Goal: Task Accomplishment & Management: Manage account settings

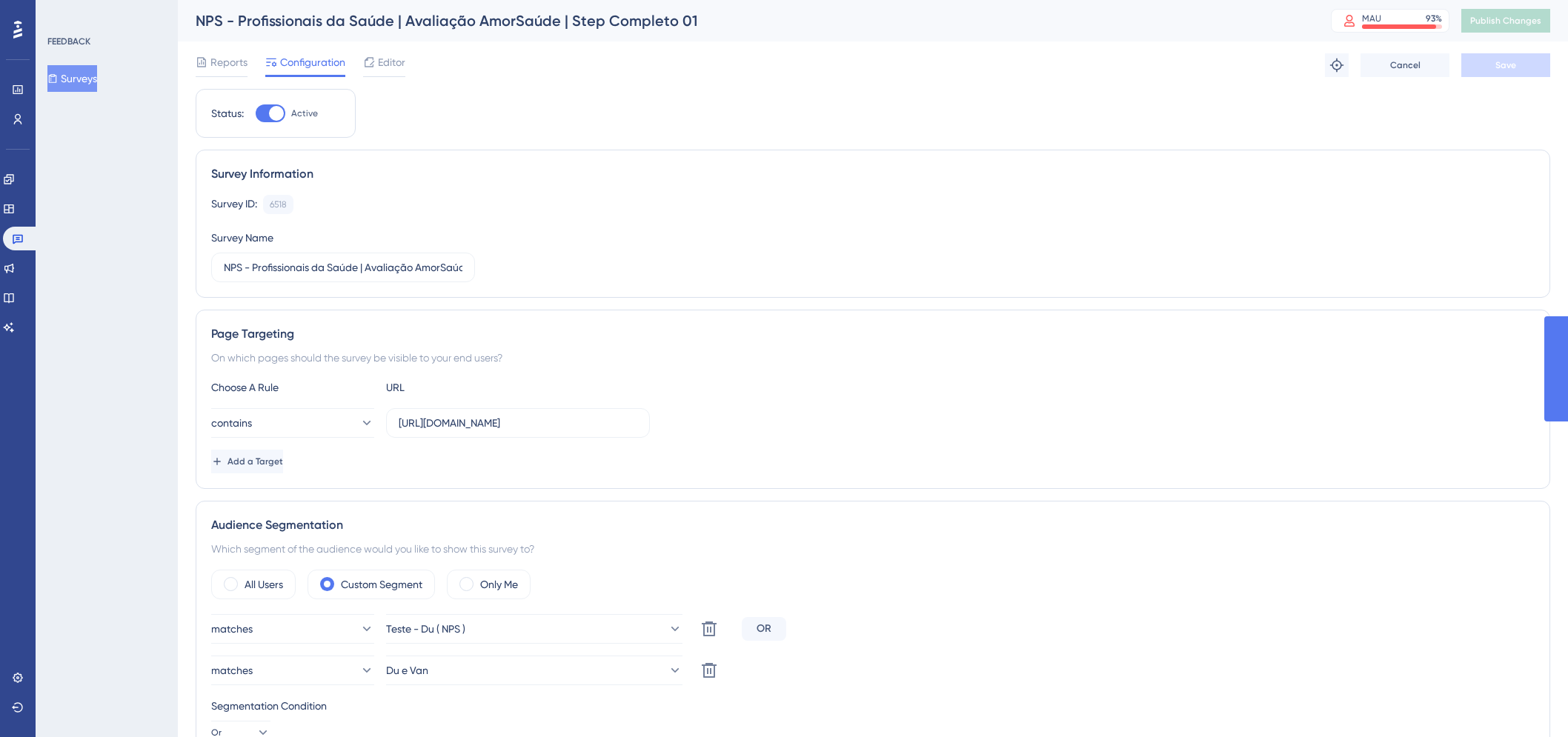
drag, startPoint x: 0, startPoint y: 0, endPoint x: 856, endPoint y: 143, distance: 867.9
click at [1091, 201] on div "Survey ID: 6518 Copy" at bounding box center [873, 204] width 1323 height 19
click at [62, 71] on button "Surveys" at bounding box center [73, 78] width 50 height 27
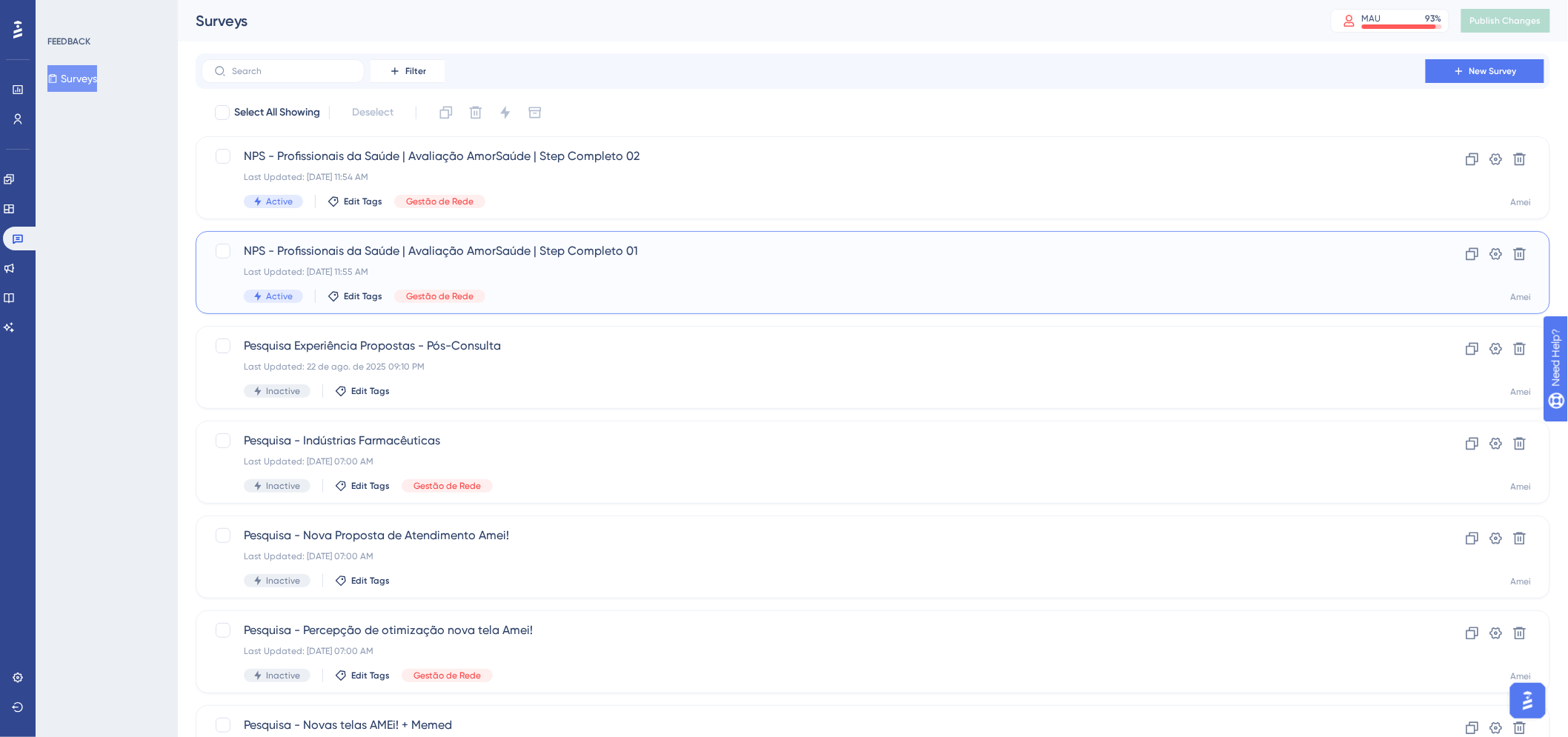
click at [927, 246] on span "NPS - Profissionais da Saúde | Avaliação AmorSaúde | Step Completo 01" at bounding box center [814, 251] width 1140 height 18
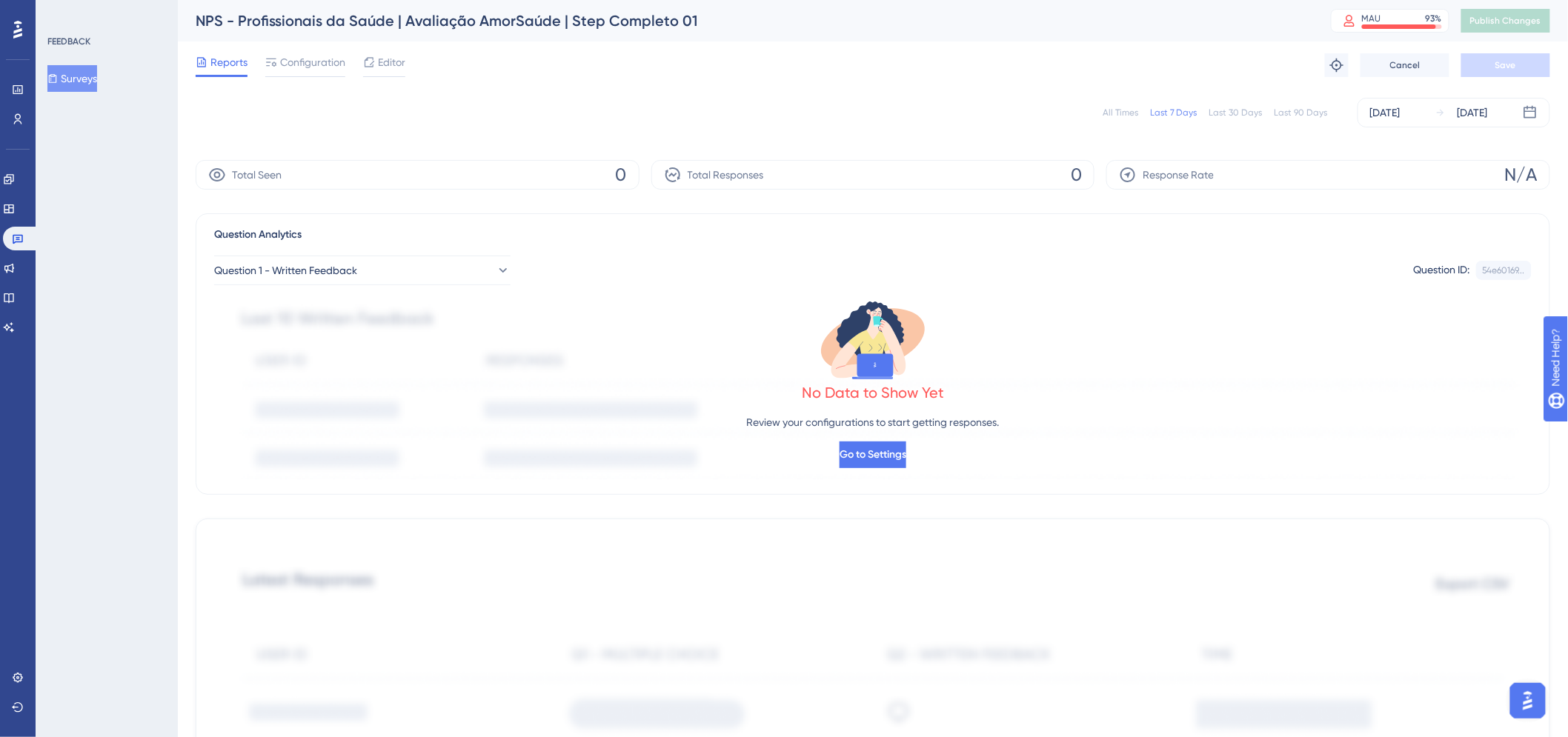
drag, startPoint x: 741, startPoint y: 332, endPoint x: 655, endPoint y: 308, distance: 89.3
click at [741, 332] on div "No Data to Show Yet Review your configurations to start getting responses. Go t…" at bounding box center [873, 381] width 1318 height 194
click at [90, 71] on button "Surveys" at bounding box center [82, 78] width 68 height 27
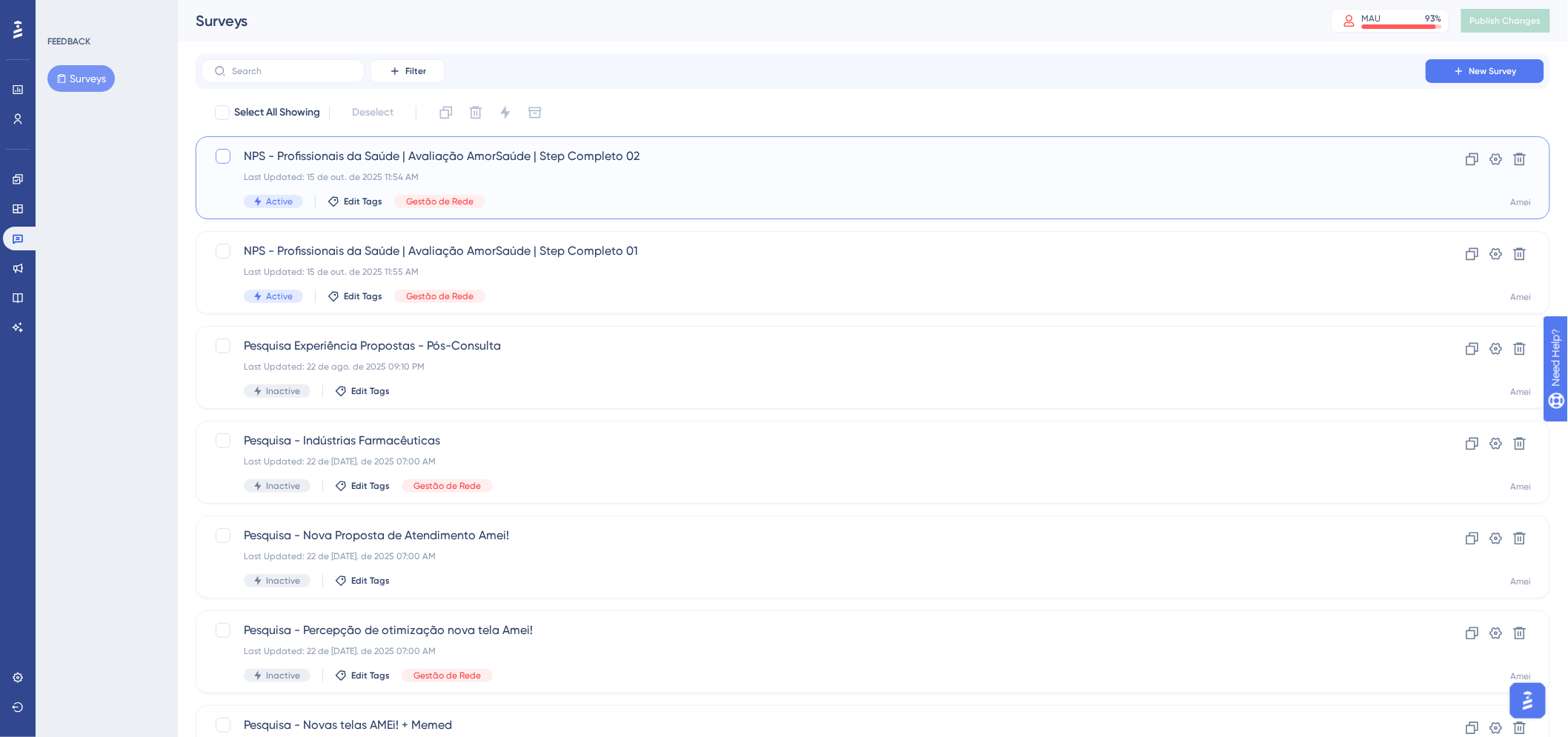
click at [230, 153] on div at bounding box center [223, 156] width 18 height 18
checkbox input "true"
click at [228, 252] on div at bounding box center [222, 251] width 15 height 15
checkbox input "true"
click at [513, 116] on icon at bounding box center [505, 113] width 15 height 15
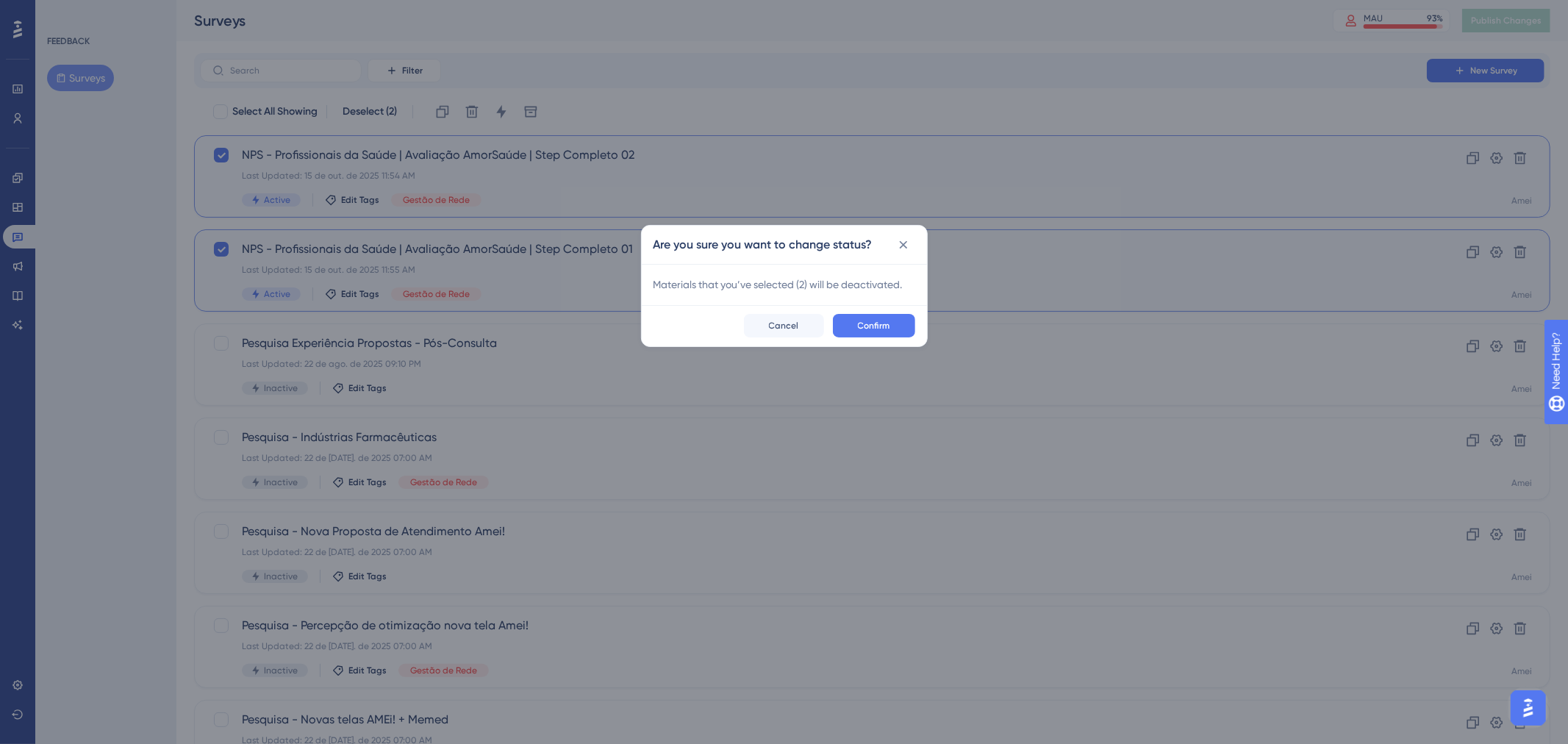
click at [872, 305] on div "Confirm Cancel" at bounding box center [784, 326] width 286 height 41
click at [879, 321] on span "Confirm" at bounding box center [873, 326] width 33 height 12
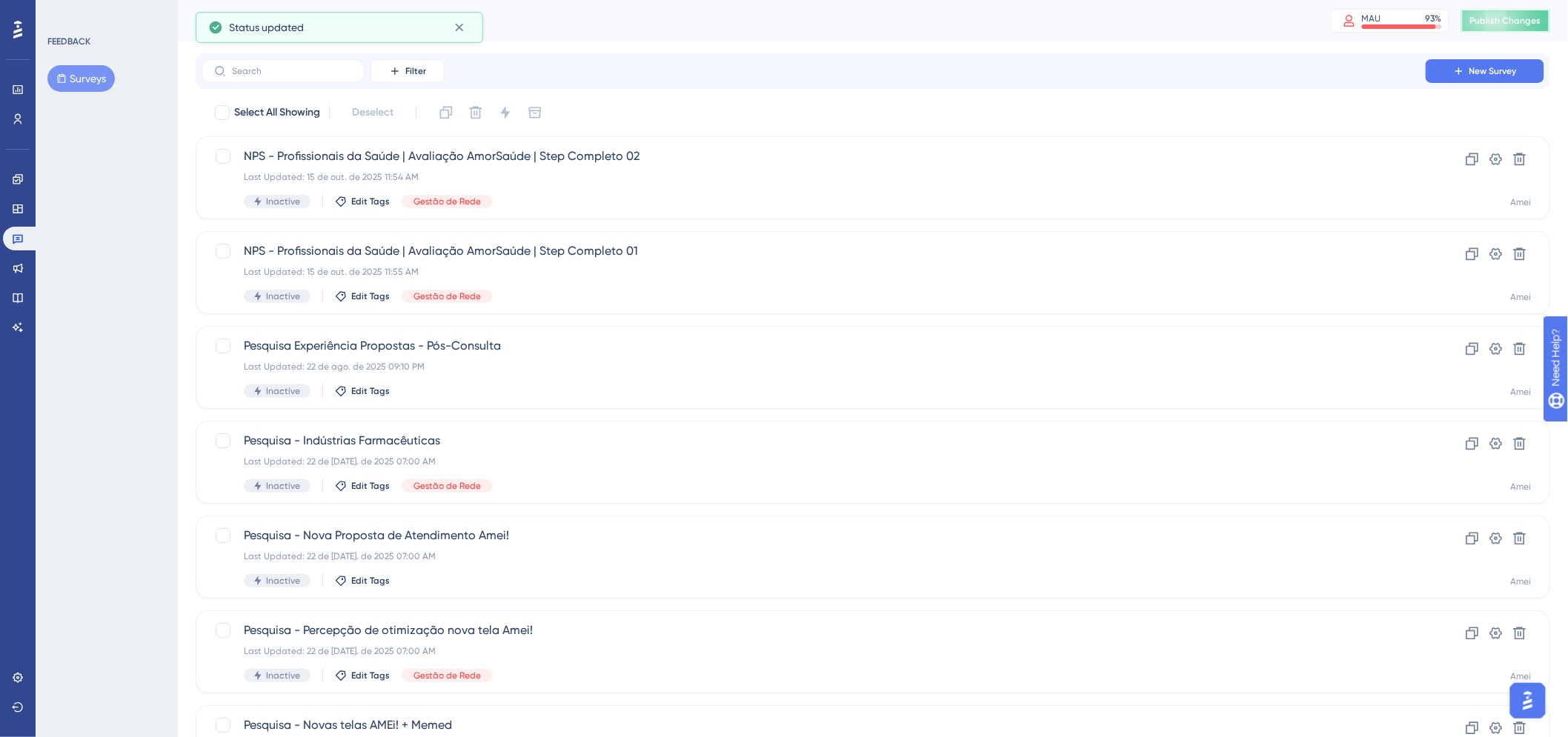
click at [1508, 20] on span "Publish Changes" at bounding box center [1505, 21] width 71 height 12
click at [730, 269] on div "Last Updated: 15 de out. de 2025 11:55 AM" at bounding box center [814, 272] width 1140 height 12
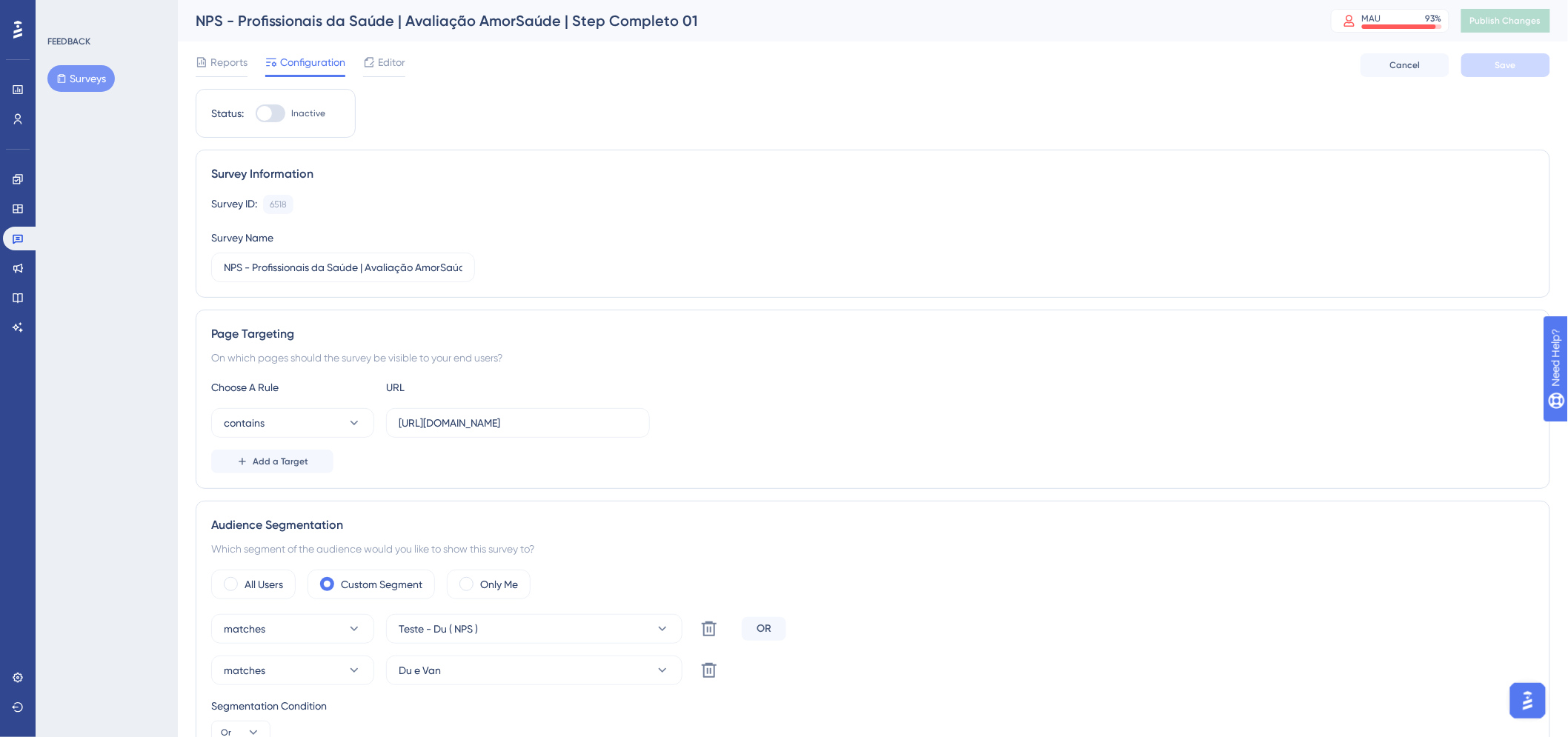
click at [279, 115] on div at bounding box center [271, 114] width 30 height 18
click at [256, 115] on input "Inactive" at bounding box center [255, 114] width 1 height 1
checkbox input "true"
click at [1506, 63] on span "Save" at bounding box center [1505, 66] width 21 height 12
click at [1539, 19] on span "Publish Changes" at bounding box center [1505, 21] width 71 height 12
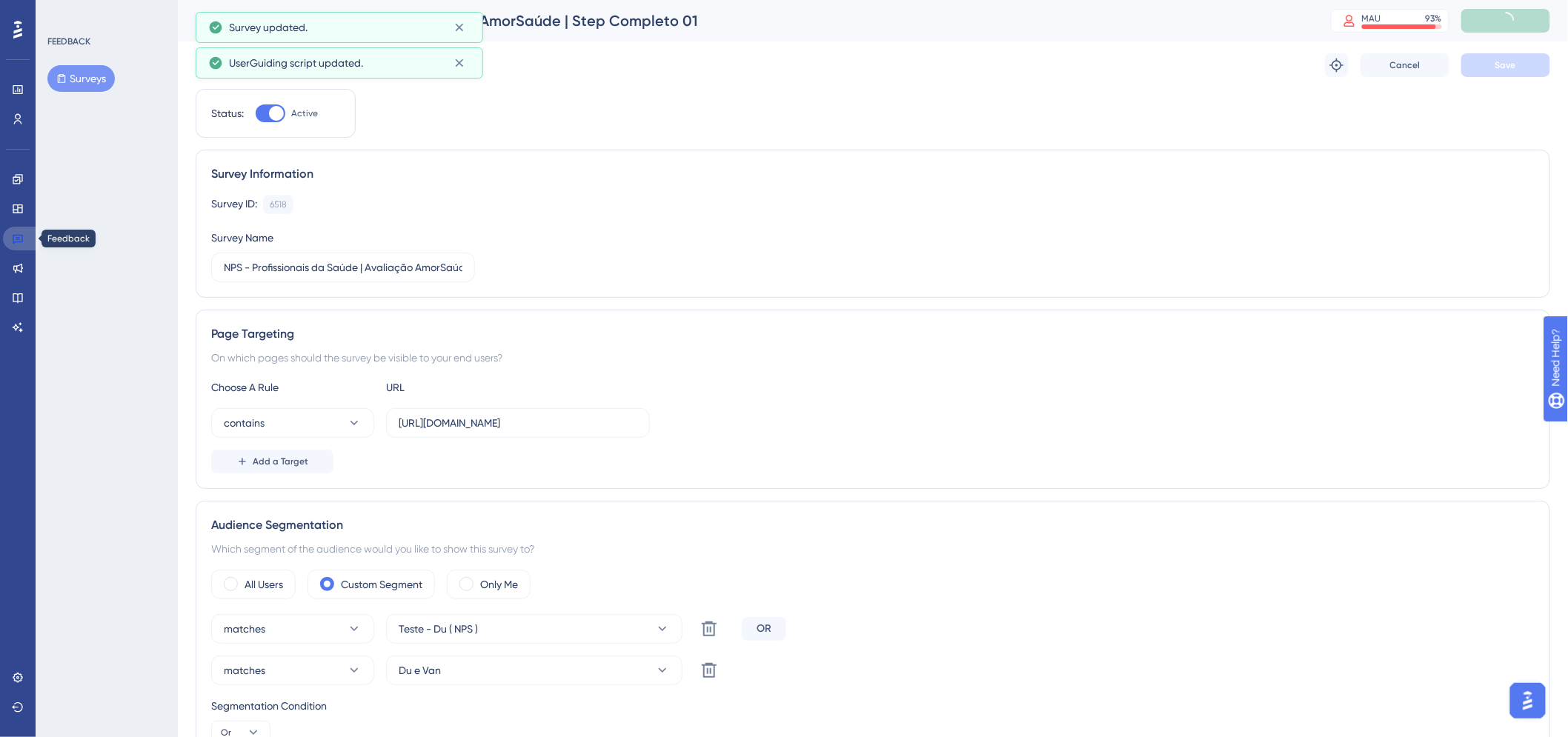
click at [19, 241] on icon at bounding box center [18, 240] width 10 height 10
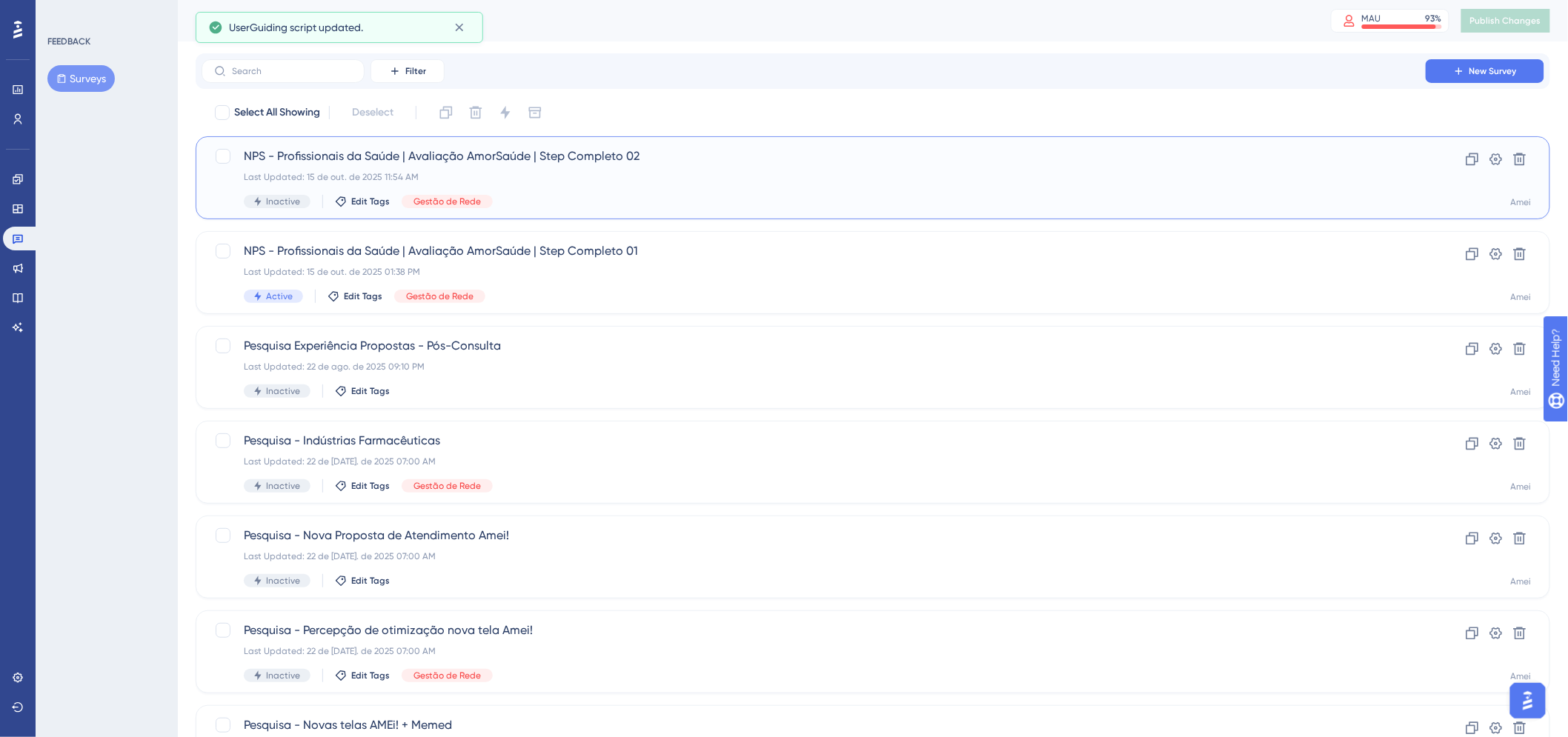
click at [591, 160] on span "NPS - Profissionais da Saúde | Avaliação AmorSaúde | Step Completo 02" at bounding box center [814, 156] width 1140 height 18
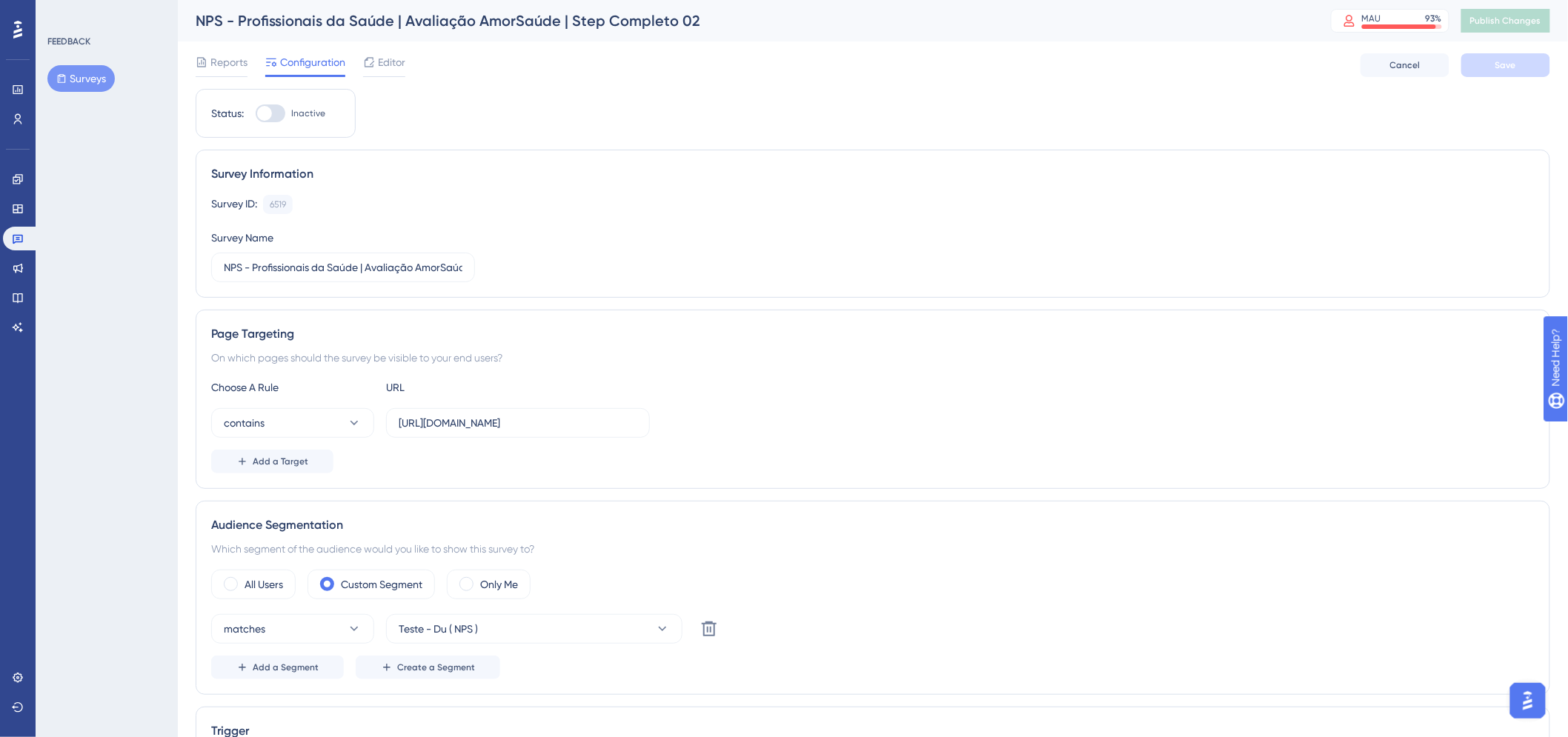
click at [262, 114] on div at bounding box center [264, 113] width 15 height 15
click at [256, 114] on input "Inactive" at bounding box center [255, 114] width 1 height 1
checkbox input "true"
click at [1514, 63] on span "Save" at bounding box center [1505, 66] width 21 height 12
click at [1517, 9] on button "Publish Changes" at bounding box center [1505, 21] width 89 height 24
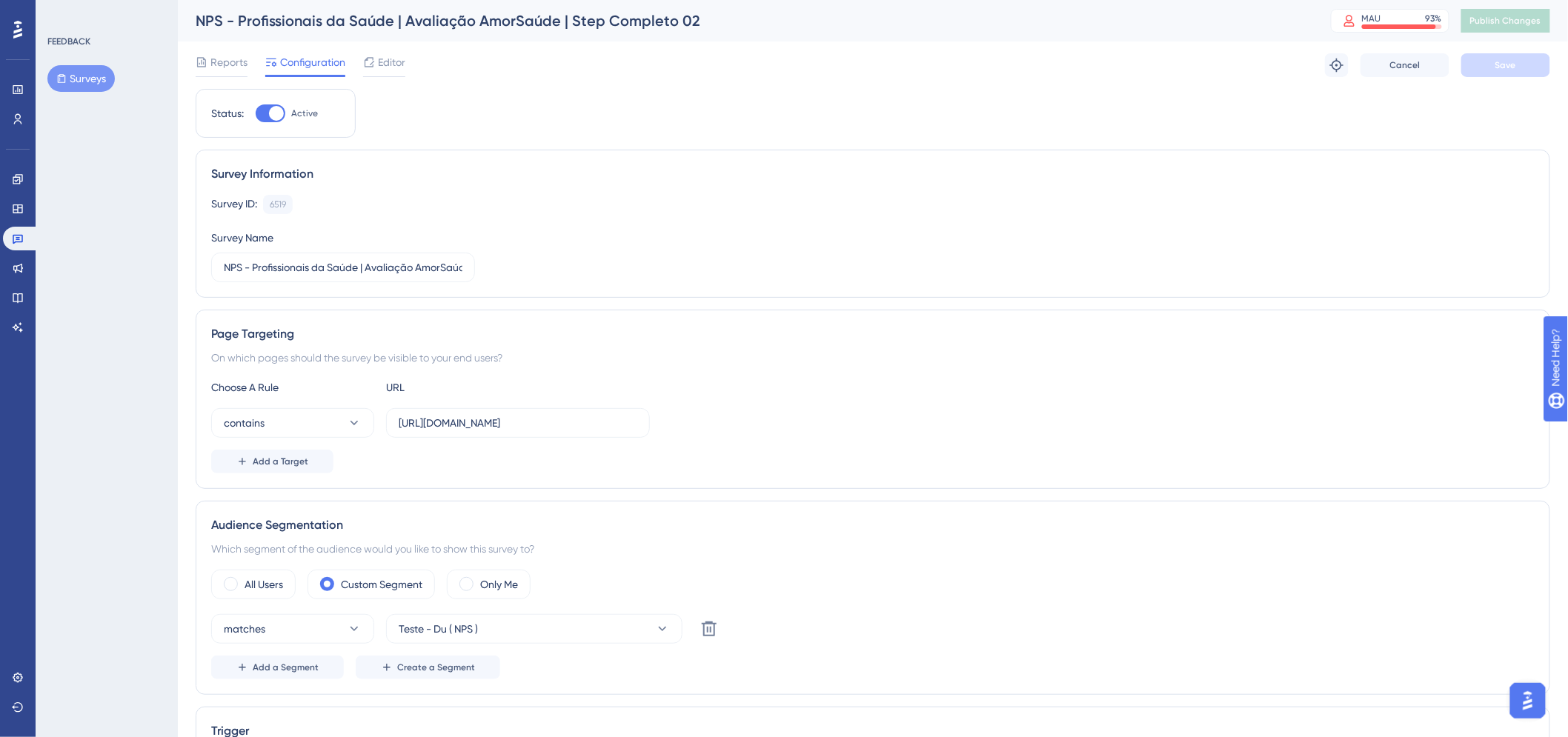
click at [22, 122] on icon at bounding box center [18, 120] width 12 height 12
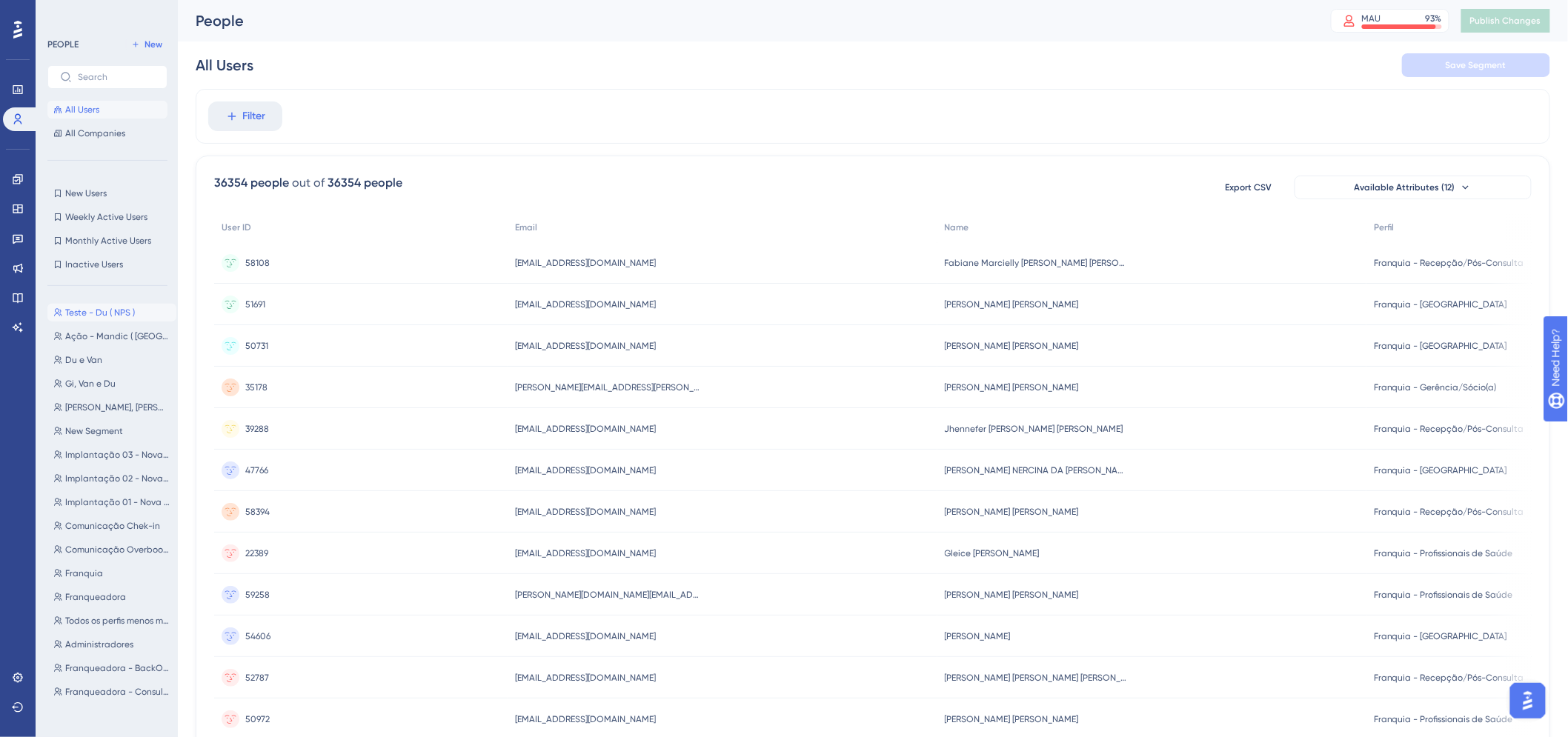
click at [136, 310] on button "Teste - Du ( NPS ) Teste - Du ( NPS )" at bounding box center [112, 313] width 129 height 18
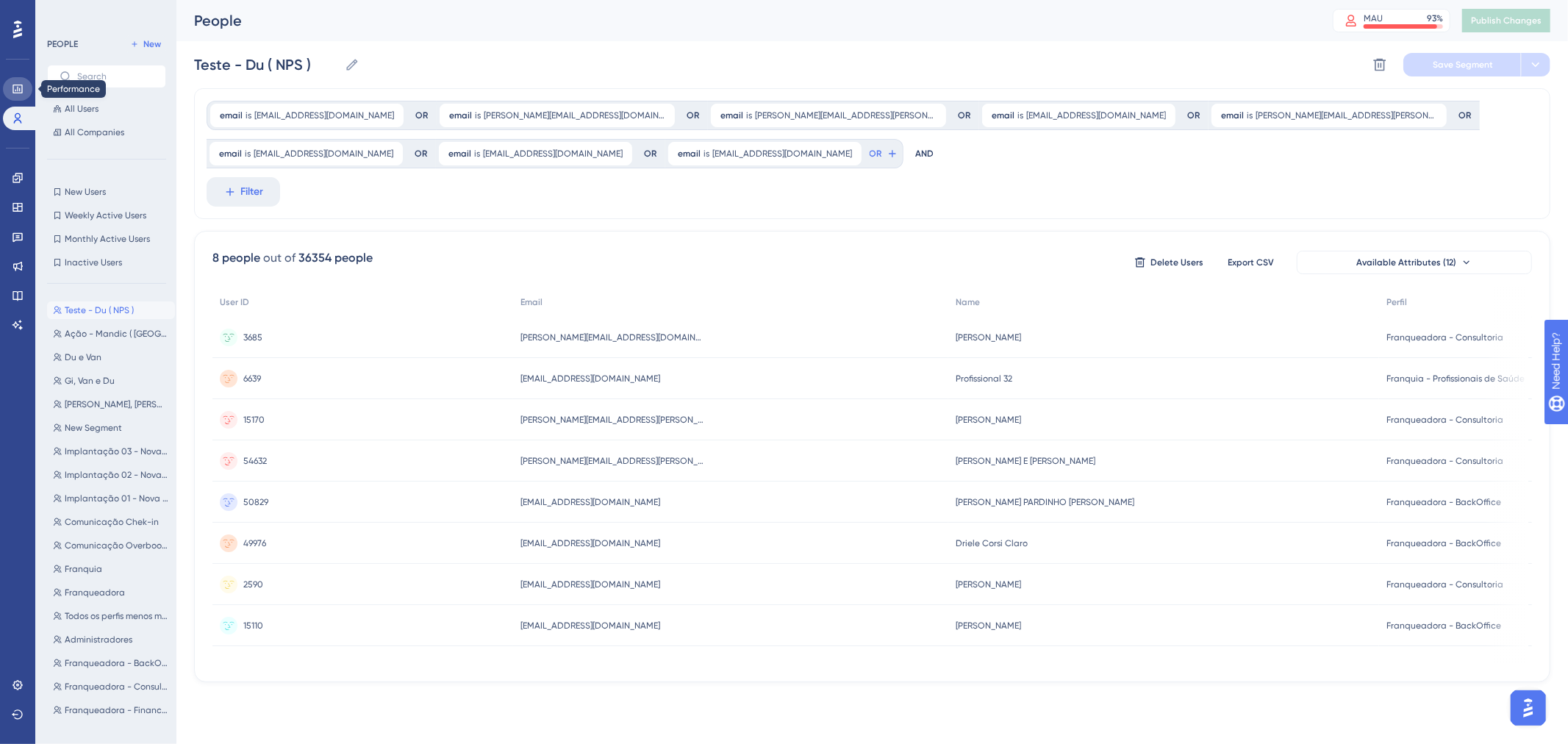
click at [19, 94] on icon at bounding box center [18, 89] width 12 height 12
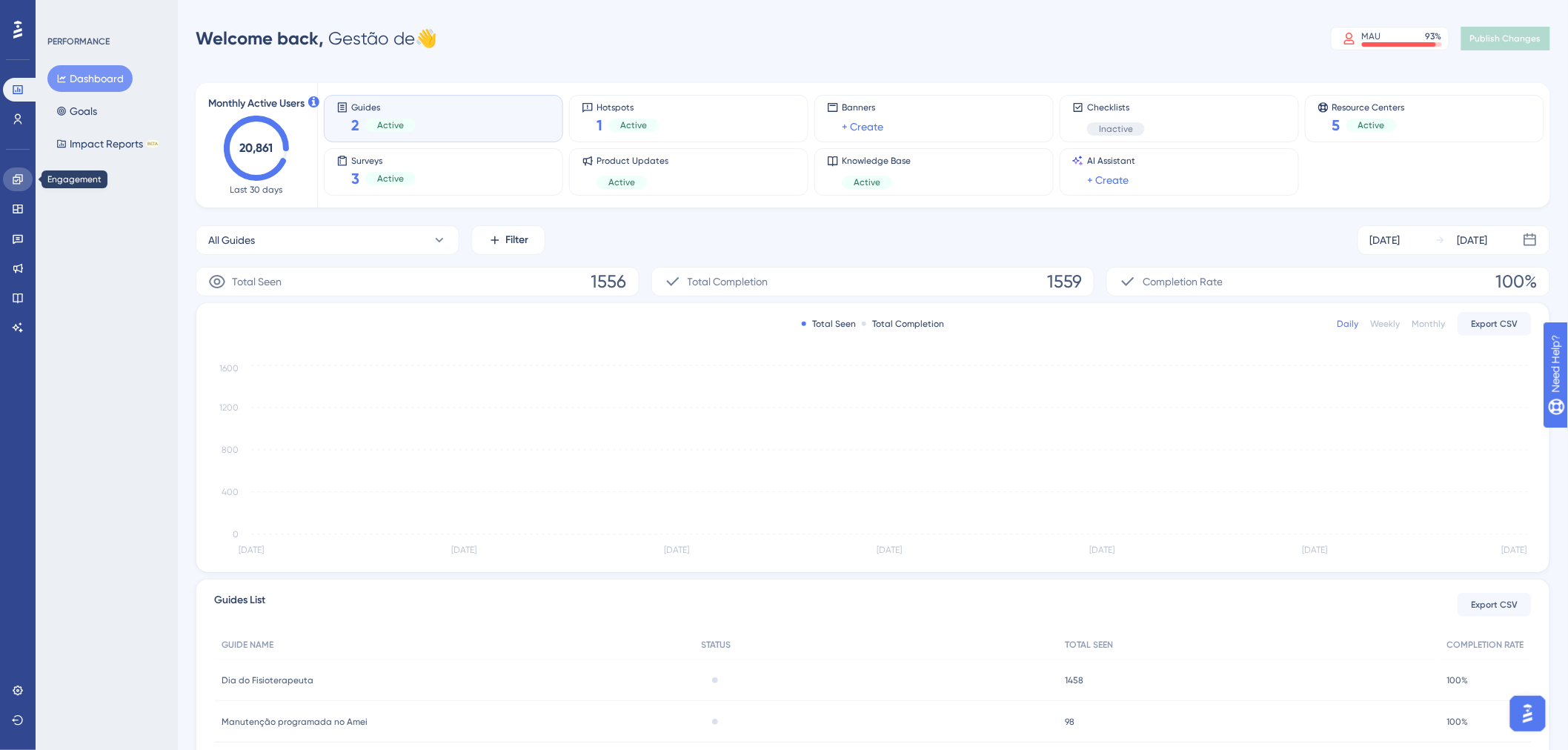
click at [10, 187] on link at bounding box center [18, 179] width 30 height 24
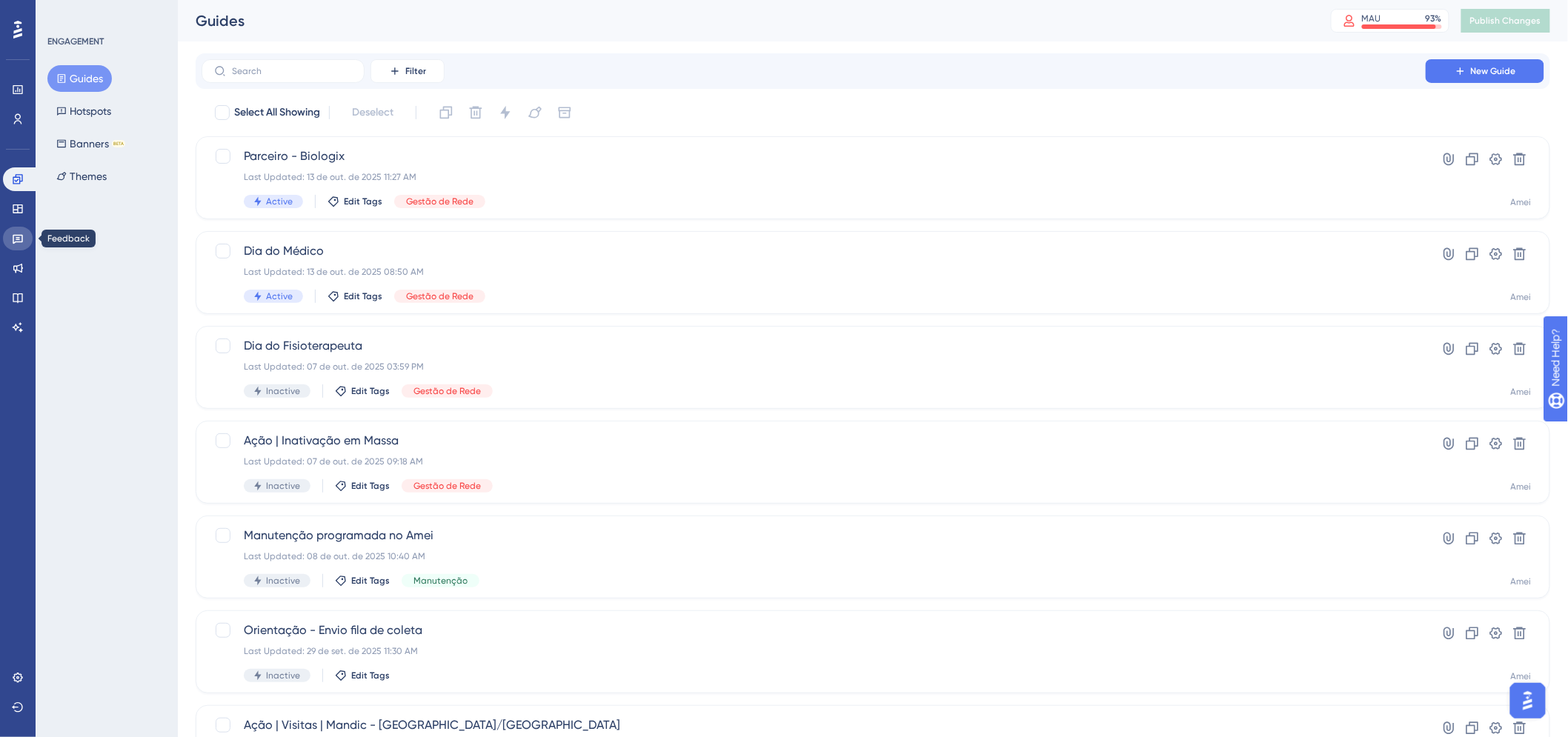
click at [19, 237] on icon at bounding box center [18, 239] width 12 height 12
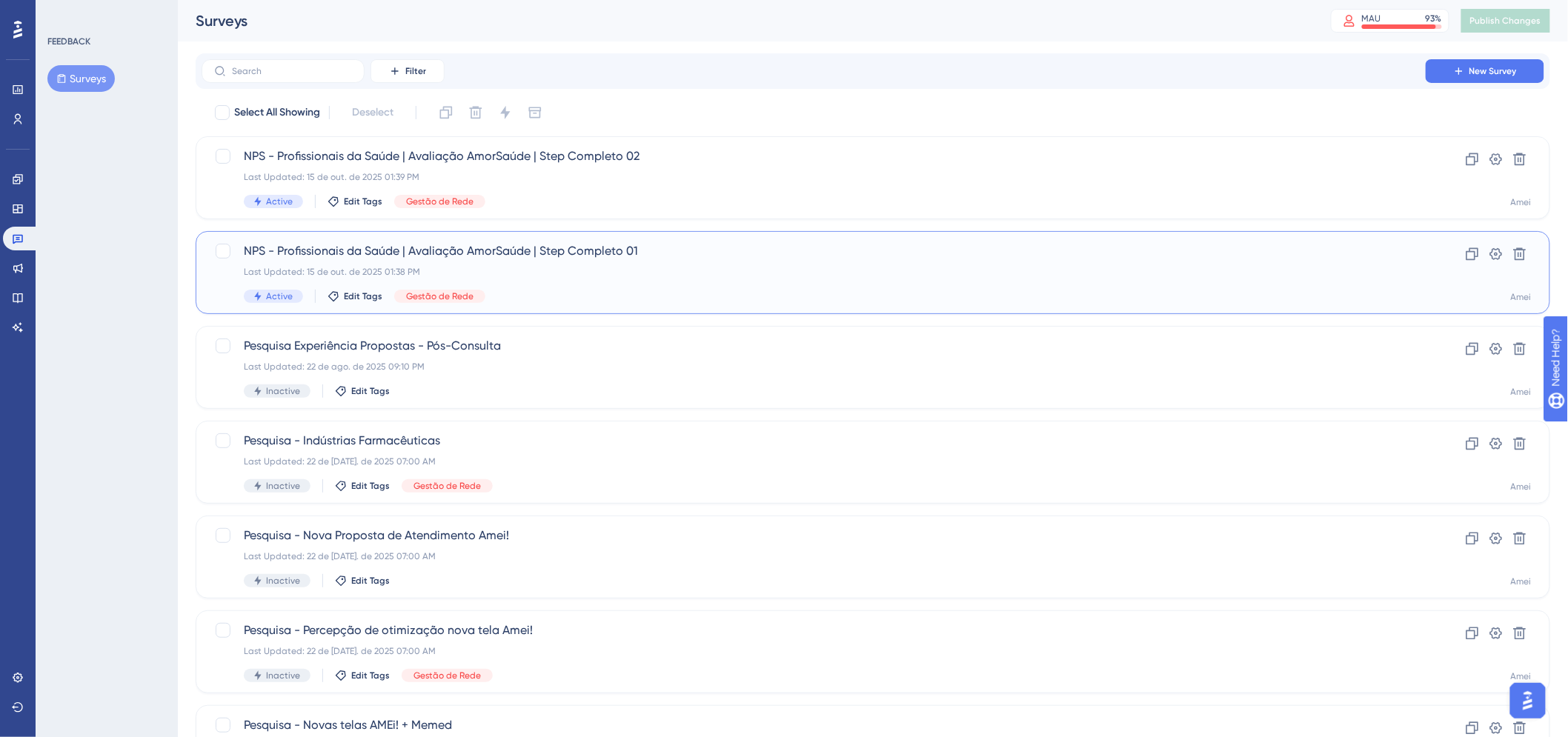
click at [681, 256] on span "NPS - Profissionais da Saúde | Avaliação AmorSaúde | Step Completo 01" at bounding box center [814, 251] width 1140 height 18
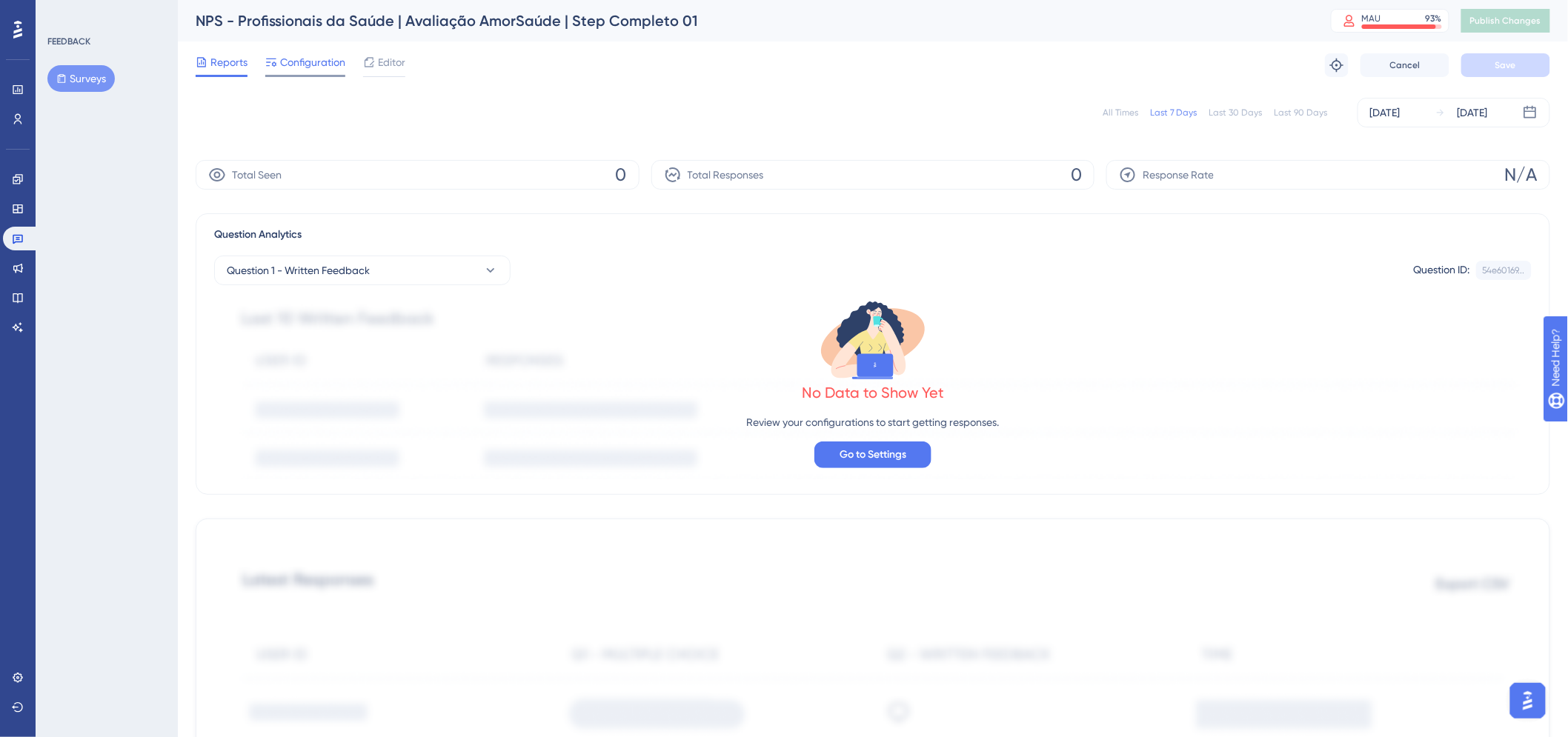
click at [276, 75] on div at bounding box center [305, 76] width 80 height 2
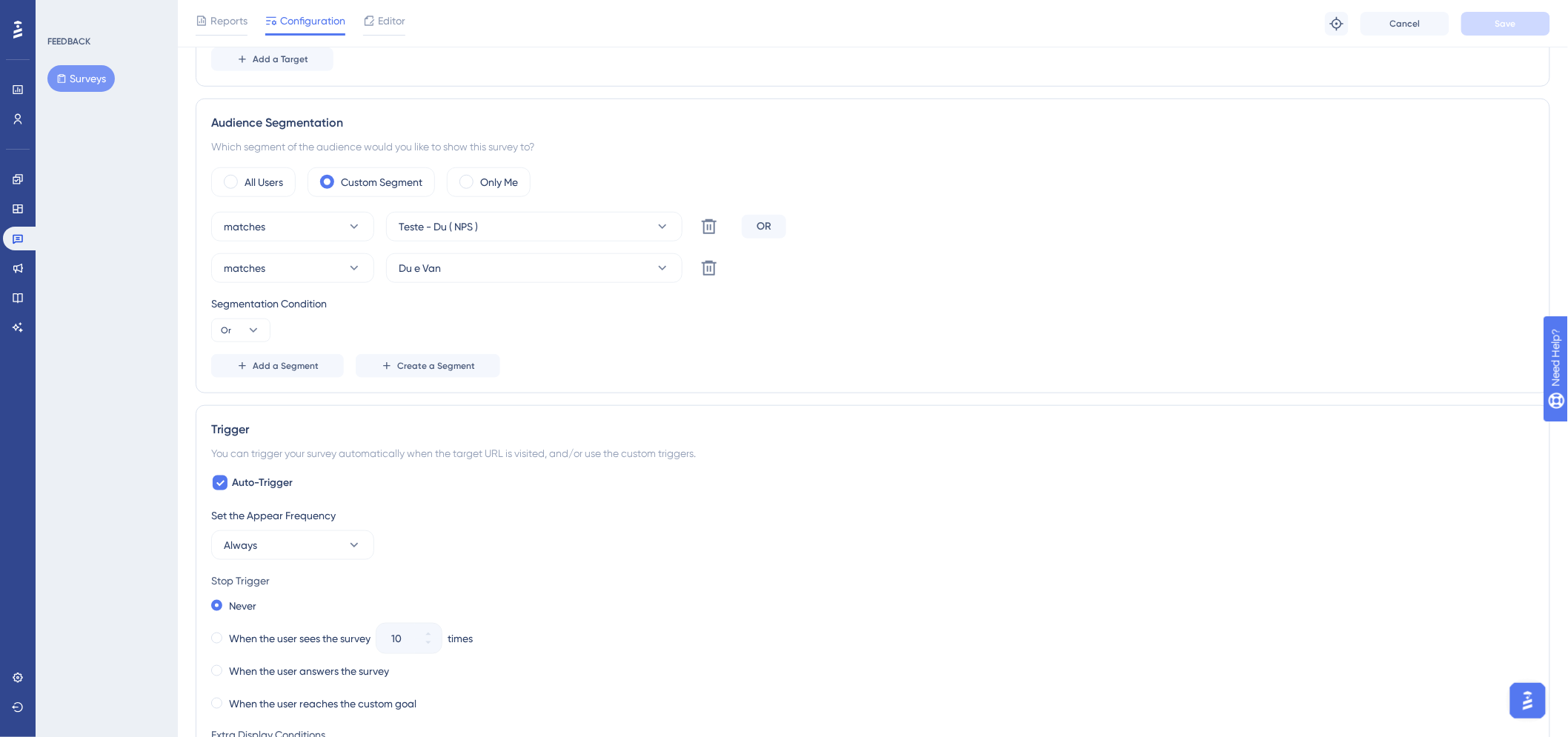
scroll to position [411, 0]
click at [710, 277] on button at bounding box center [709, 265] width 30 height 30
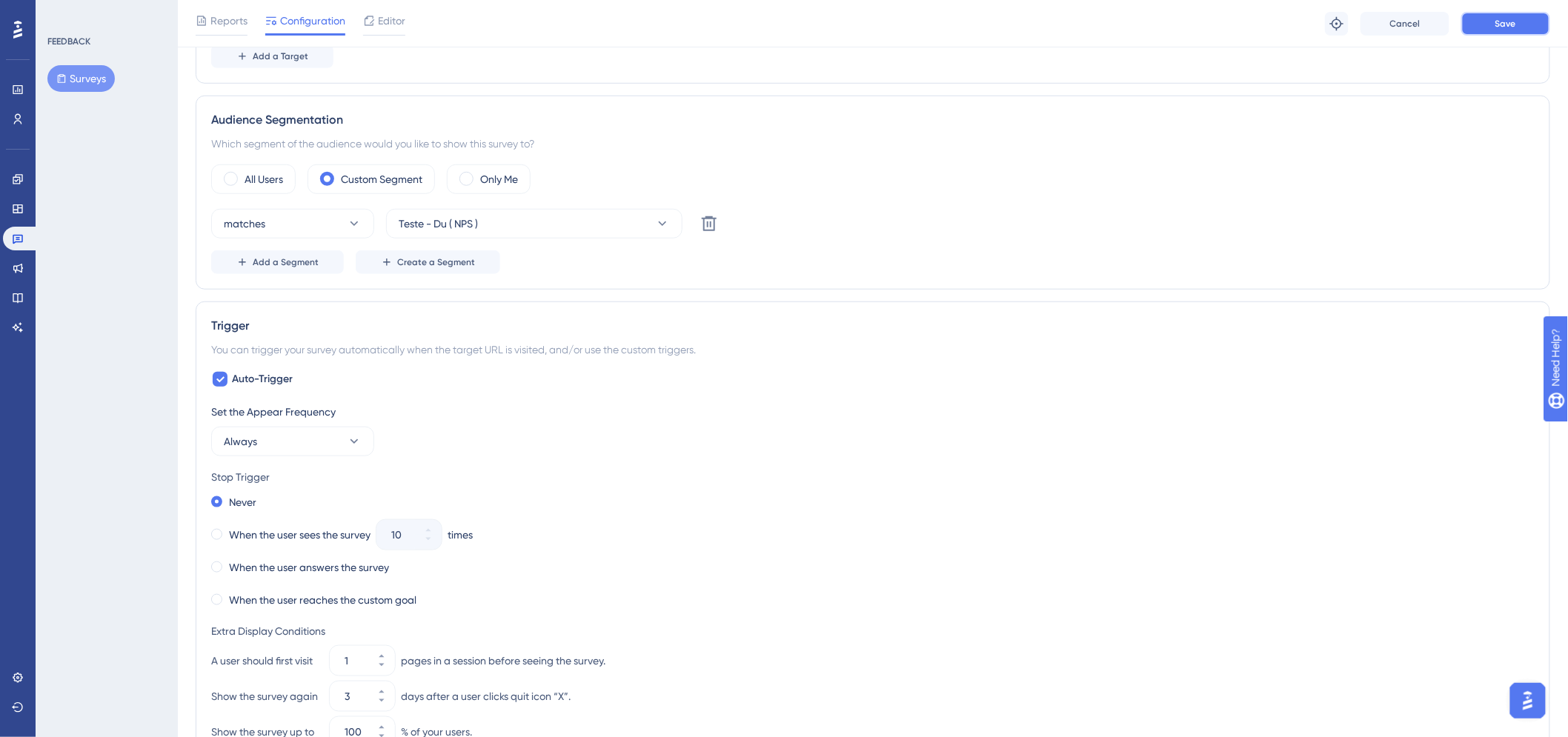
click at [1508, 24] on span "Save" at bounding box center [1505, 24] width 21 height 12
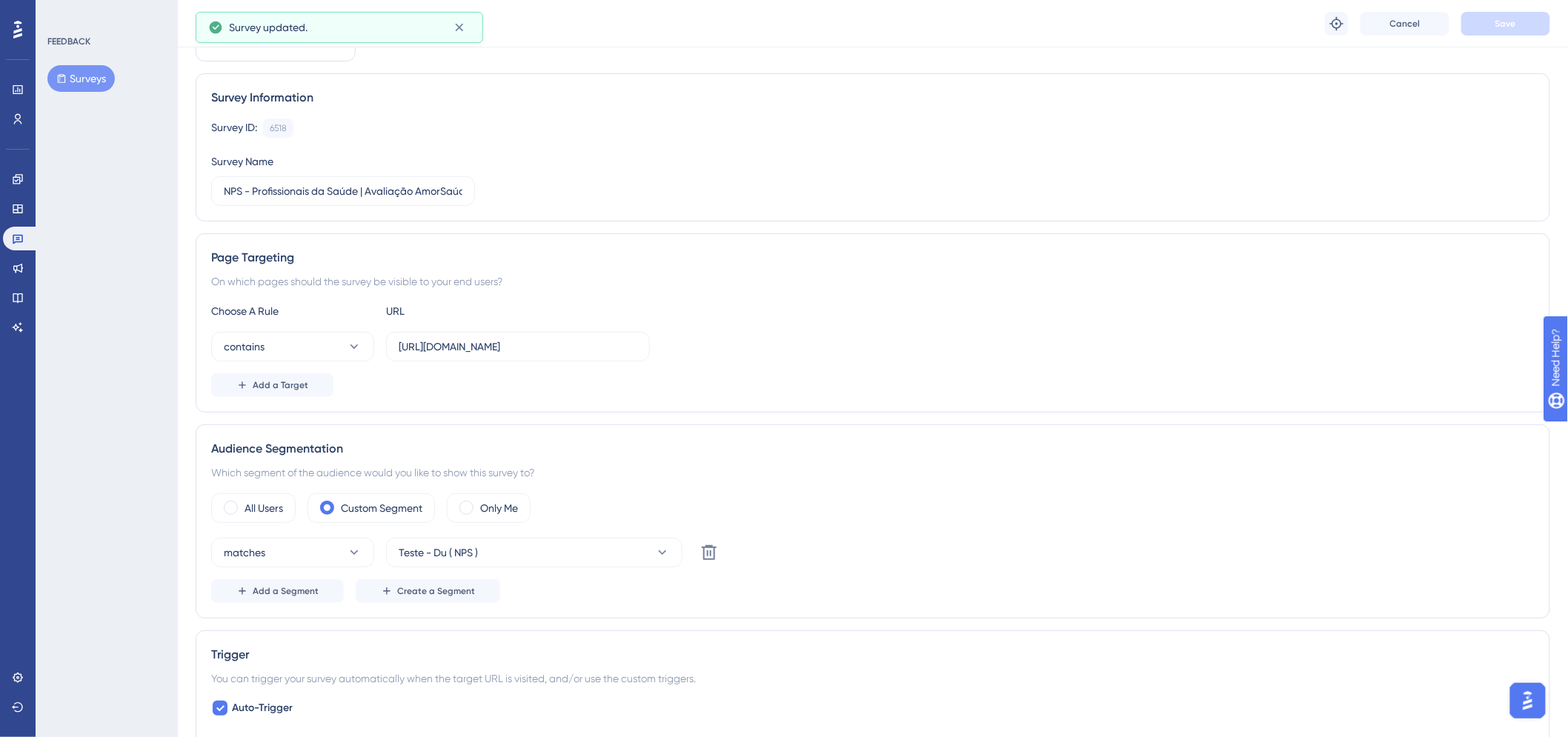
scroll to position [0, 0]
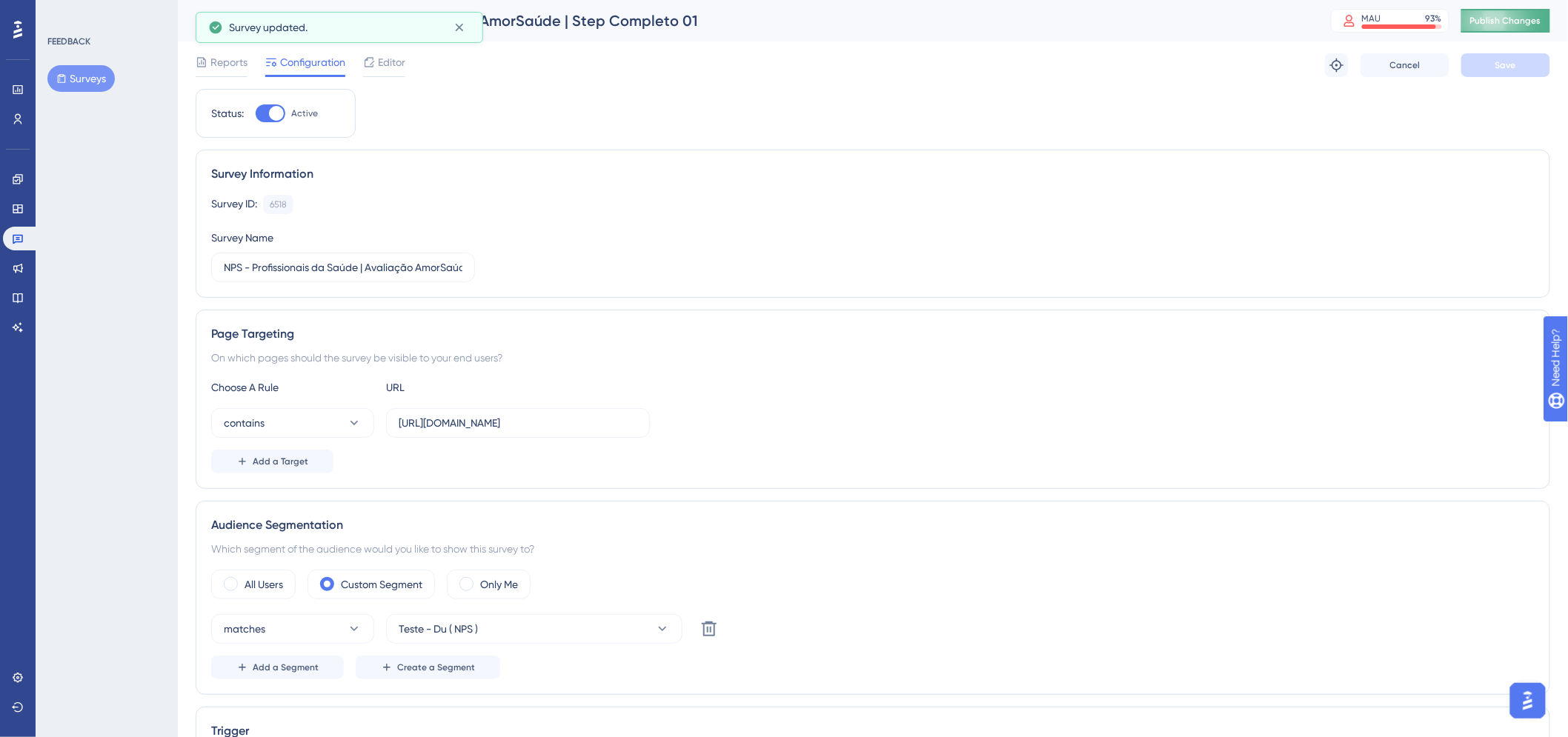
click at [1523, 13] on button "Publish Changes" at bounding box center [1505, 21] width 89 height 24
click at [1218, 297] on div "Survey Information Survey ID: 6518 Copy Survey Name NPS - Profissionais da Saúd…" at bounding box center [873, 223] width 1355 height 148
click at [75, 78] on button "Surveys" at bounding box center [82, 78] width 68 height 27
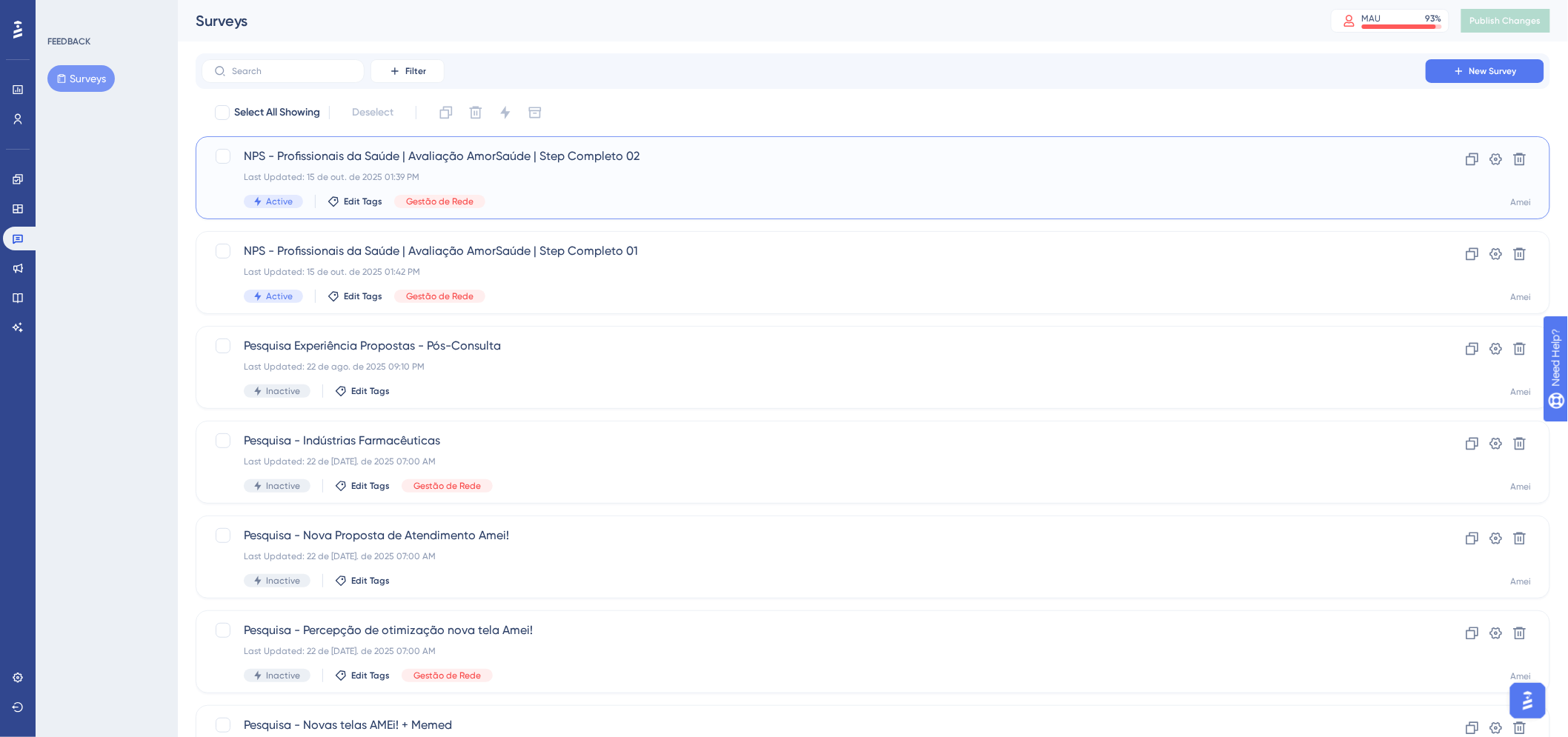
click at [804, 164] on span "NPS - Profissionais da Saúde | Avaliação AmorSaúde | Step Completo 02" at bounding box center [814, 156] width 1140 height 18
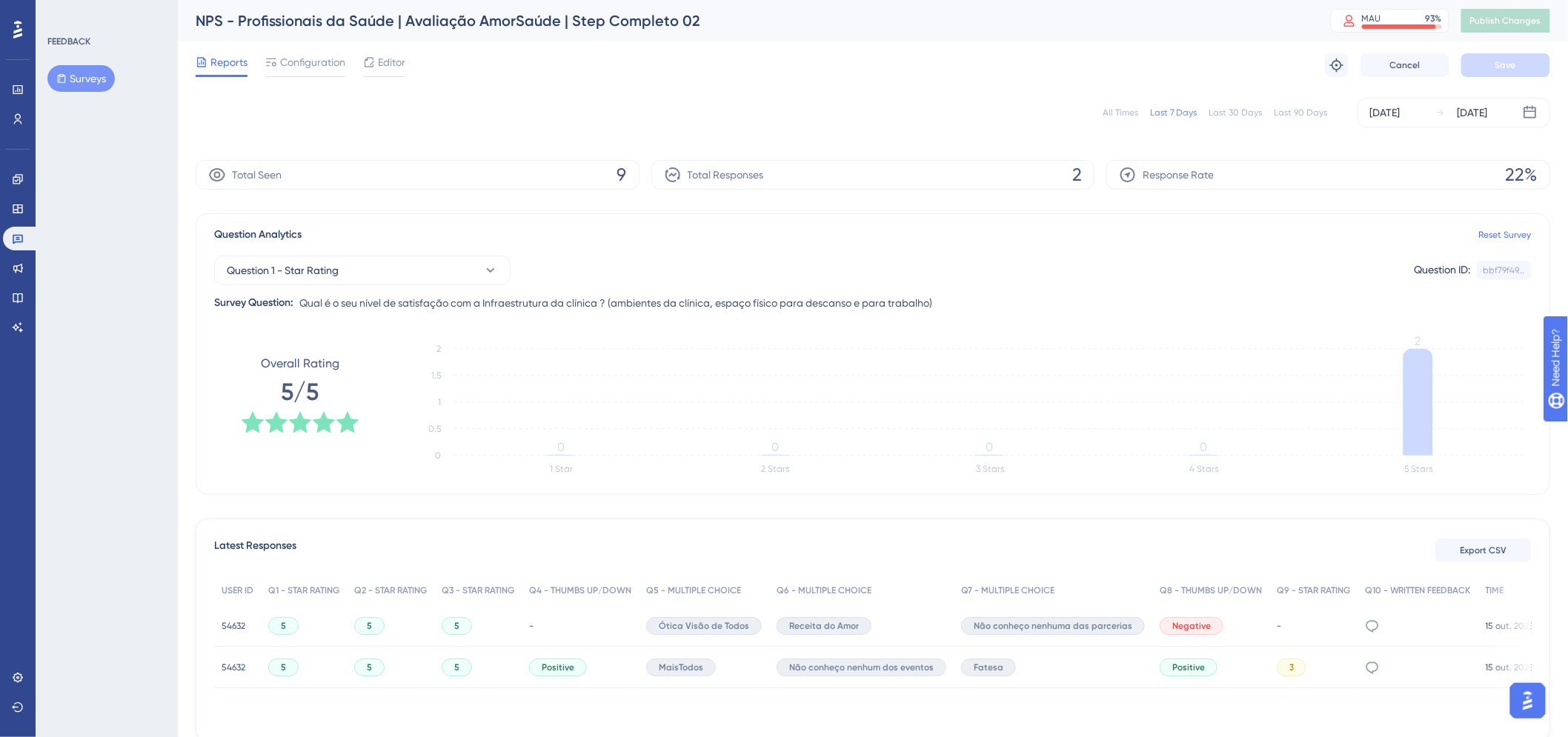
click at [1494, 242] on div "Question Analytics Reset Survey" at bounding box center [873, 235] width 1318 height 18
click at [1514, 233] on link "Reset Survey" at bounding box center [1505, 235] width 53 height 12
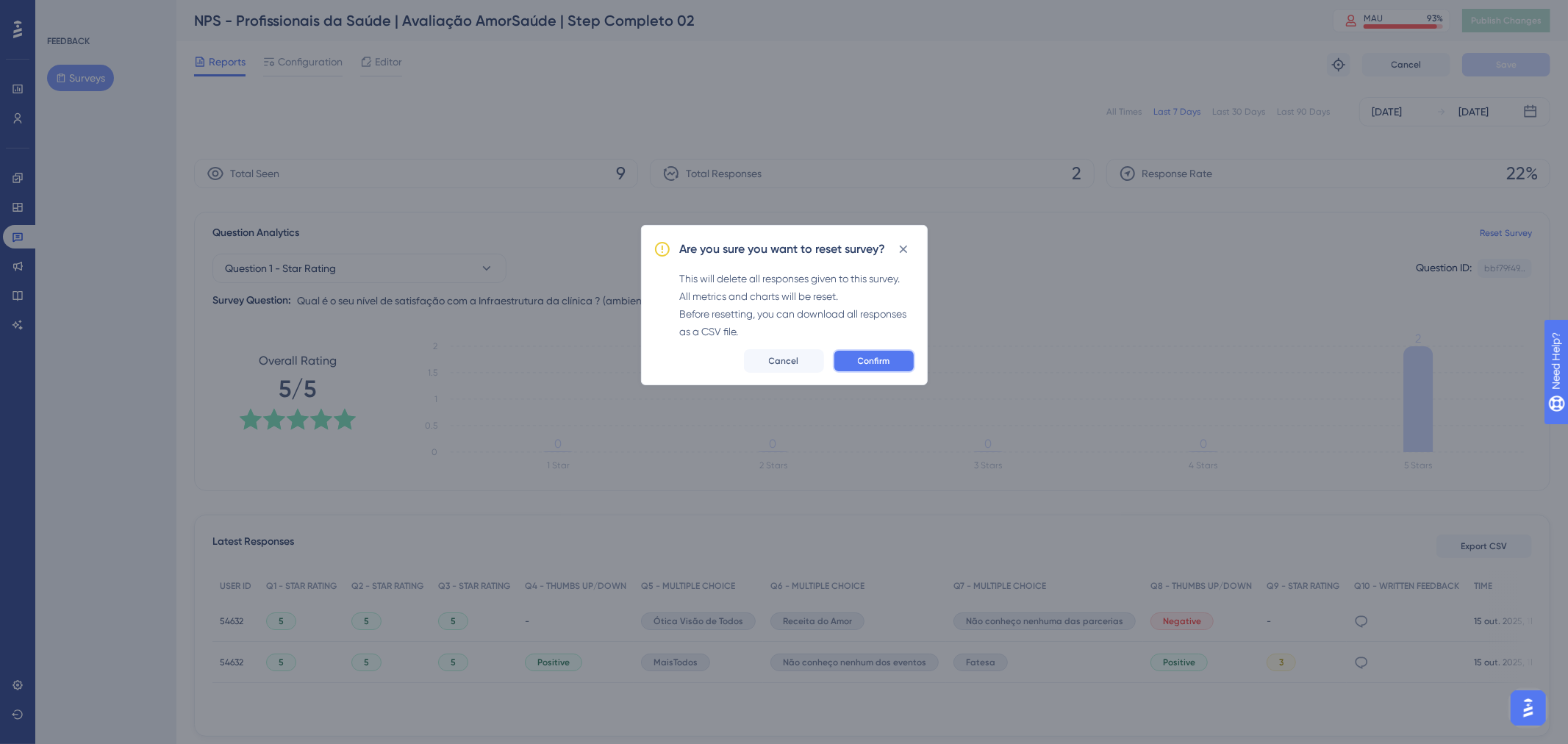
click at [905, 366] on button "Confirm" at bounding box center [873, 361] width 82 height 24
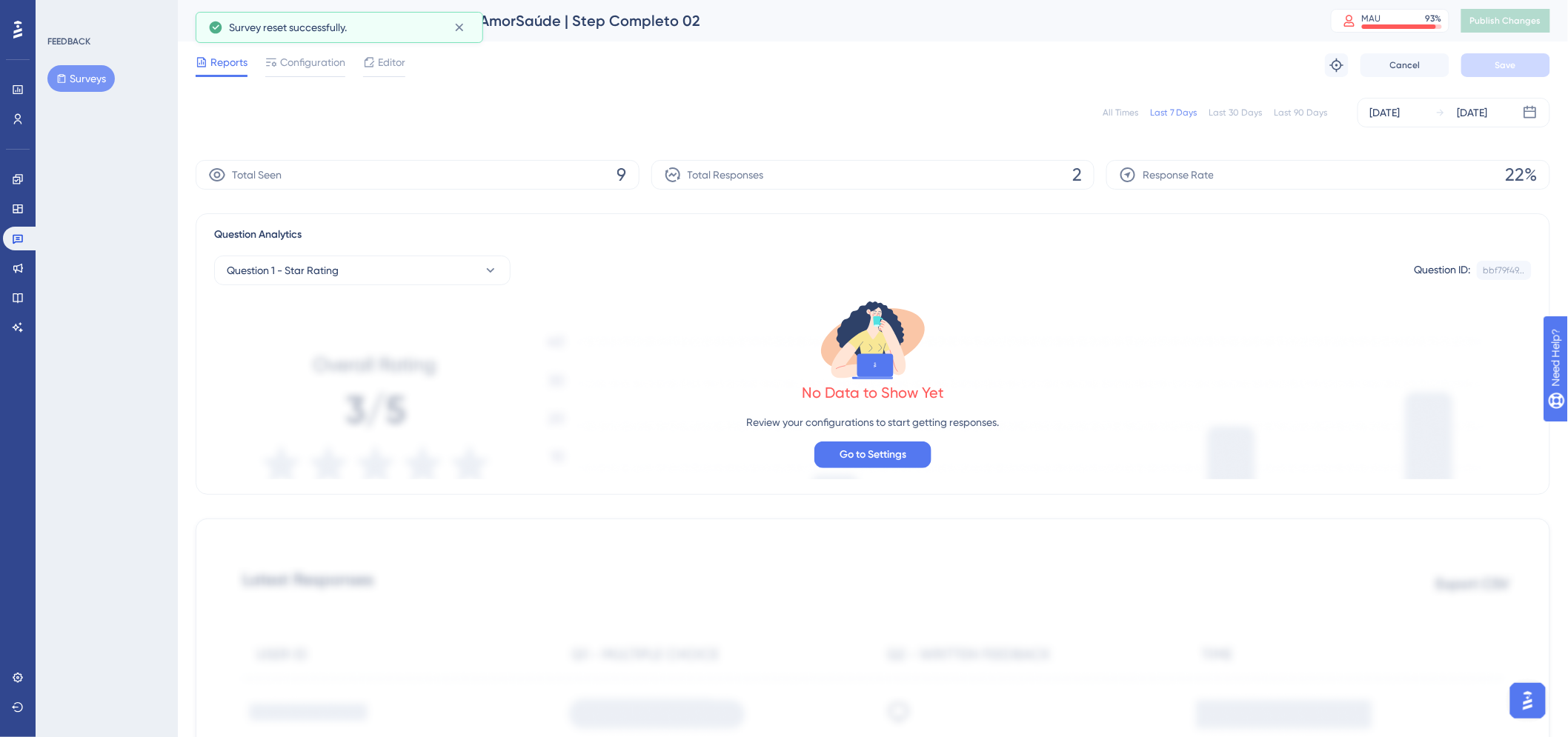
click at [62, 65] on button "Surveys" at bounding box center [82, 78] width 68 height 27
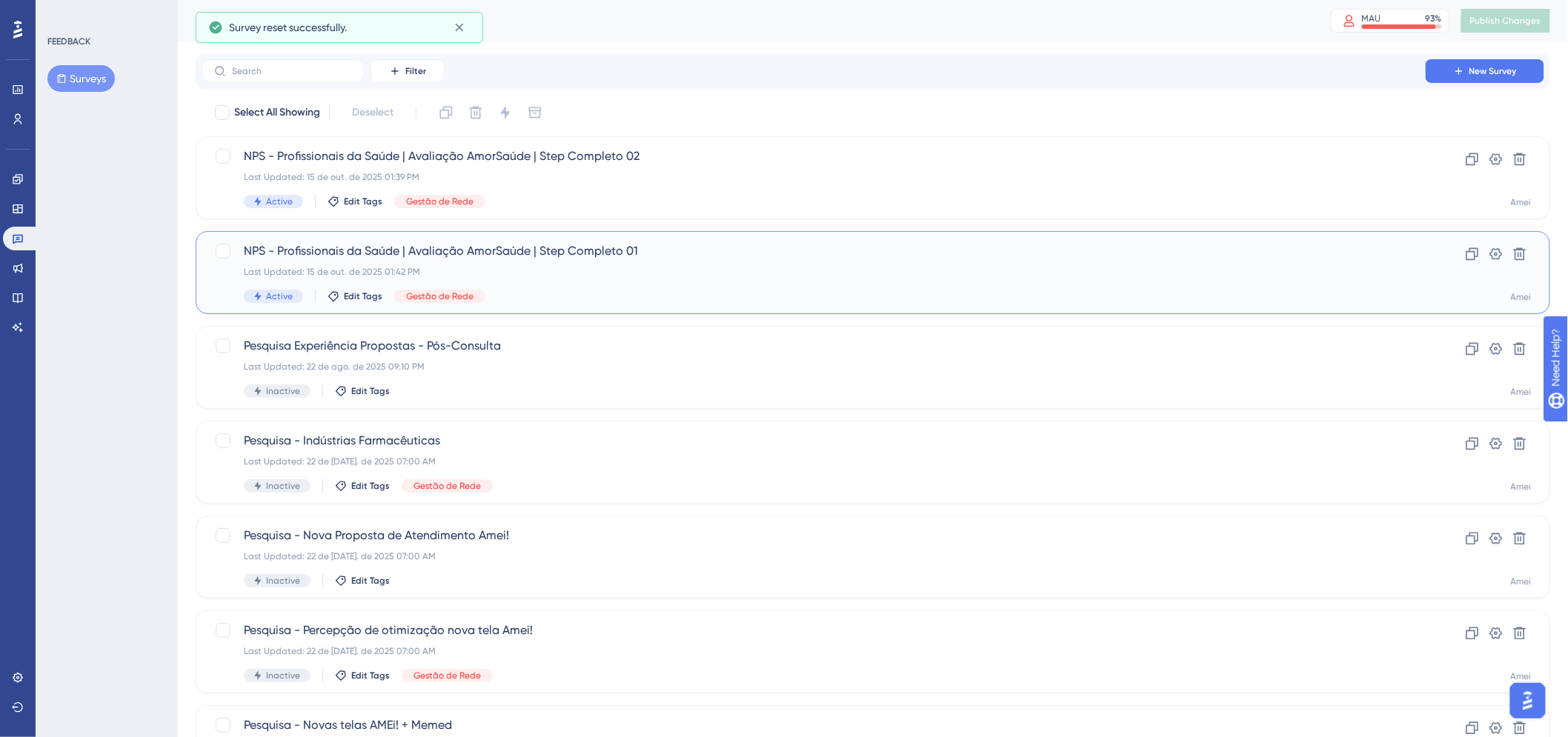
click at [800, 243] on span "NPS - Profissionais da Saúde | Avaliação AmorSaúde | Step Completo 01" at bounding box center [814, 251] width 1140 height 18
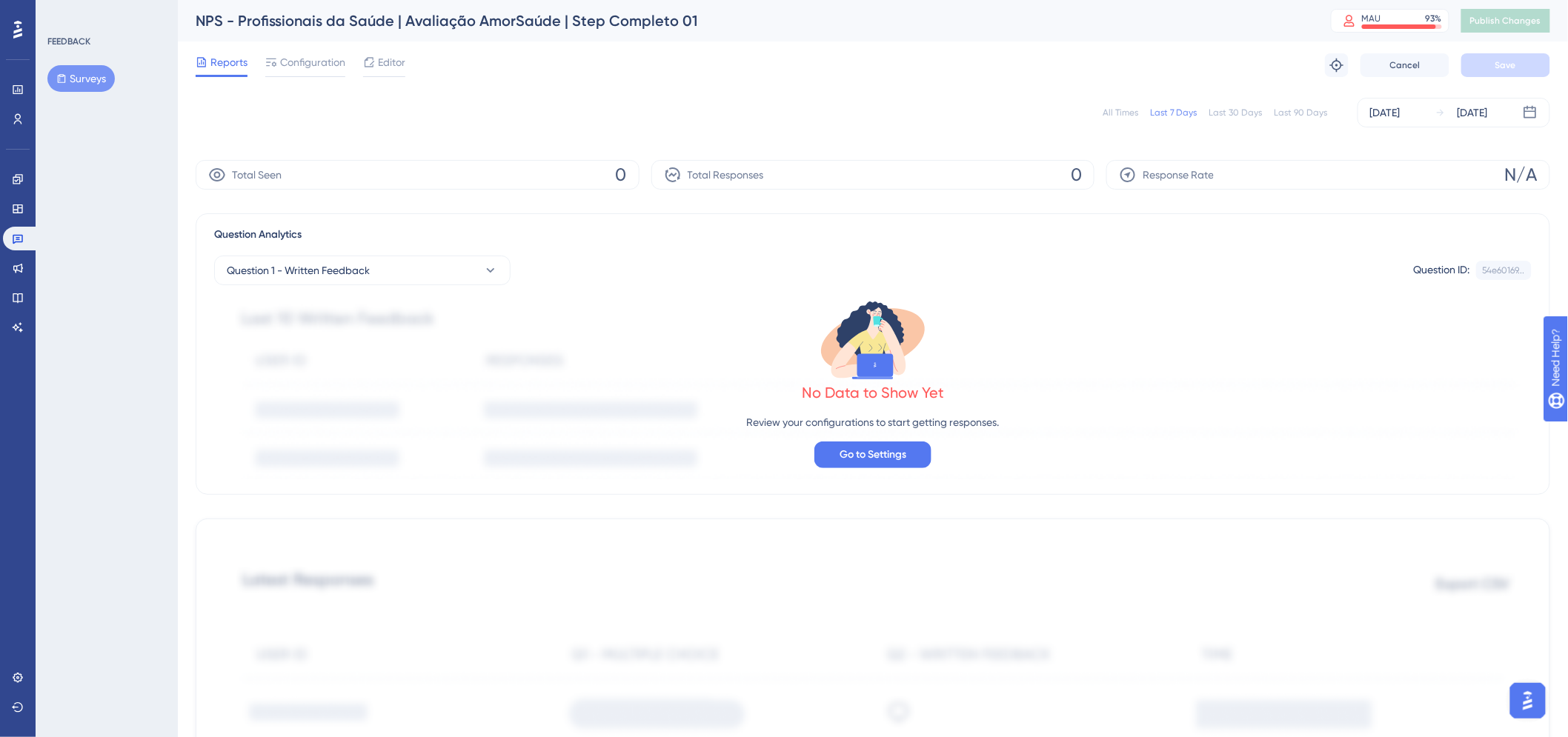
click at [86, 76] on button "Surveys" at bounding box center [82, 78] width 68 height 27
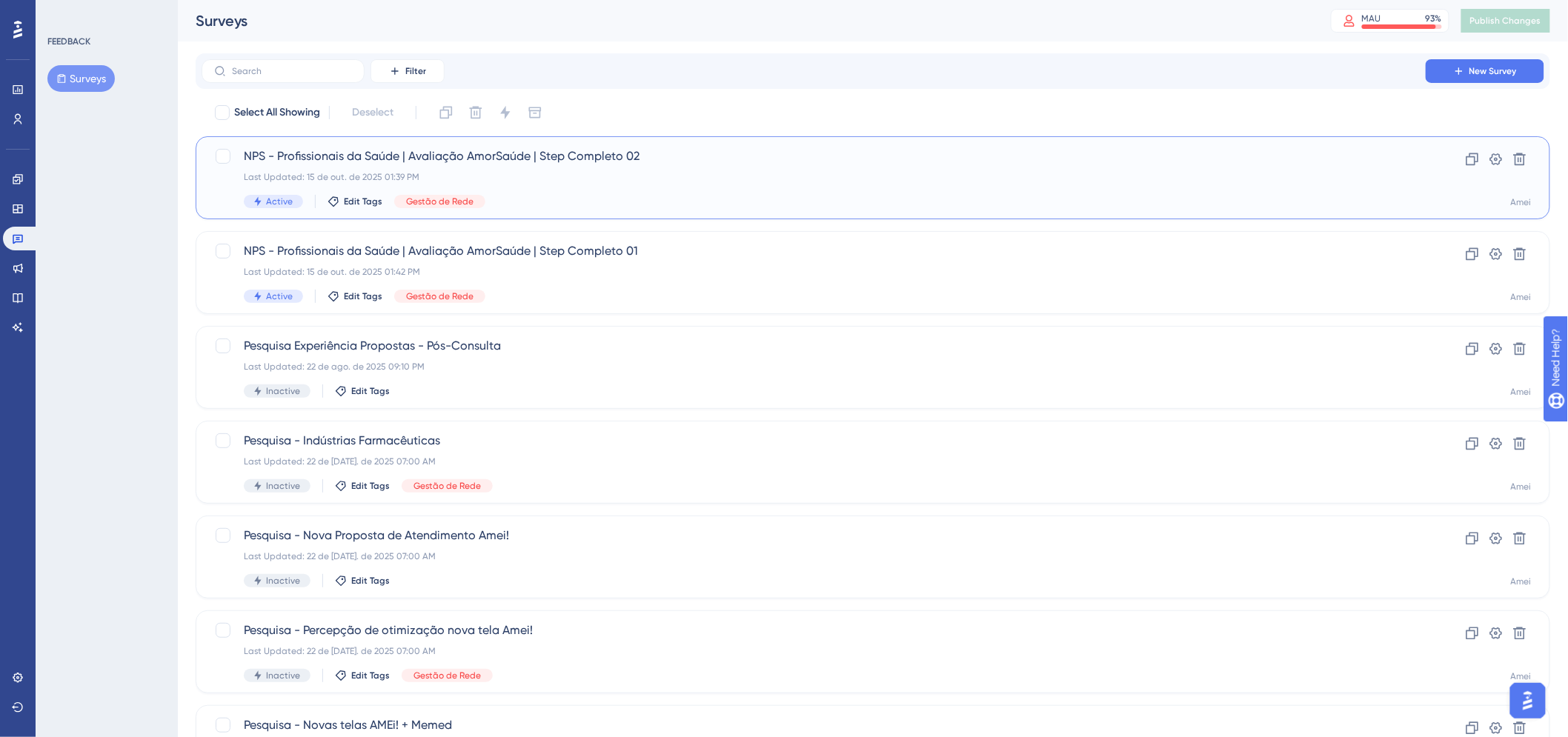
click at [1006, 173] on div "Last Updated: 15 de out. de 2025 01:39 PM" at bounding box center [814, 177] width 1140 height 12
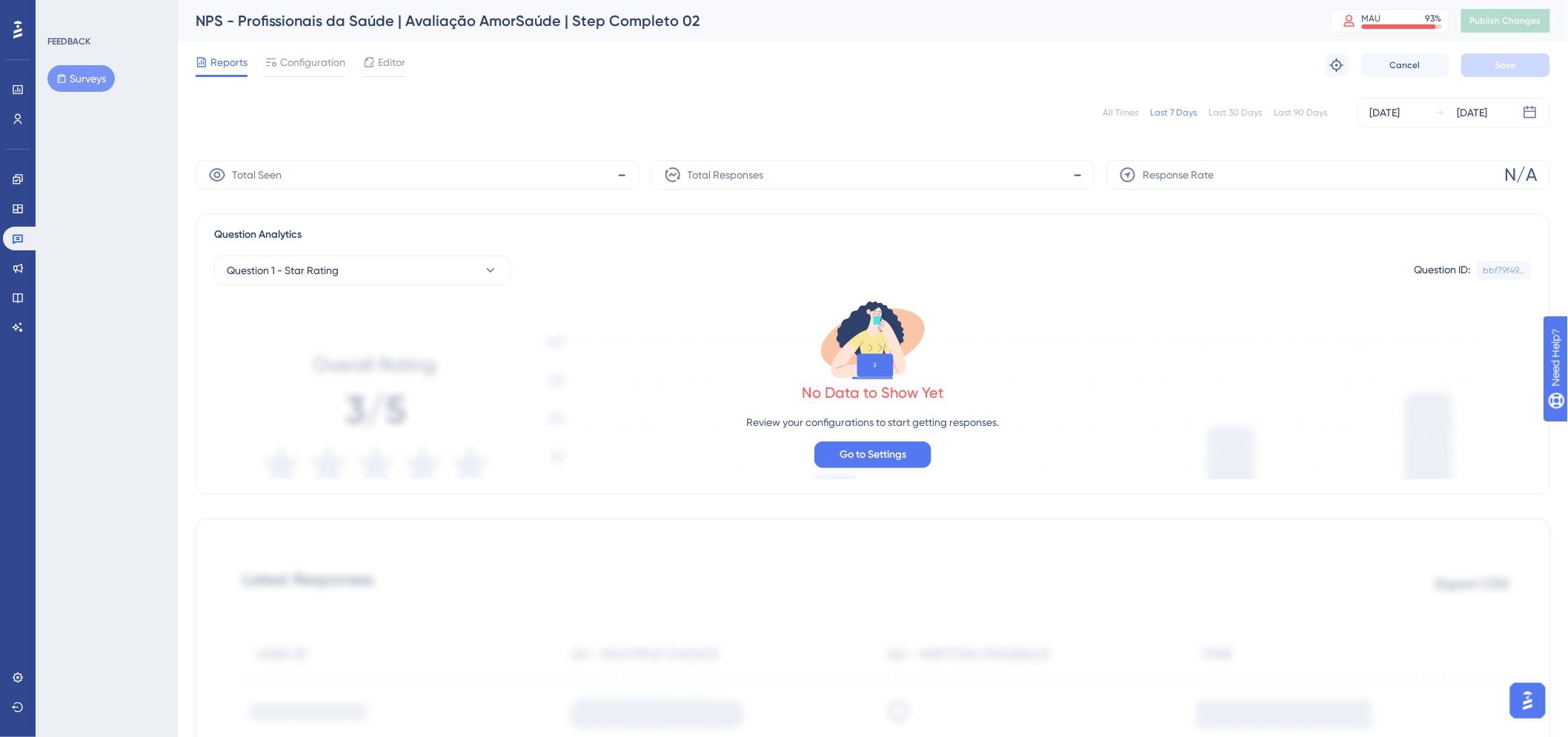
click at [90, 80] on button "Surveys" at bounding box center [82, 78] width 68 height 27
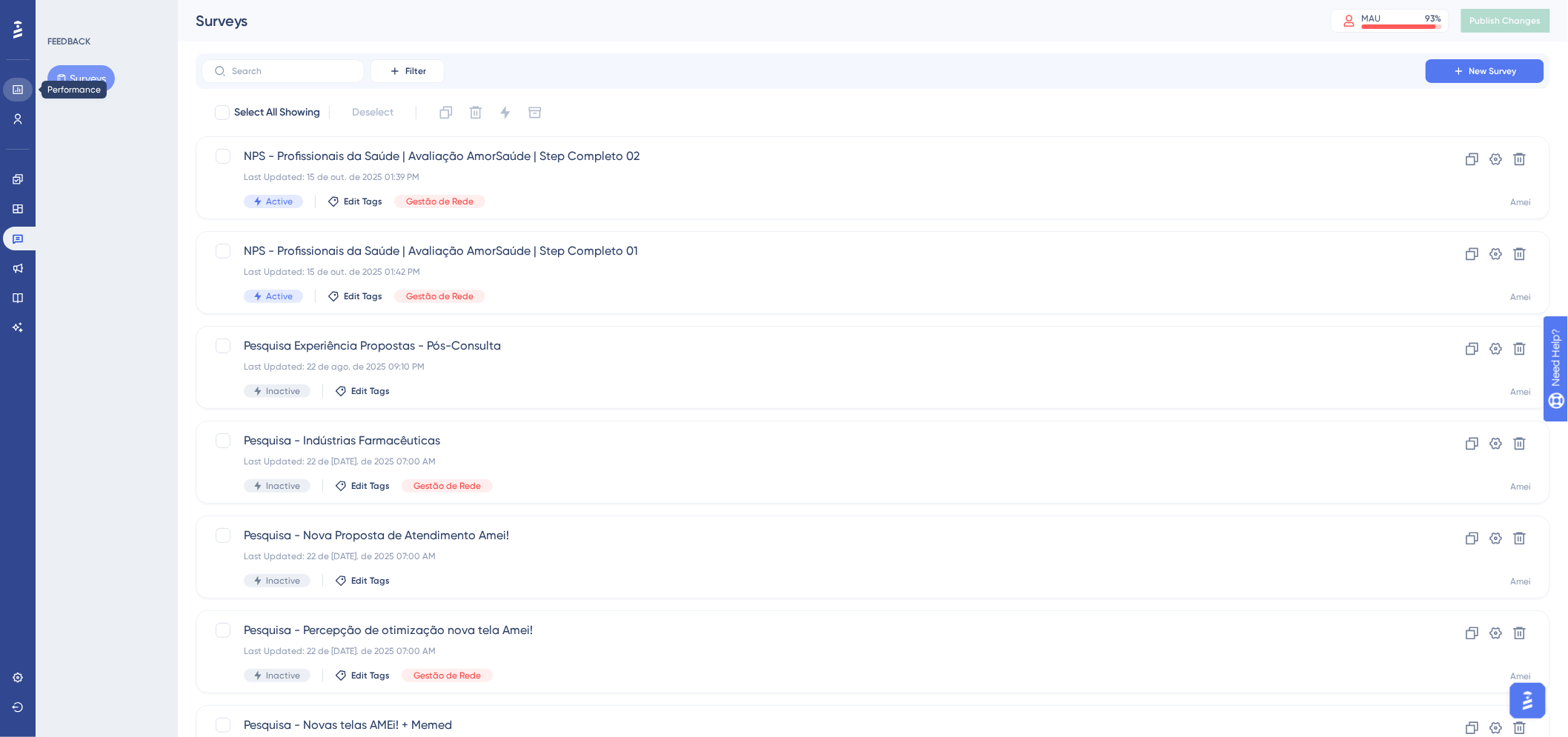
click at [28, 87] on link at bounding box center [18, 90] width 30 height 24
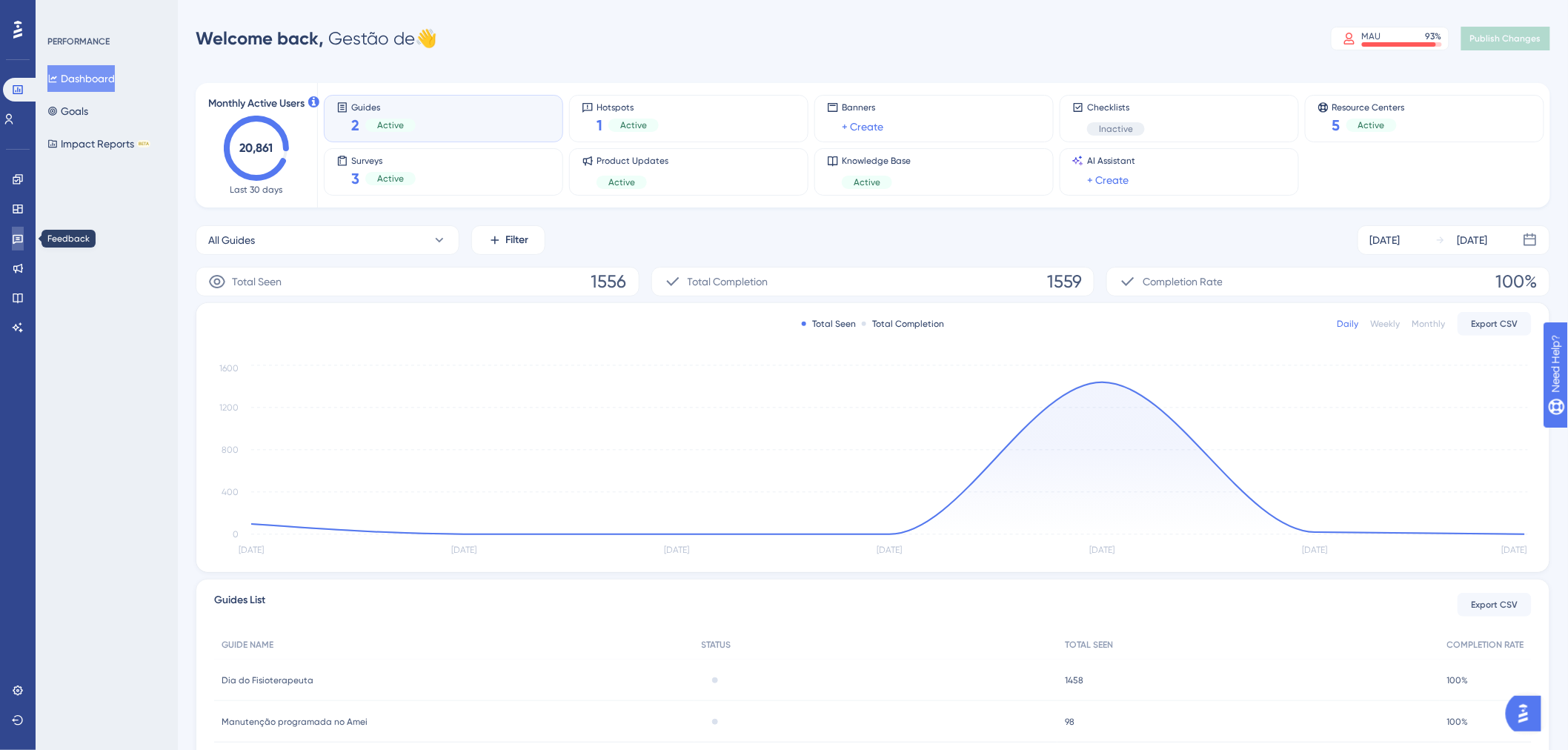
click at [15, 243] on icon at bounding box center [18, 239] width 12 height 12
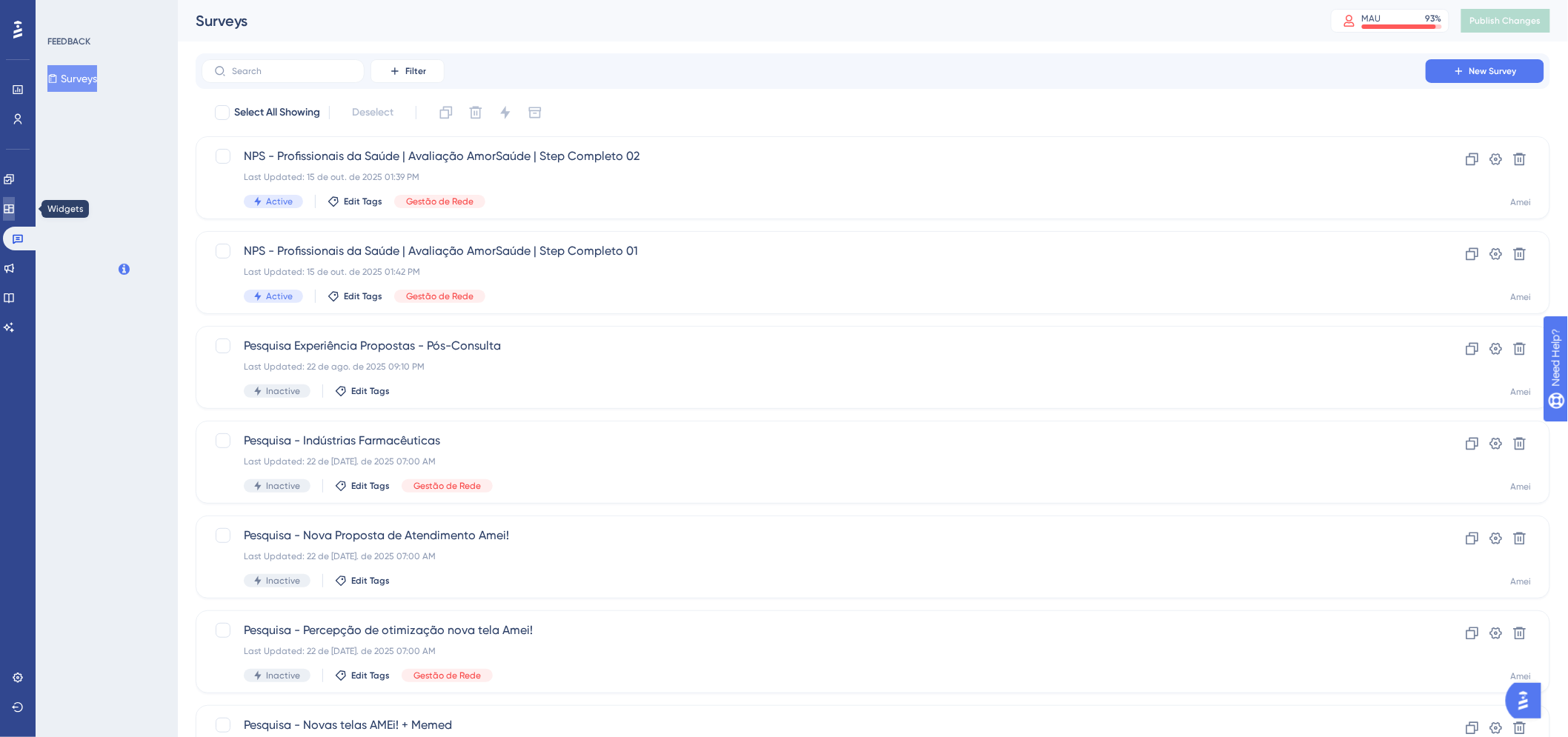
click at [15, 206] on icon at bounding box center [9, 209] width 12 height 12
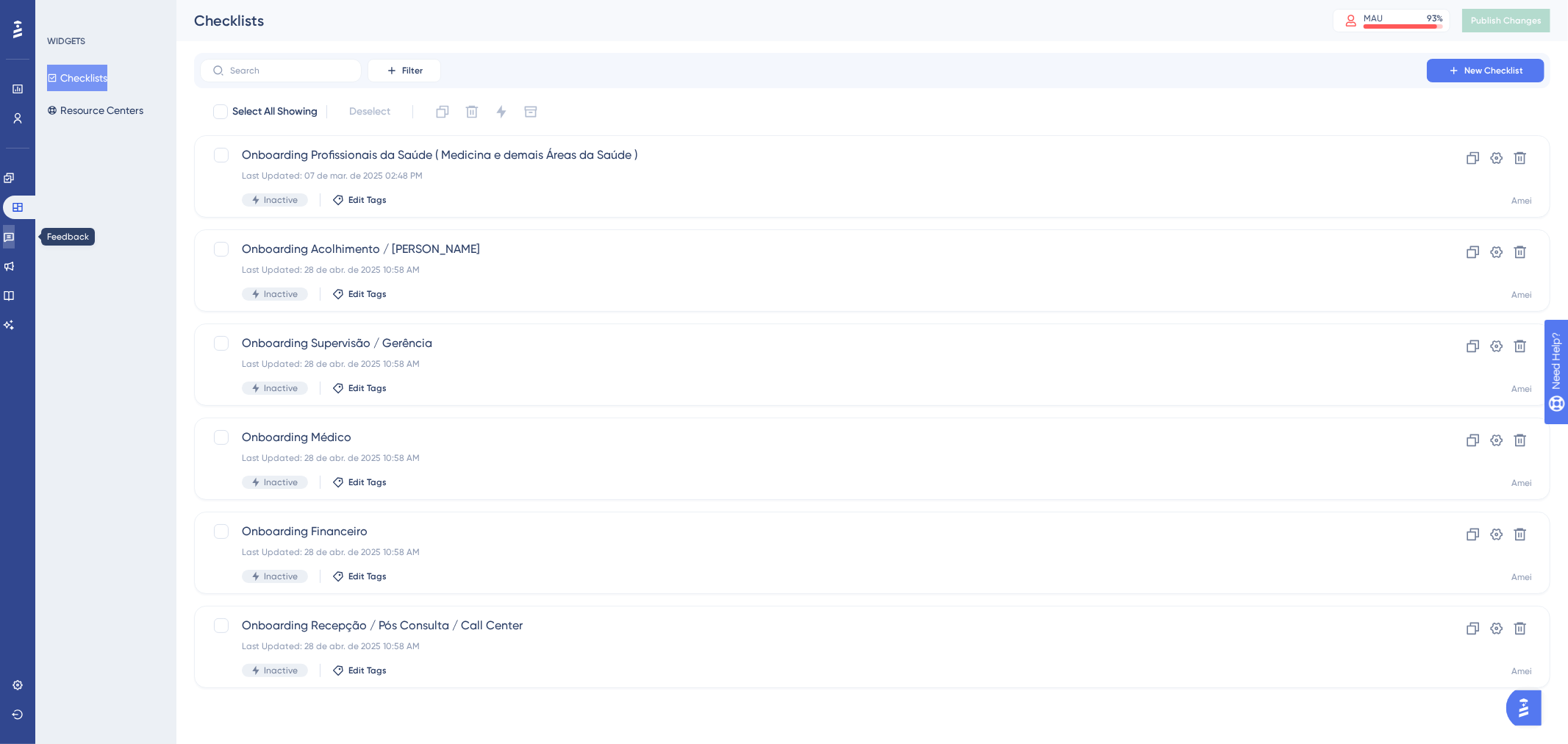
click at [13, 235] on icon at bounding box center [9, 237] width 12 height 12
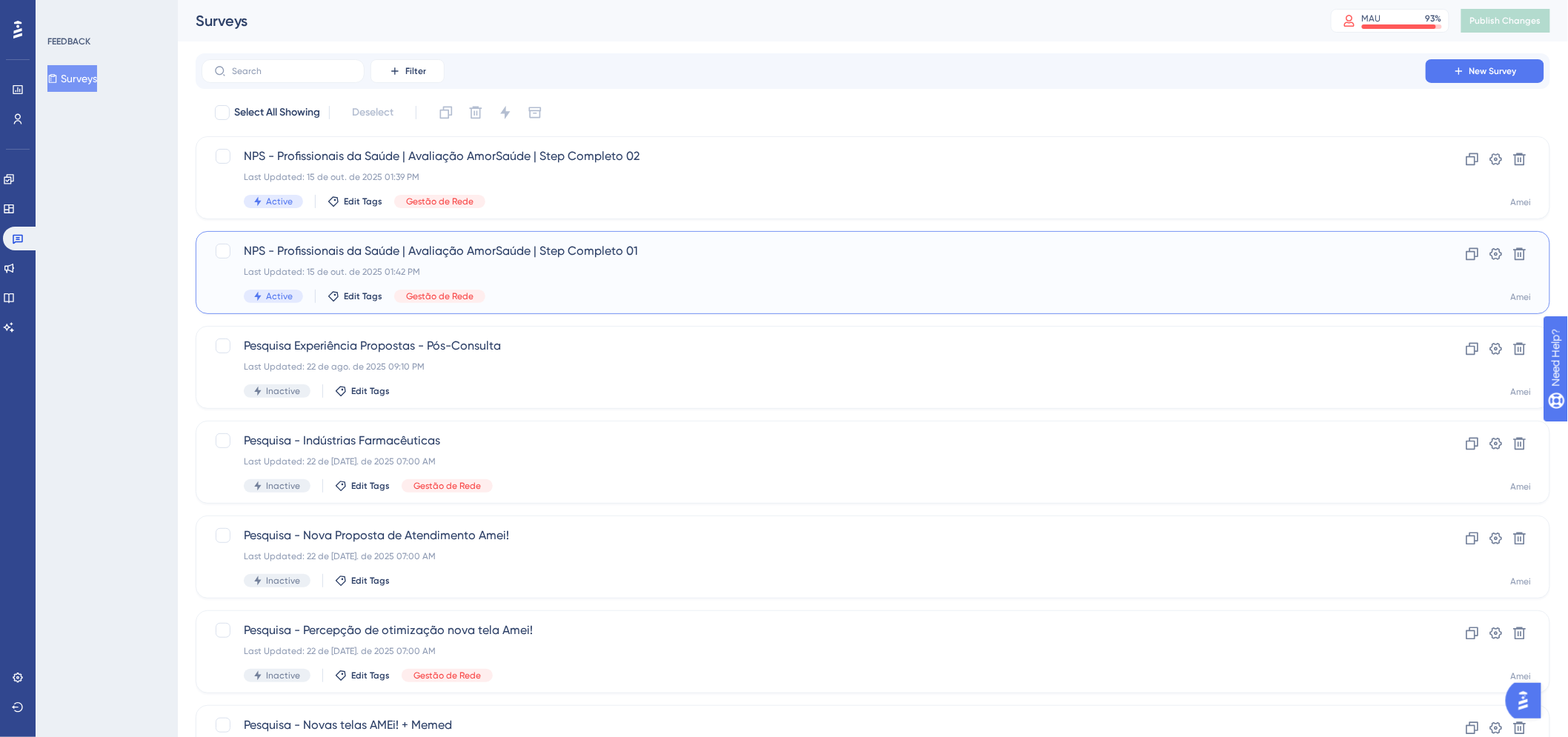
click at [941, 268] on div "Last Updated: [DATE] 01:42 PM" at bounding box center [814, 272] width 1140 height 12
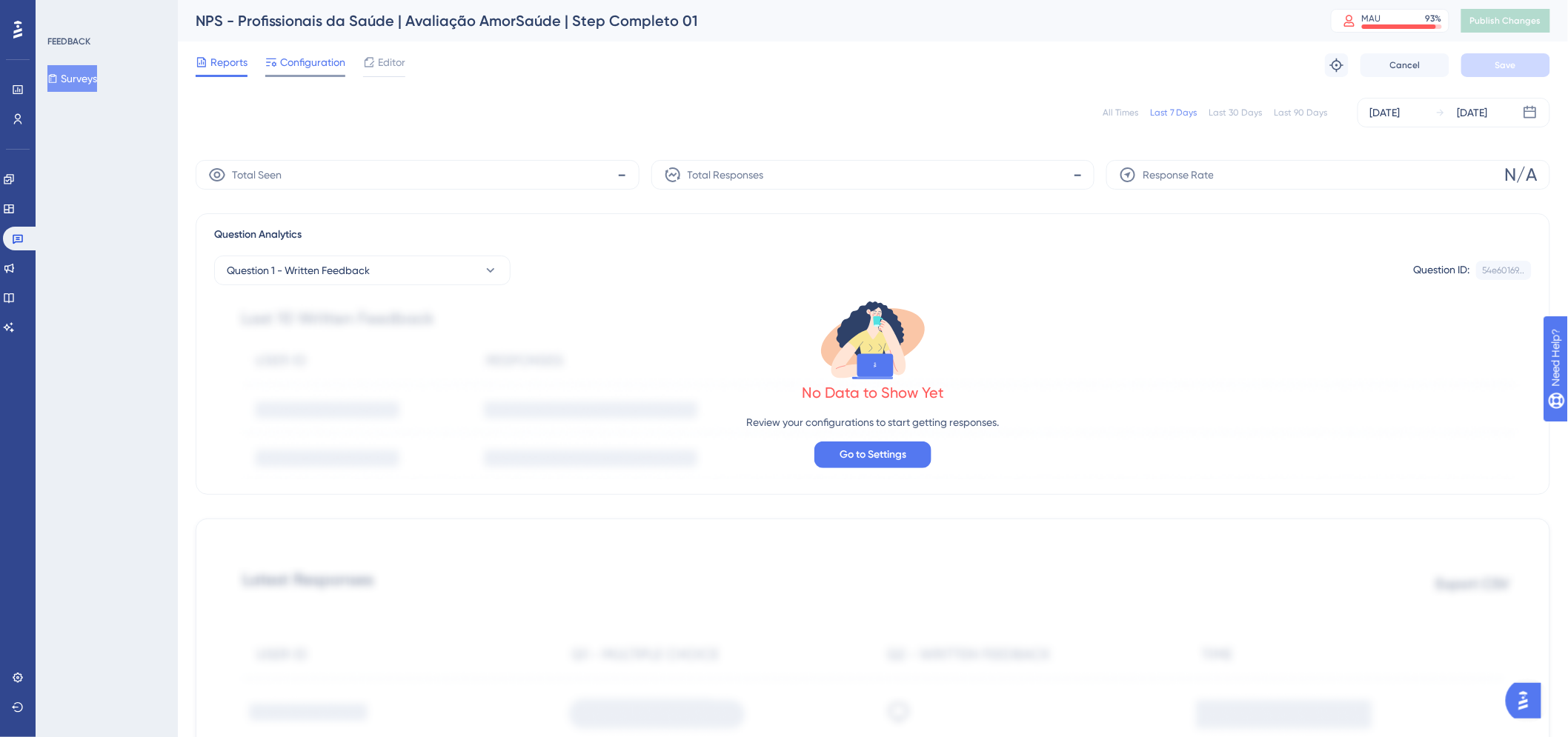
click at [304, 71] on div "Configuration" at bounding box center [305, 66] width 80 height 24
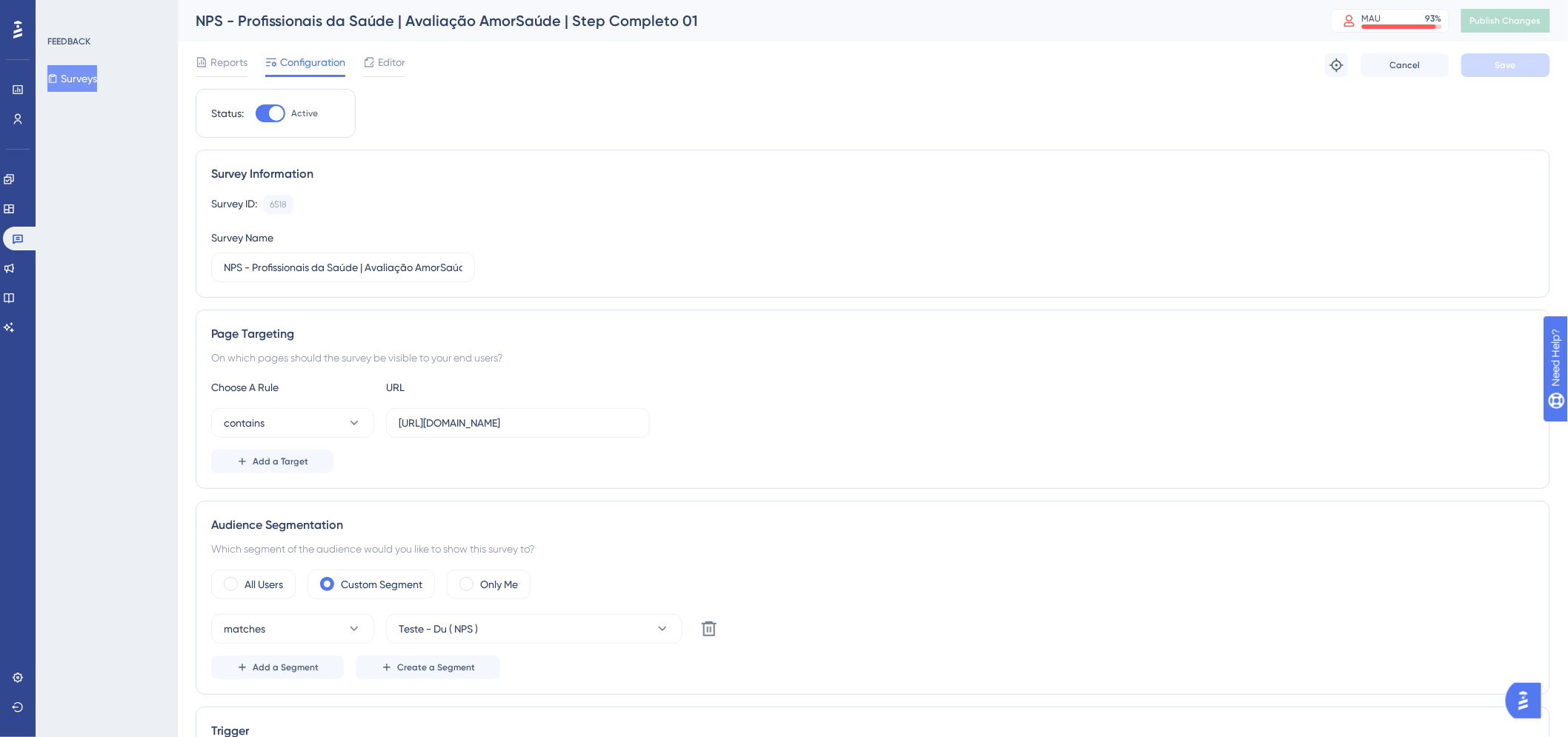
click at [97, 77] on button "Surveys" at bounding box center [73, 78] width 50 height 27
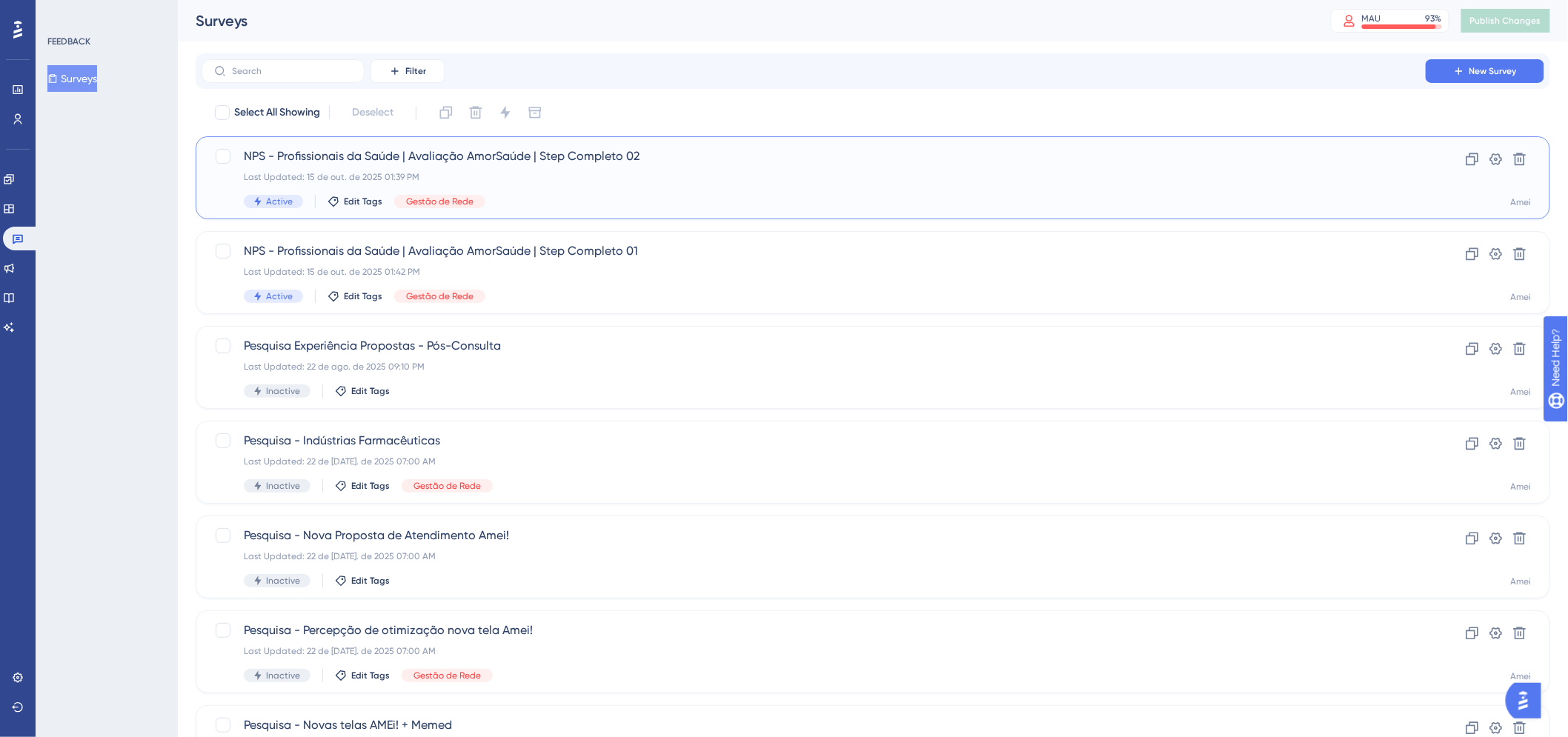
click at [788, 157] on span "NPS - Profissionais da Saúde | Avaliação AmorSaúde | Step Completo 02" at bounding box center [814, 156] width 1140 height 18
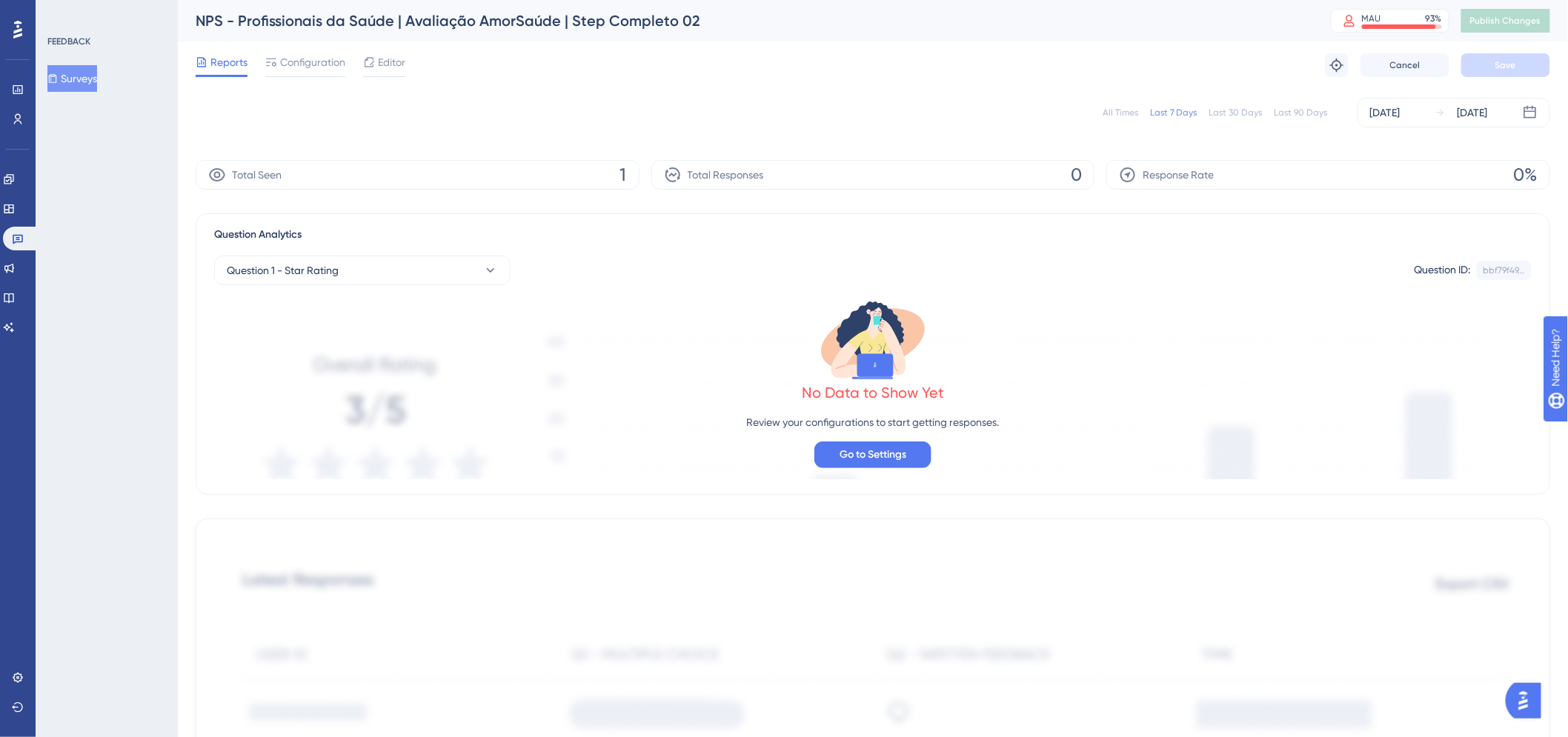
click at [1517, 212] on div "All Times Last 7 Days Last 30 Days Last 90 Days Oct 15 2025 Oct 15 2025 Total S…" at bounding box center [873, 690] width 1355 height 1204
click at [305, 63] on span "Configuration" at bounding box center [312, 63] width 65 height 18
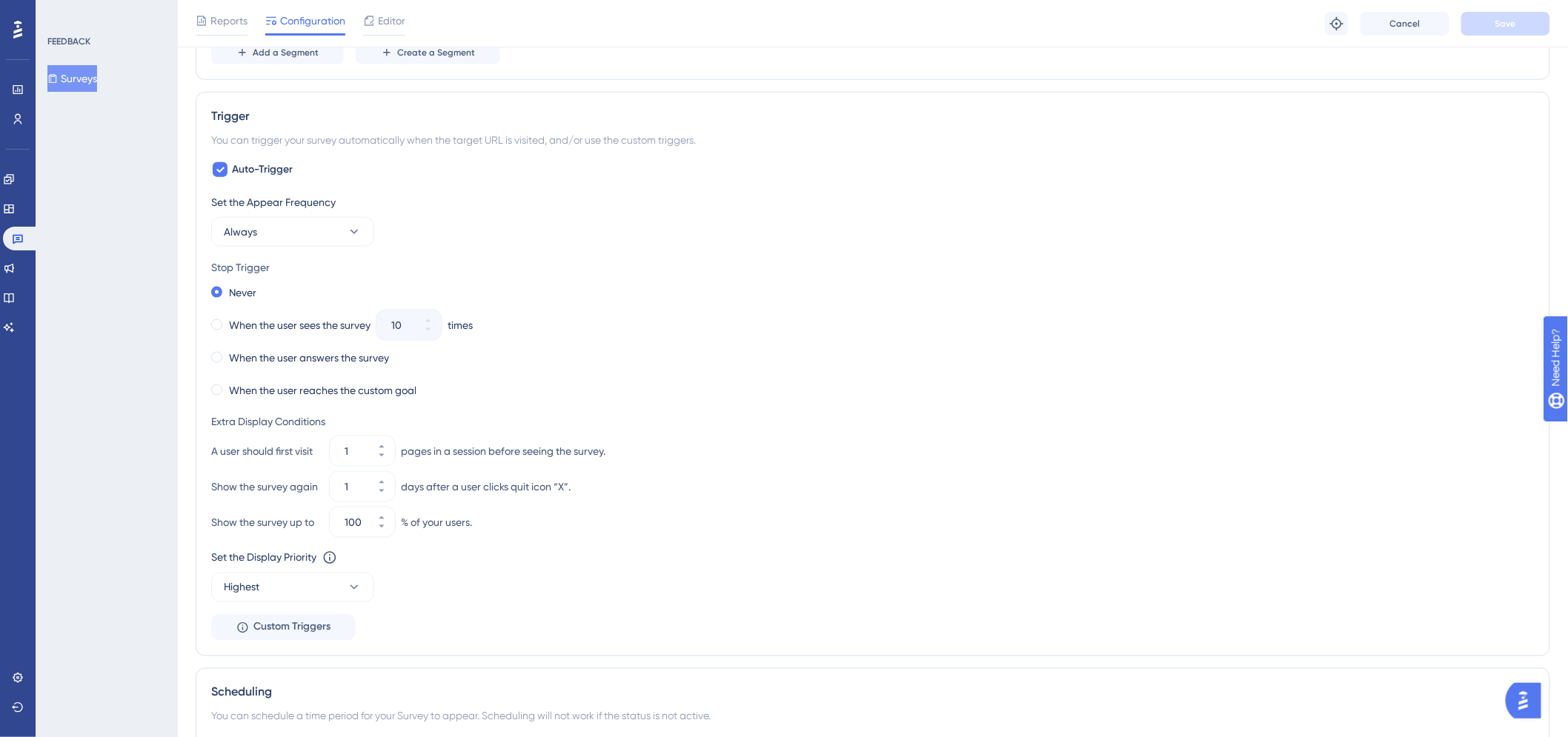
scroll to position [658, 0]
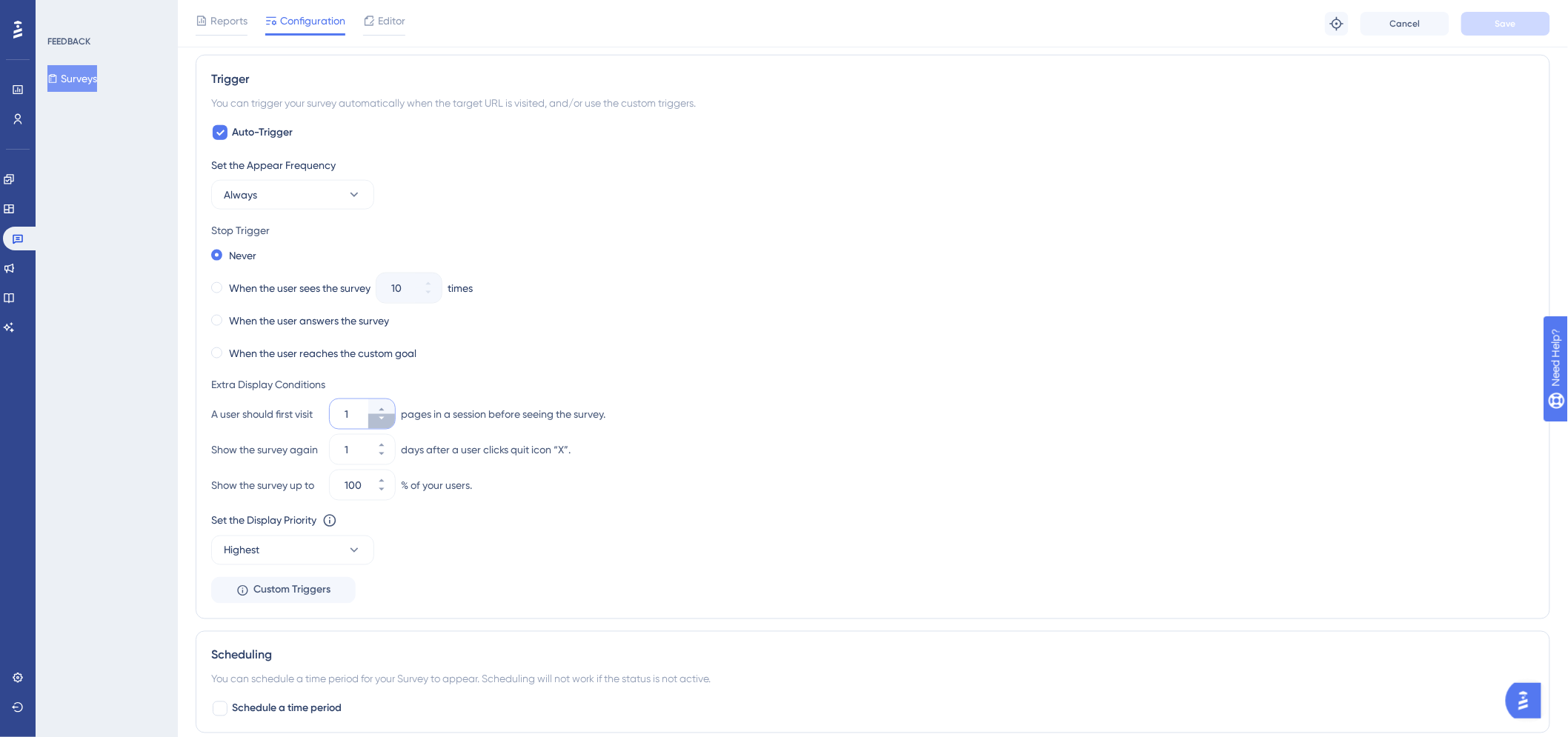
click at [376, 417] on button "1" at bounding box center [382, 421] width 27 height 15
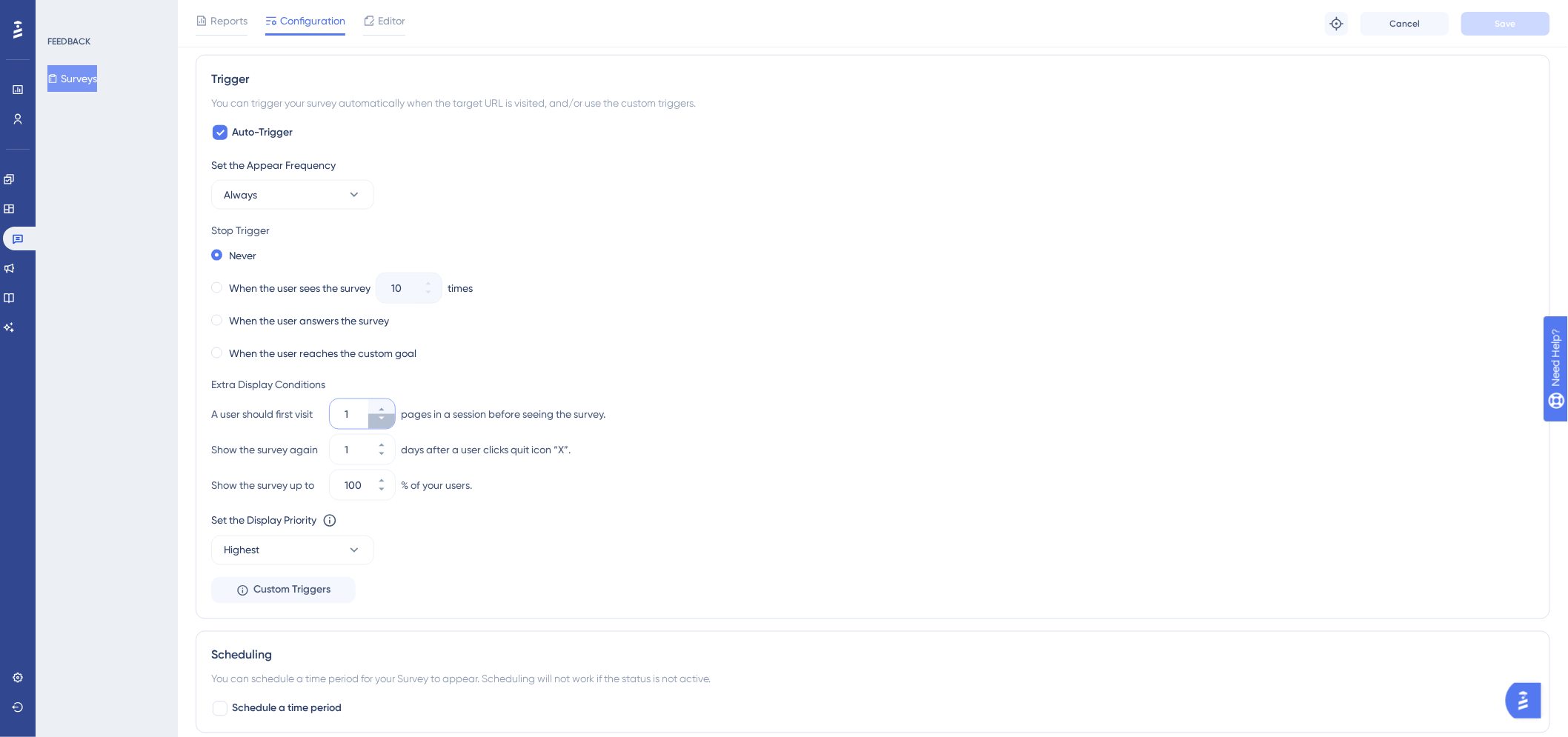
click at [376, 417] on button "1" at bounding box center [382, 421] width 27 height 15
type input "1"
click at [376, 417] on button "1" at bounding box center [382, 421] width 27 height 15
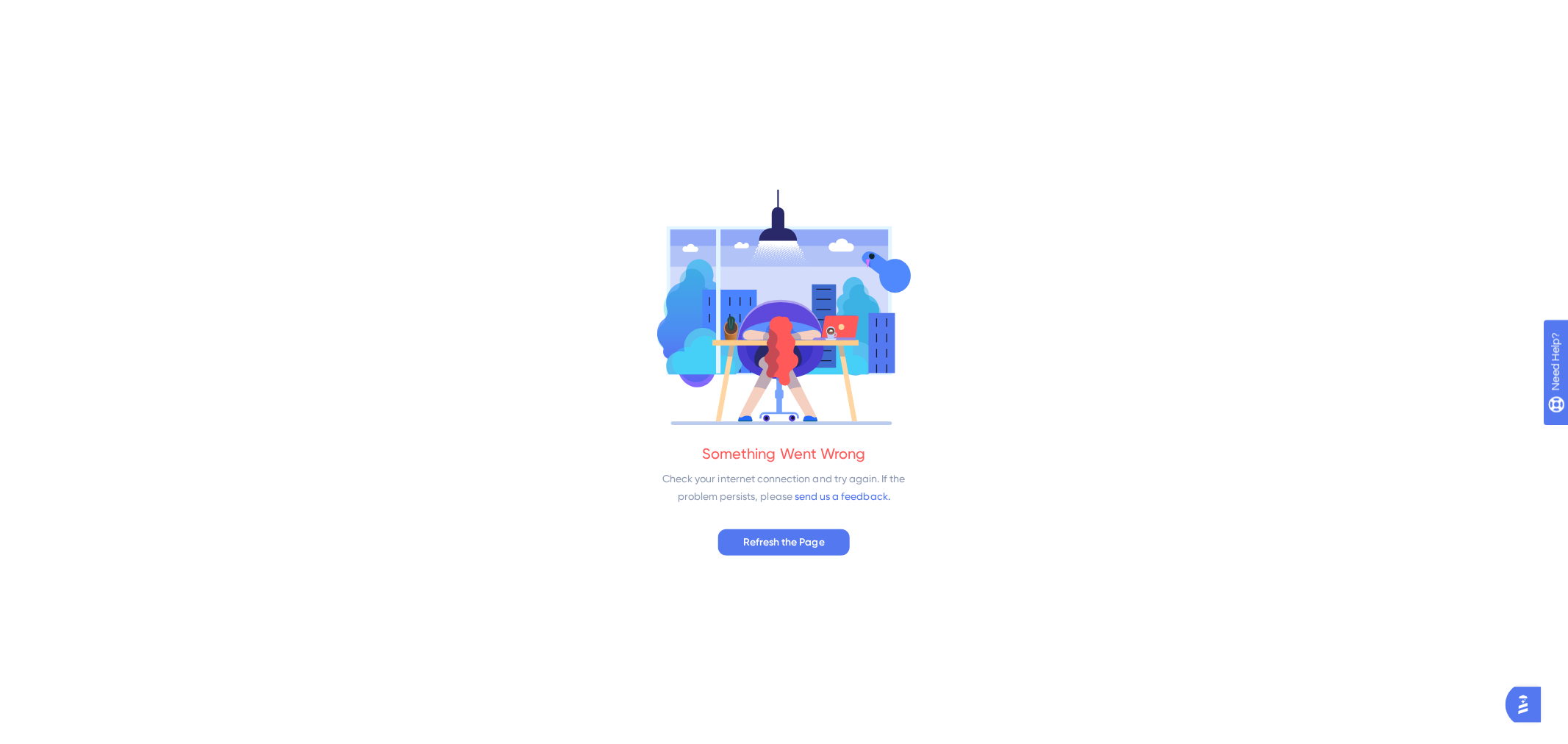
scroll to position [0, 0]
click at [355, 414] on div "Something Went Wrong Check your internet connection and try again. If the probl…" at bounding box center [784, 372] width 1568 height 744
click at [1216, 464] on div "Something Went Wrong Check your internet connection and try again. If the probl…" at bounding box center [784, 372] width 1568 height 744
click at [804, 533] on span "Refresh the Page" at bounding box center [784, 540] width 81 height 18
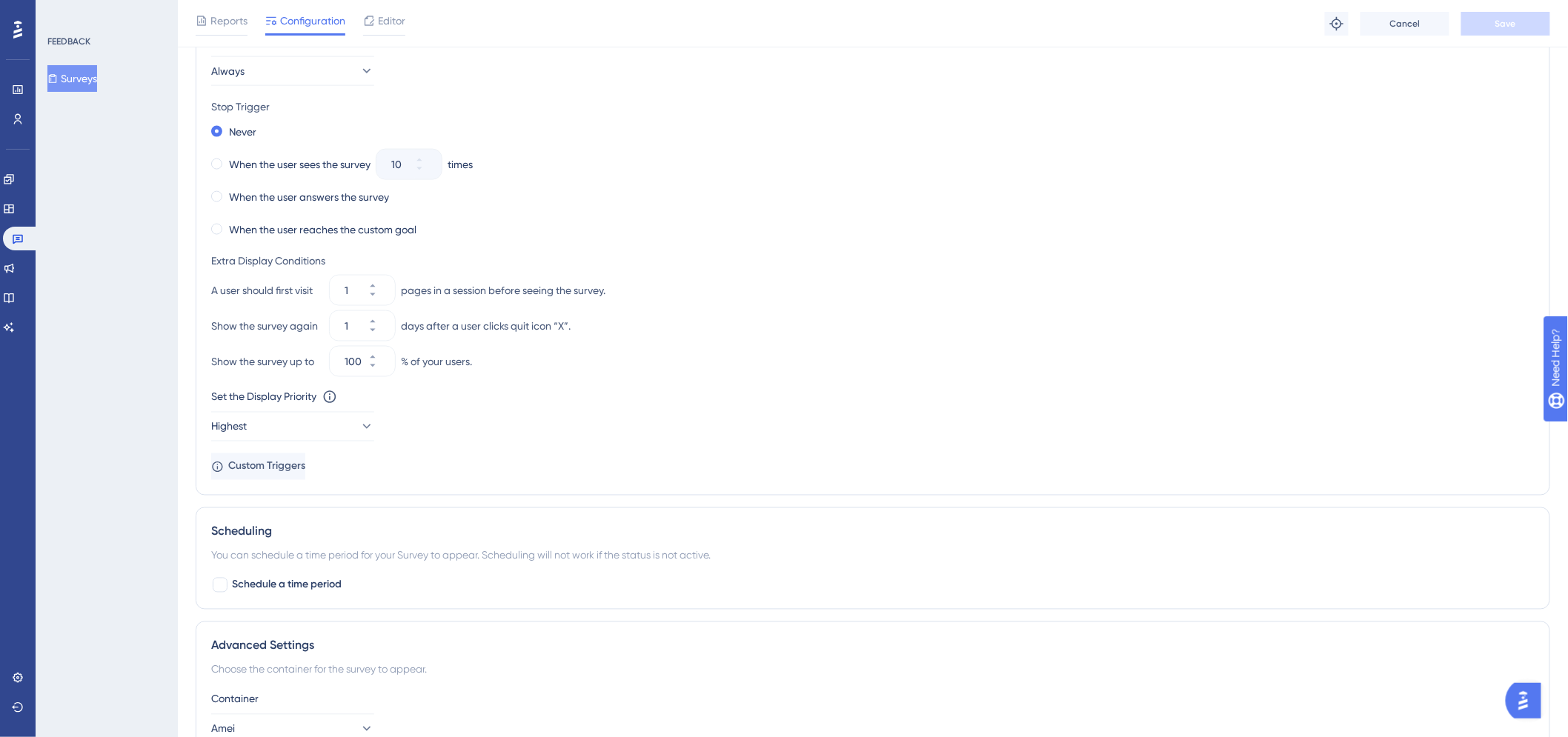
scroll to position [823, 0]
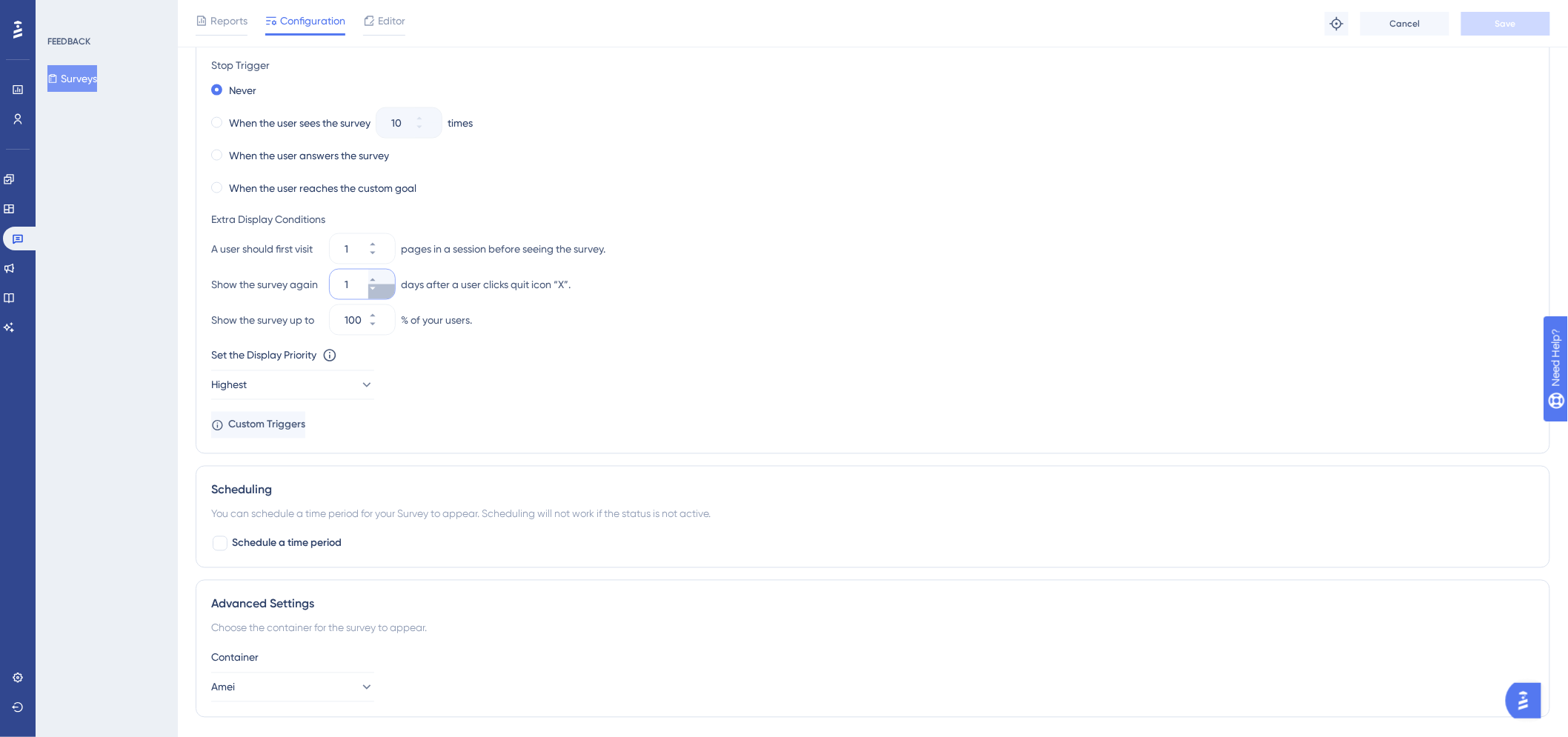
click at [378, 291] on icon at bounding box center [373, 289] width 9 height 9
type input "0"
click at [1523, 21] on button "Save" at bounding box center [1505, 24] width 89 height 24
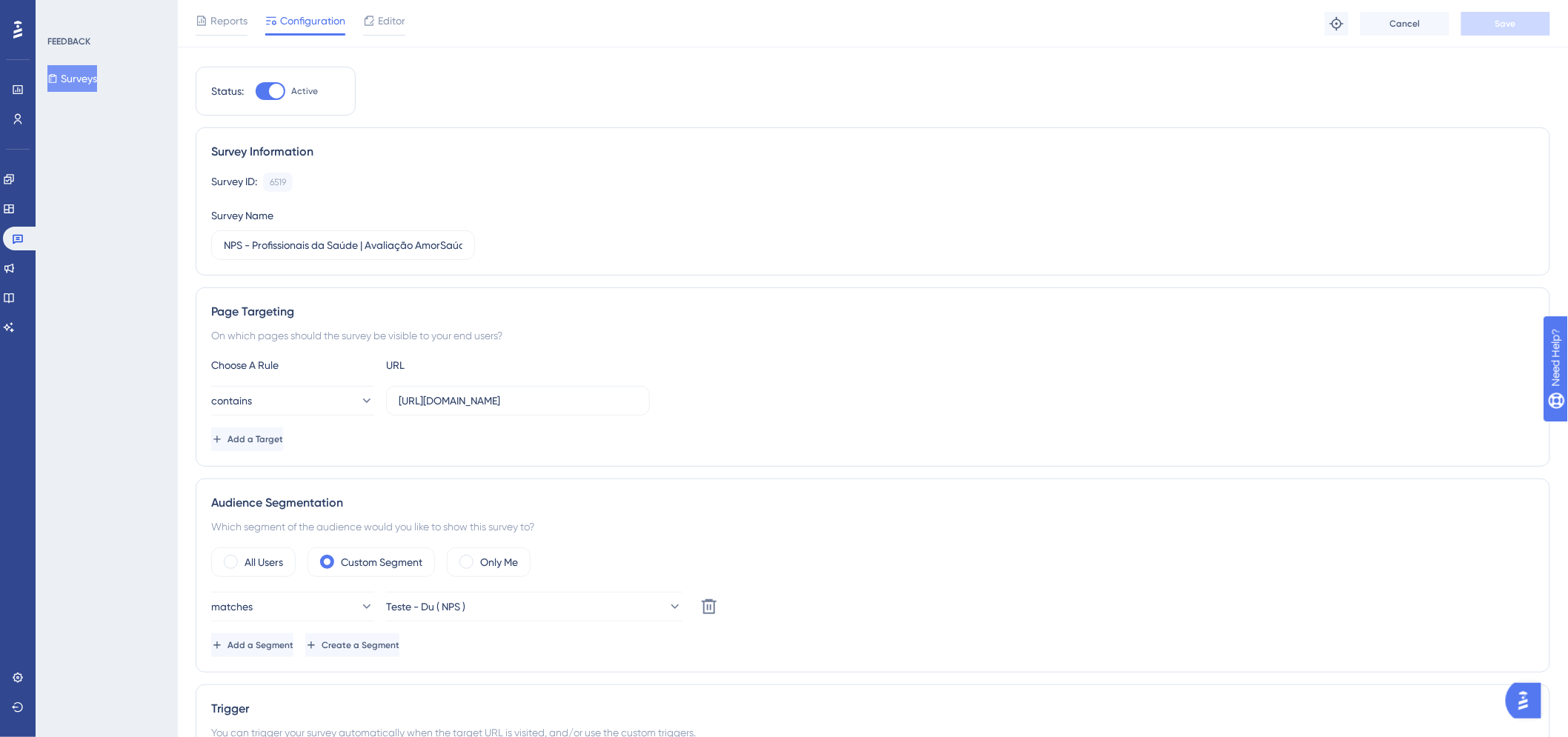
scroll to position [0, 0]
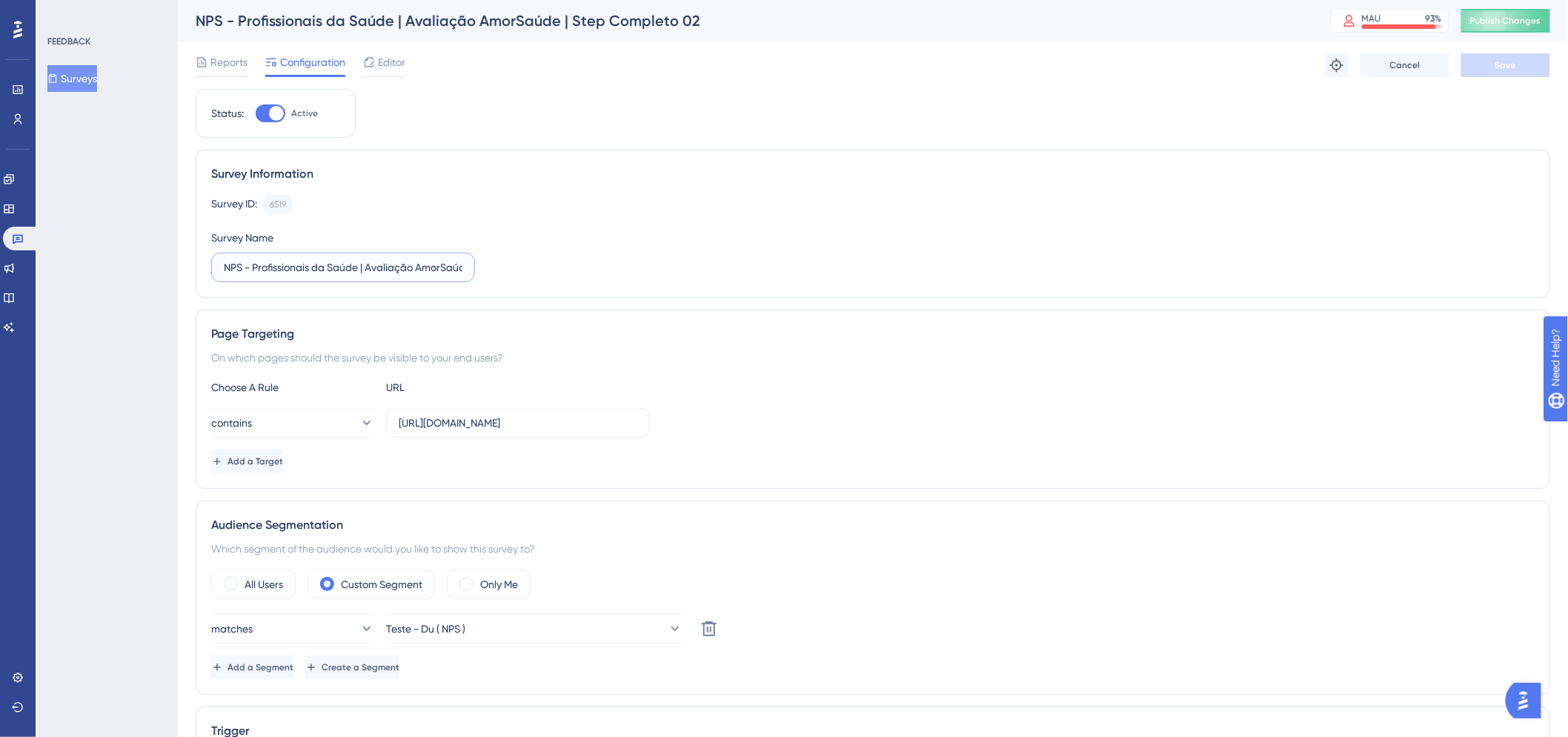
click at [423, 260] on input "NPS - Profissionais da Saúde | Avaliação AmorSaúde | Step Completo 02" at bounding box center [344, 267] width 239 height 16
click at [979, 209] on div "Survey ID: 6519 Copy" at bounding box center [873, 204] width 1323 height 19
click at [1549, 40] on div "NPS - Profissionais da Saúde | Avaliação AmorSaúde | Step Completo 02 MAU 93 % …" at bounding box center [873, 21] width 1390 height 42
click at [1519, 40] on div "NPS - Profissionais da Saúde | Avaliação AmorSaúde | Step Completo 02 MAU 93 % …" at bounding box center [873, 21] width 1390 height 42
click at [1514, 13] on button "Publish Changes" at bounding box center [1505, 21] width 89 height 24
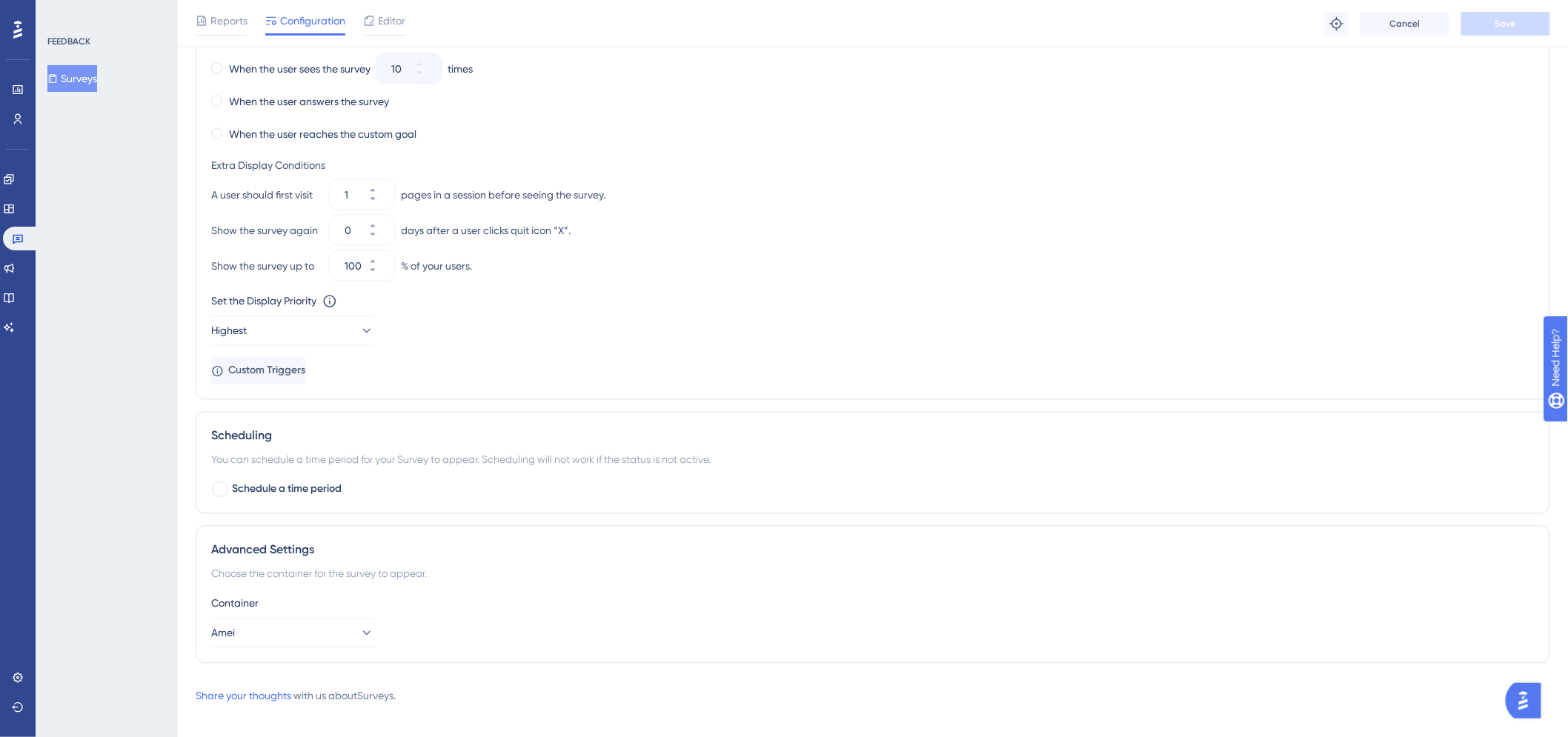
scroll to position [892, 0]
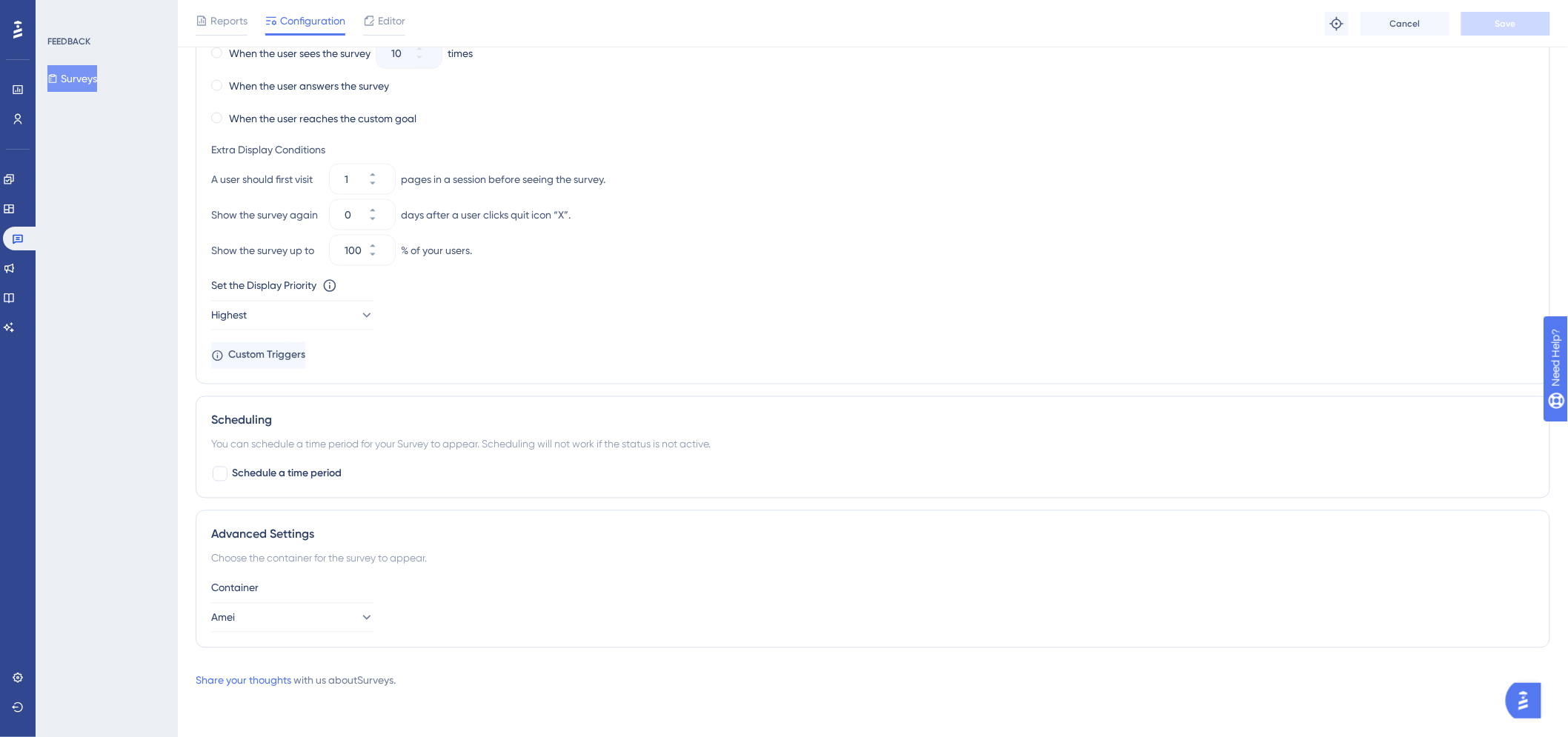
click at [80, 83] on button "Surveys" at bounding box center [73, 78] width 50 height 27
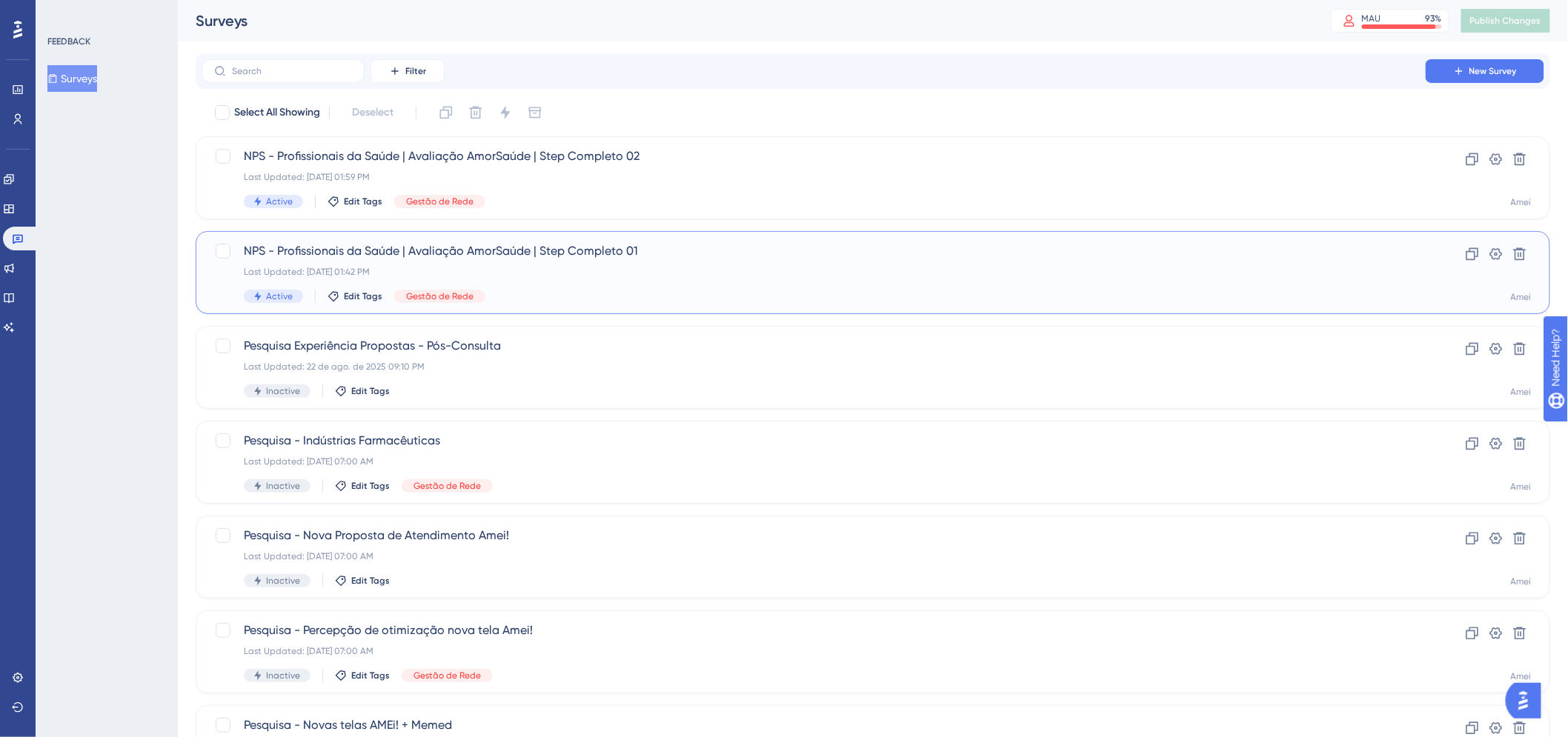
click at [791, 271] on div "Last Updated: 15 de out. de 2025 01:42 PM" at bounding box center [814, 272] width 1140 height 12
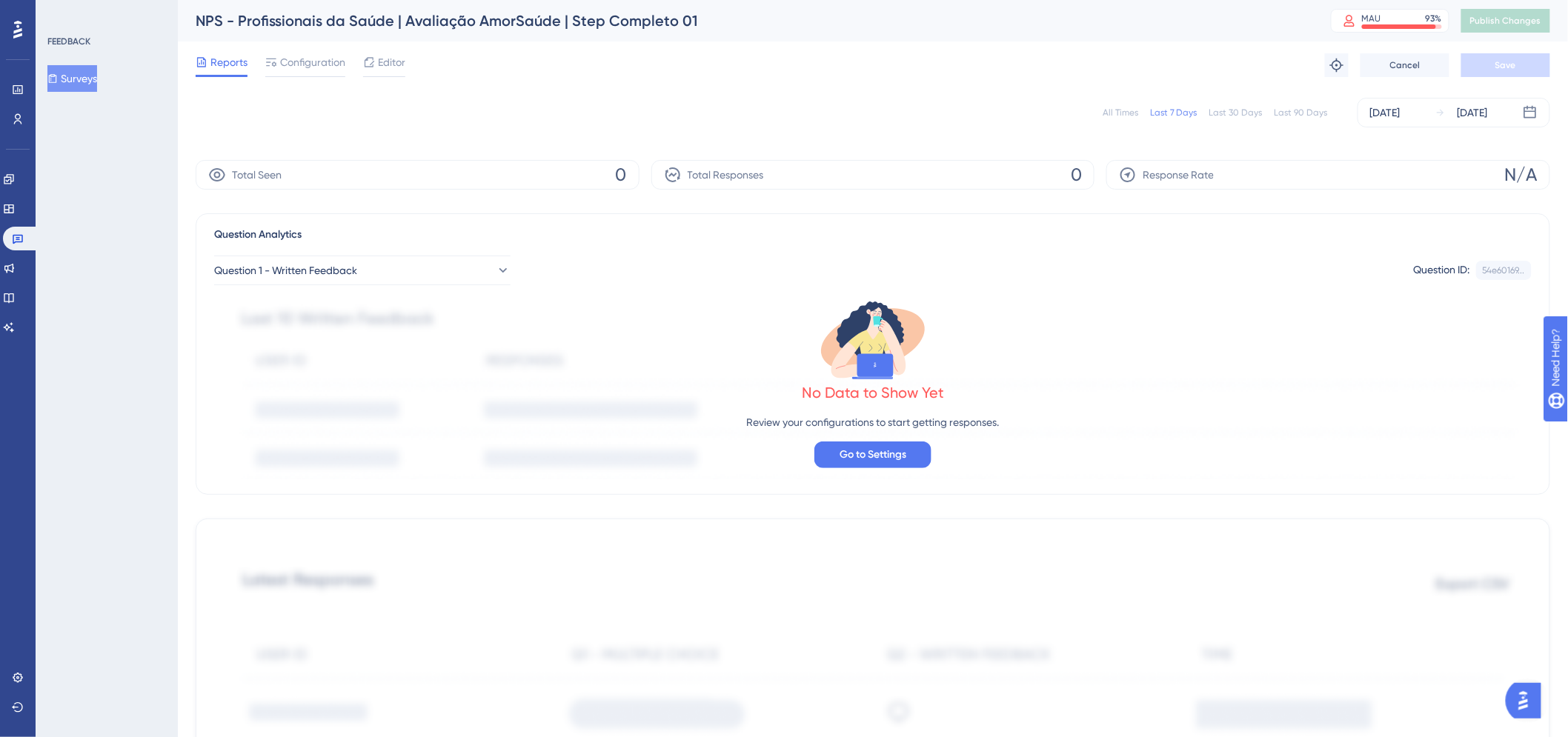
click at [297, 60] on span "Configuration" at bounding box center [312, 63] width 65 height 18
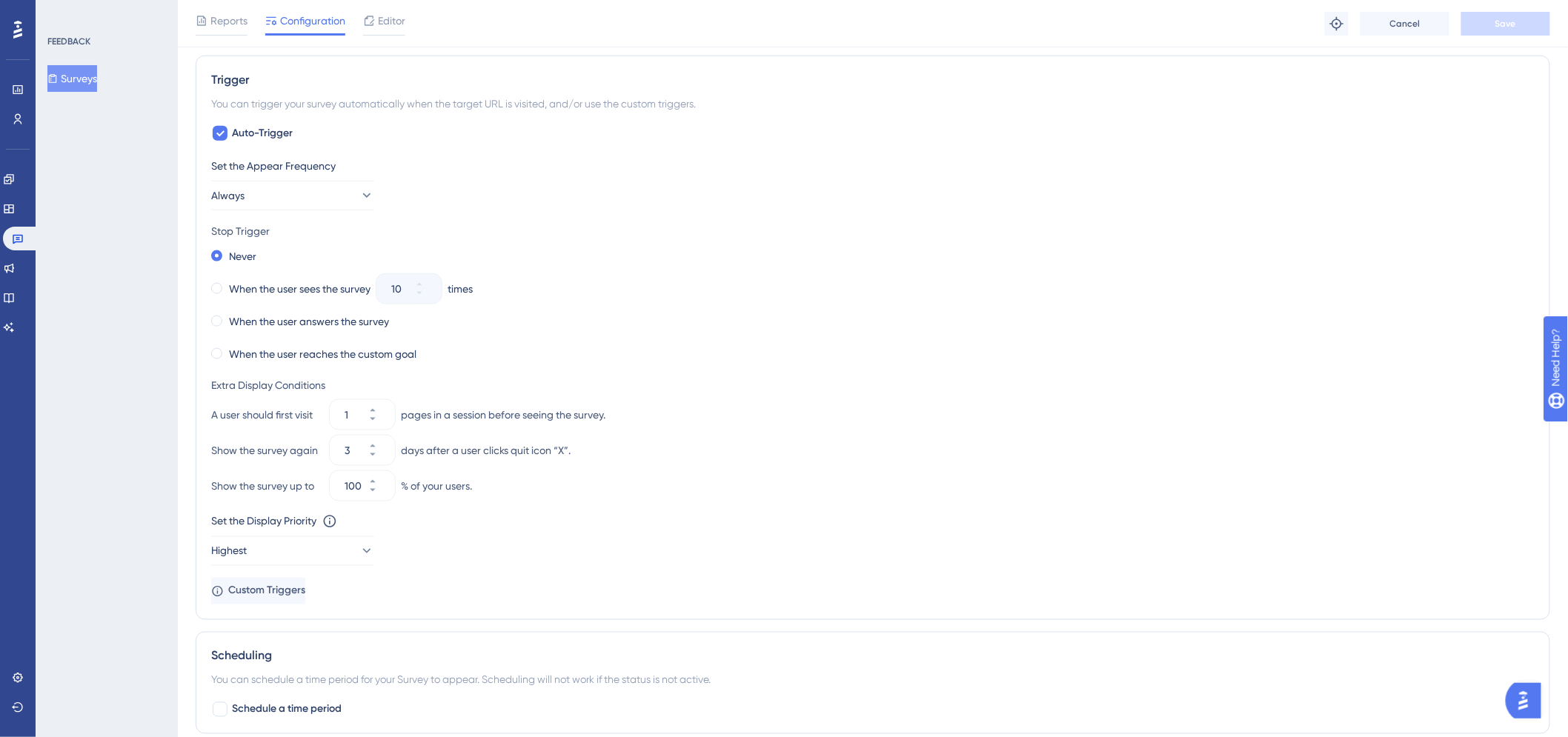
scroll to position [658, 0]
click at [378, 455] on icon at bounding box center [373, 454] width 9 height 9
type input "0"
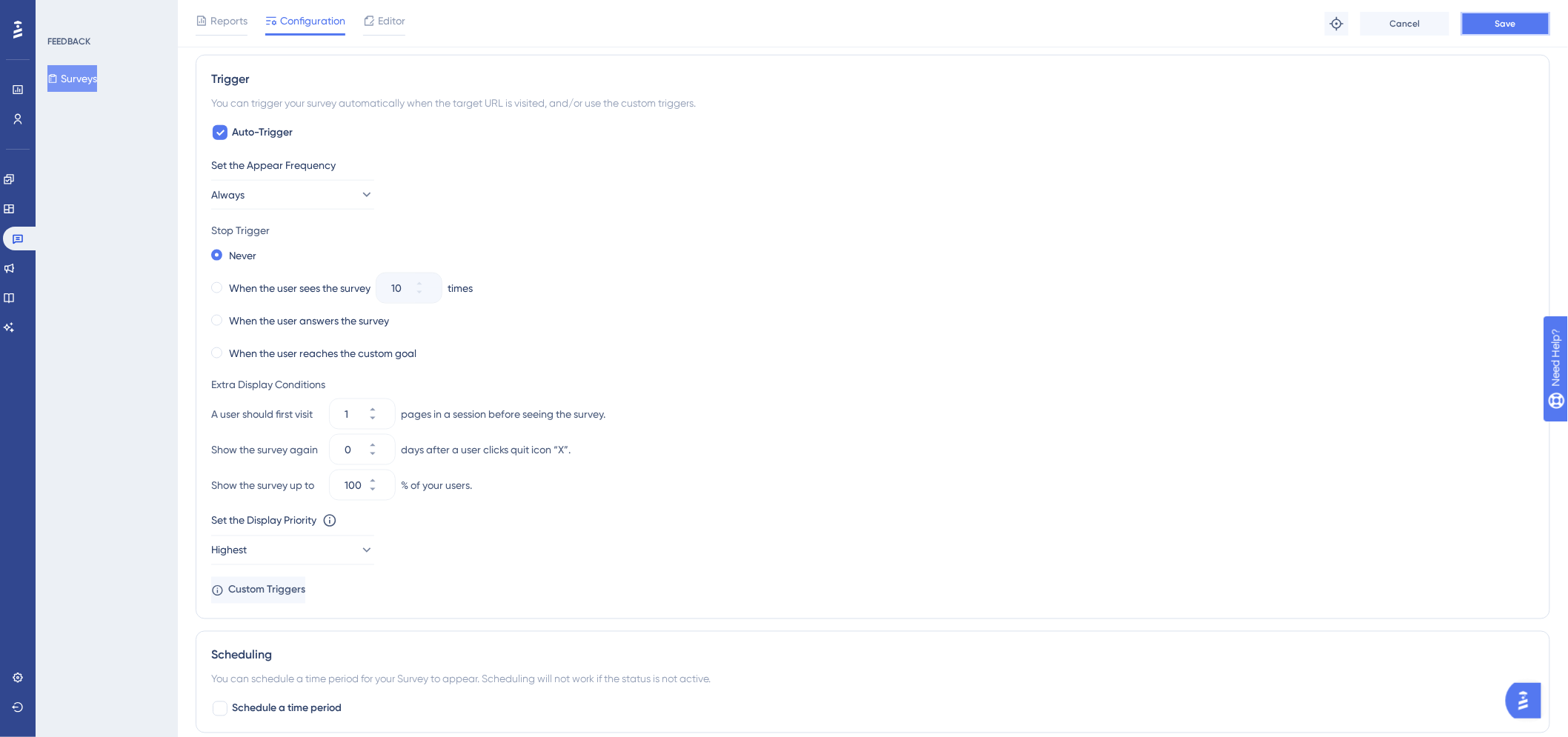
click at [1511, 34] on button "Save" at bounding box center [1505, 24] width 89 height 24
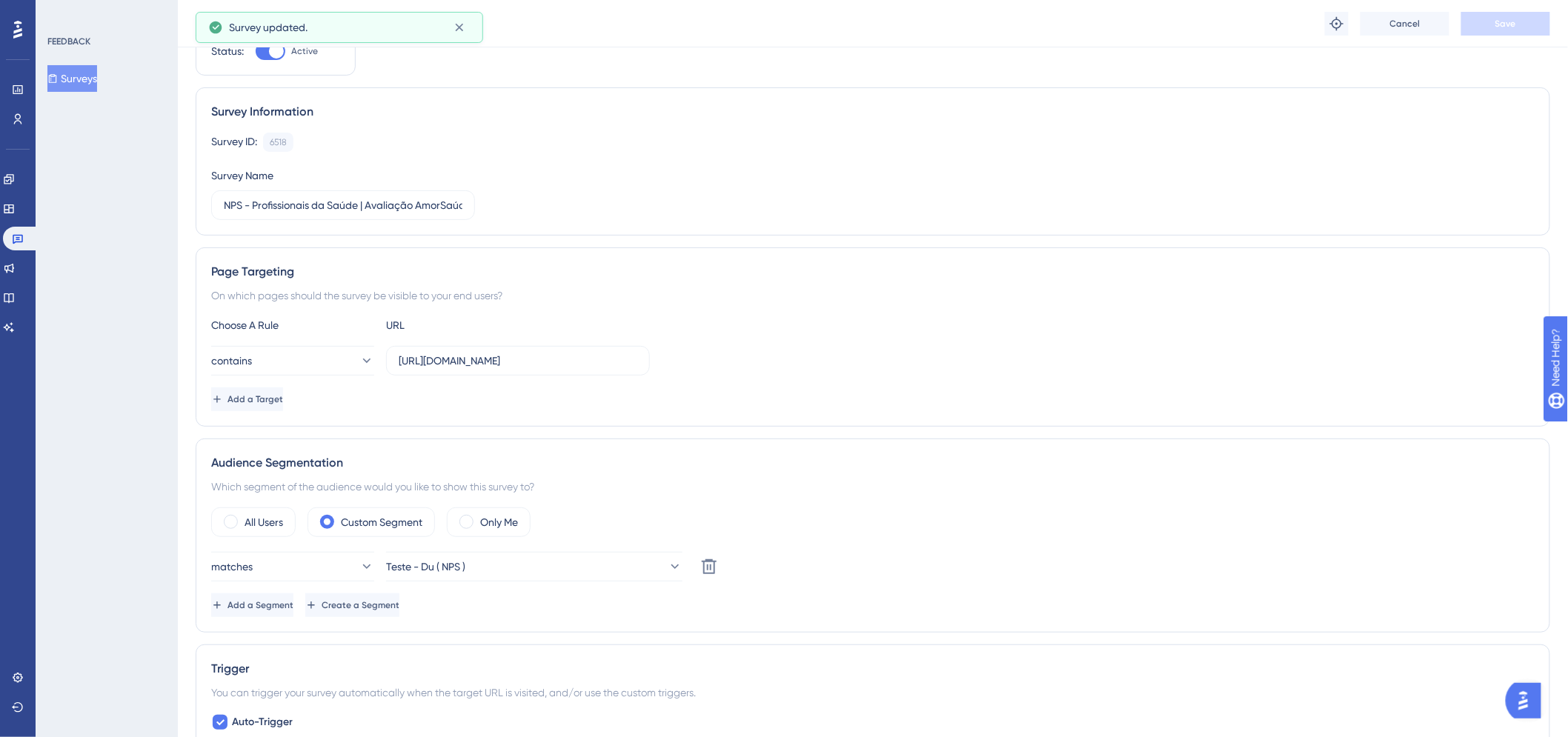
scroll to position [0, 0]
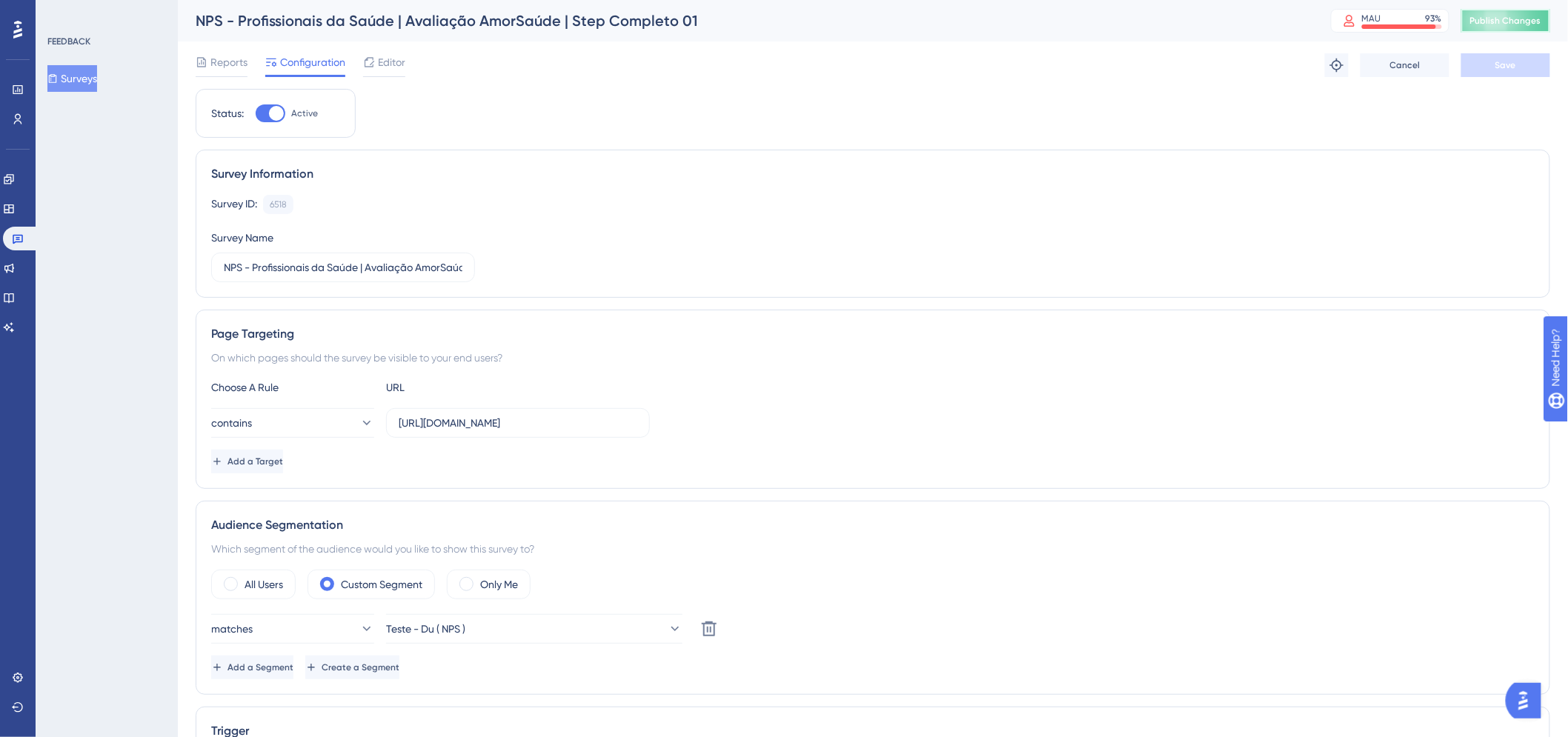
click at [1504, 27] on button "Publish Changes" at bounding box center [1505, 21] width 89 height 24
drag, startPoint x: 1050, startPoint y: 224, endPoint x: 993, endPoint y: 57, distance: 176.5
click at [993, 57] on div "Reports Configuration Editor Troubleshoot Cancel Save" at bounding box center [873, 66] width 1355 height 48
click at [97, 82] on button "Surveys" at bounding box center [73, 78] width 50 height 27
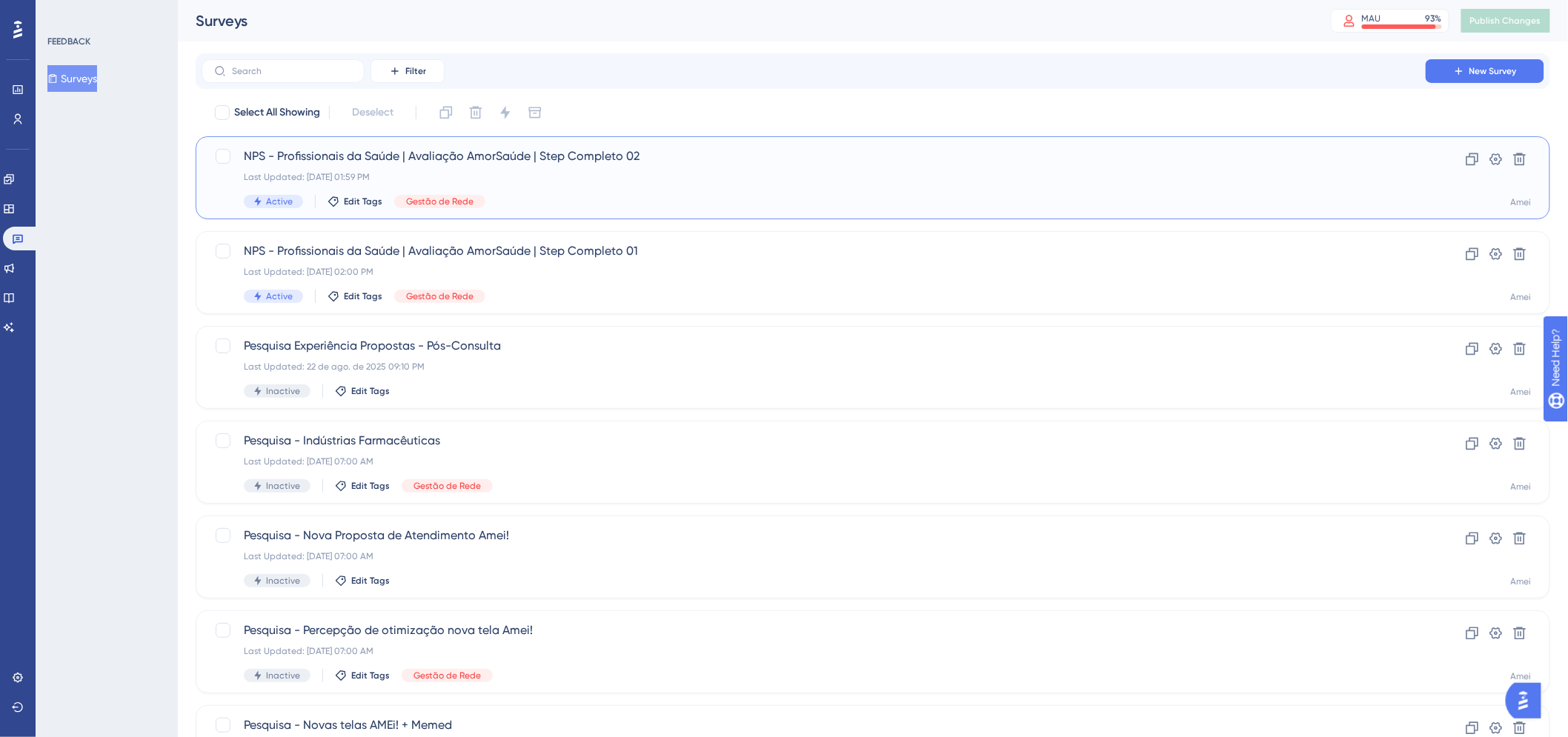
click at [271, 201] on span "Active" at bounding box center [279, 201] width 27 height 12
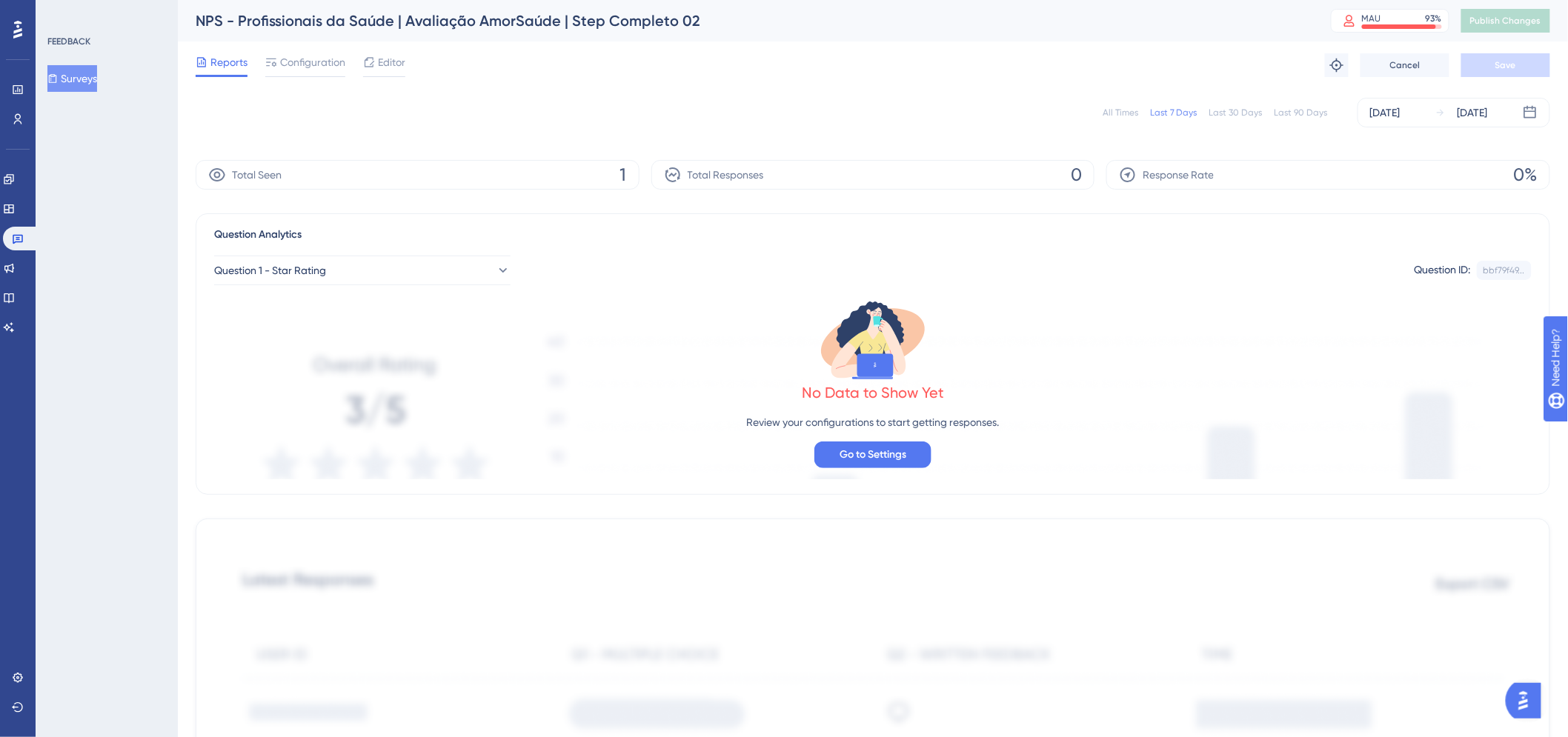
click at [412, 166] on div "Total Seen 1" at bounding box center [417, 175] width 444 height 30
click at [311, 67] on span "Configuration" at bounding box center [312, 63] width 65 height 18
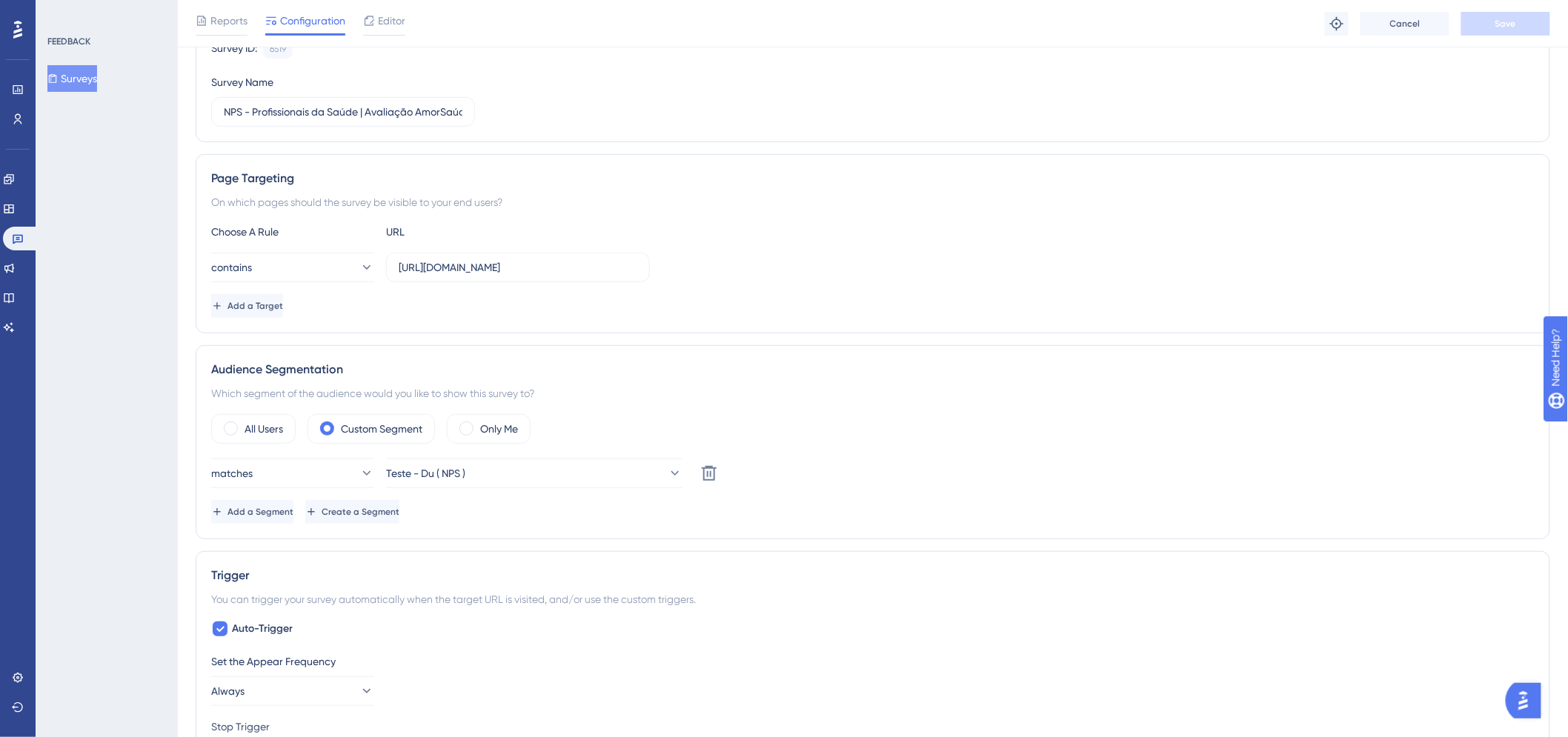
scroll to position [329, 0]
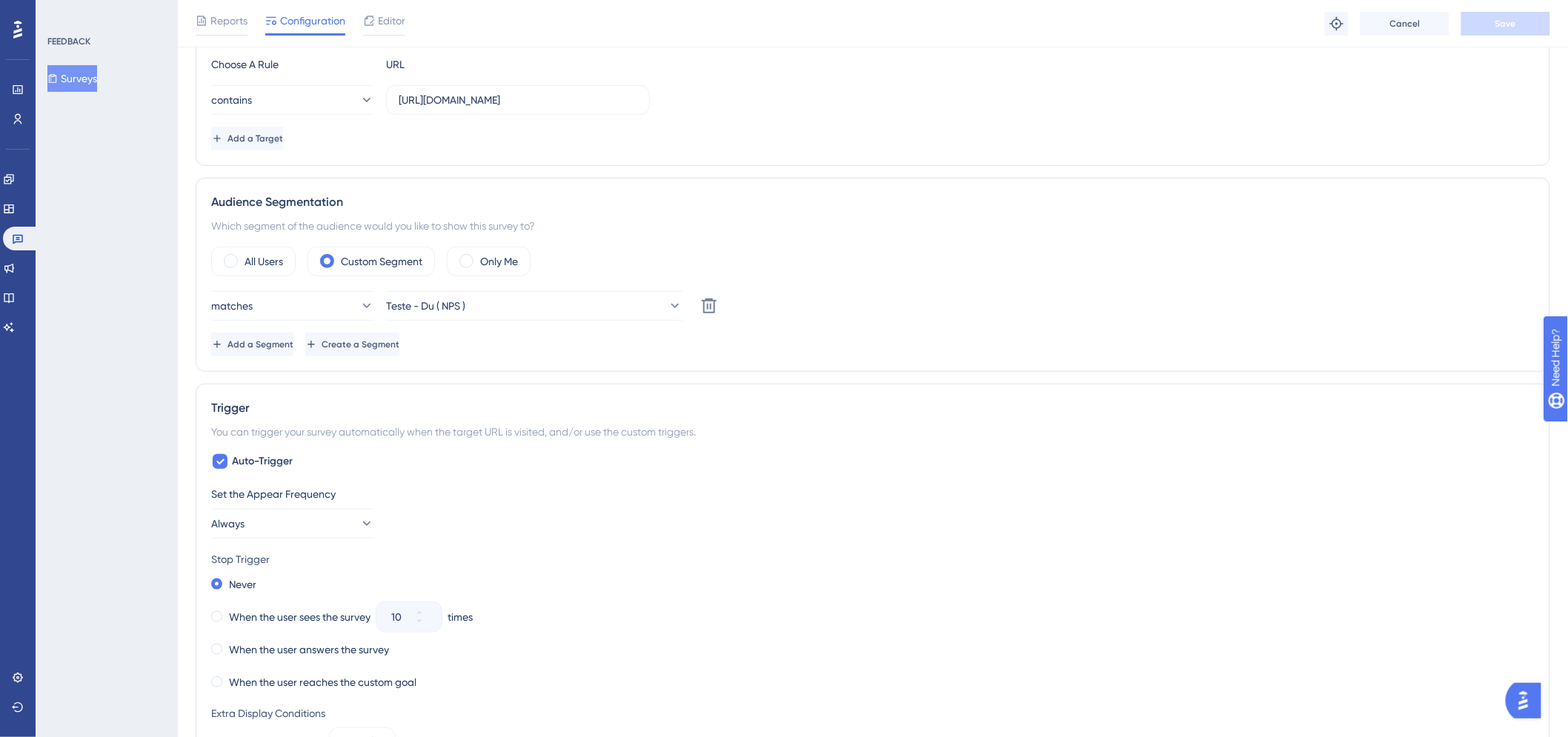
click at [603, 118] on div "Choose A Rule URL contains https://amei.amorsaude.com.br/ Add a Target" at bounding box center [873, 103] width 1323 height 95
click at [627, 105] on input "https://amei.amorsaude.com.br/" at bounding box center [518, 100] width 239 height 16
click at [905, 116] on div "Choose A Rule URL contains https://amei.amorsaude.com.br/ Add a Target" at bounding box center [873, 103] width 1323 height 95
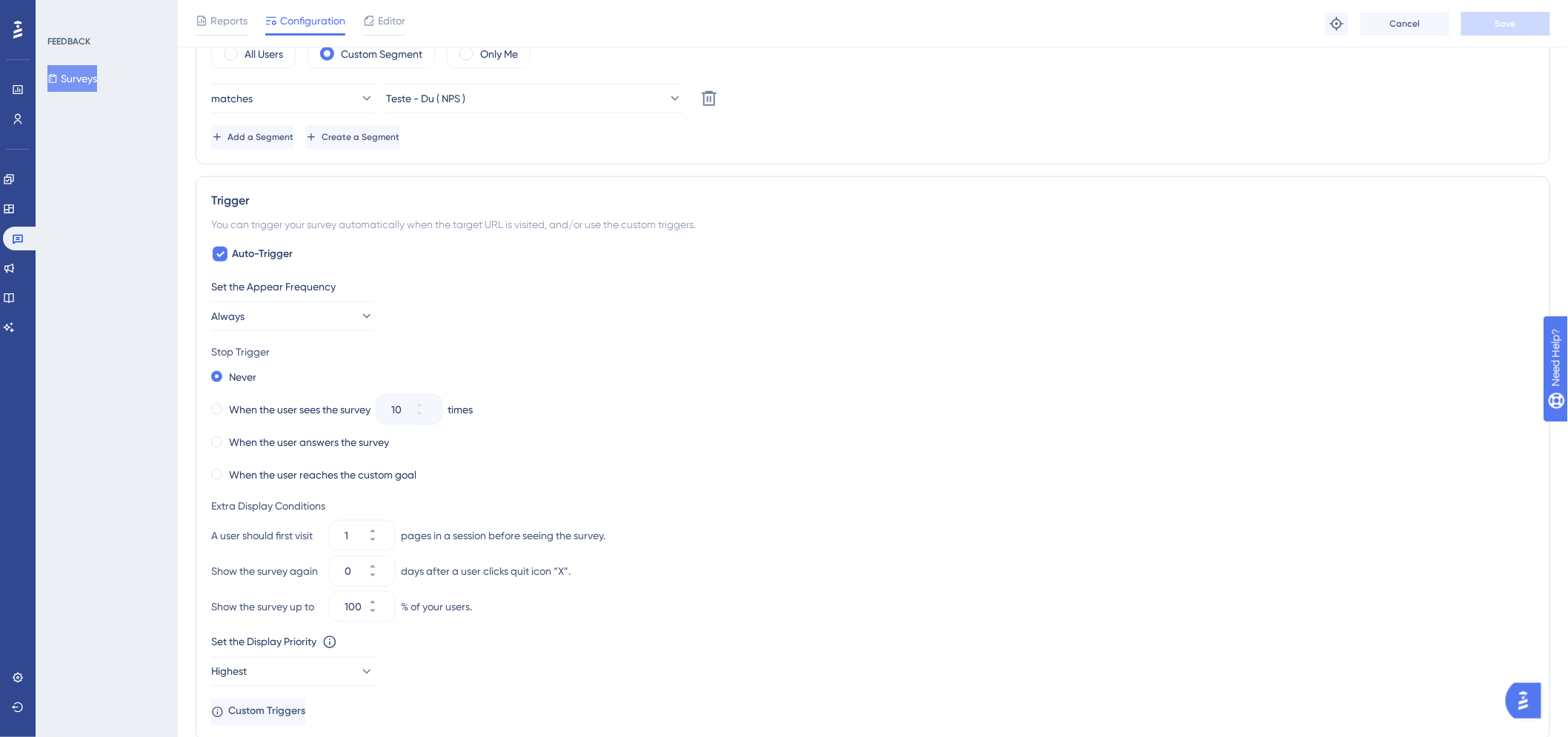
scroll to position [576, 0]
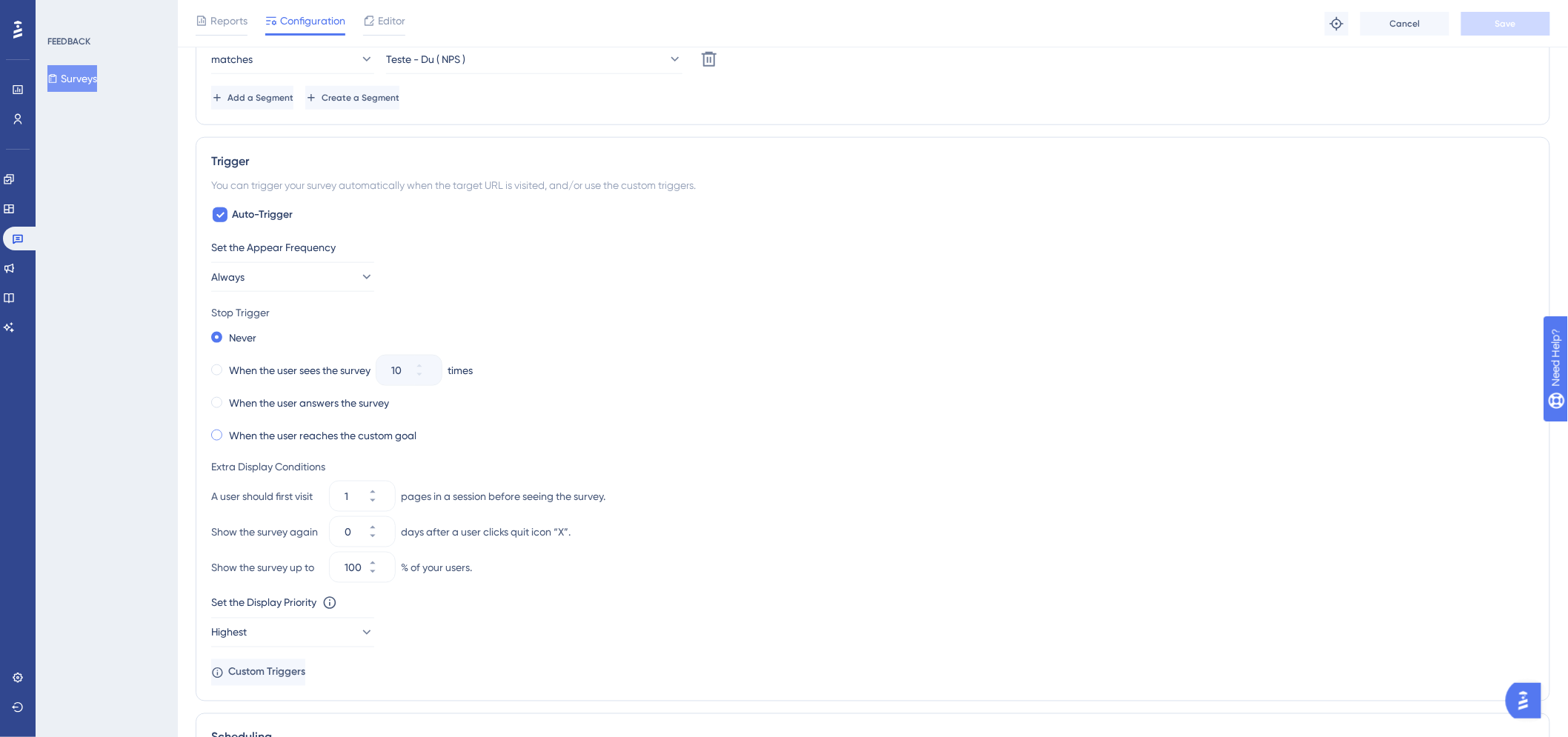
click at [276, 437] on label "When the user reaches the custom goal" at bounding box center [323, 435] width 187 height 18
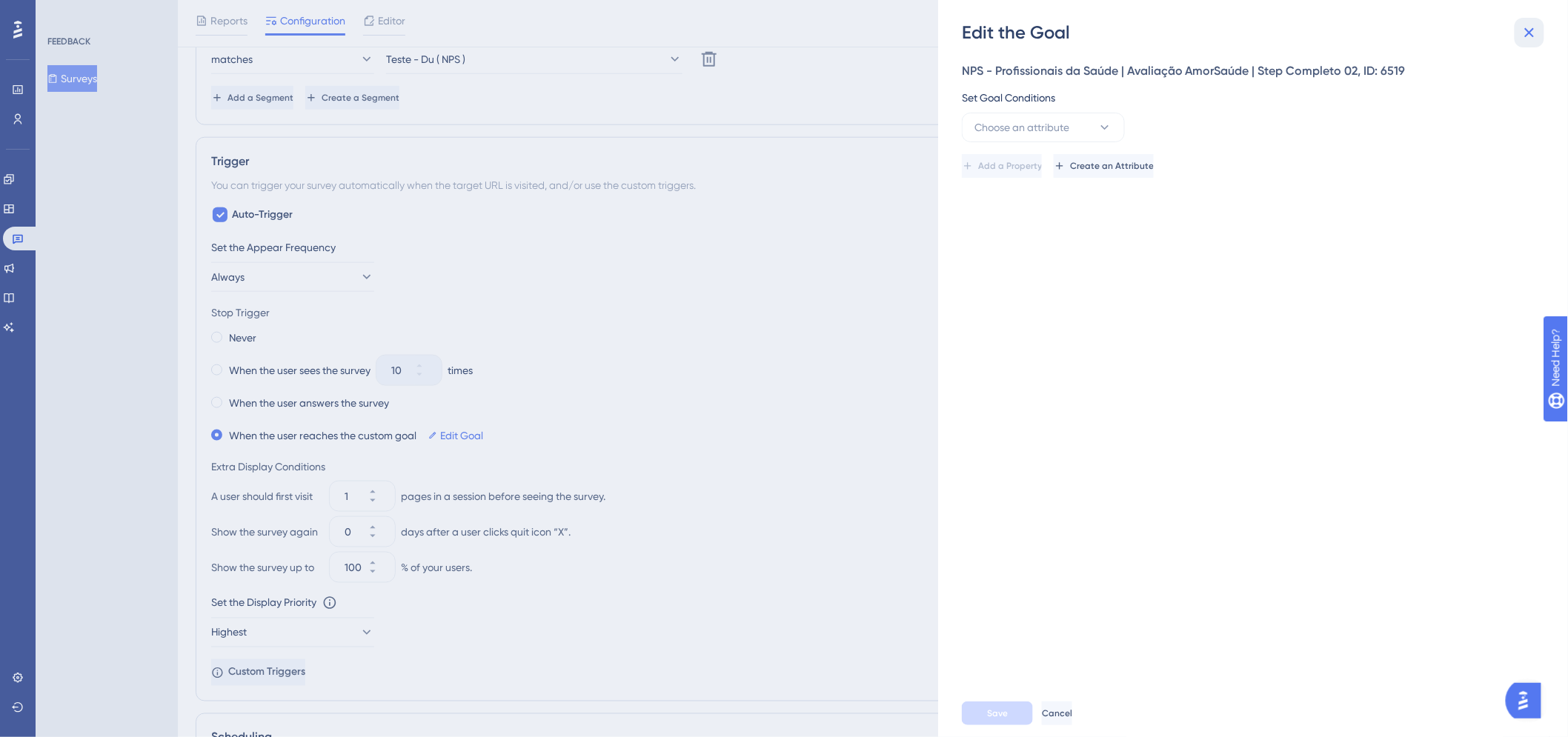
click at [1535, 32] on icon at bounding box center [1529, 33] width 18 height 18
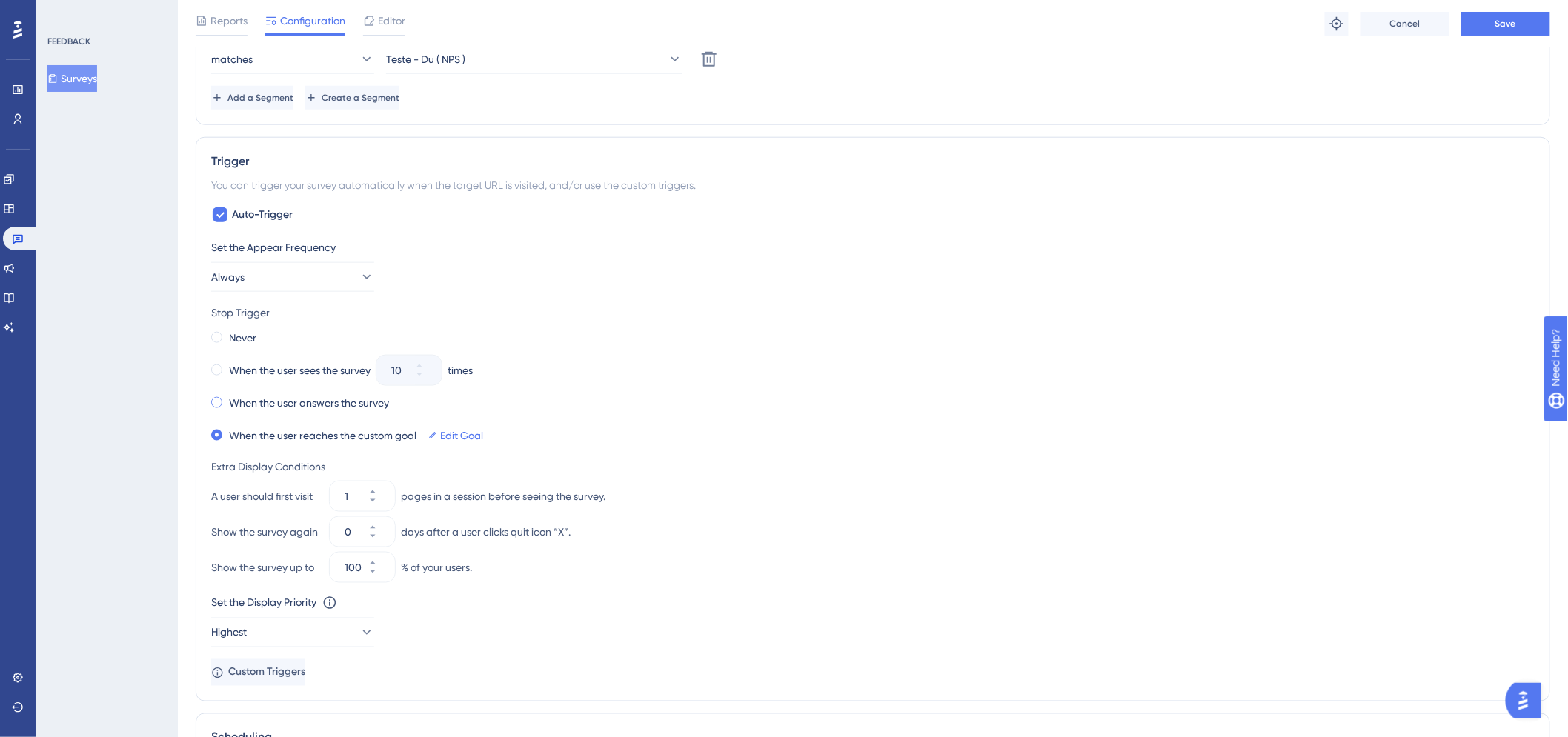
click at [237, 395] on label "When the user answers the survey" at bounding box center [309, 403] width 160 height 18
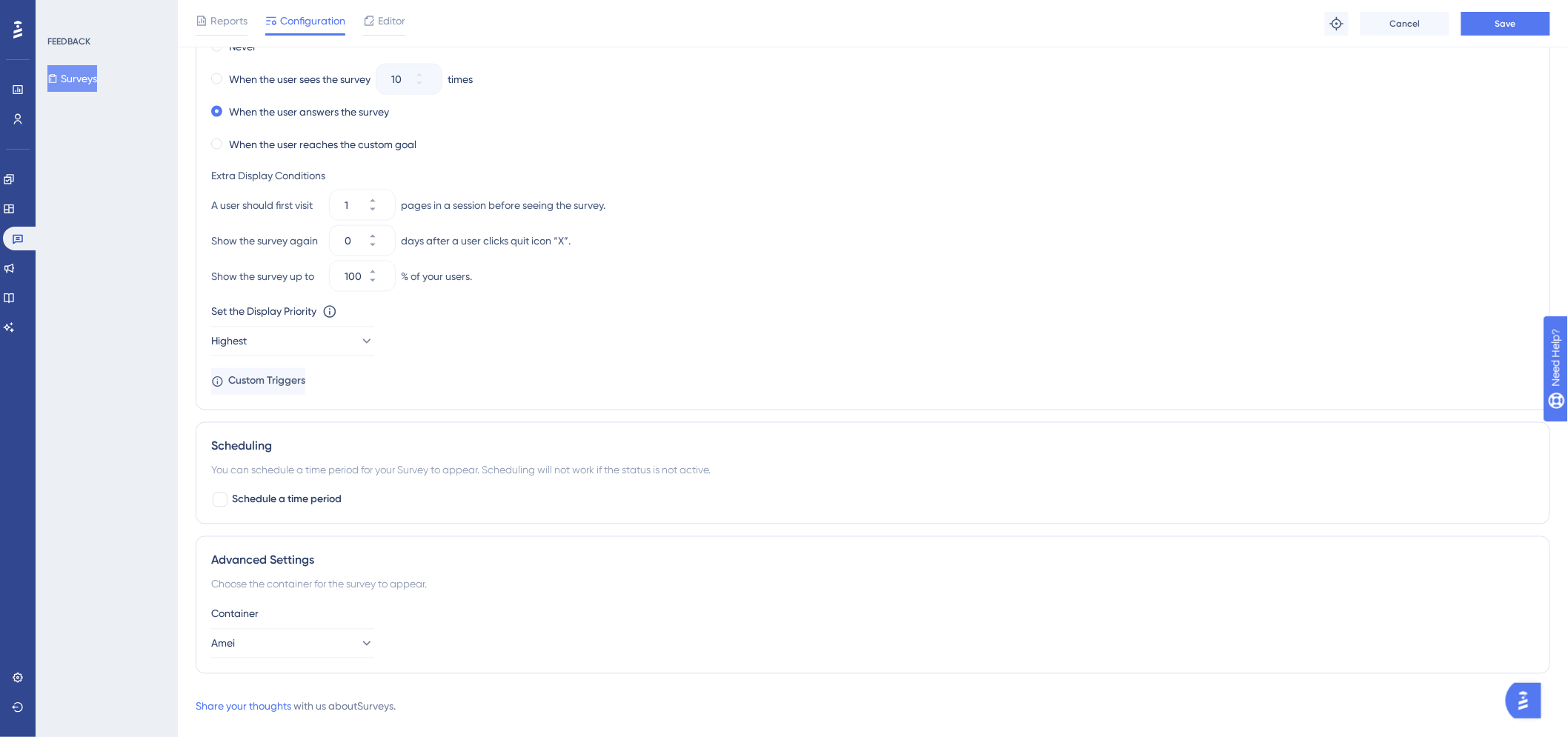
scroll to position [892, 0]
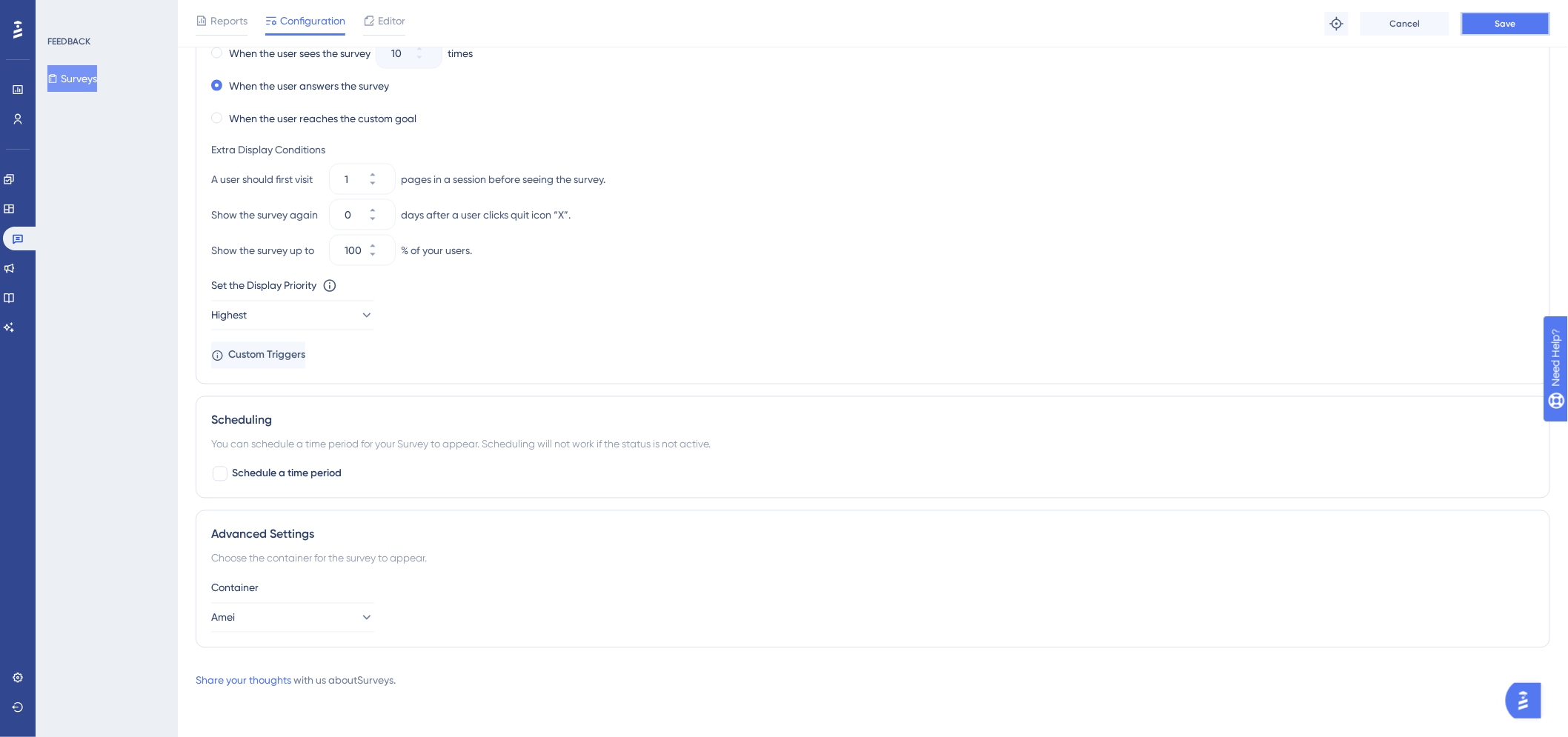
click at [1505, 25] on span "Save" at bounding box center [1505, 24] width 21 height 12
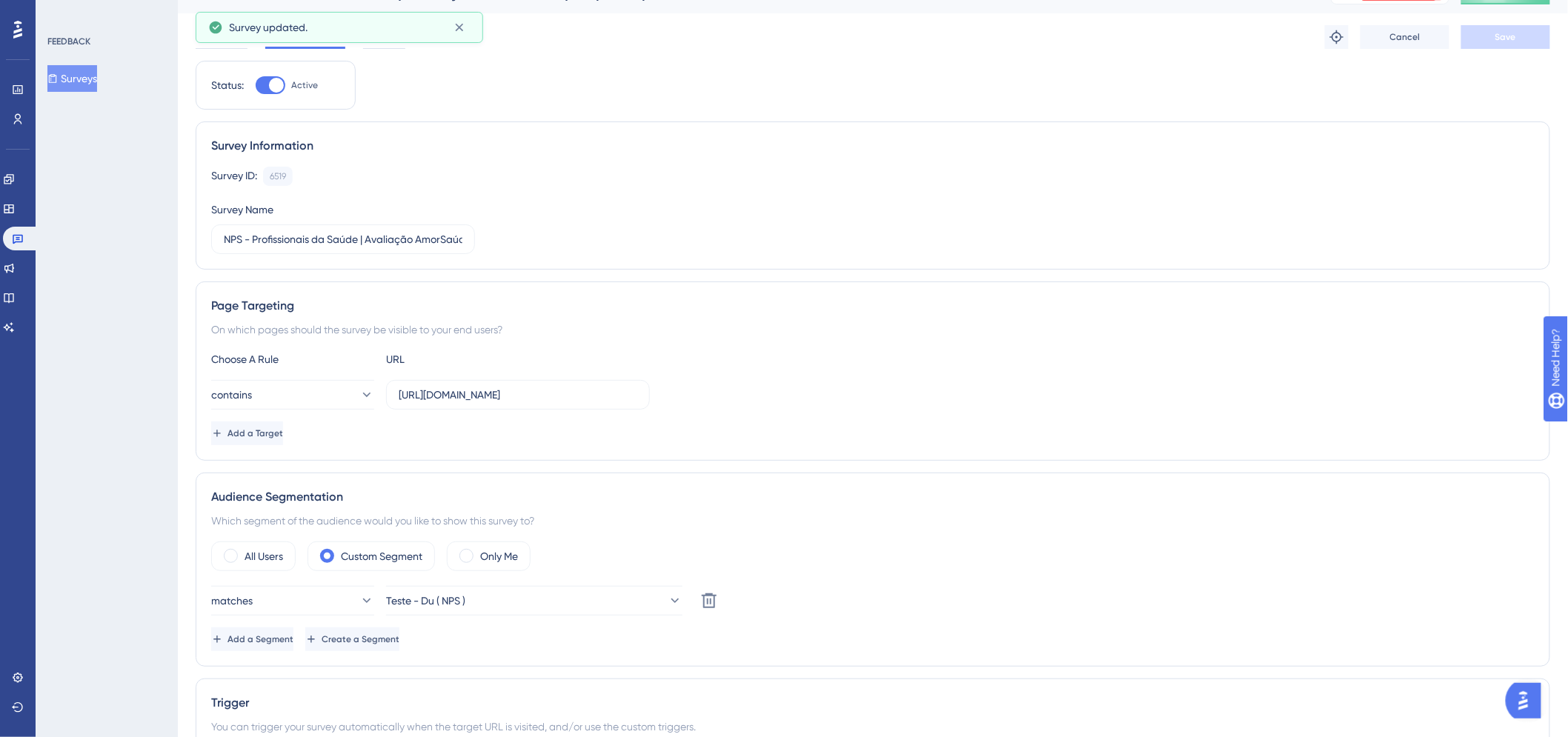
scroll to position [0, 0]
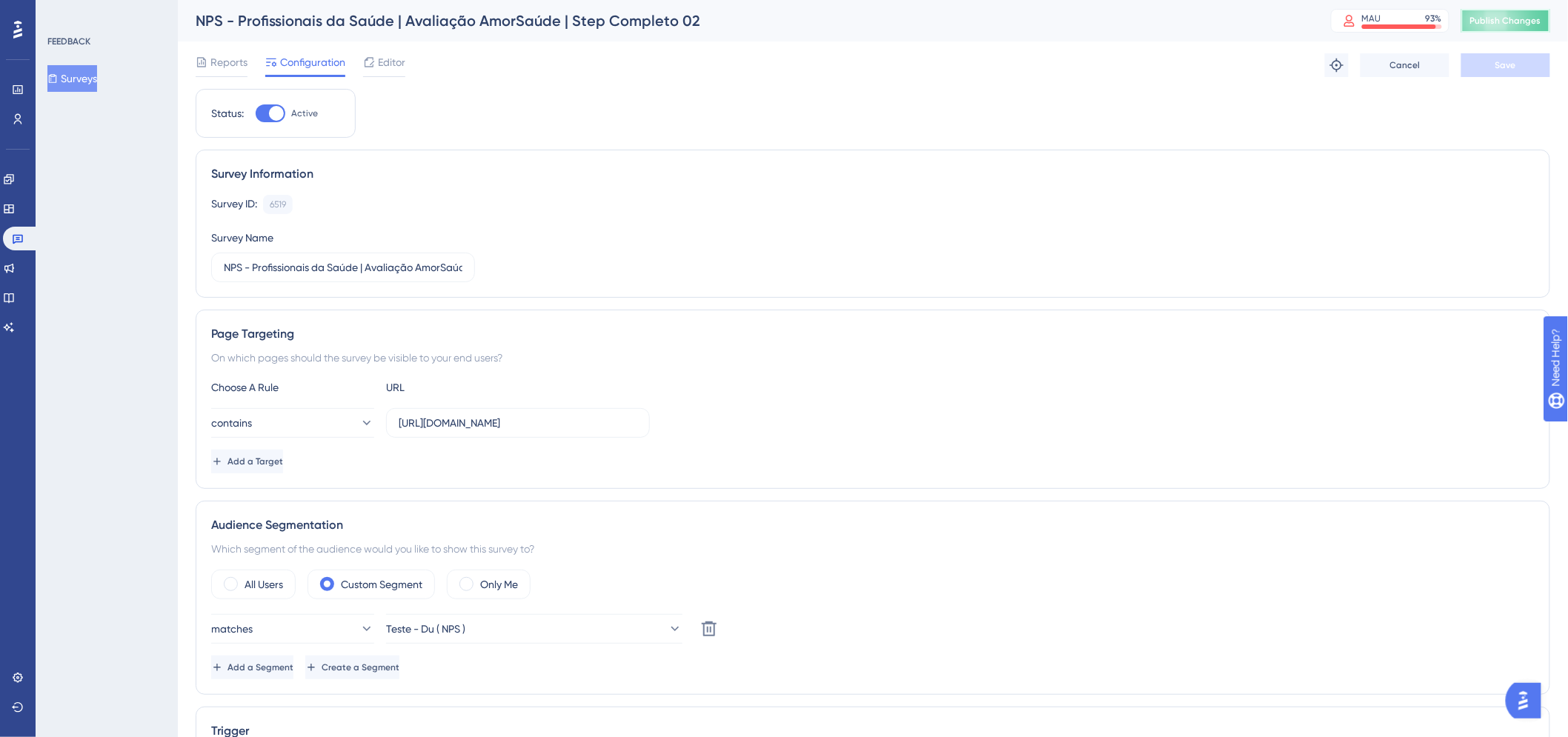
click at [1491, 17] on span "Publish Changes" at bounding box center [1505, 21] width 71 height 12
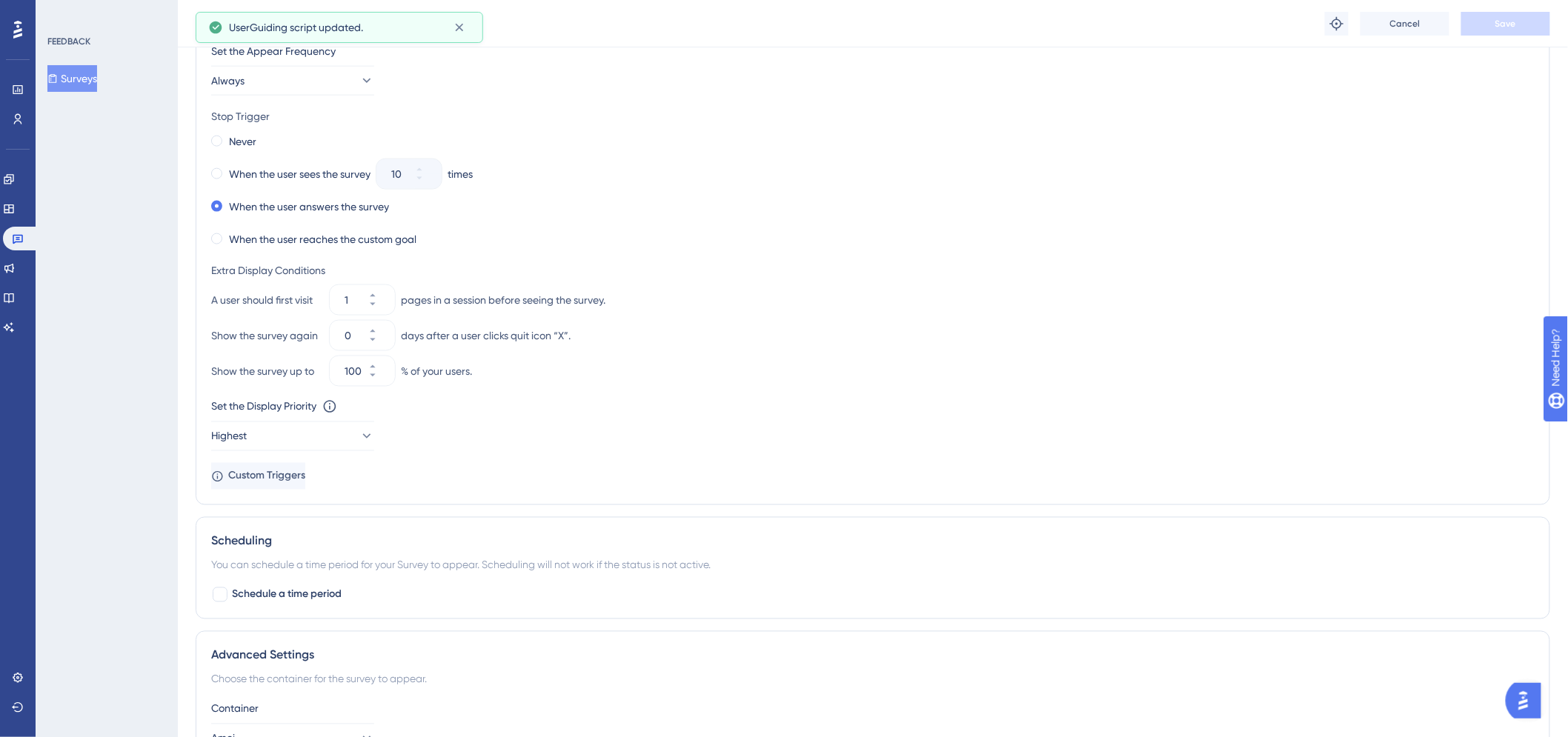
scroll to position [823, 0]
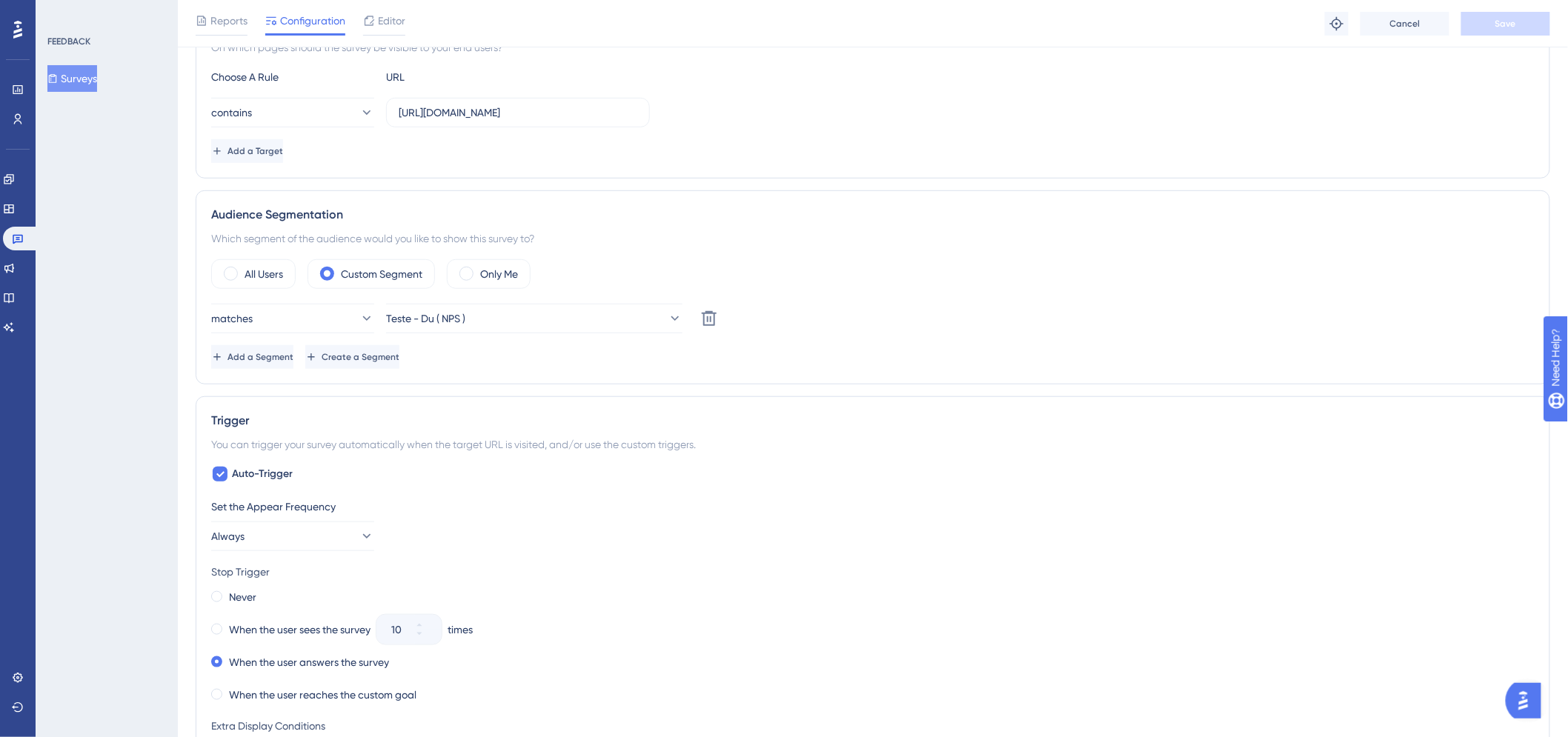
drag, startPoint x: 1261, startPoint y: 332, endPoint x: 1346, endPoint y: 221, distance: 139.8
click at [1346, 221] on div "Audience Segmentation" at bounding box center [873, 215] width 1323 height 18
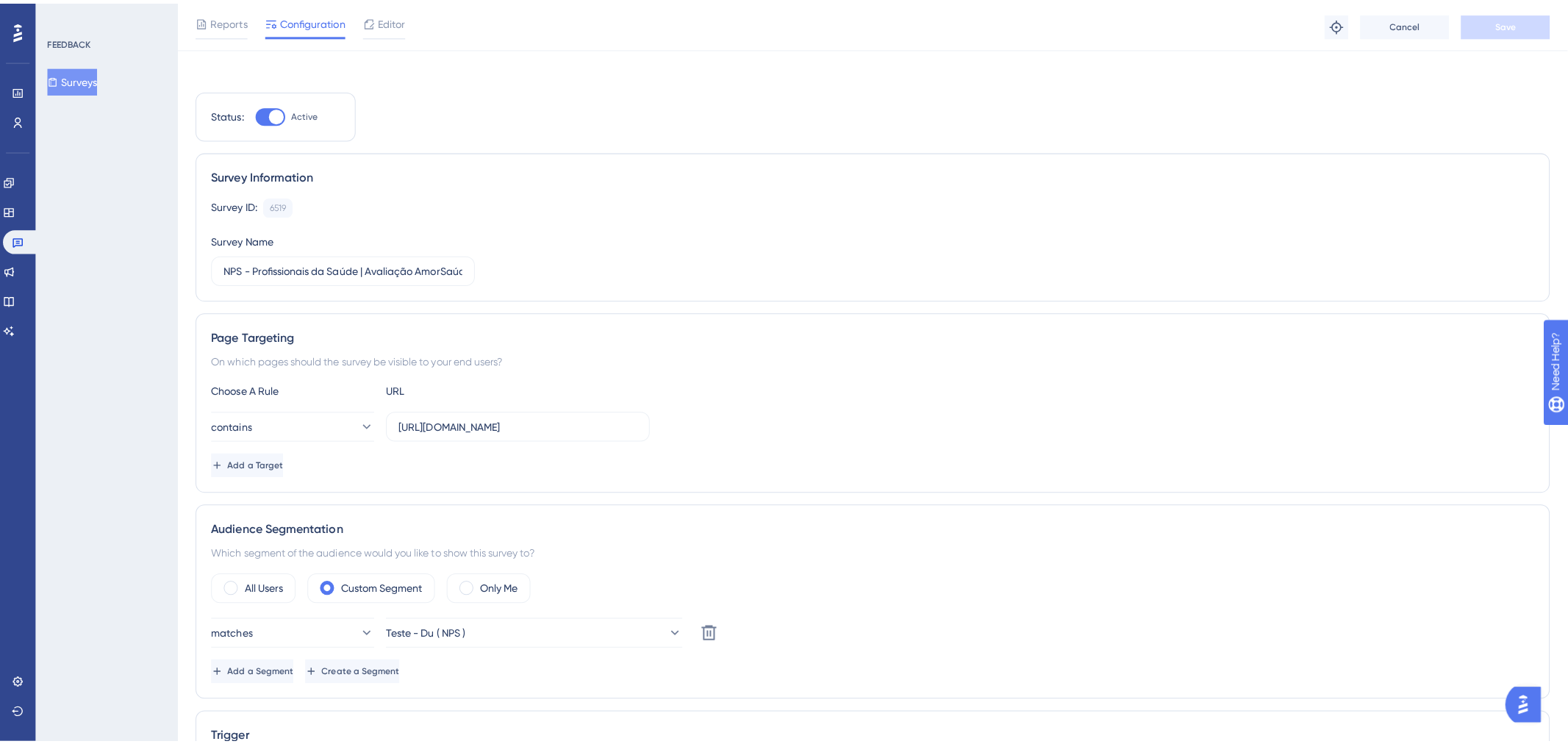
scroll to position [0, 0]
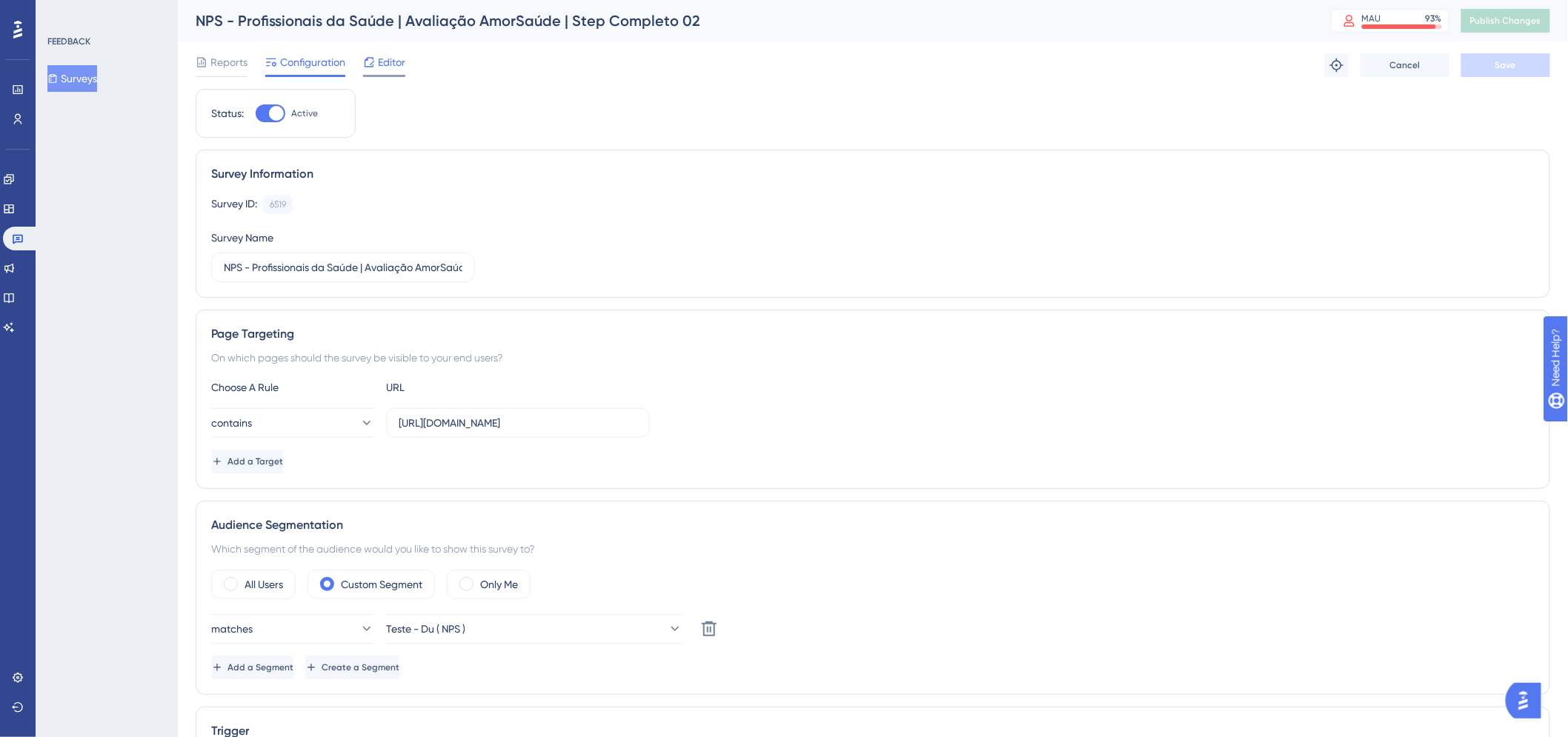
click at [379, 73] on div "Editor" at bounding box center [384, 66] width 42 height 24
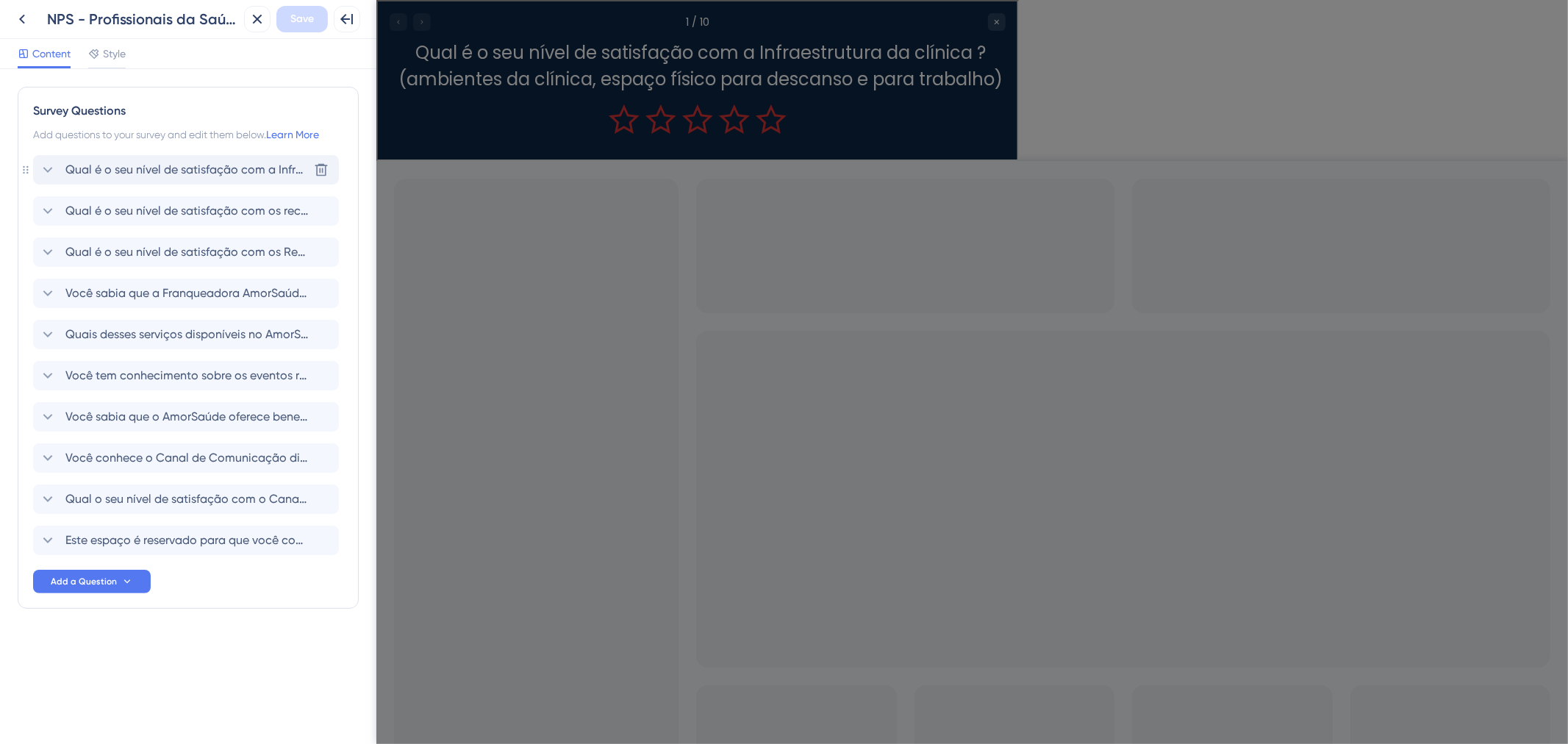
click at [124, 166] on span "Qual é o seu nível de satisfação com a Infraestrutura da clínica ? (ambientes d…" at bounding box center [186, 170] width 242 height 18
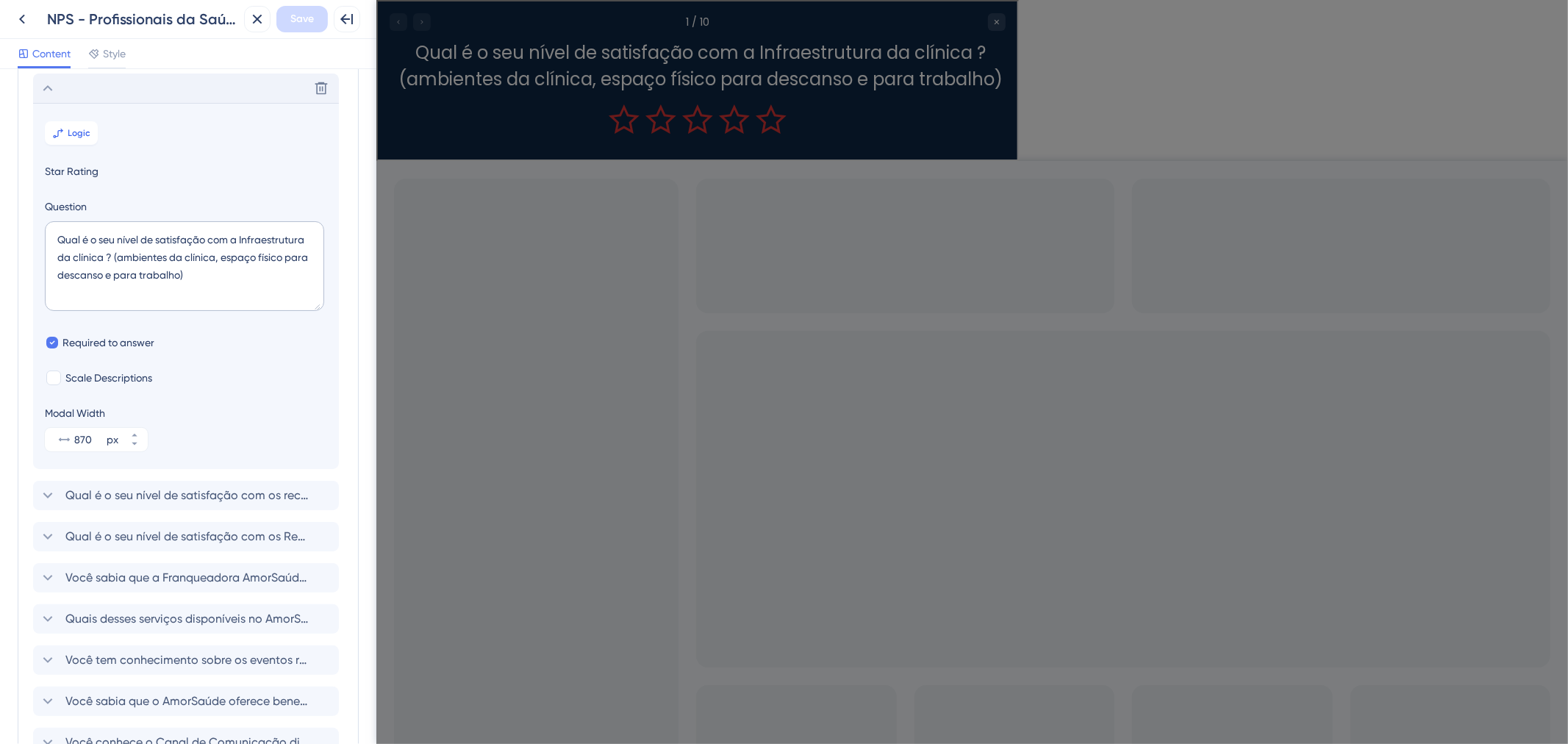
scroll to position [85, 0]
click at [73, 135] on button "Logic" at bounding box center [71, 129] width 53 height 24
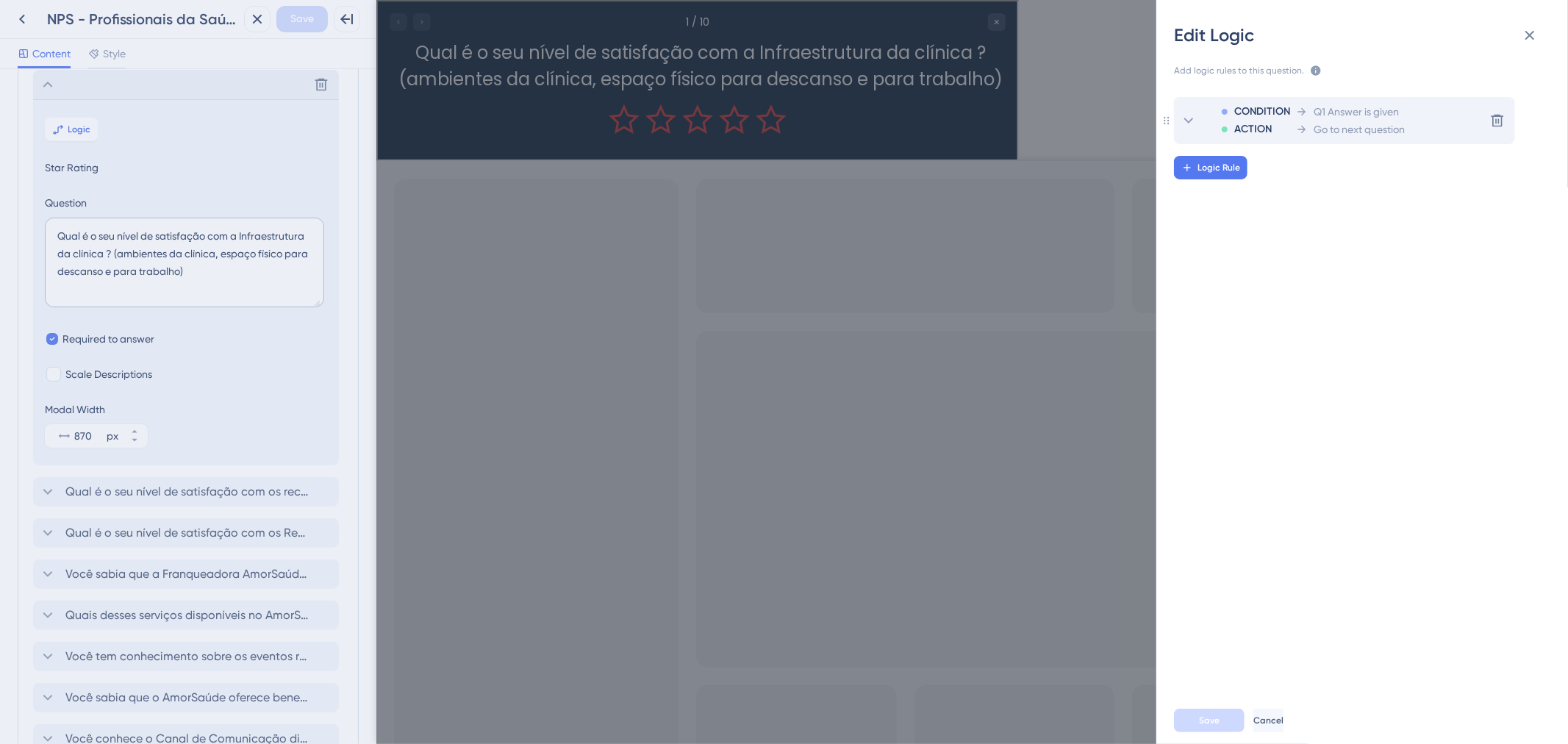
click at [1335, 124] on span "Go to next question" at bounding box center [1359, 129] width 91 height 18
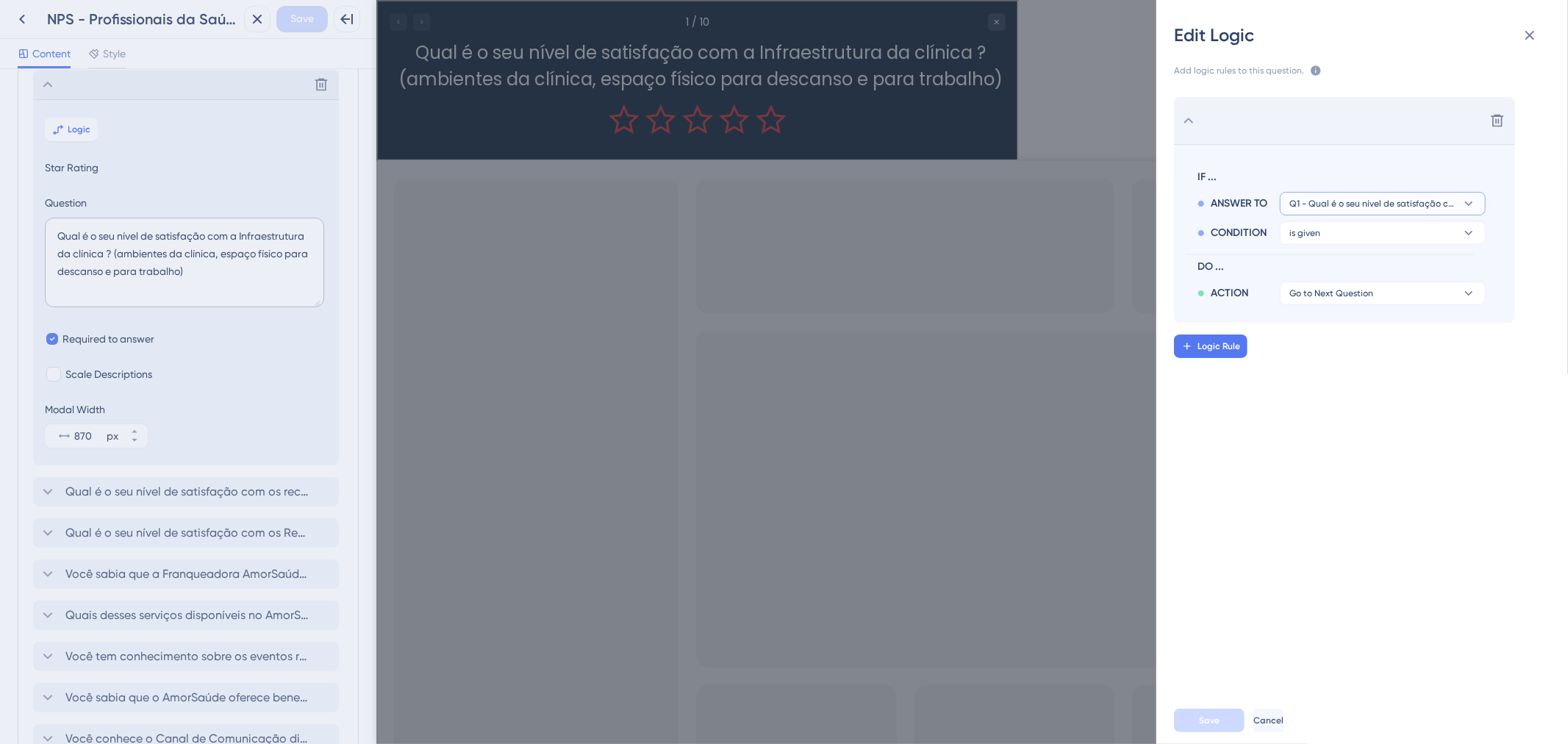
click at [1362, 207] on span "Q1 - Qual é o seu nível de satisfação com a Infraestrutura da clínica ? (ambien…" at bounding box center [1372, 204] width 166 height 12
click at [1363, 237] on button "is given" at bounding box center [1382, 233] width 206 height 24
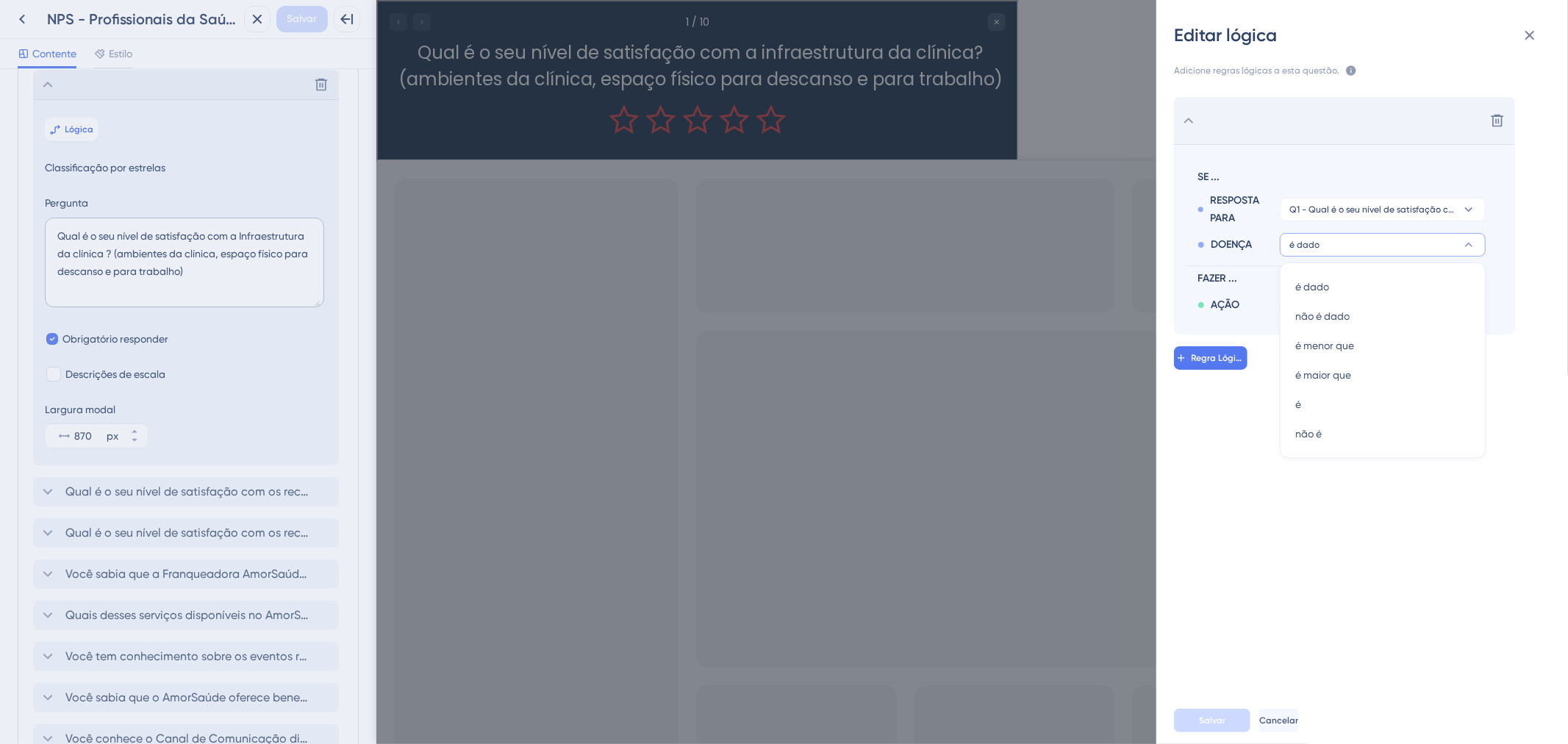
scroll to position [104, 0]
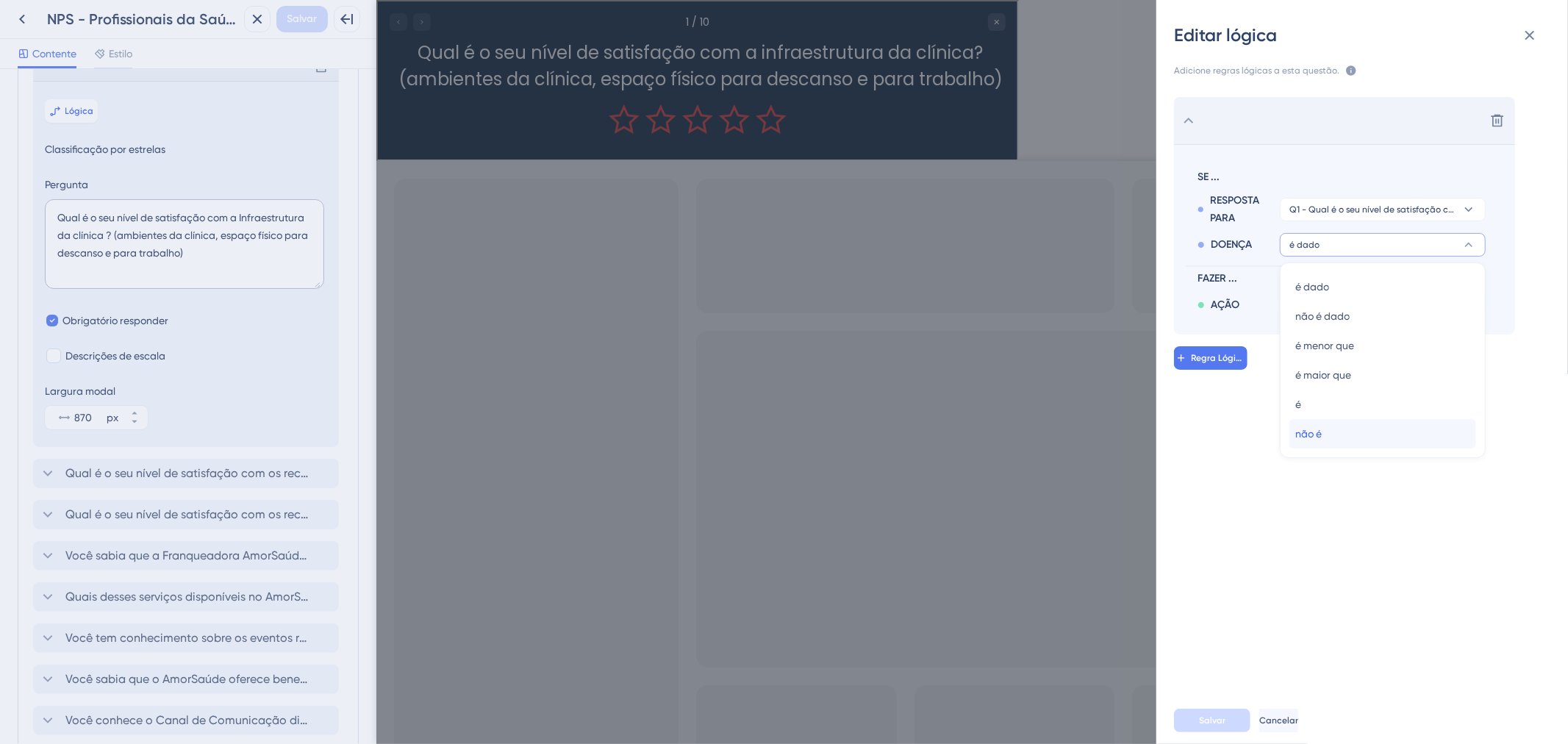
click at [1401, 419] on div "não é não é" at bounding box center [1382, 434] width 175 height 30
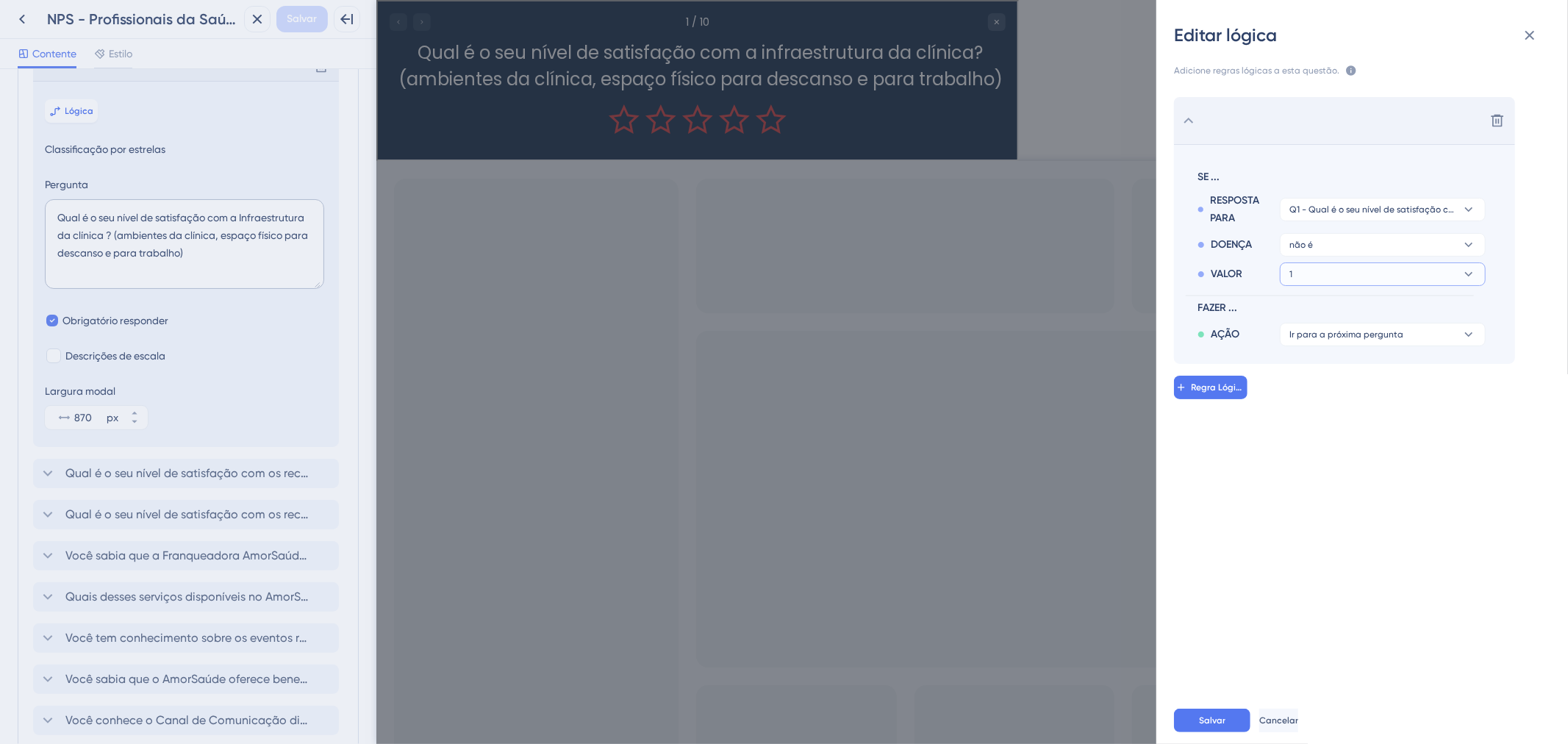
click at [1419, 282] on button "1" at bounding box center [1382, 275] width 206 height 24
click at [1419, 251] on button "não é" at bounding box center [1382, 245] width 206 height 24
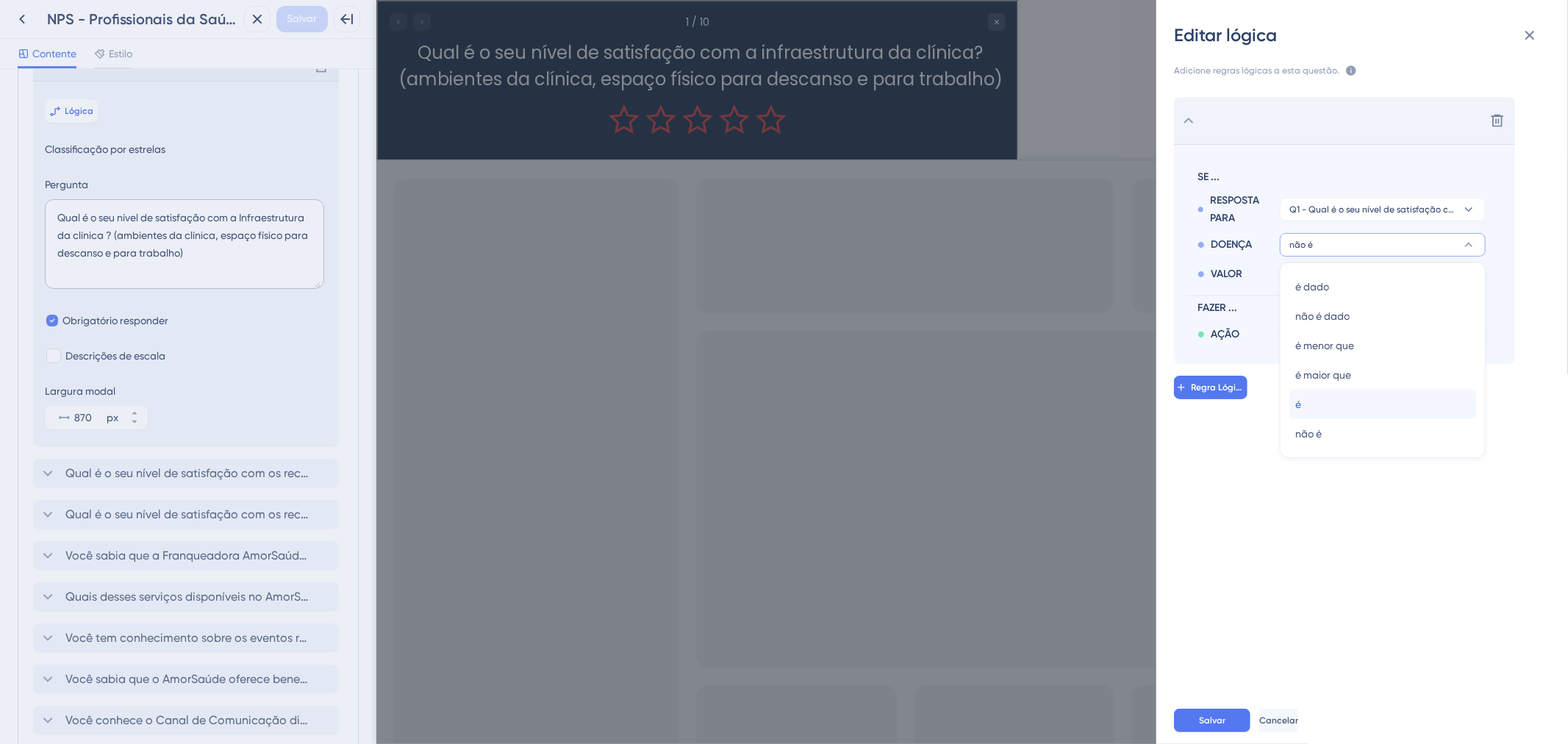
click at [1401, 417] on div "é é" at bounding box center [1382, 404] width 175 height 30
click at [1428, 245] on button "é" at bounding box center [1382, 245] width 206 height 24
click at [1413, 288] on div "é dado é dado" at bounding box center [1382, 287] width 175 height 30
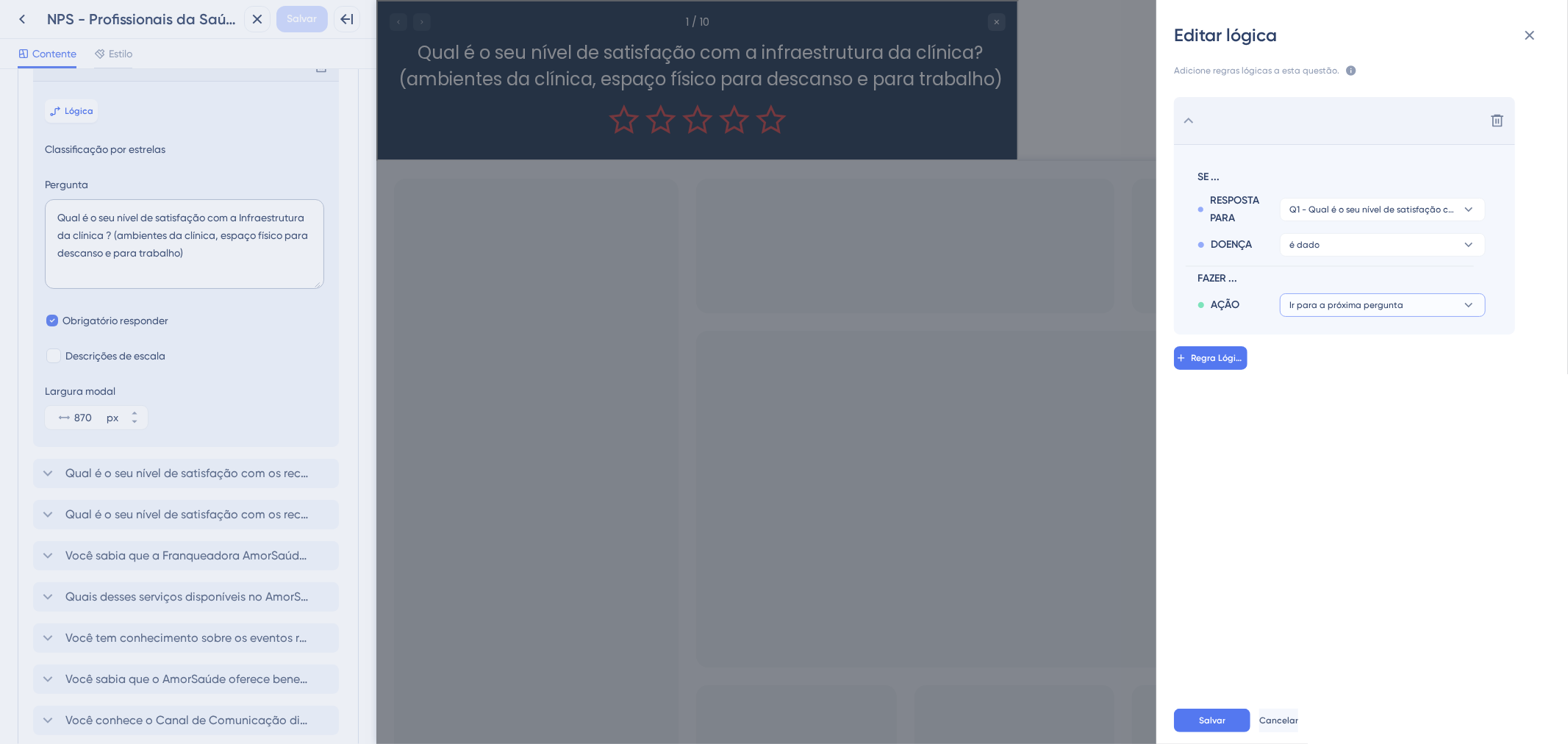
click at [1412, 302] on button "Ir para a próxima pergunta" at bounding box center [1382, 305] width 206 height 24
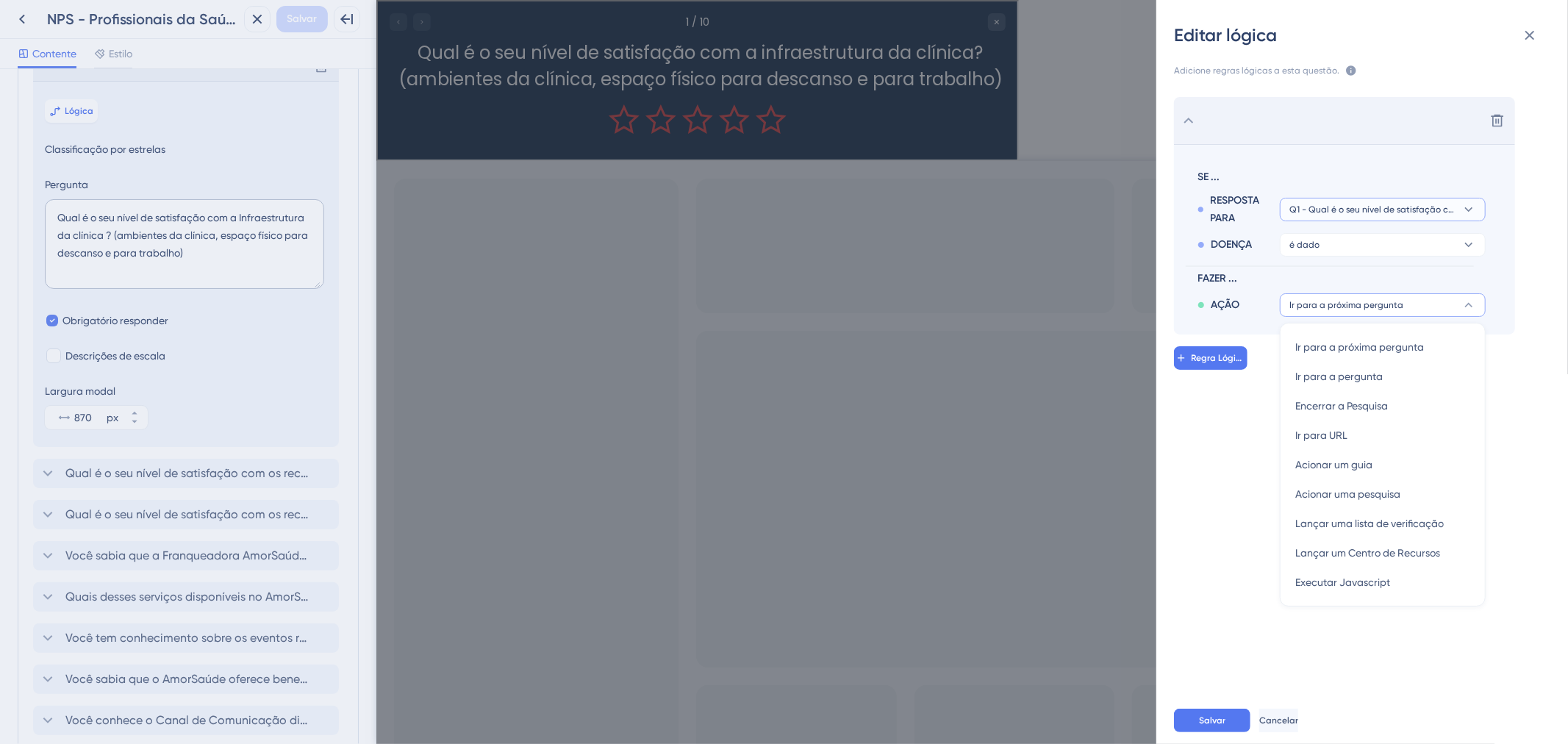
click at [1438, 203] on button "Q1 - Qual é o seu nível de satisfação com a Infraestrutura da clínica? (ambient…" at bounding box center [1382, 209] width 206 height 24
click at [1473, 238] on icon at bounding box center [1468, 244] width 15 height 15
click at [1464, 308] on div "não é dado não é dado" at bounding box center [1382, 316] width 175 height 30
click at [1218, 480] on div "Excluir SE ... RESPOSTA PARA Q1 - Qual é o seu nível de satisfação com a Infrae…" at bounding box center [1367, 381] width 435 height 606
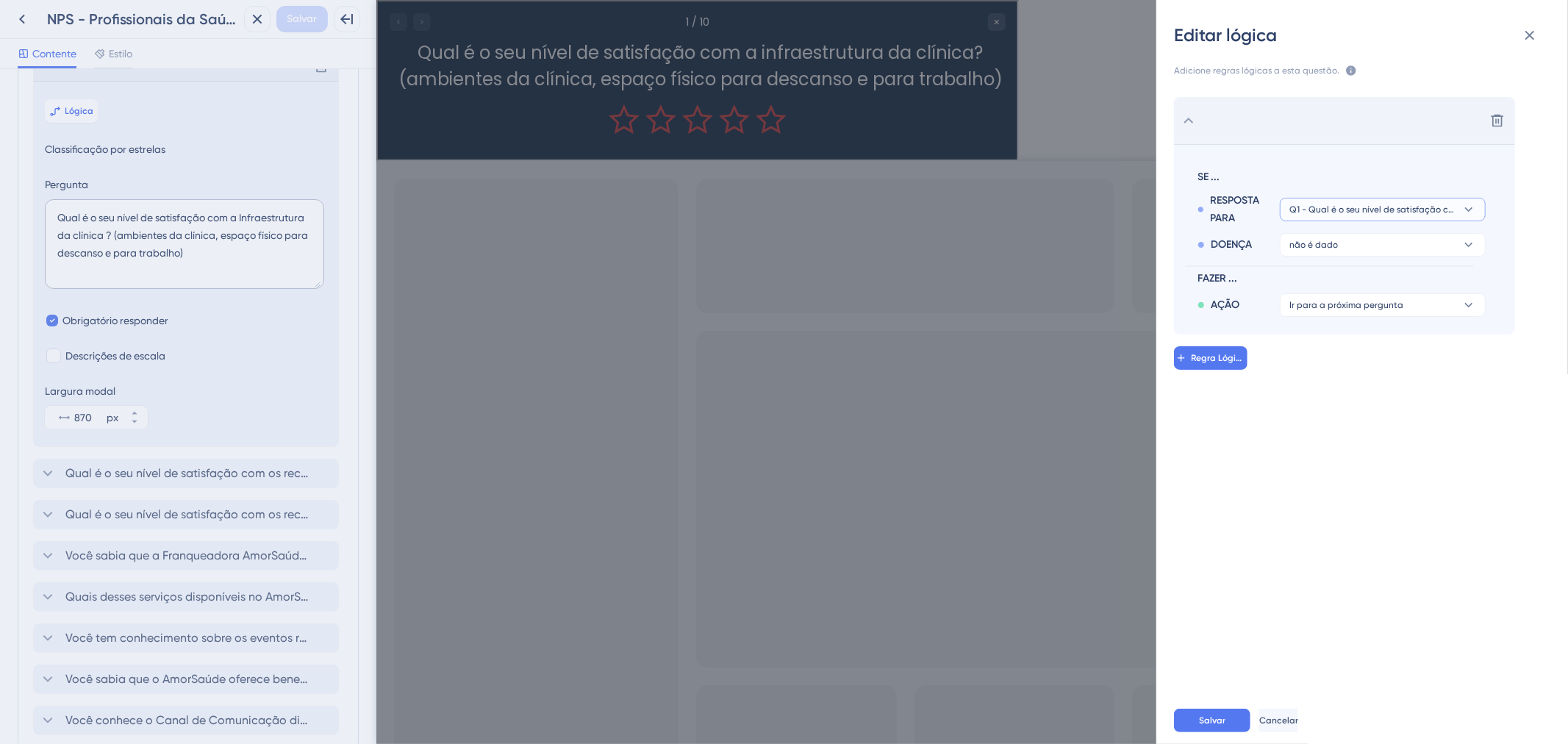
click at [1353, 216] on button "Q1 - Qual é o seu nível de satisfação com a Infraestrutura da clínica? (ambient…" at bounding box center [1382, 209] width 206 height 24
click at [1343, 236] on button "não é dado" at bounding box center [1382, 245] width 206 height 24
click at [1320, 289] on font "é dado" at bounding box center [1312, 287] width 34 height 12
click at [1326, 294] on button "Ir para a próxima pergunta" at bounding box center [1382, 305] width 206 height 24
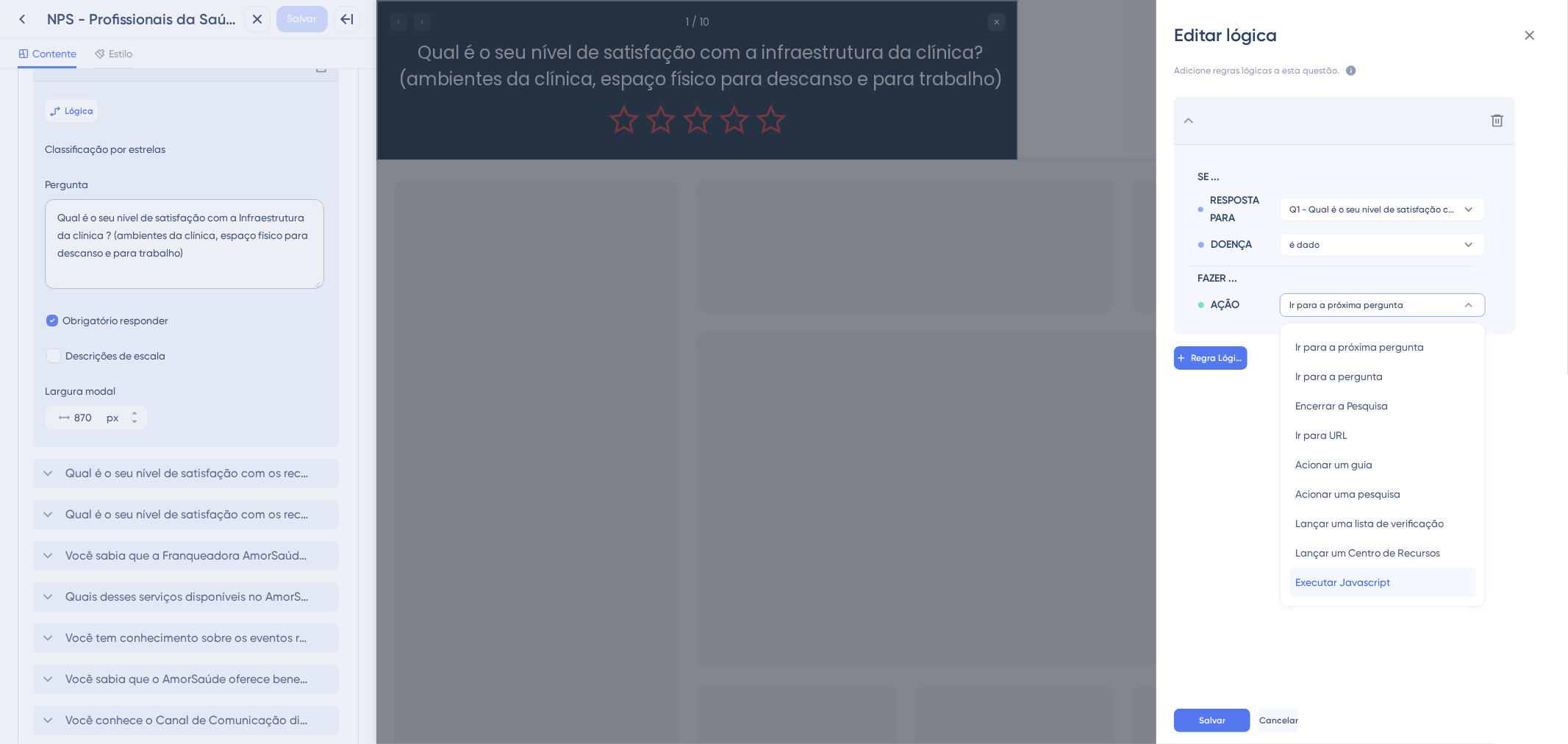
click at [1399, 581] on div "Executar Javascript Executar Javascript" at bounding box center [1382, 582] width 175 height 30
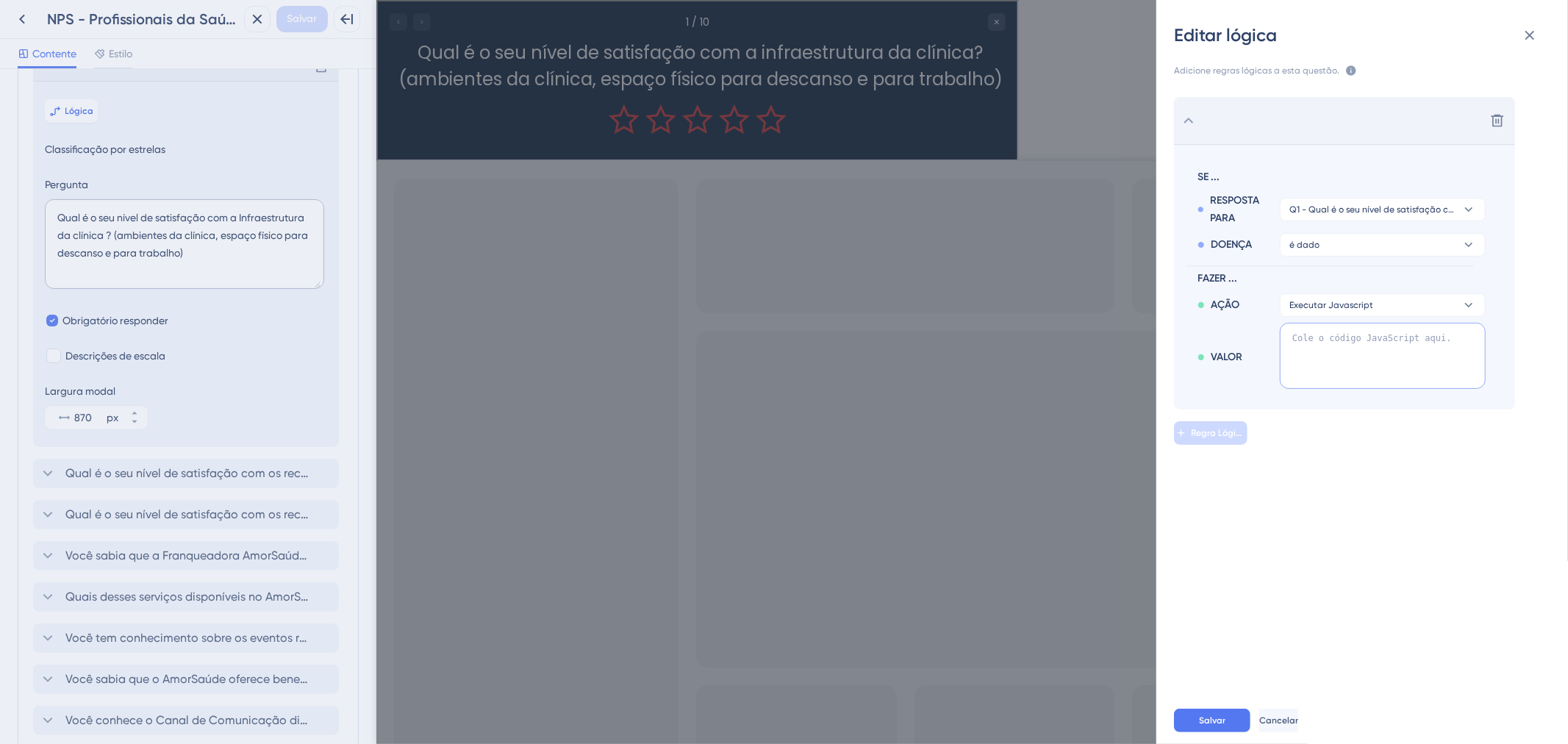
click at [1367, 372] on textarea at bounding box center [1382, 356] width 206 height 66
click at [1381, 311] on button "Executar Javascript" at bounding box center [1382, 305] width 206 height 24
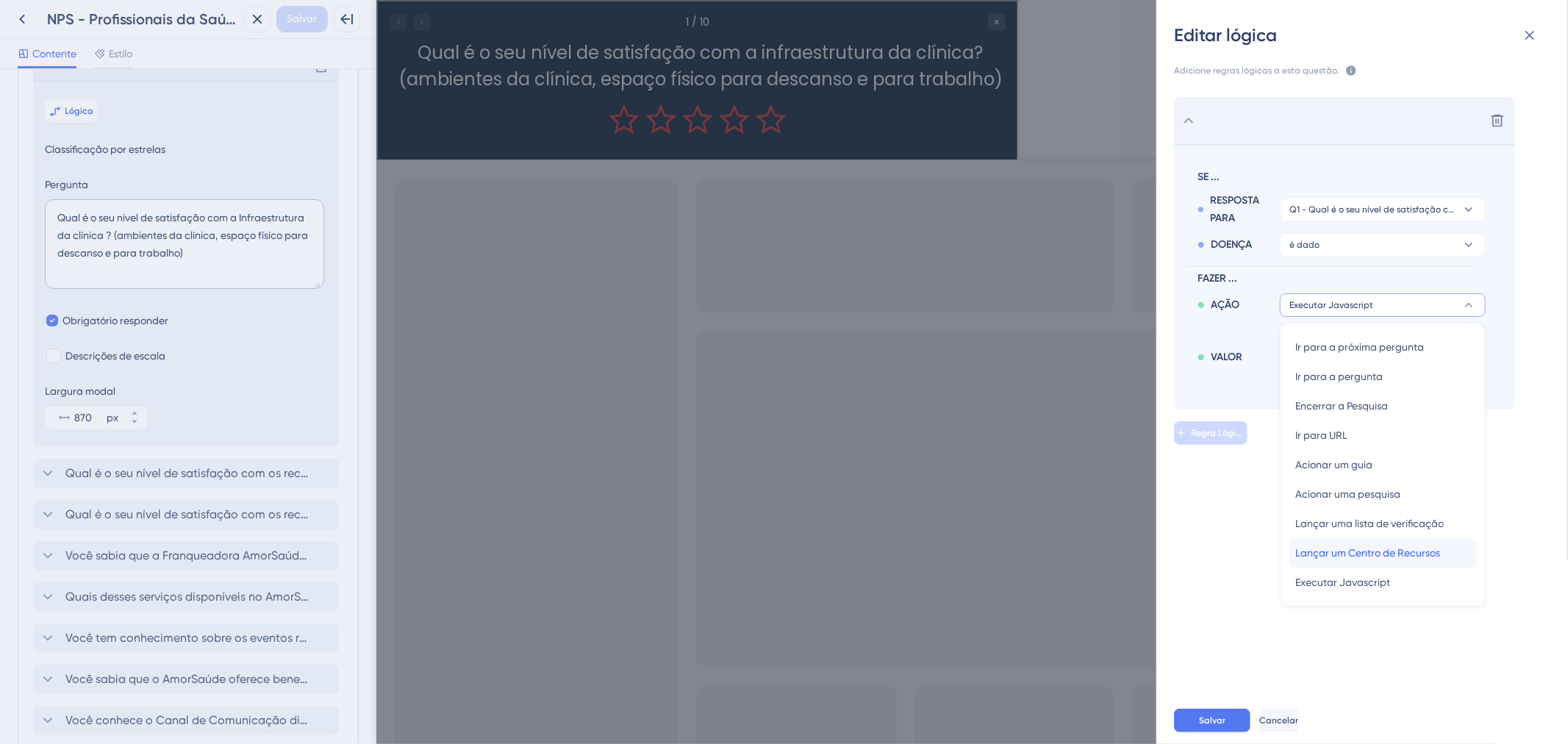
drag, startPoint x: 1378, startPoint y: 540, endPoint x: 1393, endPoint y: 505, distance: 38.1
click at [1379, 540] on div "Lançar um Centro de Recursos Lançar um Centro de Recursos" at bounding box center [1382, 552] width 175 height 30
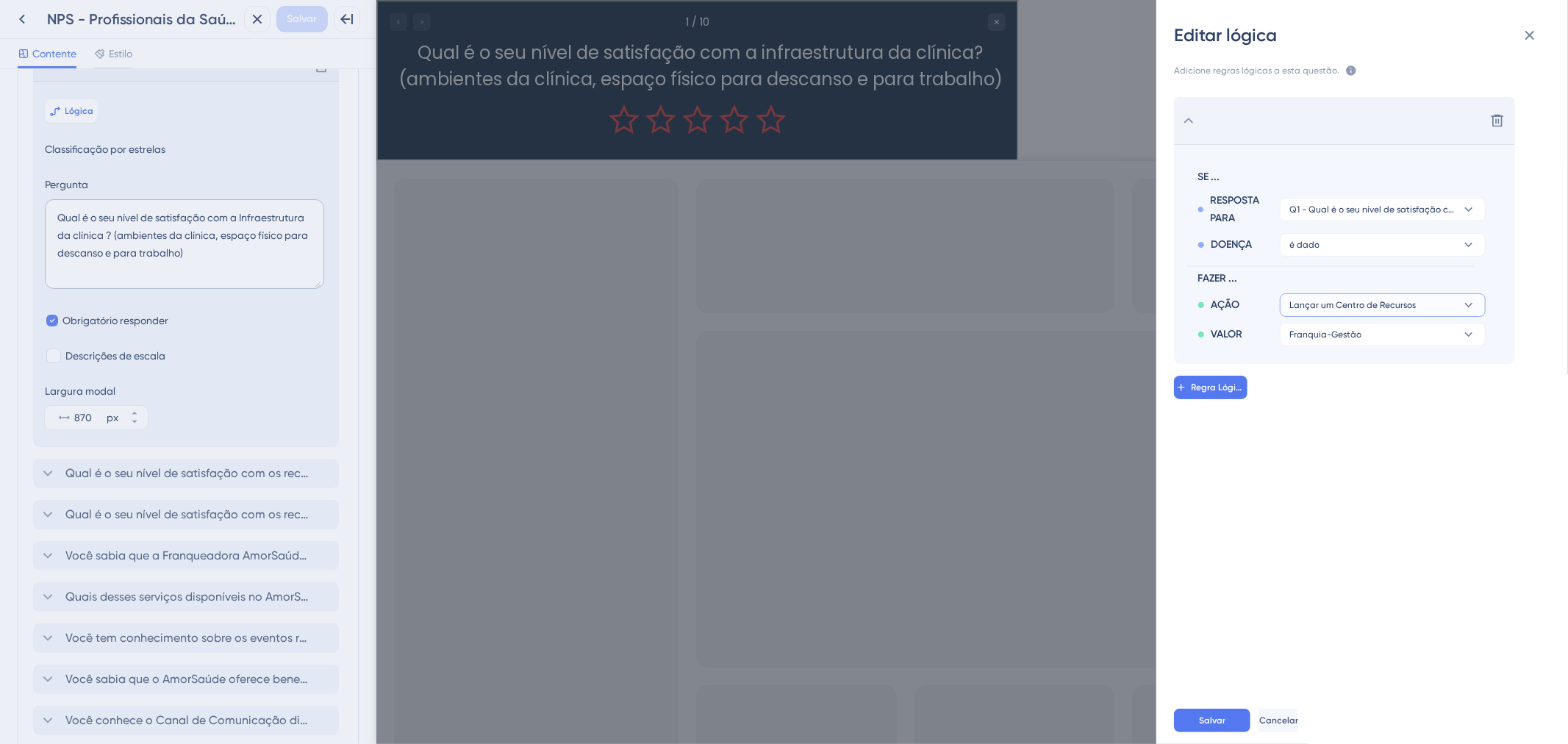
click at [1428, 309] on button "Lançar um Centro de Recursos" at bounding box center [1382, 305] width 206 height 24
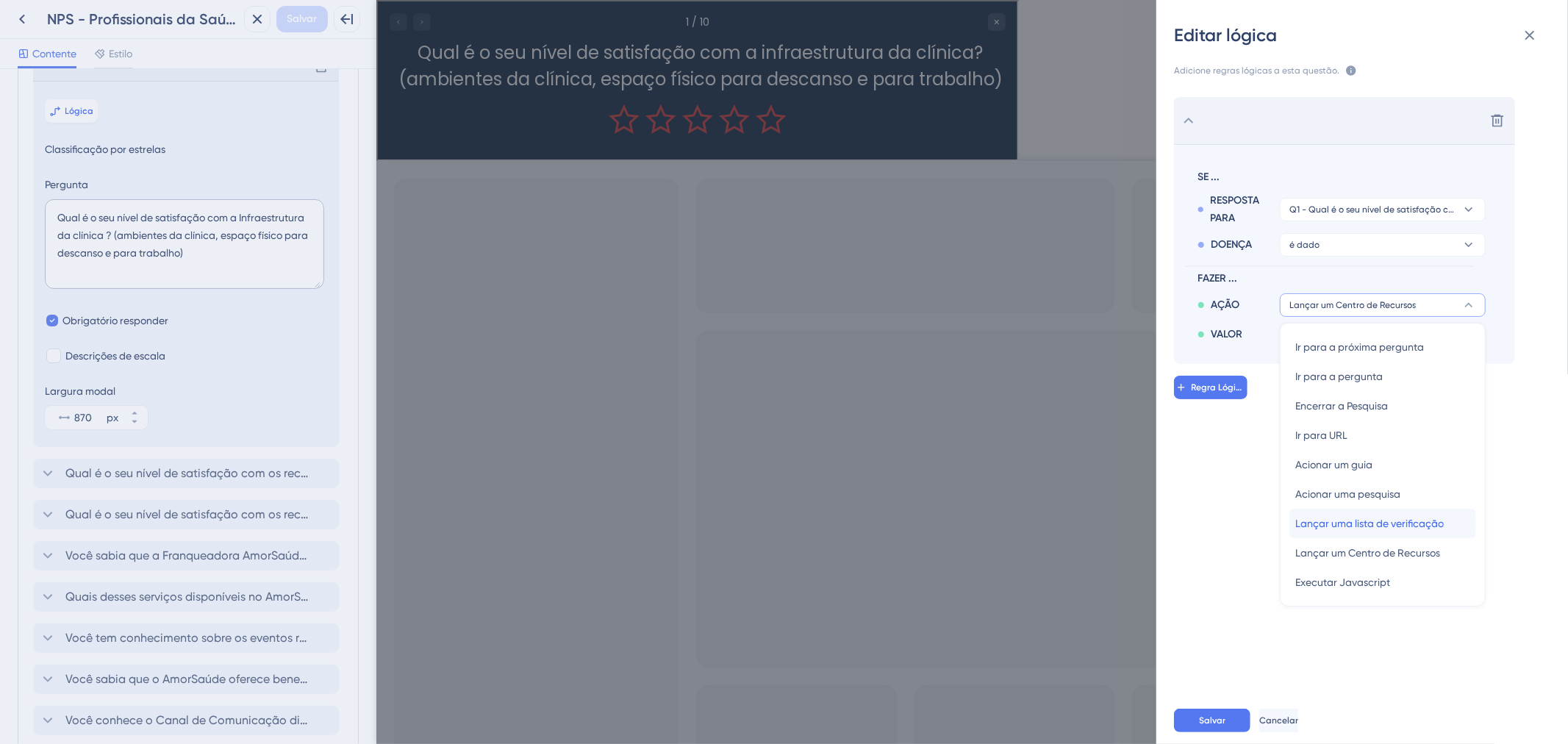
click at [1414, 521] on font "Lançar uma lista de verificação" at bounding box center [1369, 524] width 148 height 12
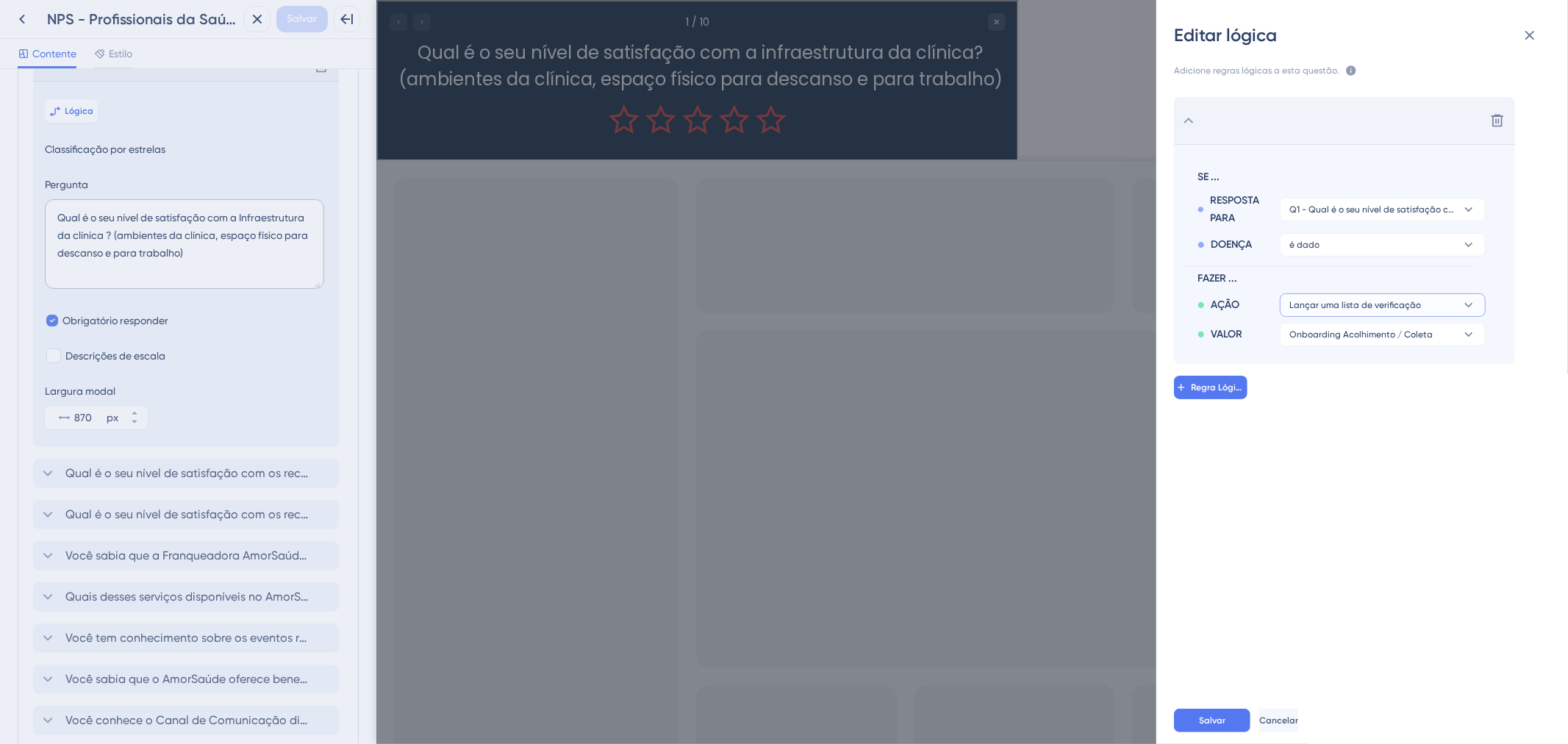
click at [1397, 293] on button "Lançar uma lista de verificação" at bounding box center [1382, 305] width 206 height 24
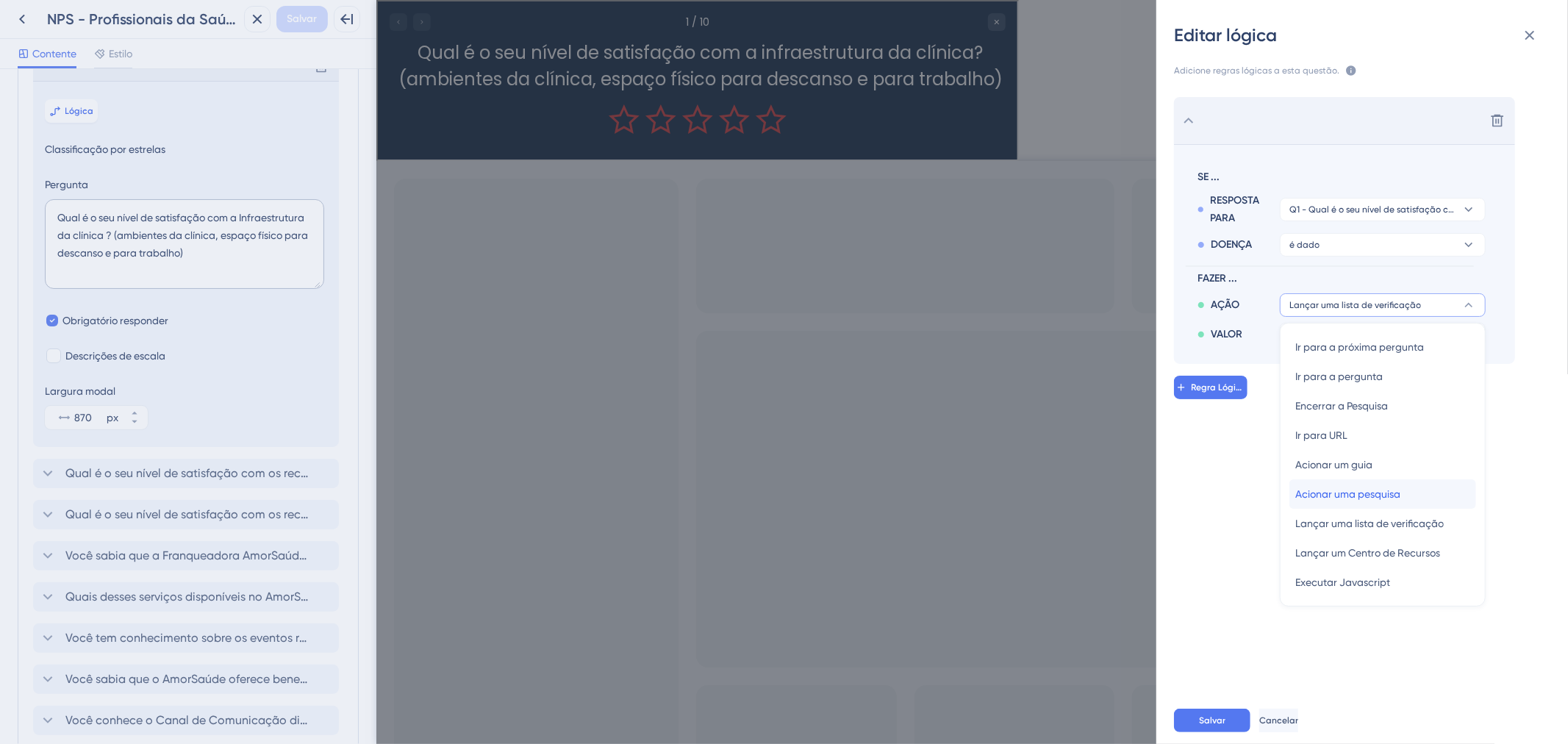
click at [1349, 494] on font "Acionar uma pesquisa" at bounding box center [1348, 494] width 105 height 12
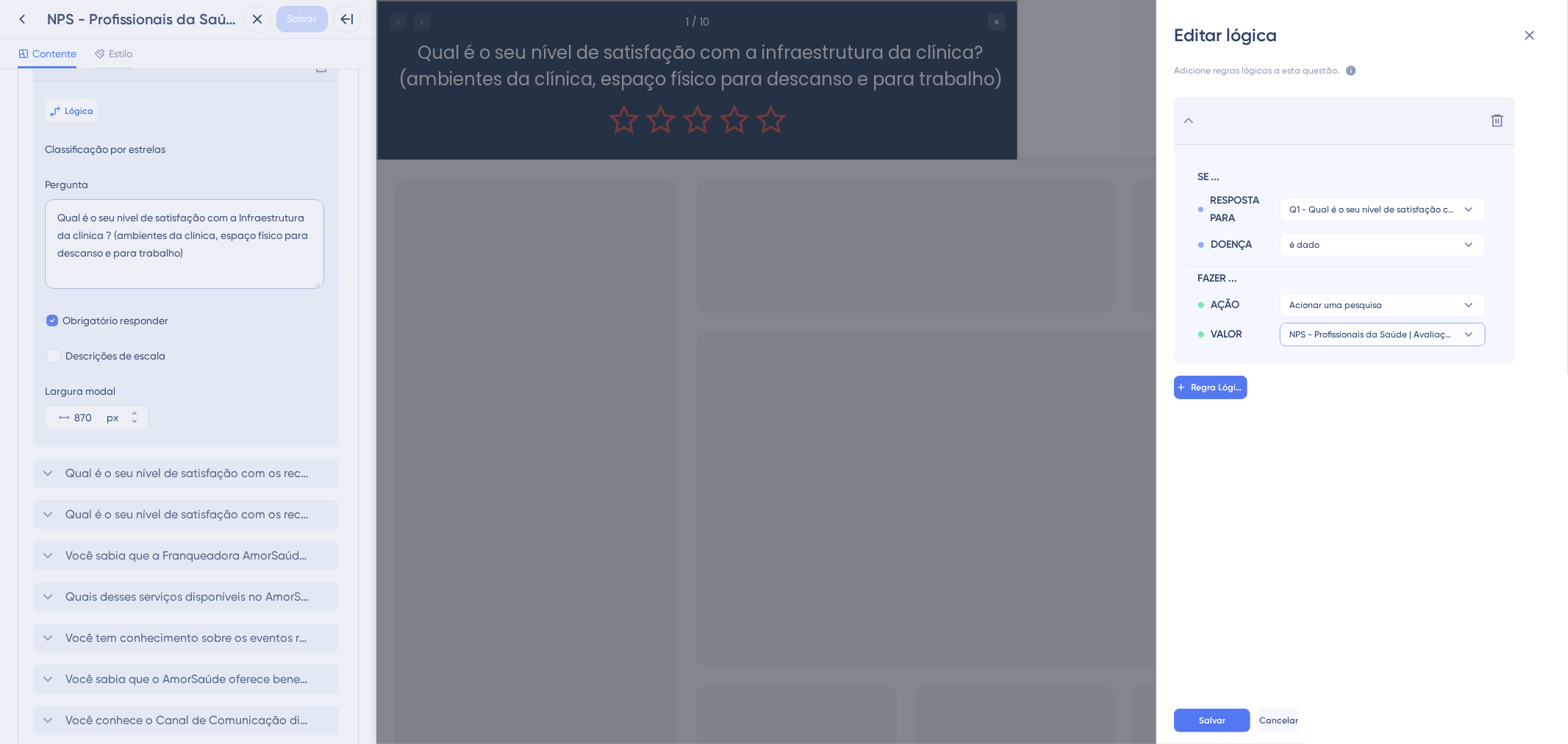
click at [1348, 341] on button "NPS - Profissionais da Saúde | Avaliação AmorSaúde | Passo Completo 02" at bounding box center [1382, 335] width 206 height 24
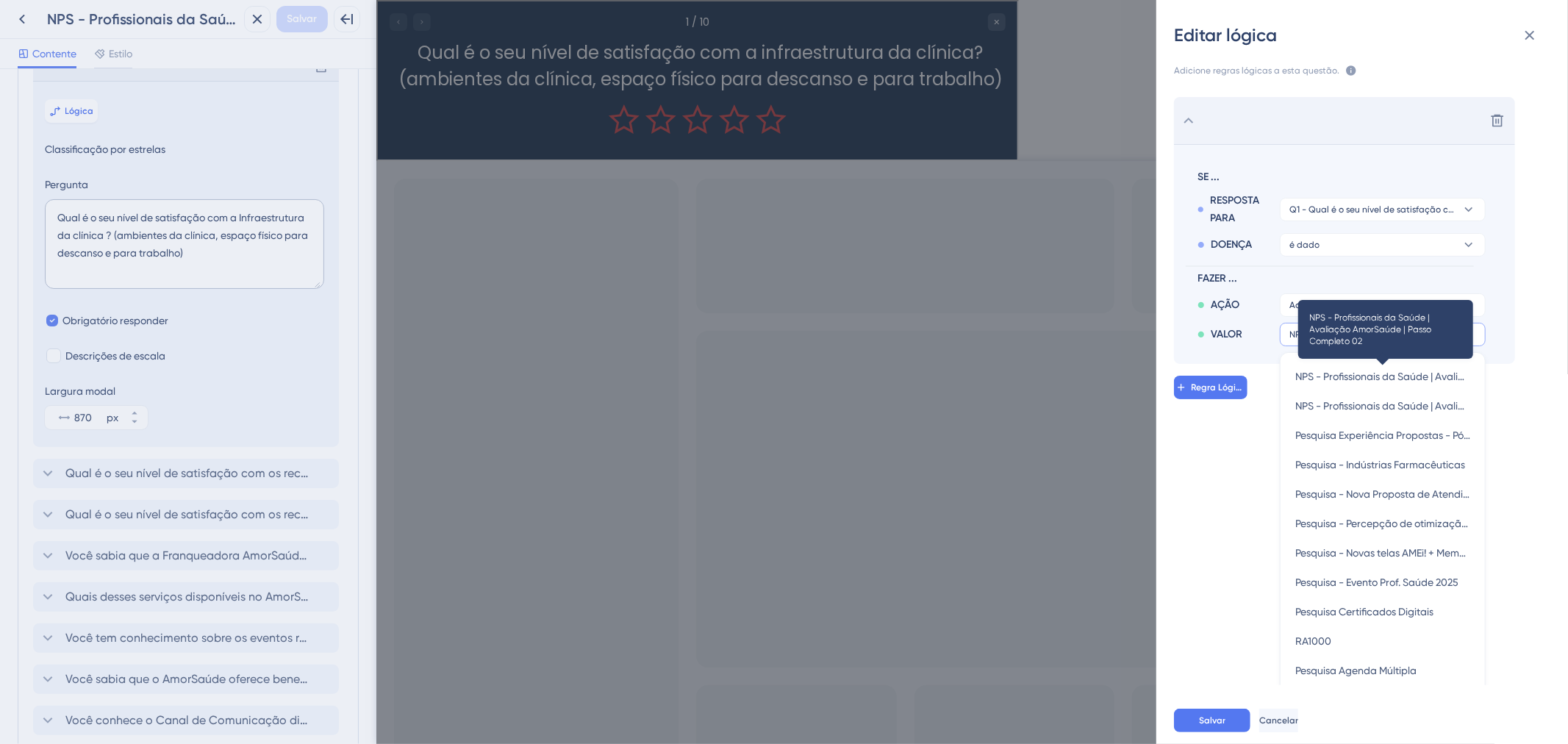
scroll to position [39, 0]
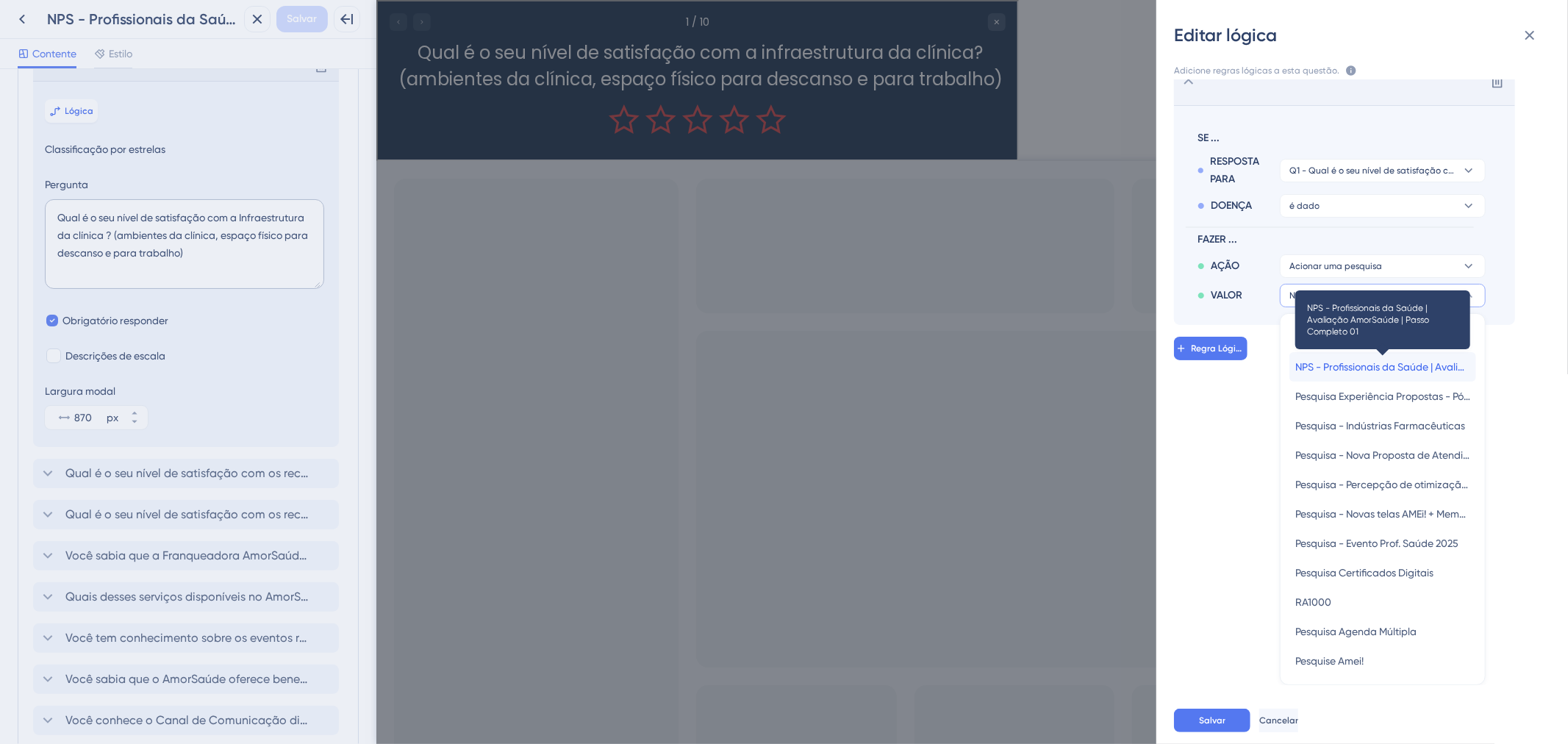
click at [1354, 368] on font "NPS - Profissionais da Saúde | Avaliação AmorSaúde | Passo Completo 01" at bounding box center [1465, 367] width 340 height 12
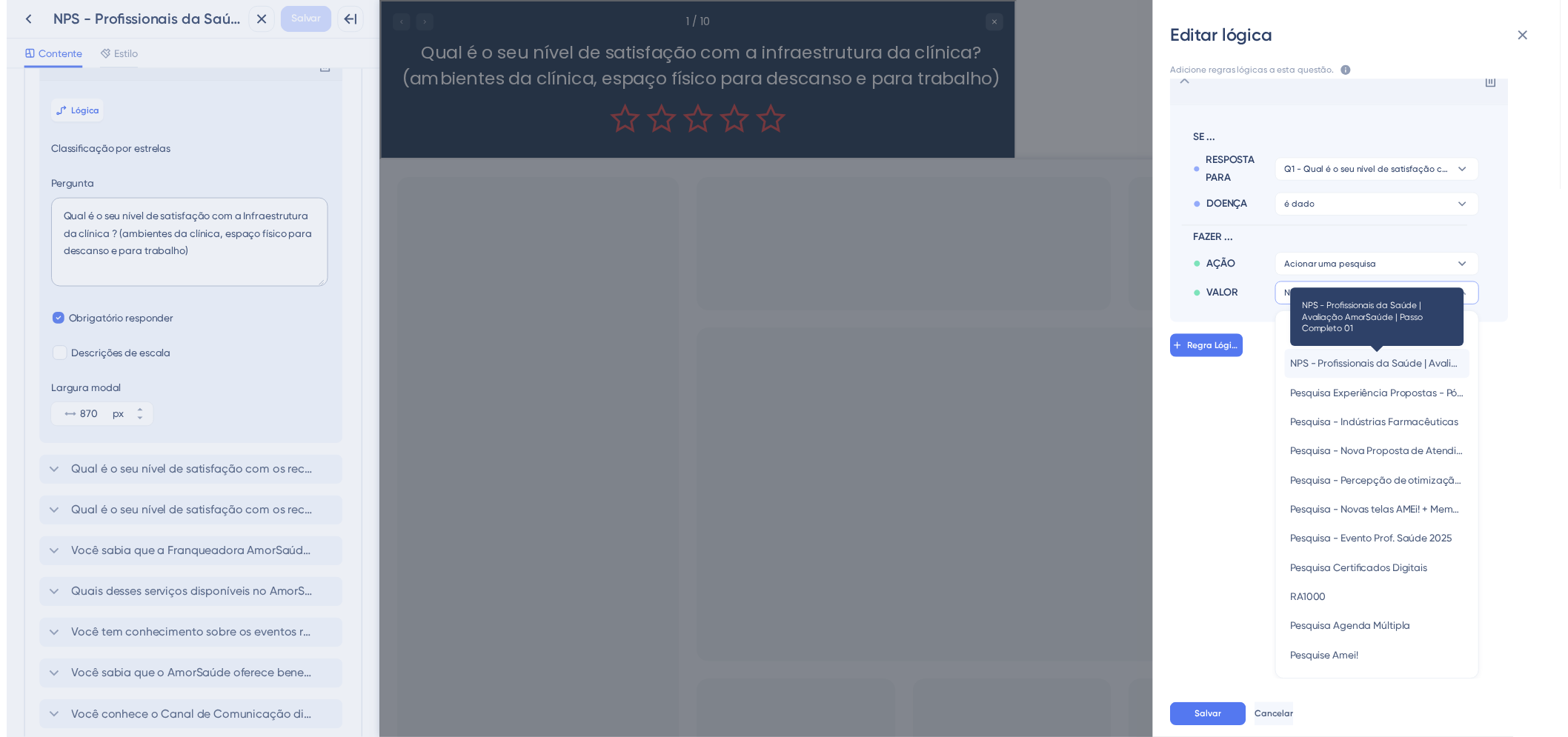
scroll to position [0, 0]
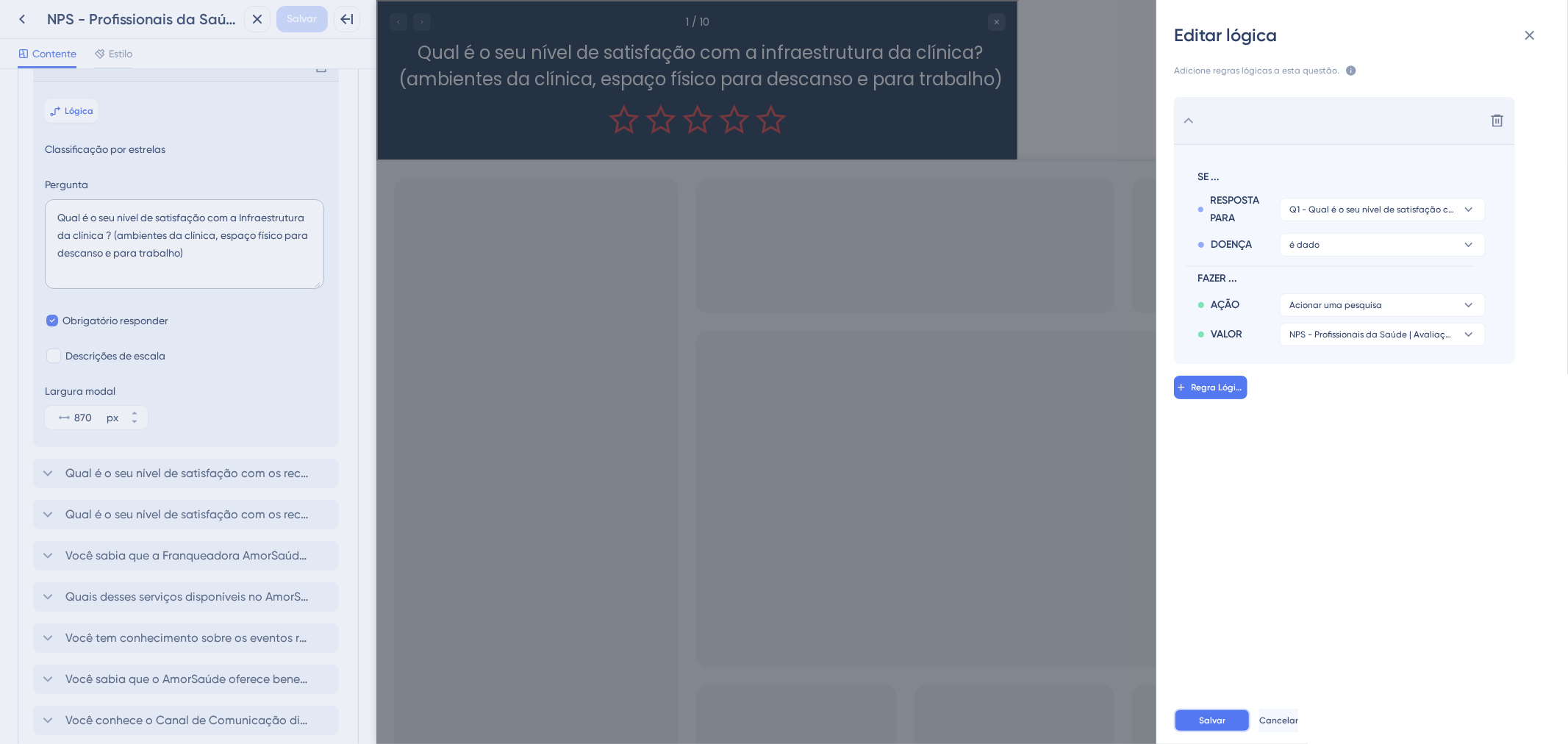
click at [1197, 710] on button "Salvar" at bounding box center [1211, 720] width 76 height 24
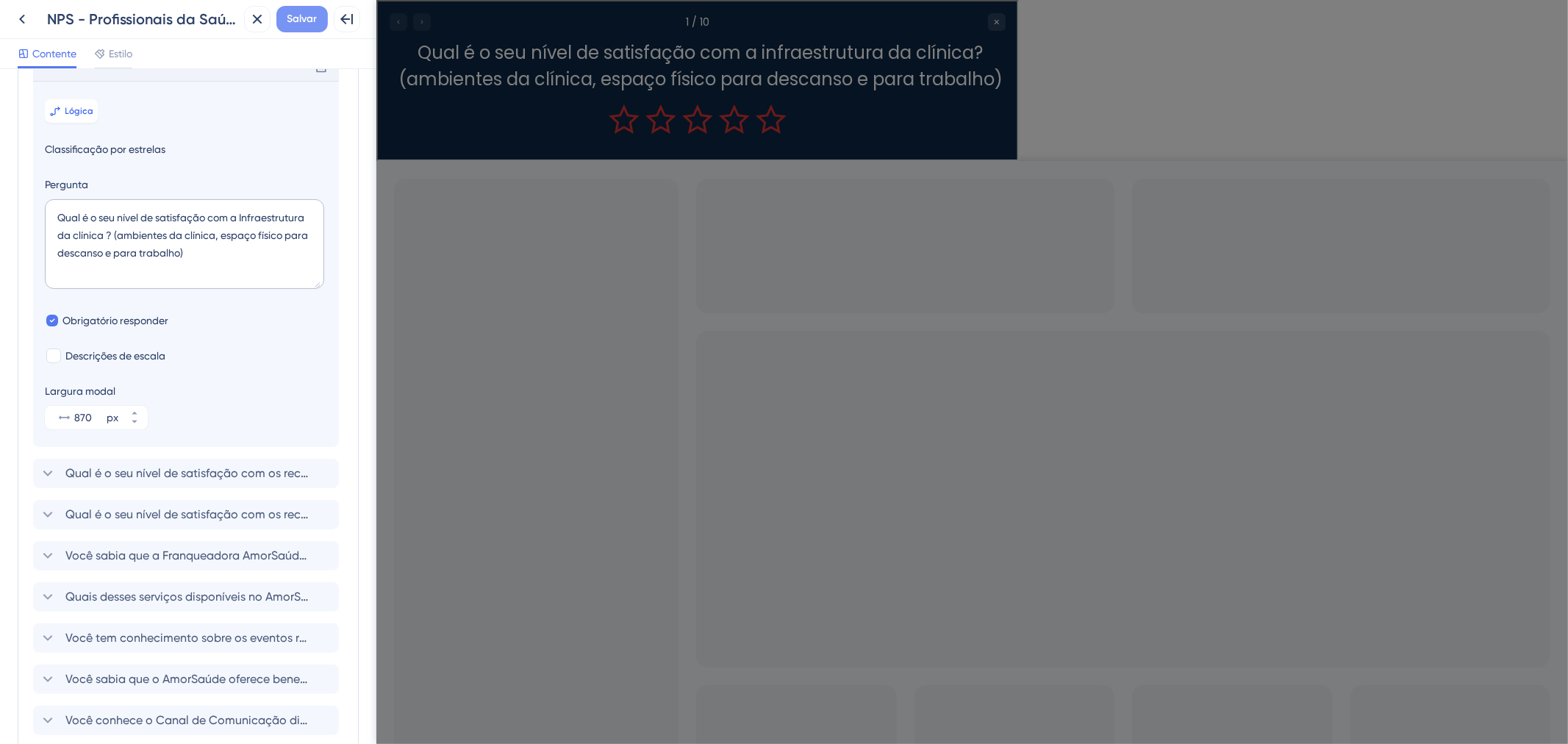
click at [295, 16] on font "Salvar" at bounding box center [302, 19] width 30 height 13
click at [30, 25] on button at bounding box center [22, 19] width 27 height 27
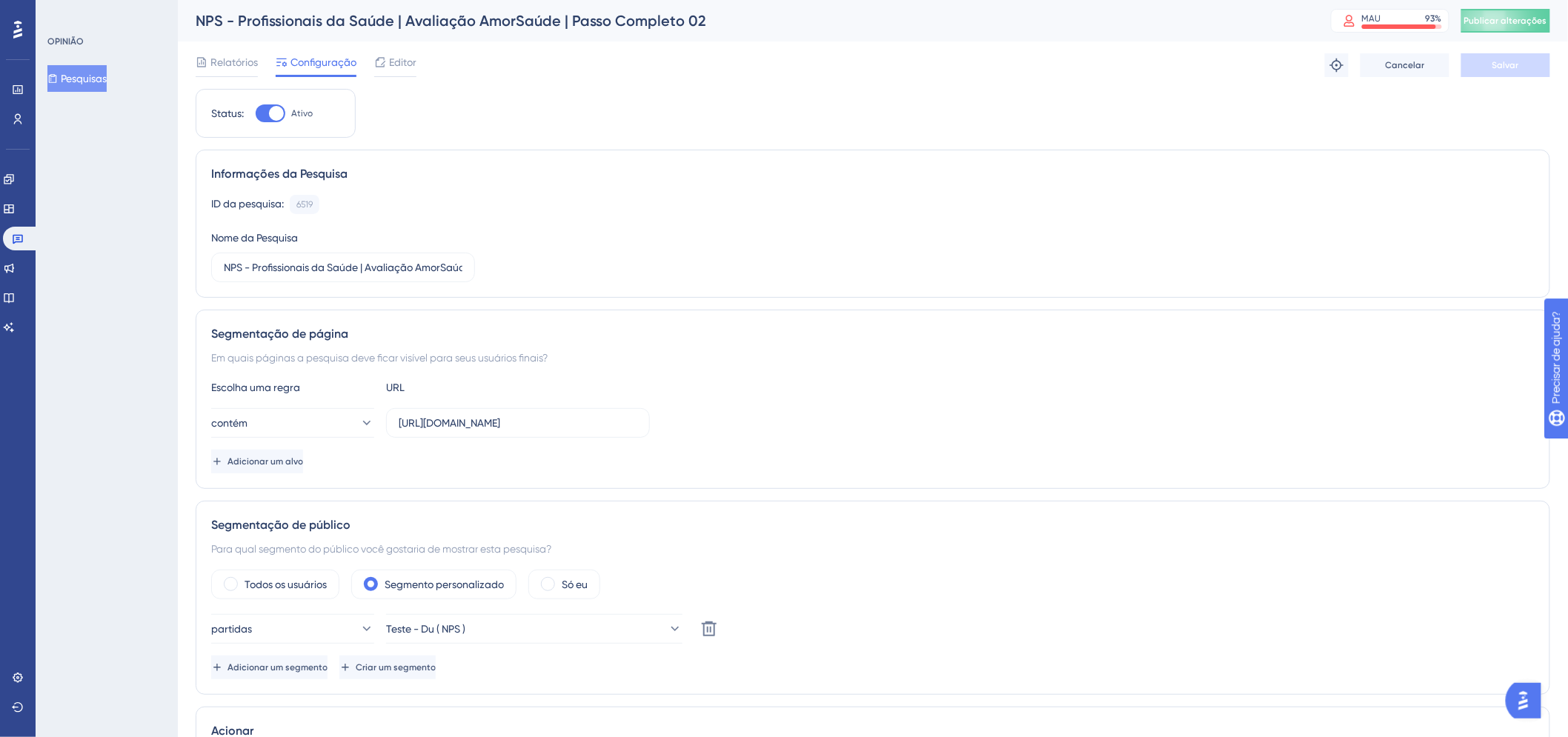
click at [1543, 33] on div "NPS - Profissionais da Saúde | Avaliação AmorSaúde | Passo Completo 02 MAU 93 %…" at bounding box center [873, 21] width 1390 height 42
click at [1514, 23] on font "Publicar alterações" at bounding box center [1505, 21] width 83 height 10
click at [83, 68] on button "Pesquisas" at bounding box center [78, 78] width 60 height 27
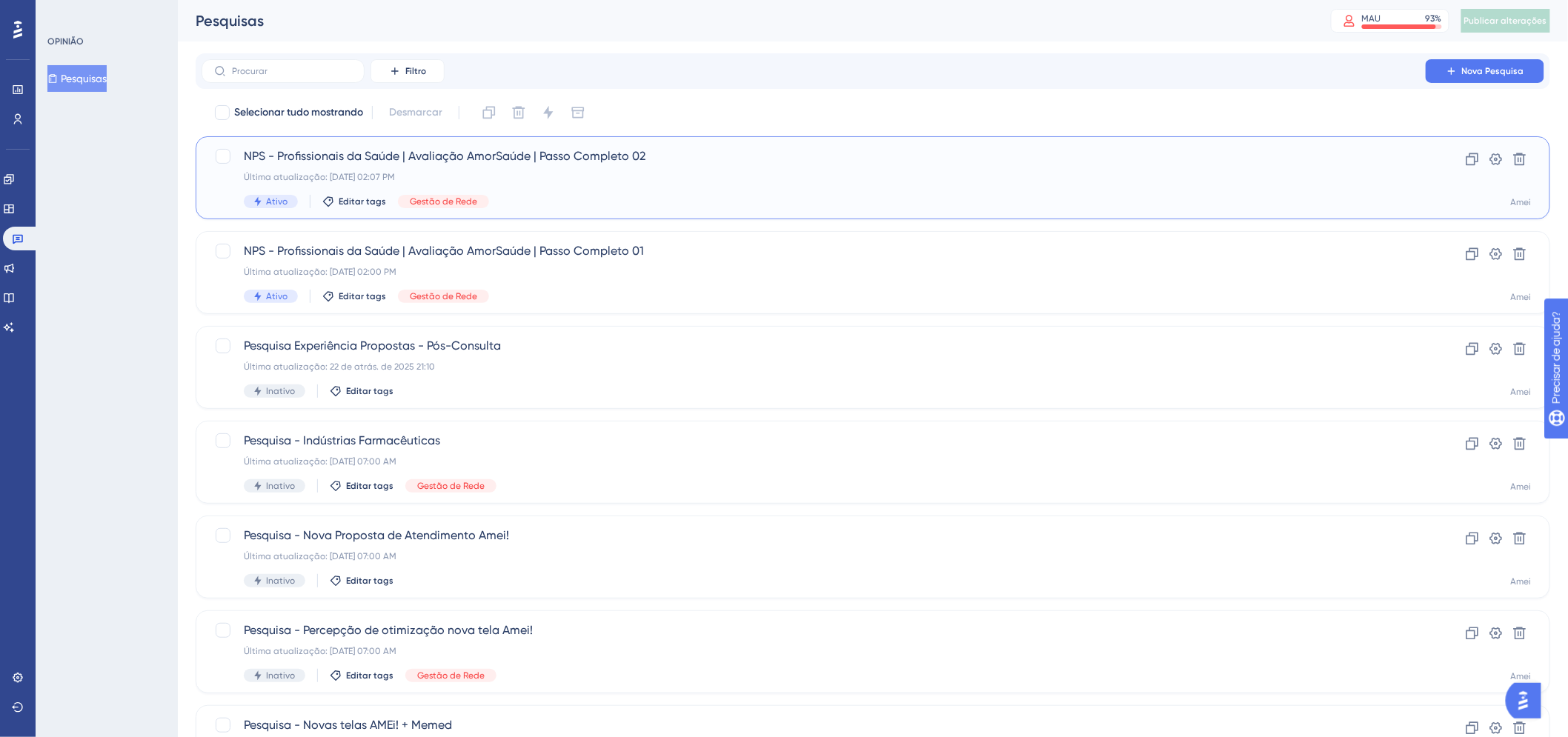
click at [743, 186] on div "NPS - Profissionais da Saúde | Avaliação AmorSaúde | Passo Completo 02 Última a…" at bounding box center [814, 177] width 1140 height 61
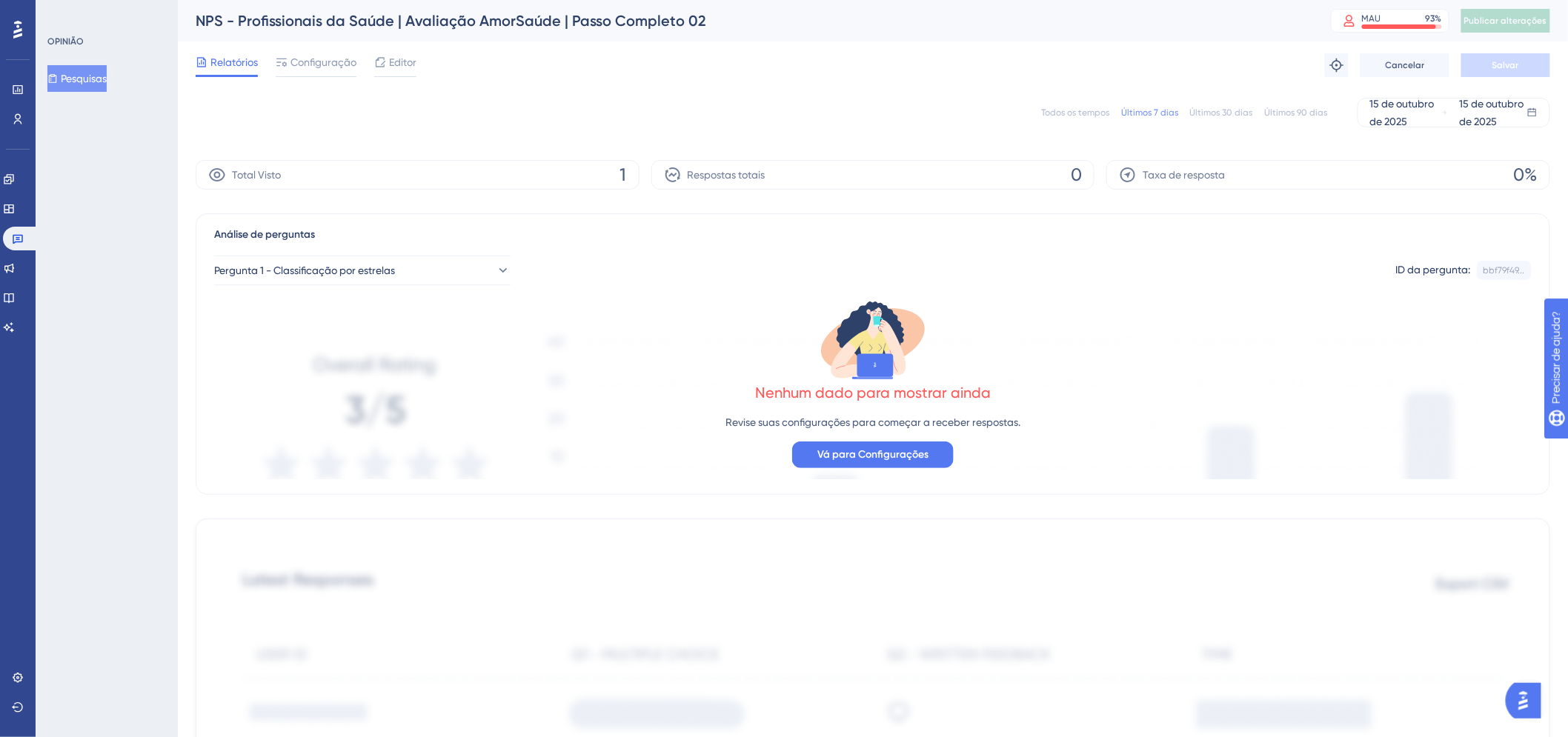
click at [75, 60] on div "OPINIÃO Pesquisas" at bounding box center [108, 64] width 121 height 57
click at [71, 68] on button "Pesquisas" at bounding box center [78, 78] width 60 height 27
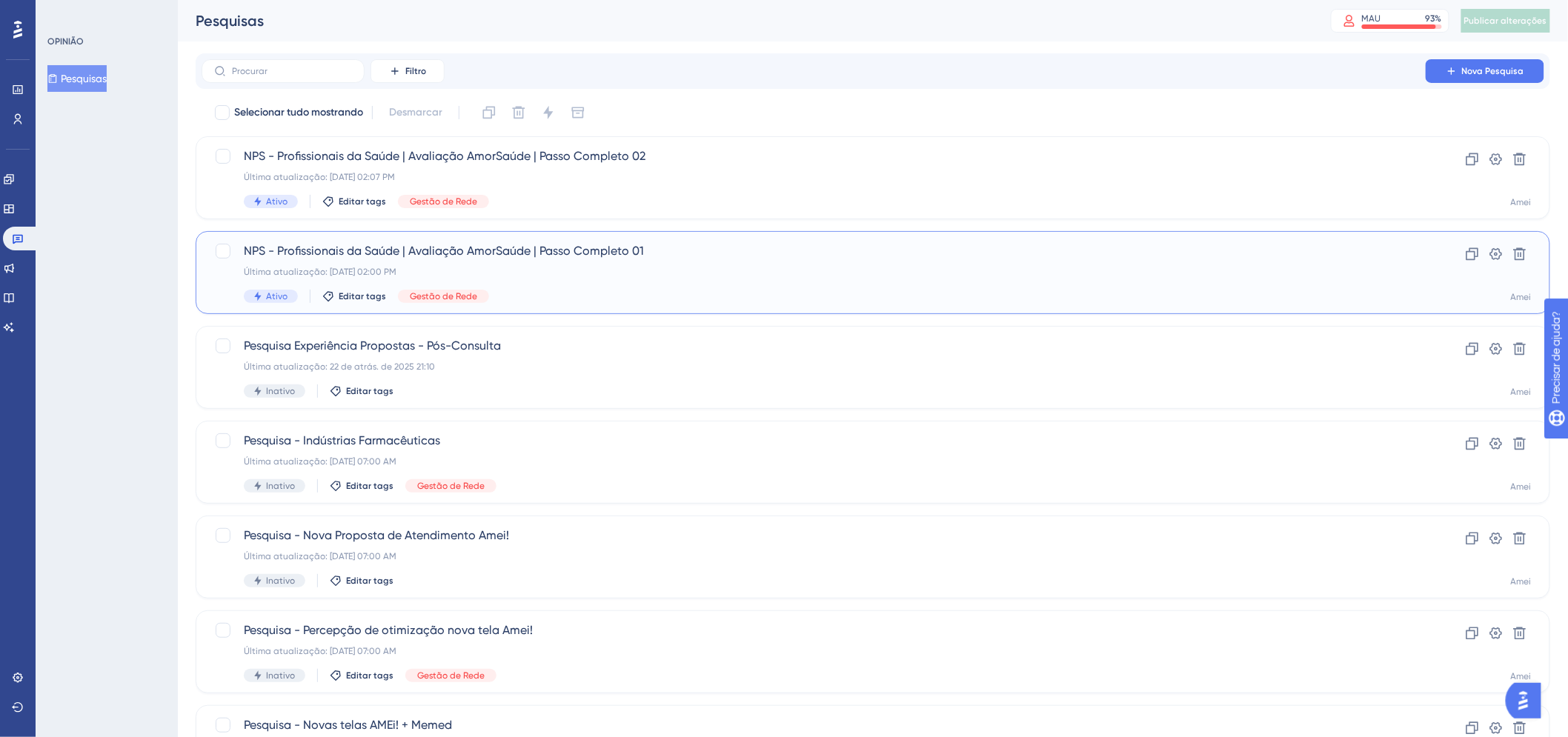
click at [636, 260] on div "NPS - Profissionais da Saúde | Avaliação AmorSaúde | Passo Completo 01 Última a…" at bounding box center [814, 272] width 1140 height 61
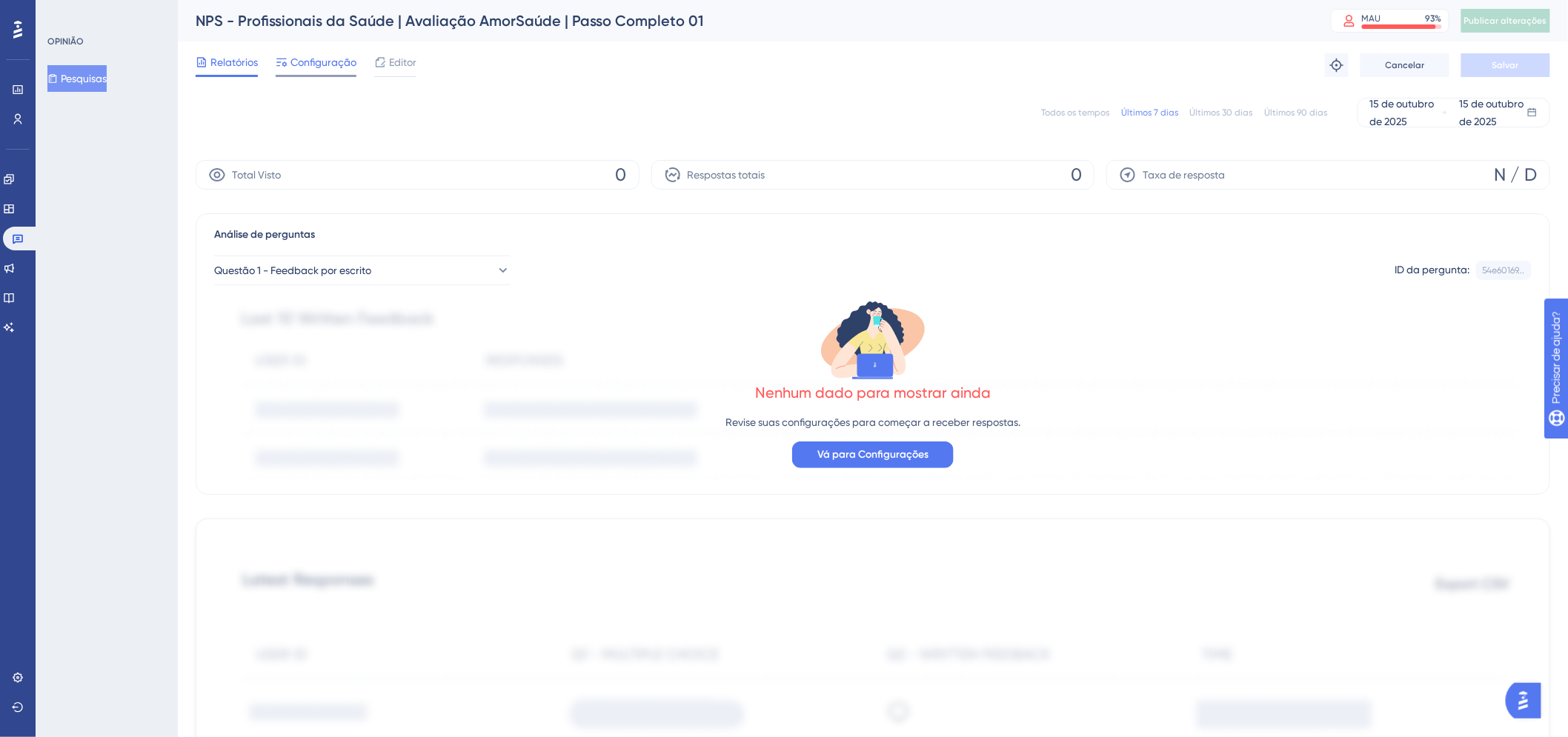
click at [329, 72] on div "Configuração" at bounding box center [316, 66] width 81 height 24
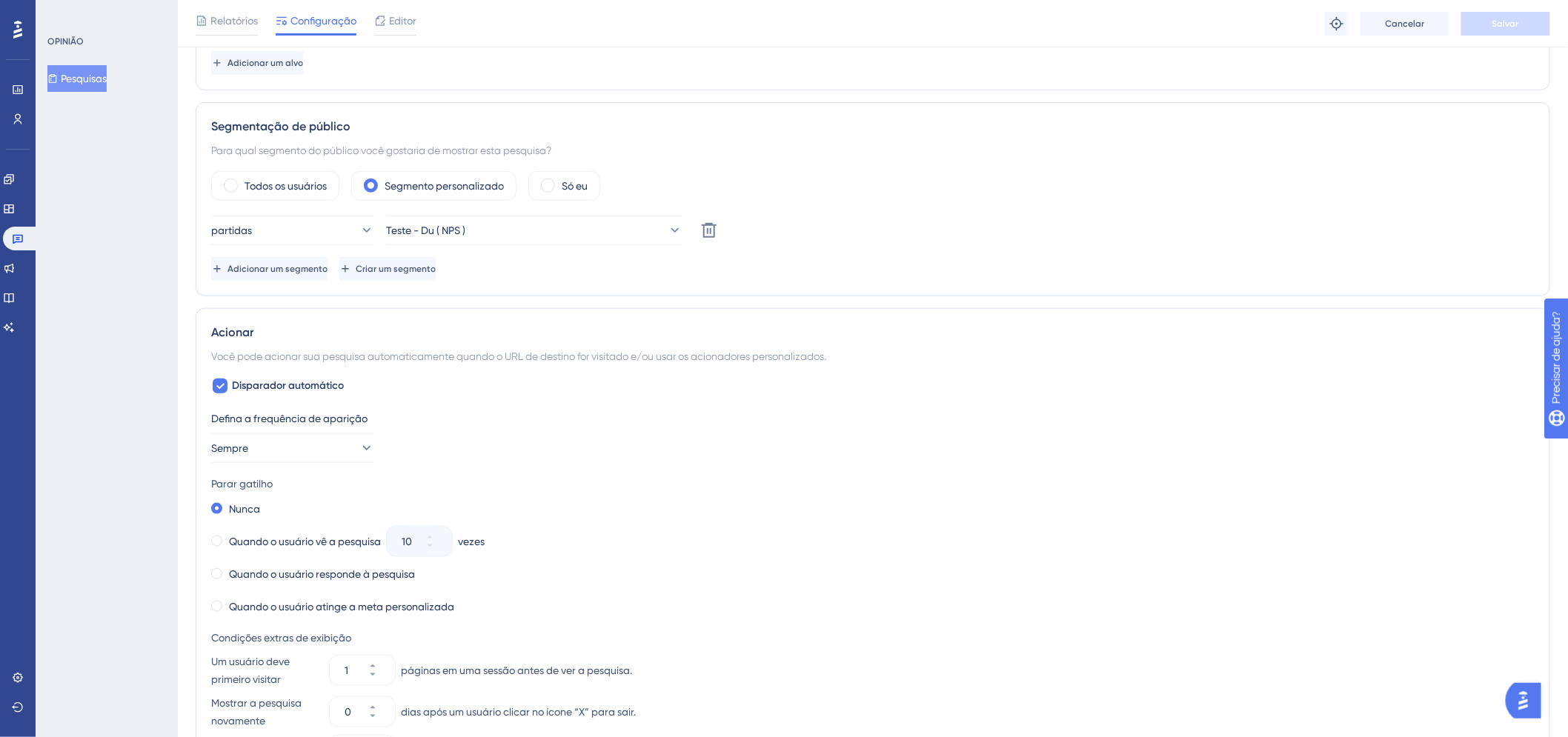
scroll to position [493, 0]
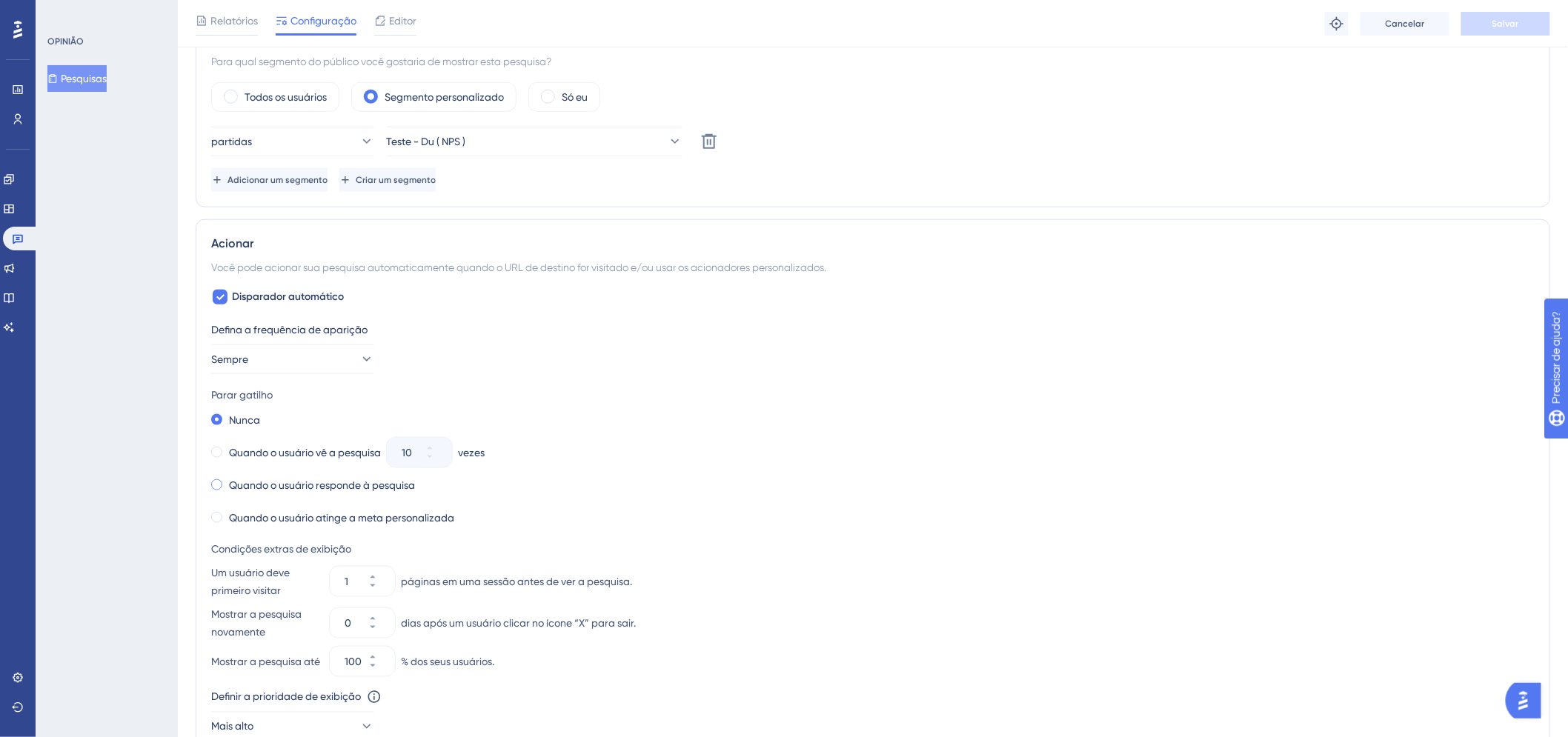
click at [272, 494] on div "Quando o usuário responde à pesquisa" at bounding box center [313, 485] width 204 height 21
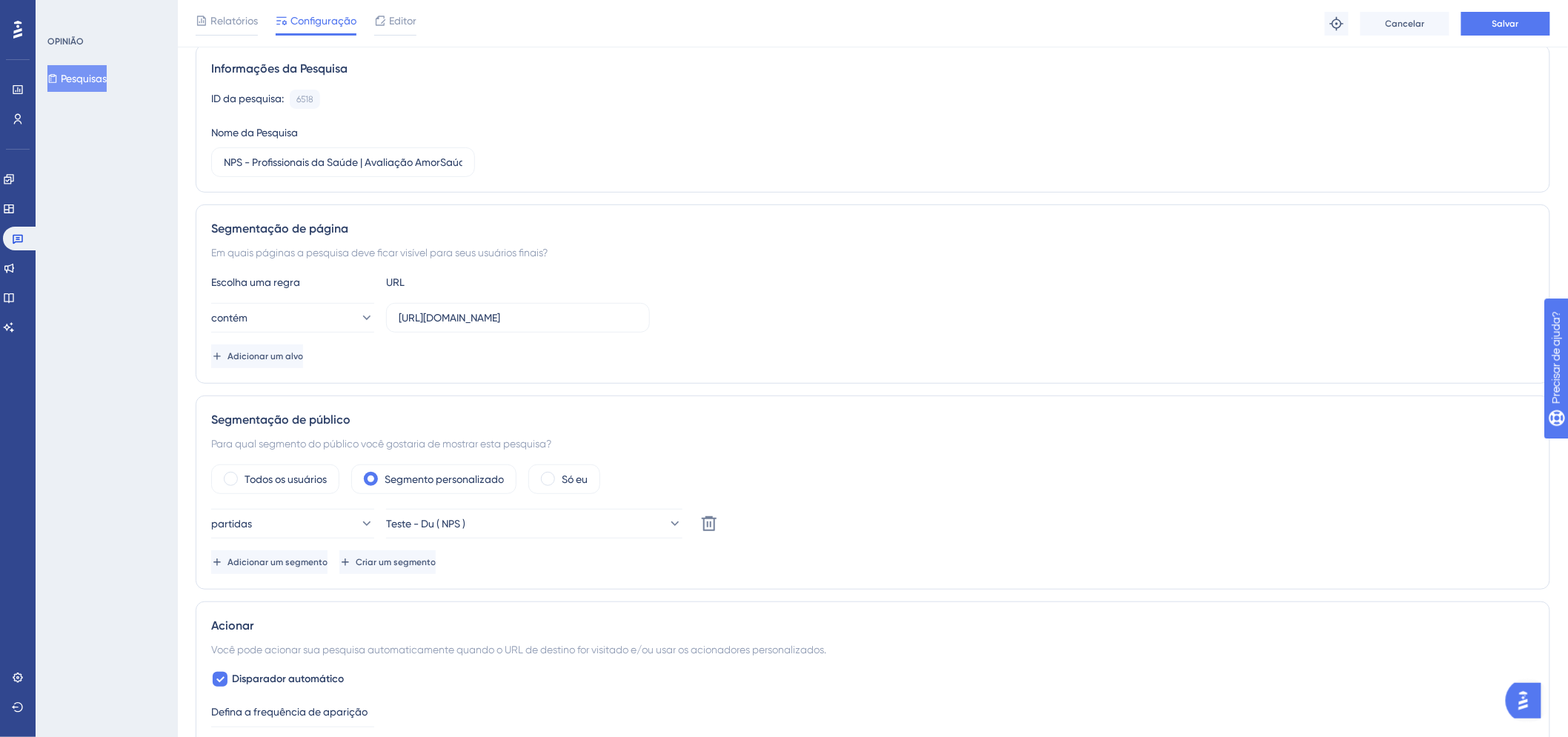
scroll to position [0, 0]
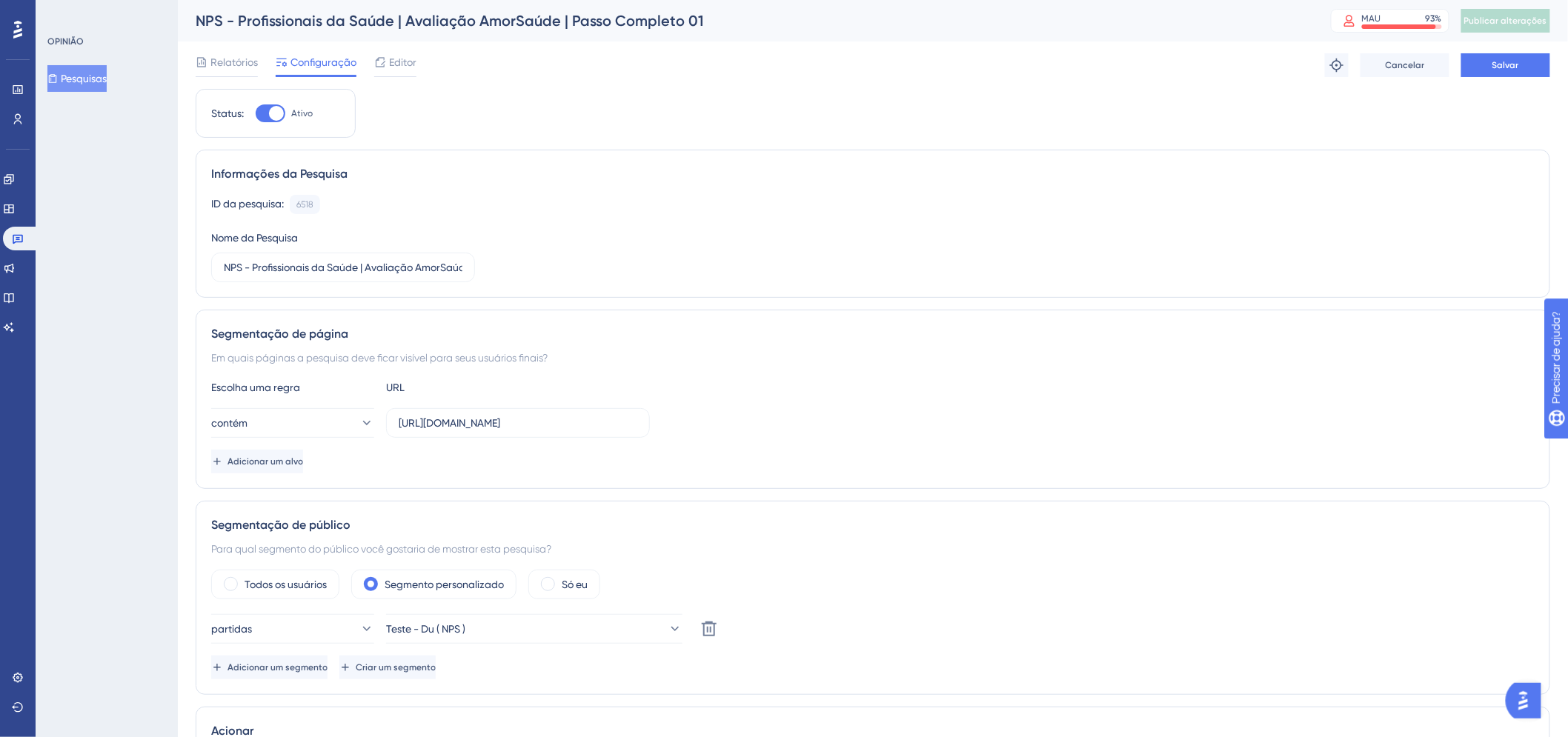
click at [1528, 80] on div "Relatórios Configuração Editor Solucionar problemas Cancelar Salvar" at bounding box center [873, 66] width 1355 height 48
click at [1516, 70] on span "Salvar" at bounding box center [1505, 66] width 27 height 12
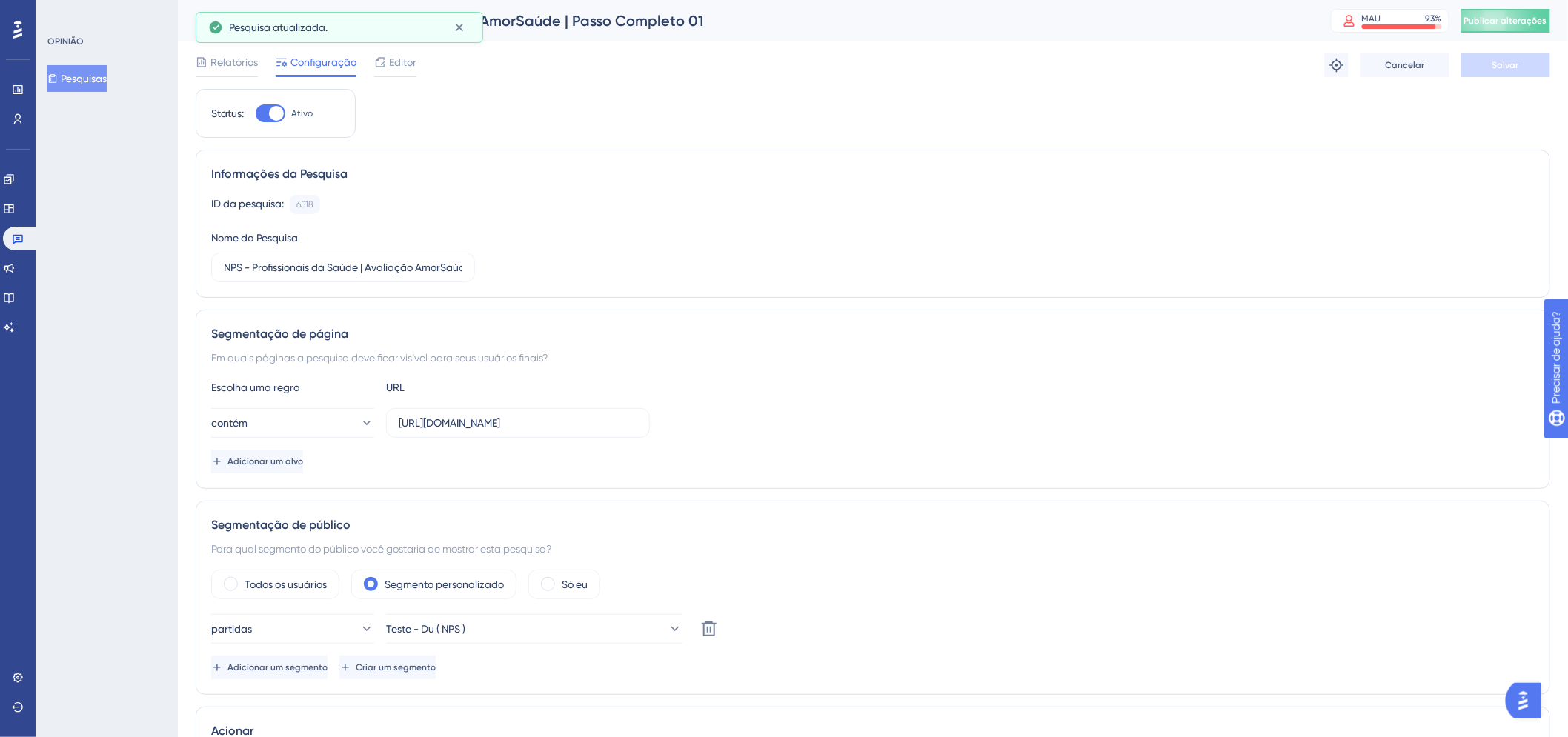
click at [1529, 34] on div "NPS - Profissionais da Saúde | Avaliação AmorSaúde | Passo Completo 01 MAU 93 %…" at bounding box center [873, 21] width 1390 height 42
click at [1529, 19] on font "Publicar alterações" at bounding box center [1505, 21] width 83 height 10
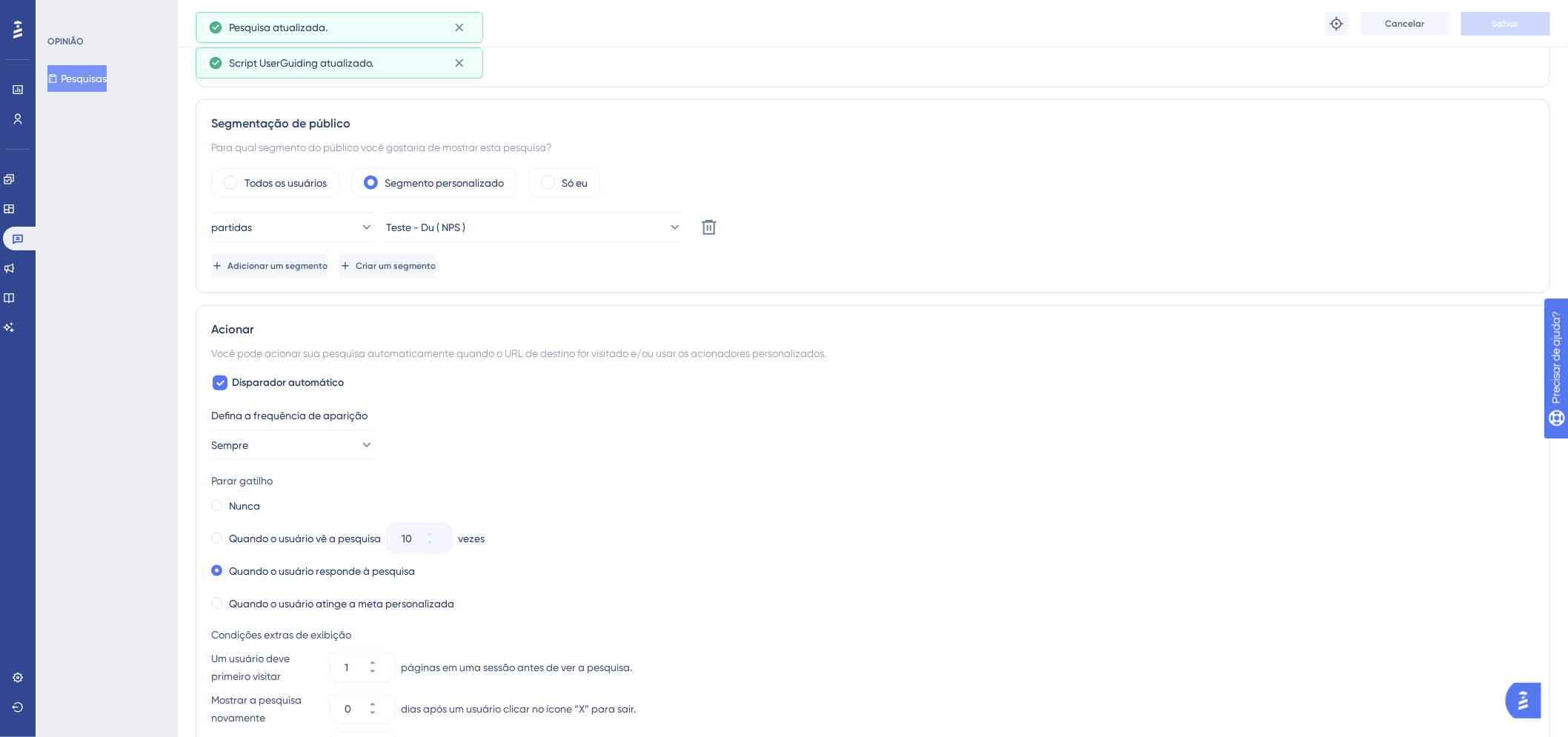
scroll to position [576, 0]
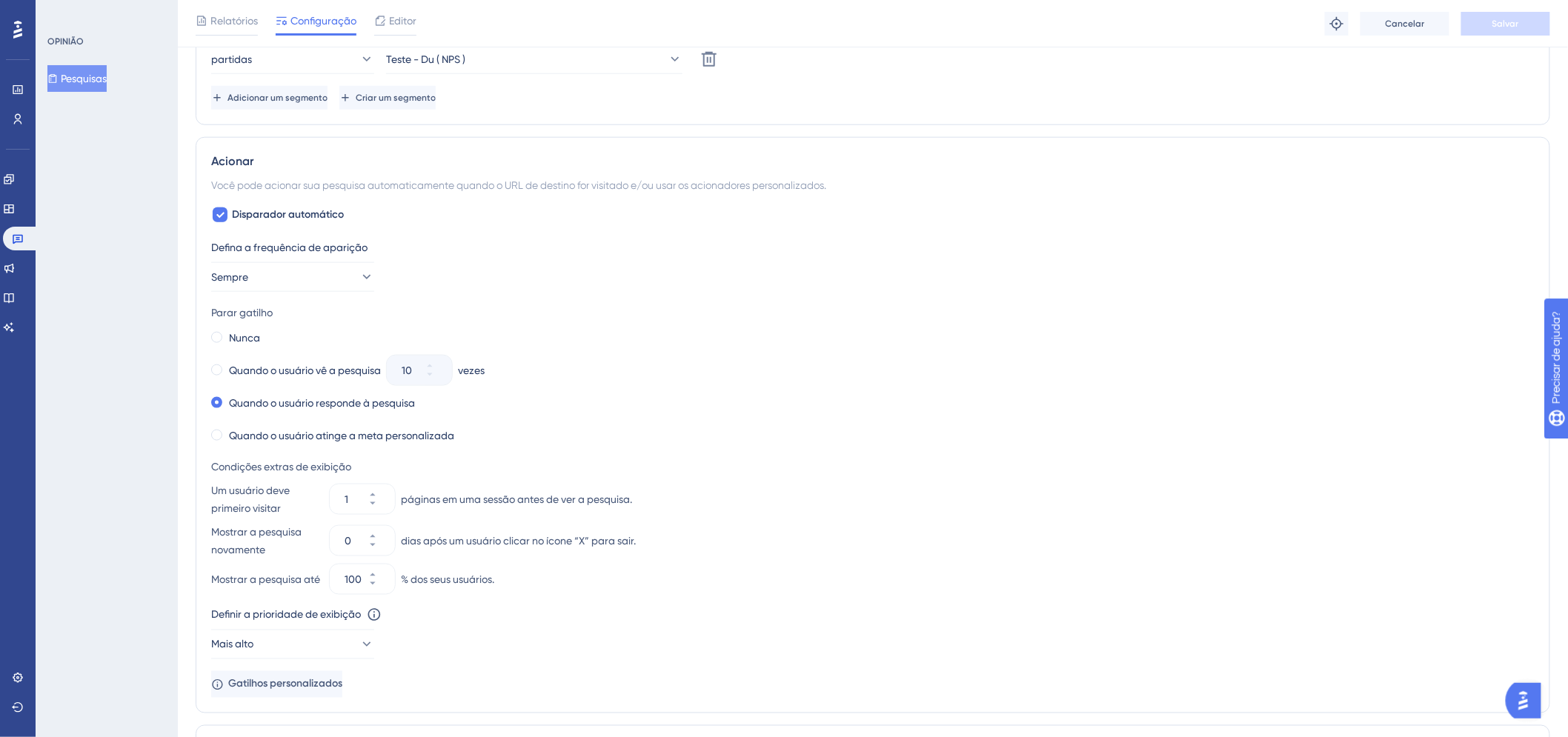
click at [1047, 460] on div "Condições extras de exibição" at bounding box center [873, 467] width 1323 height 18
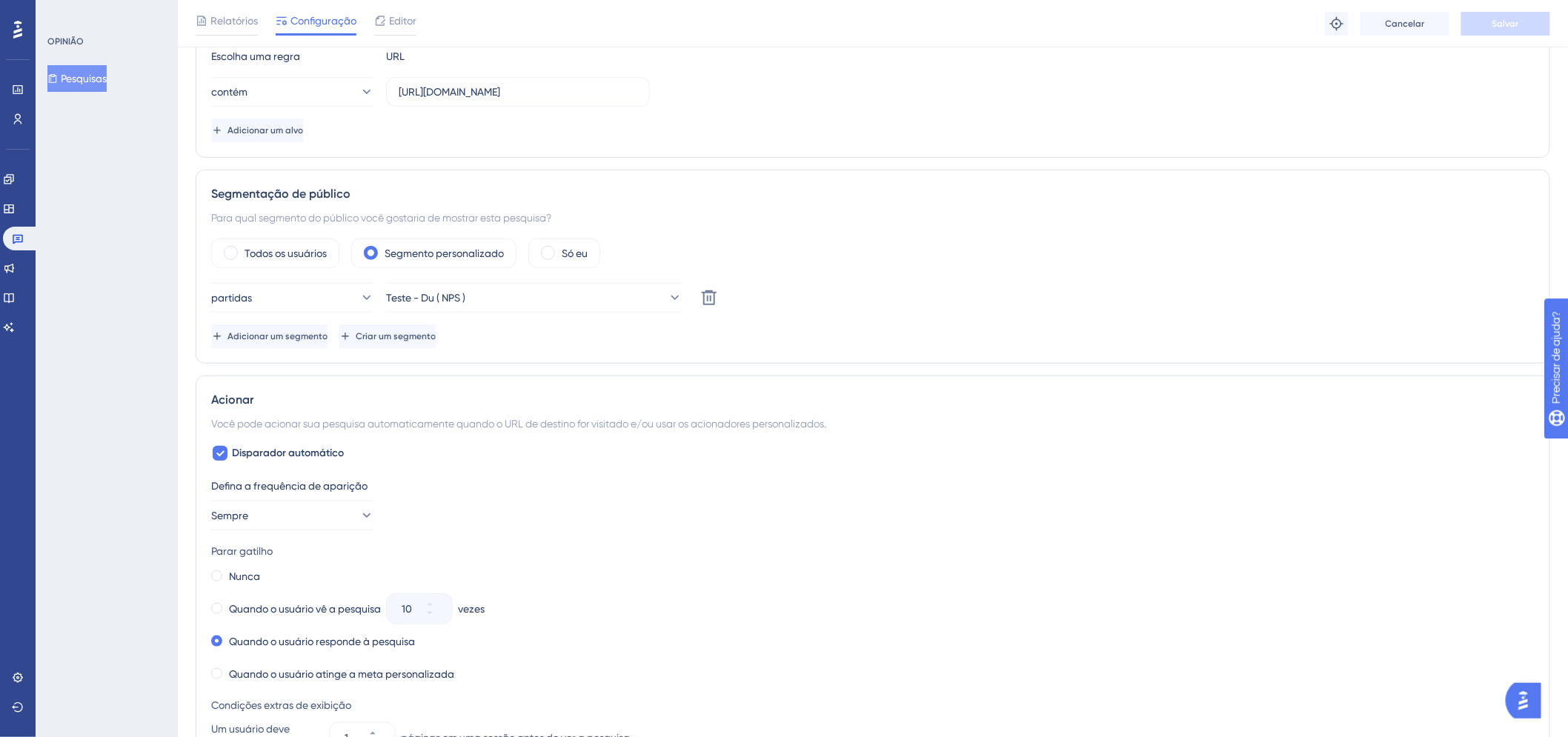
scroll to position [329, 0]
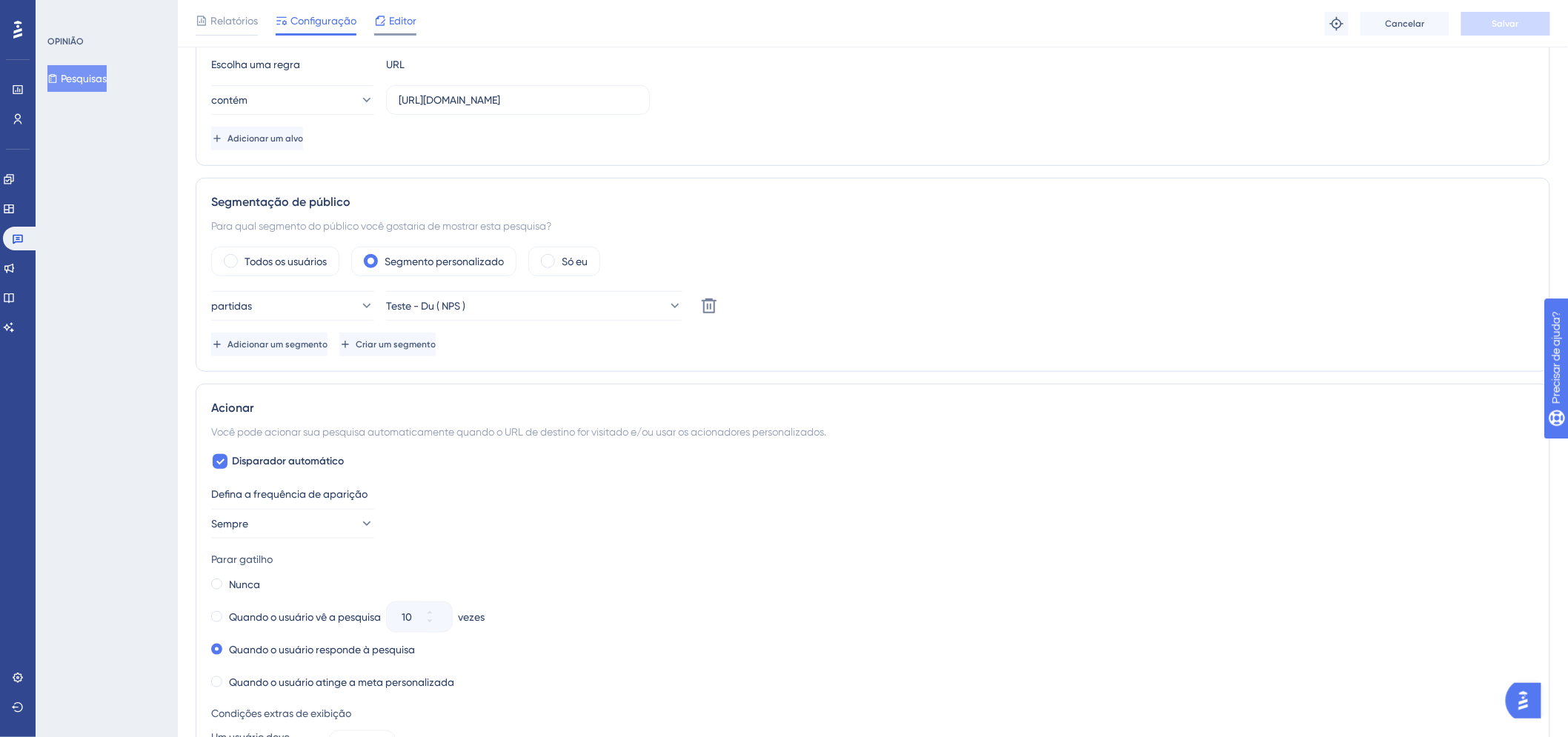
click at [397, 28] on span "Editor" at bounding box center [403, 21] width 28 height 18
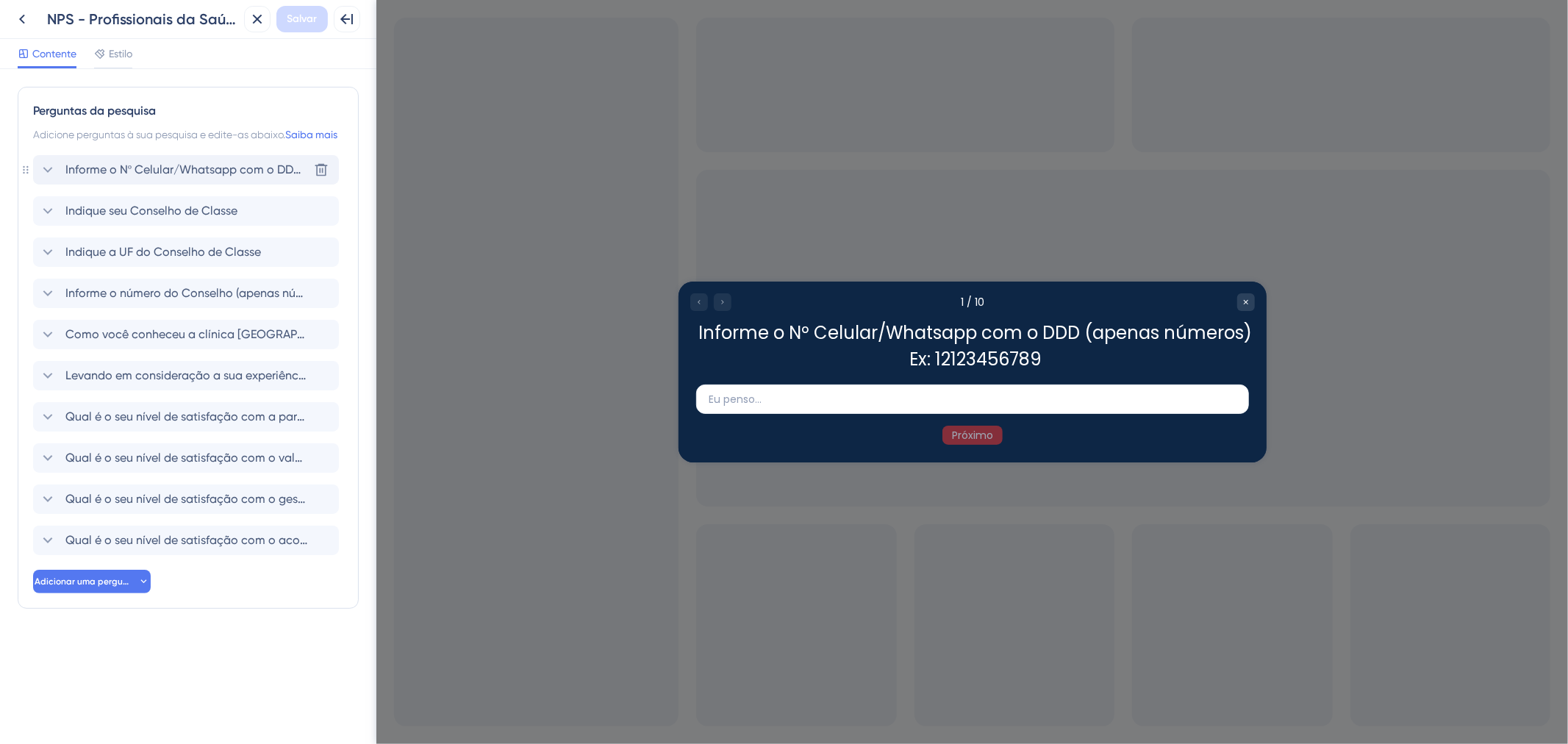
click at [220, 174] on div "Informe o Nº Celular/Whatsapp com o DDD (apenas números) Ex: 12123456789 Excluir" at bounding box center [185, 170] width 305 height 30
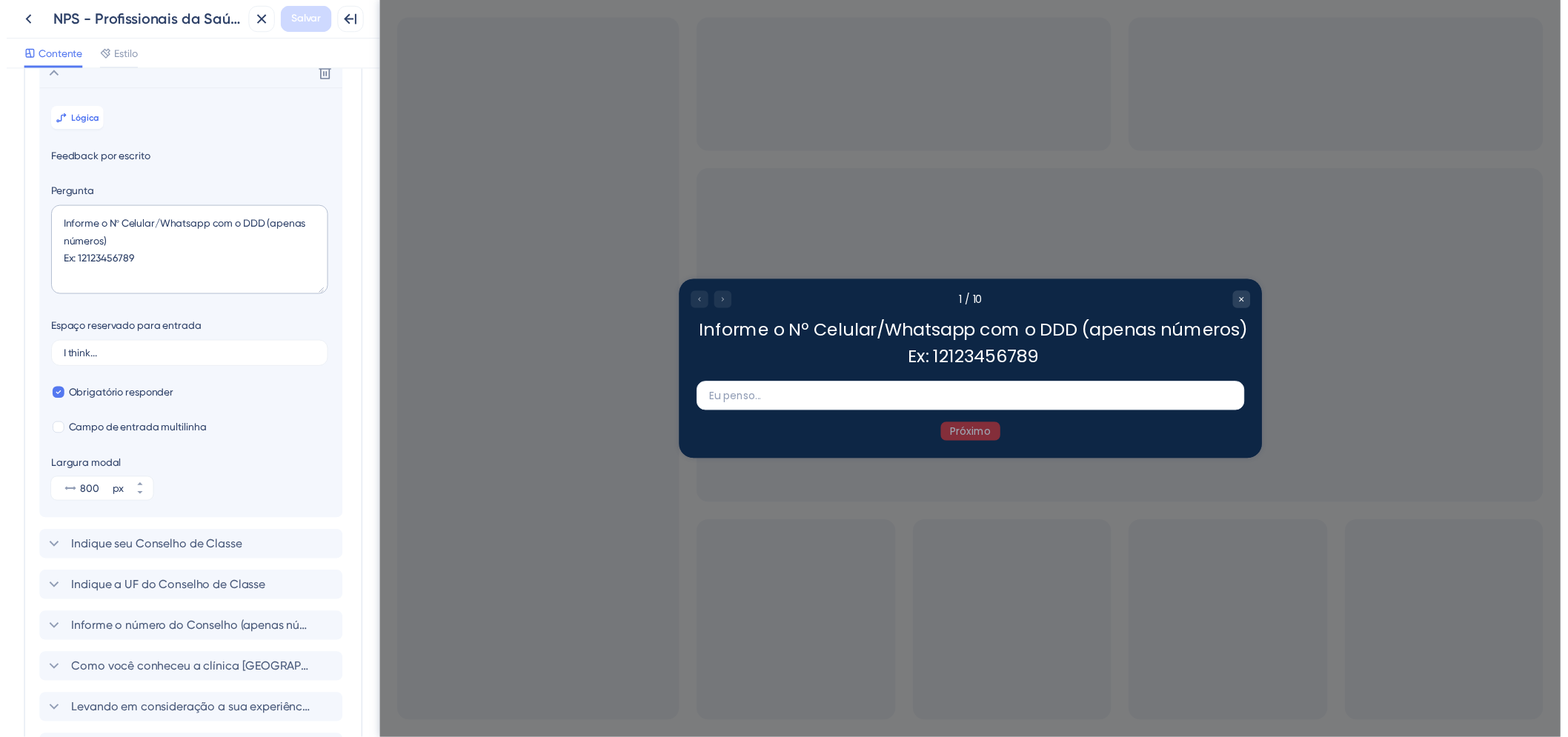
scroll to position [105, 0]
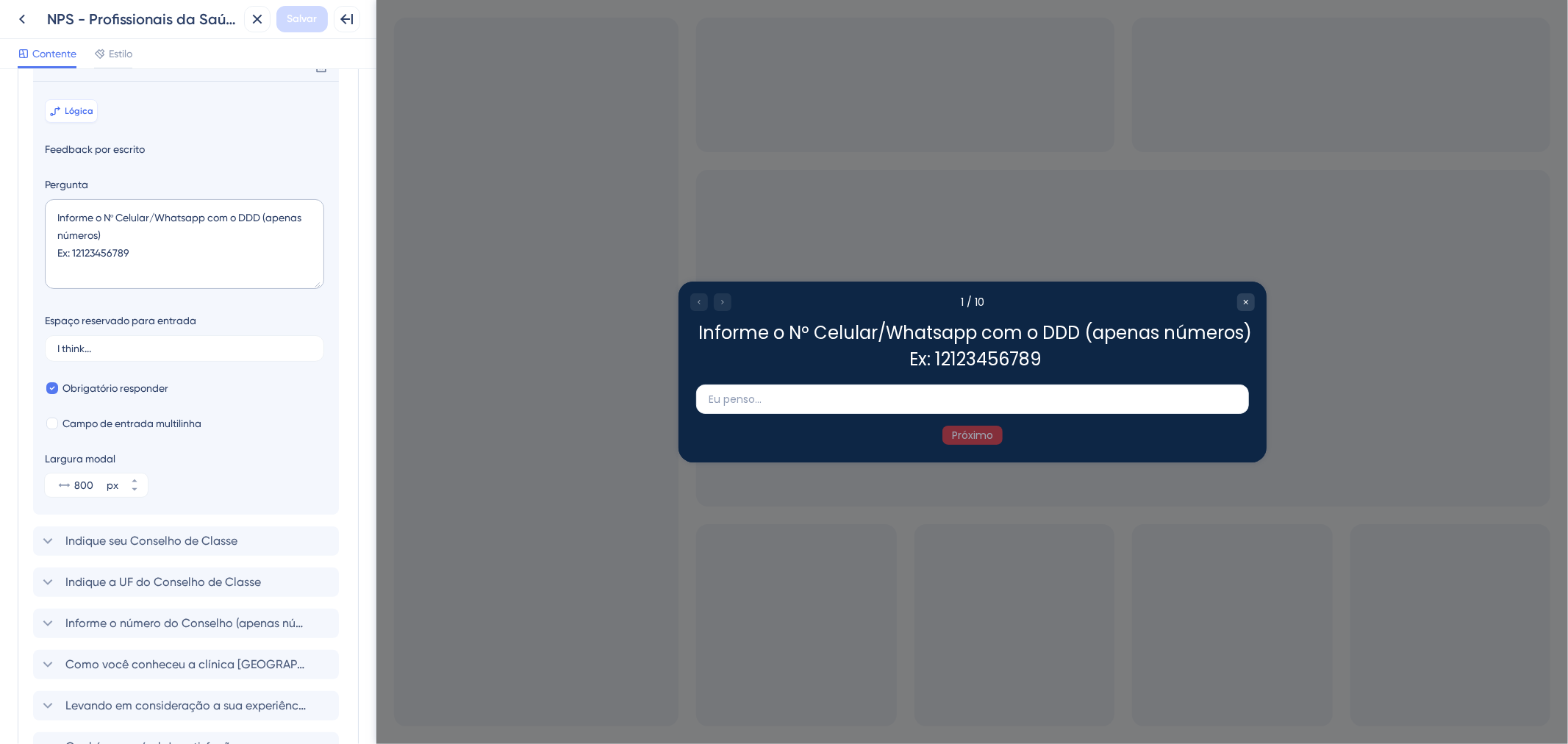
click at [77, 117] on font "Lógica" at bounding box center [79, 111] width 29 height 10
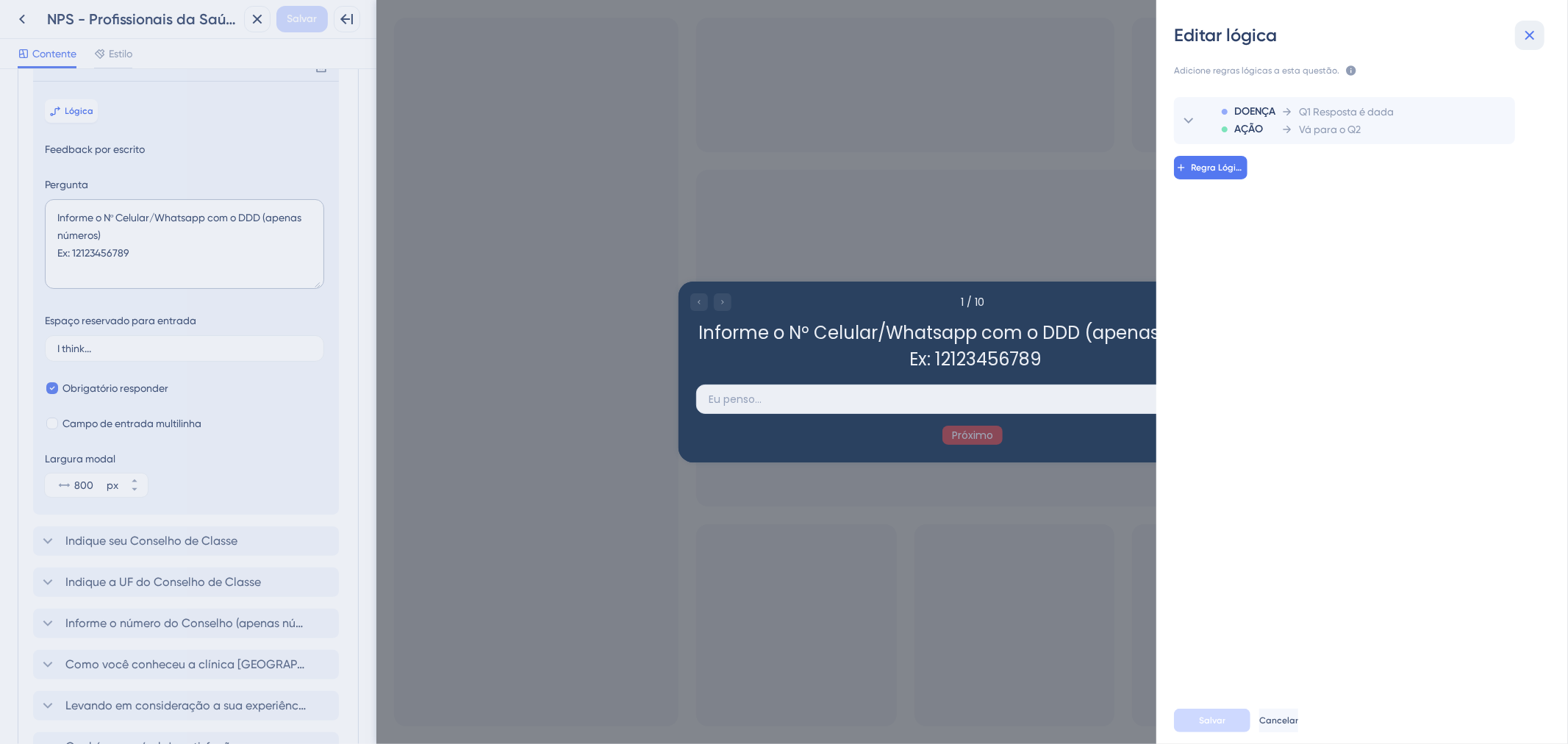
drag, startPoint x: 1530, startPoint y: 32, endPoint x: 1135, endPoint y: 90, distance: 399.2
click at [1530, 32] on icon at bounding box center [1529, 36] width 18 height 18
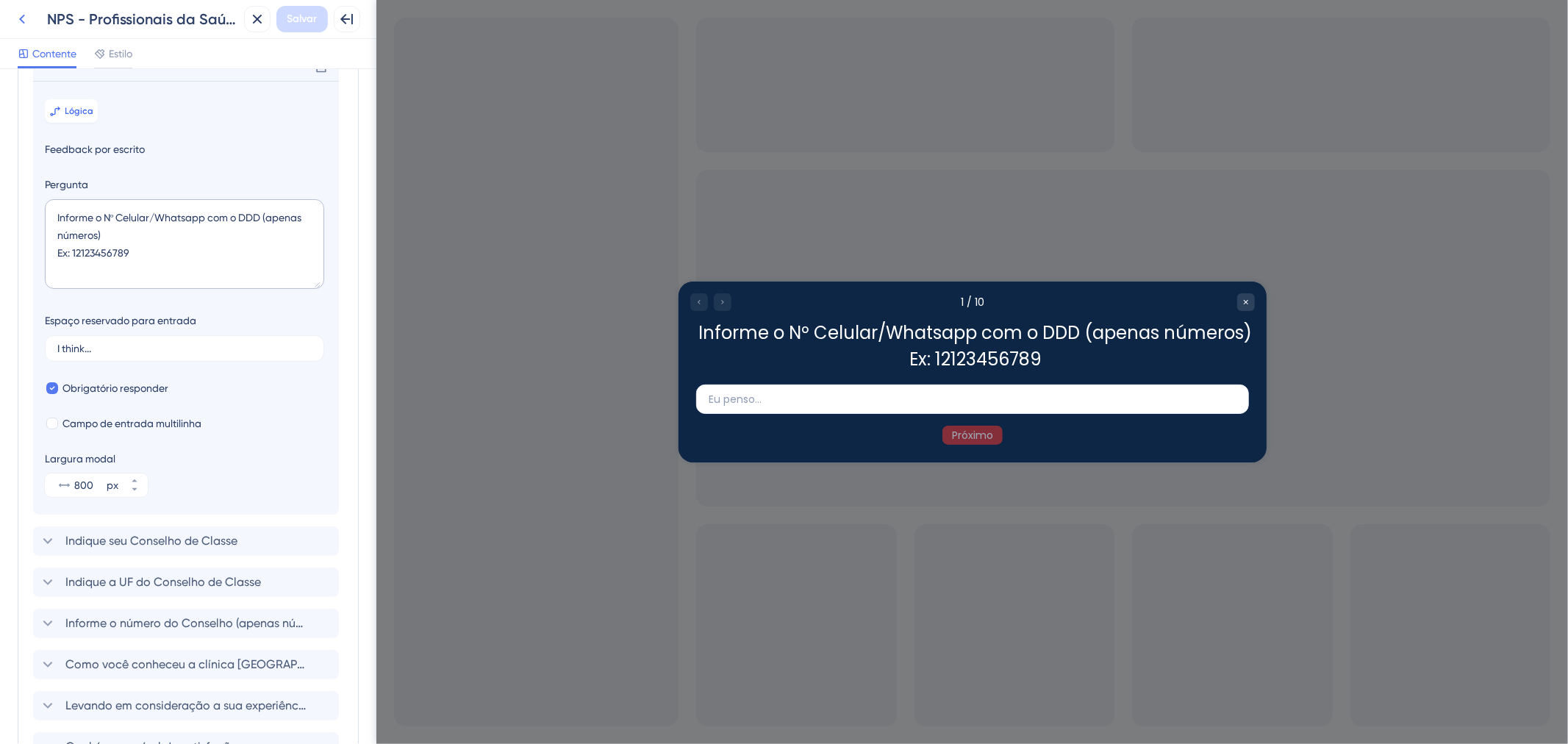
click at [24, 18] on icon at bounding box center [22, 19] width 18 height 18
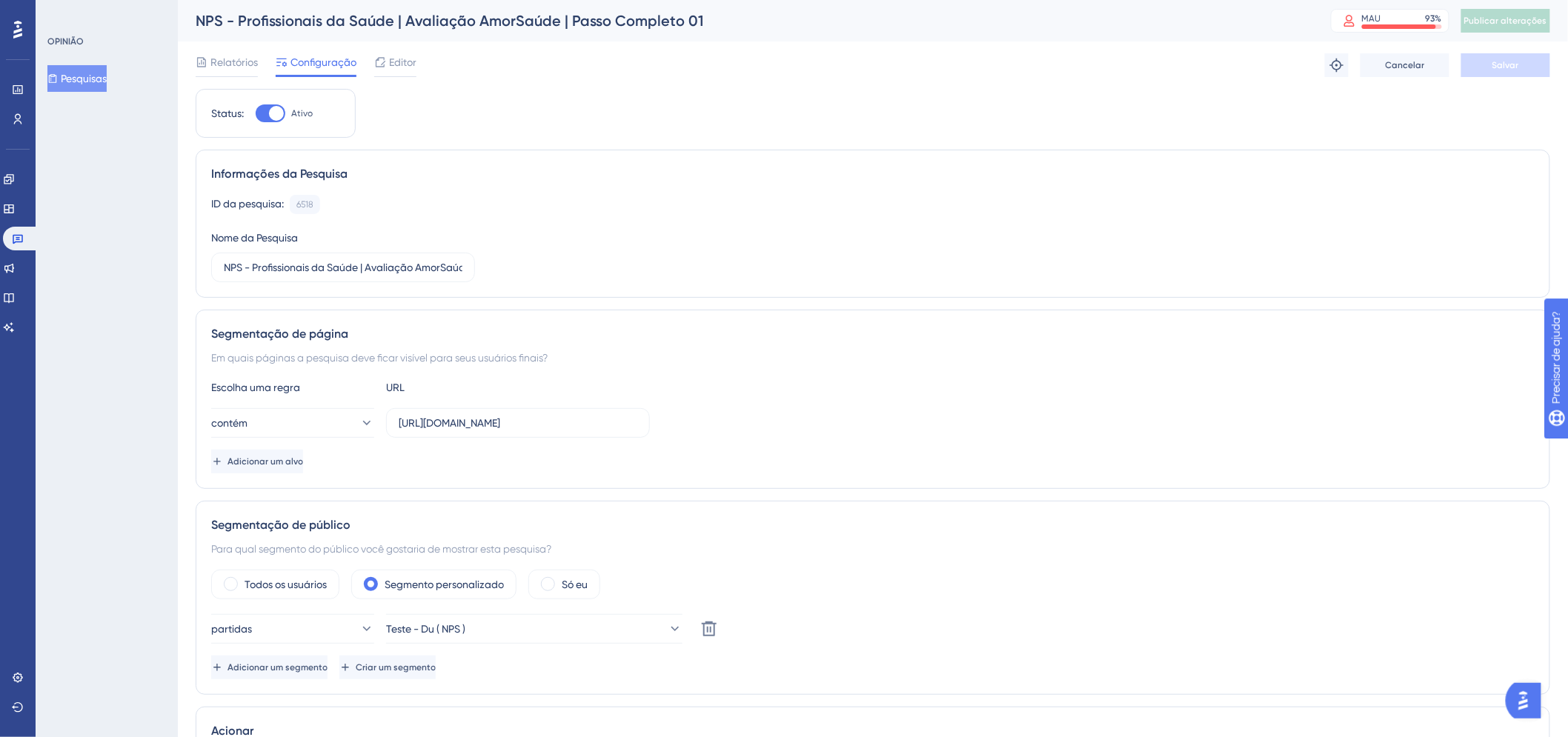
click at [70, 83] on font "Pesquisas" at bounding box center [84, 79] width 46 height 12
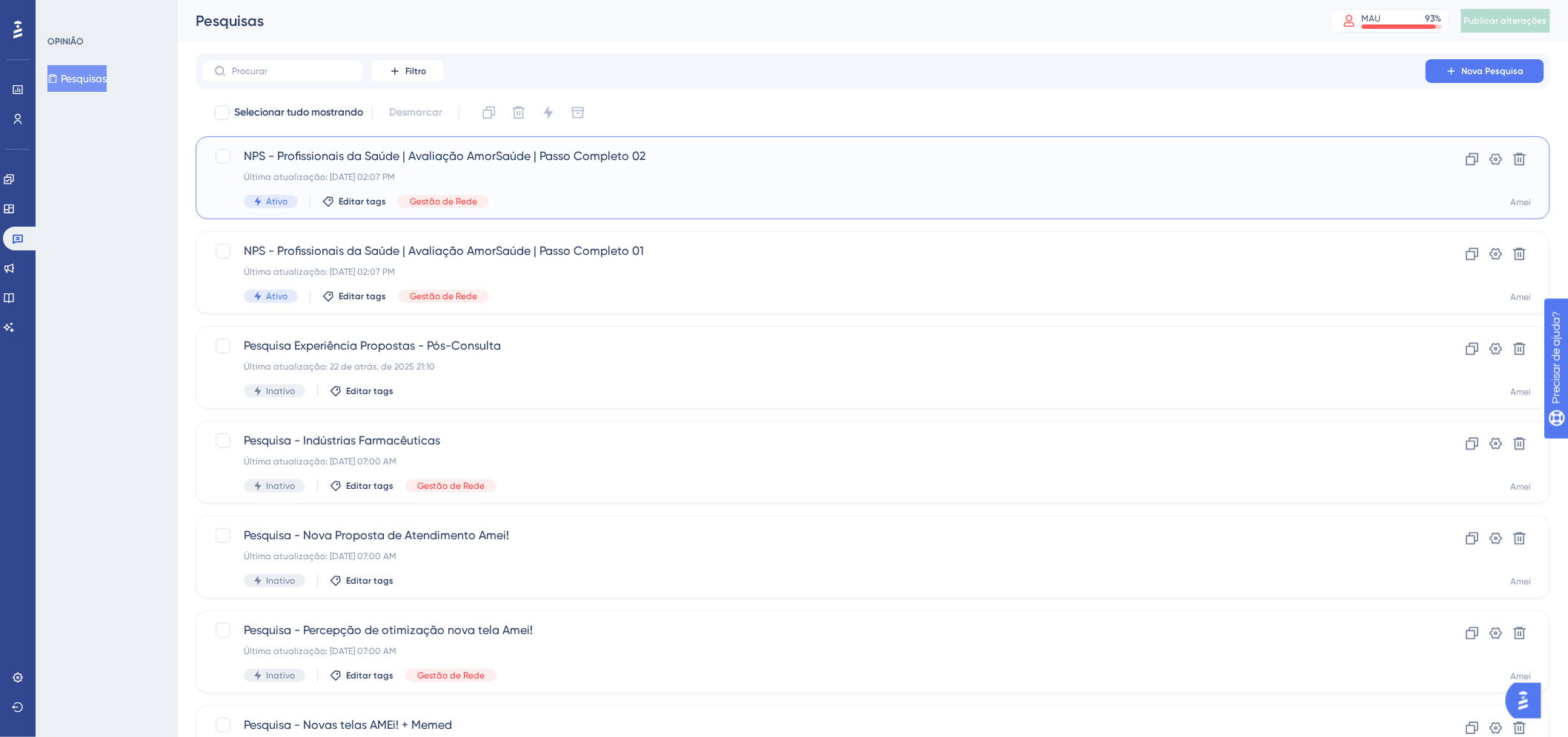
click at [723, 203] on div "Ativo Editar tags Gestão de Rede" at bounding box center [814, 201] width 1140 height 13
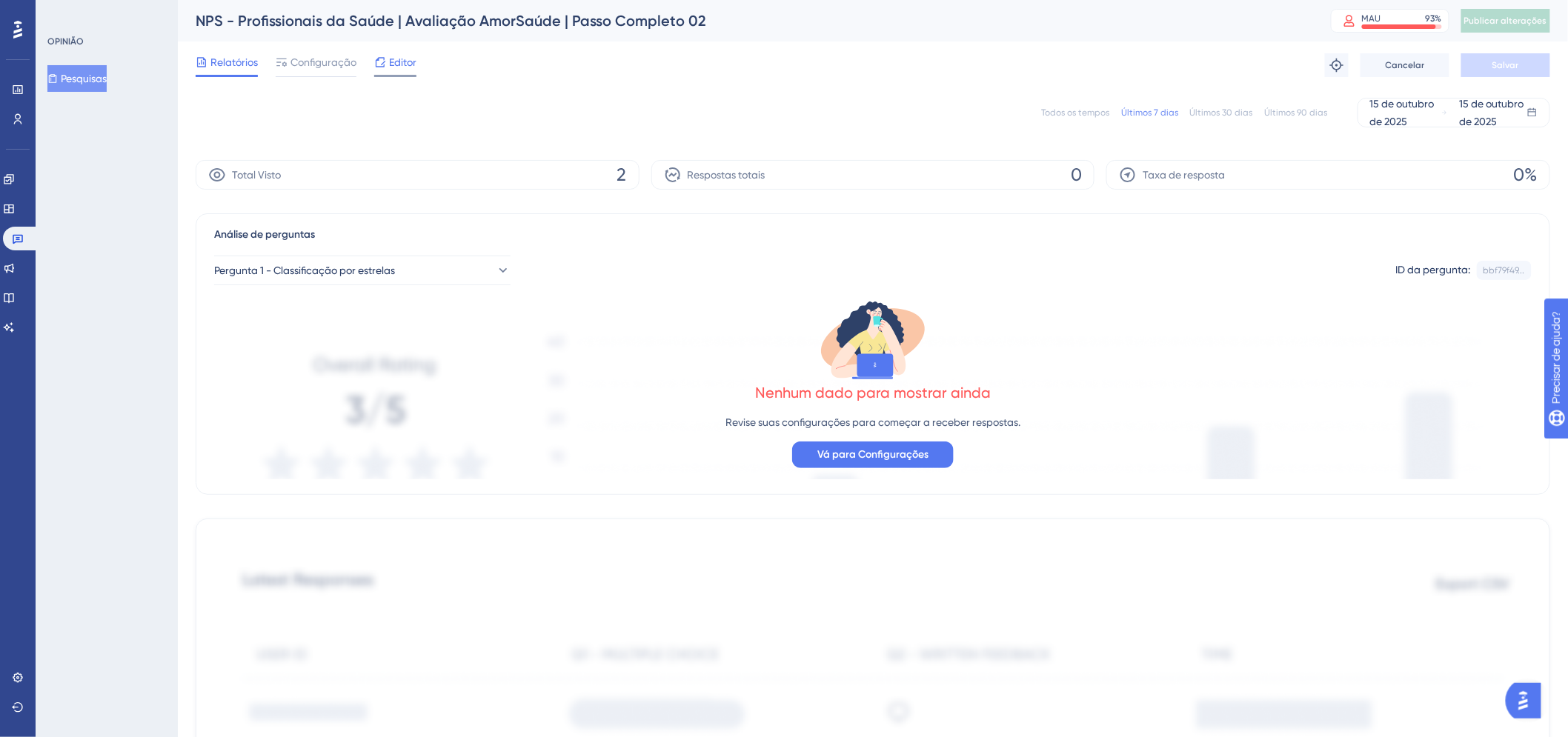
click at [387, 64] on div "Editor" at bounding box center [395, 63] width 42 height 18
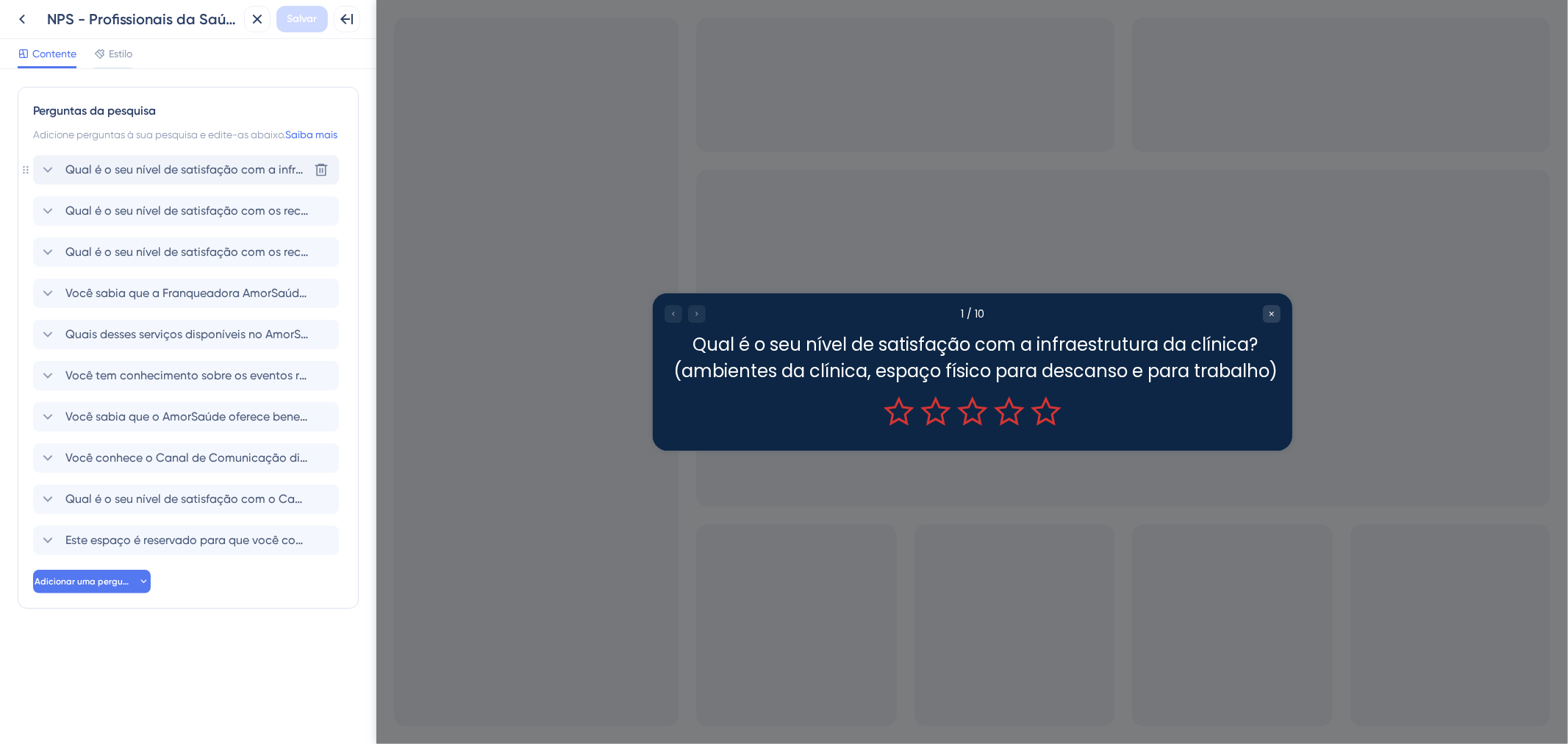
click at [259, 177] on font "Qual é o seu nível de satisfação com a infraestrutura da clínica? (ambientes da…" at bounding box center [426, 169] width 721 height 14
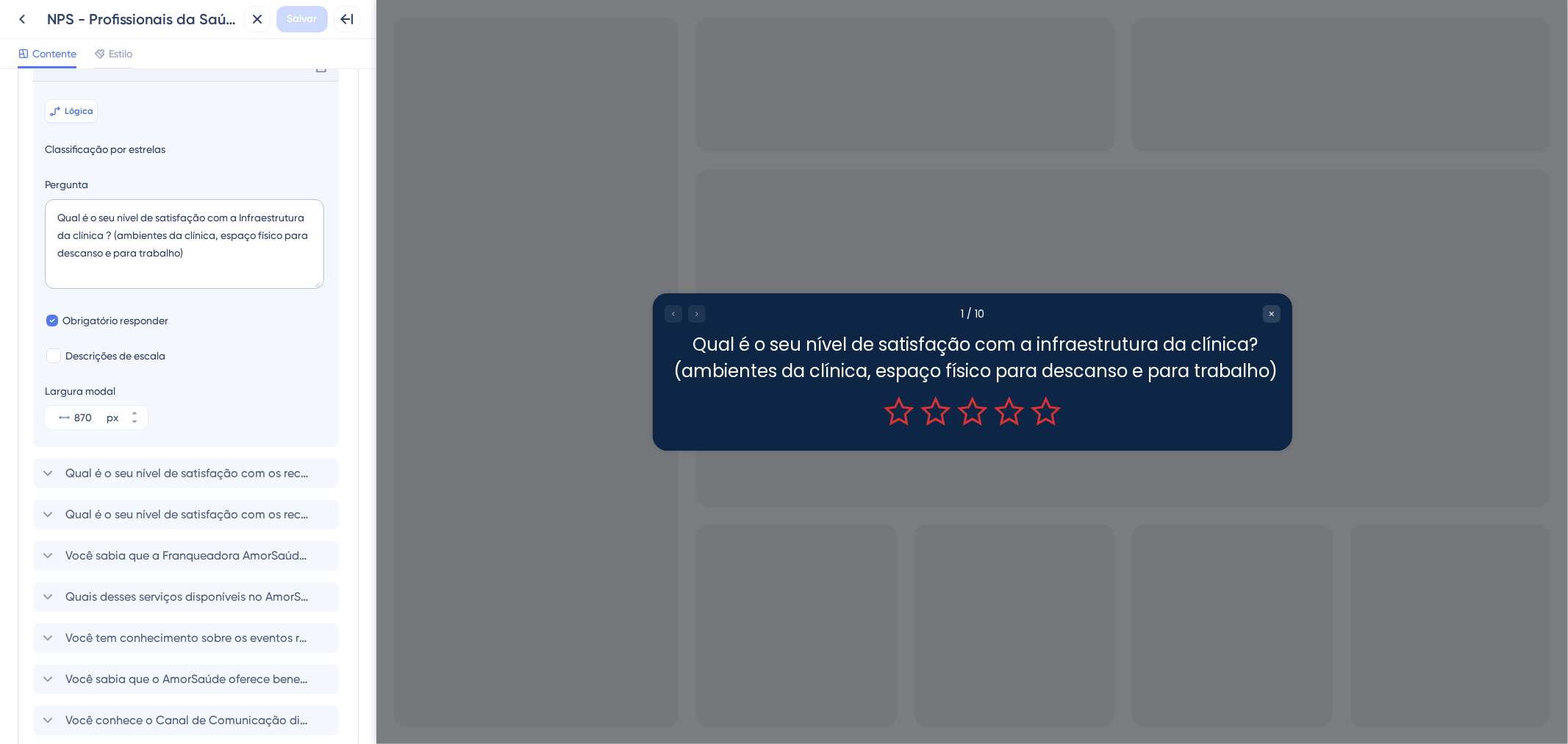
click at [88, 117] on font "Lógica" at bounding box center [79, 111] width 29 height 10
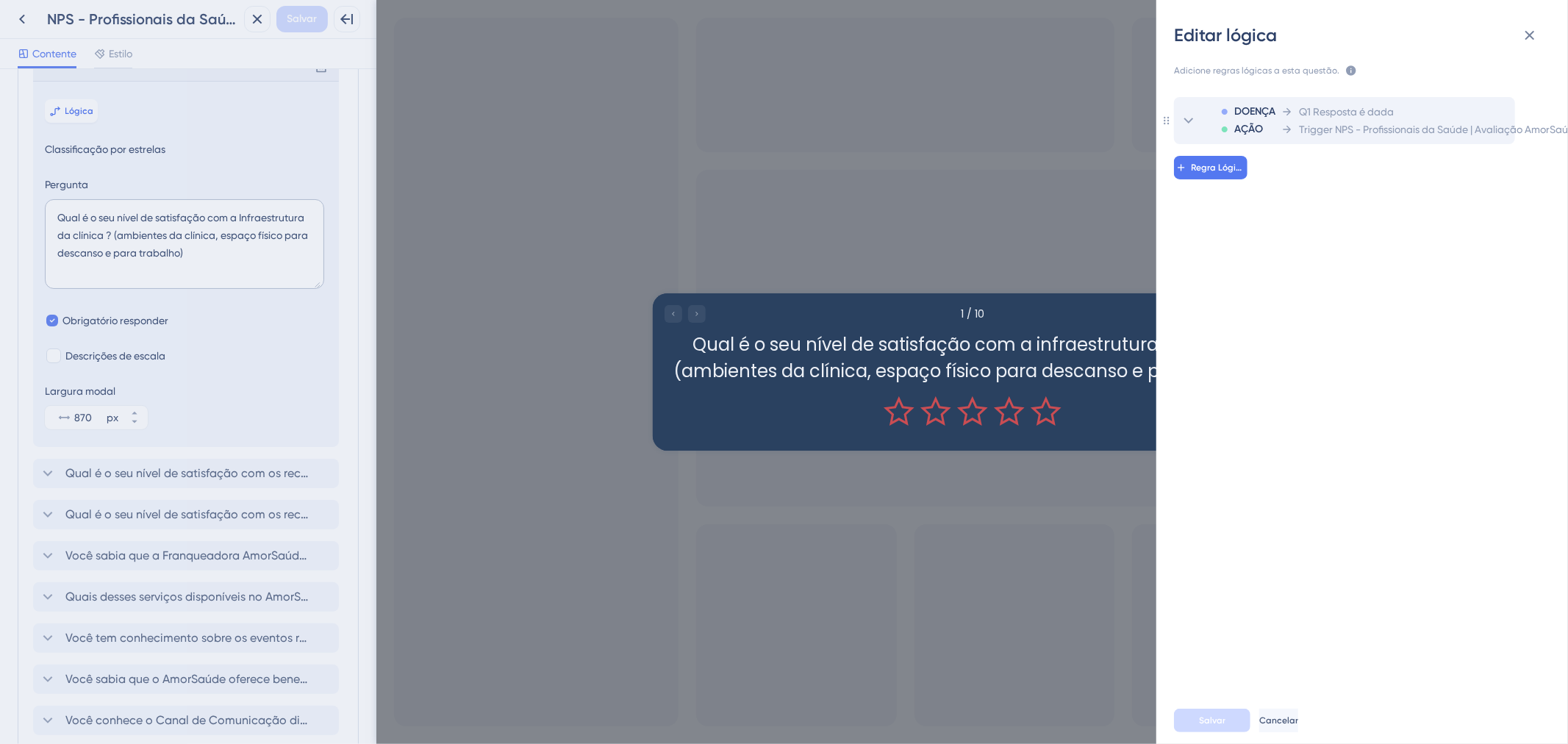
click at [1349, 116] on font "Q1 Resposta é dada" at bounding box center [1346, 112] width 95 height 12
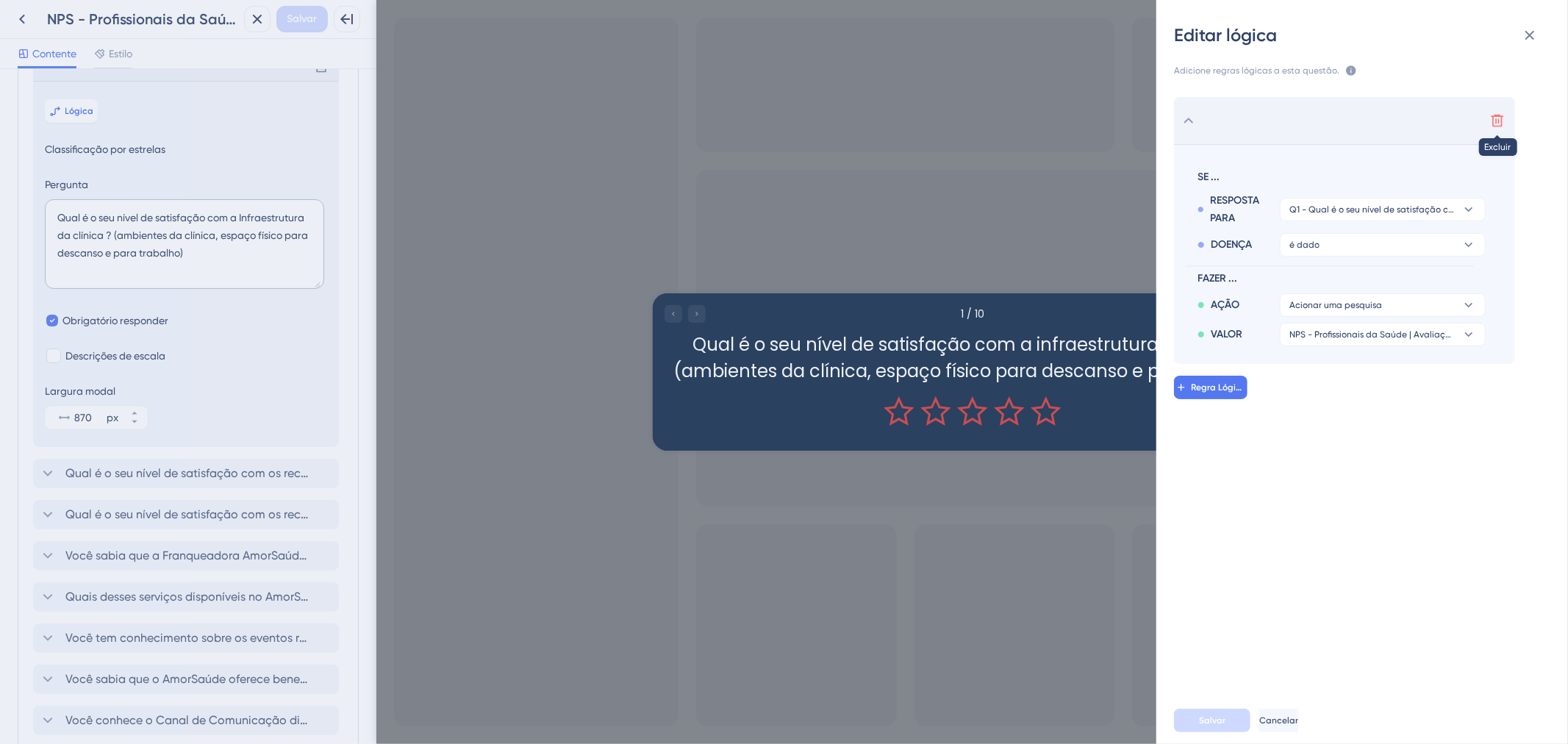
click at [1488, 121] on button at bounding box center [1497, 121] width 24 height 24
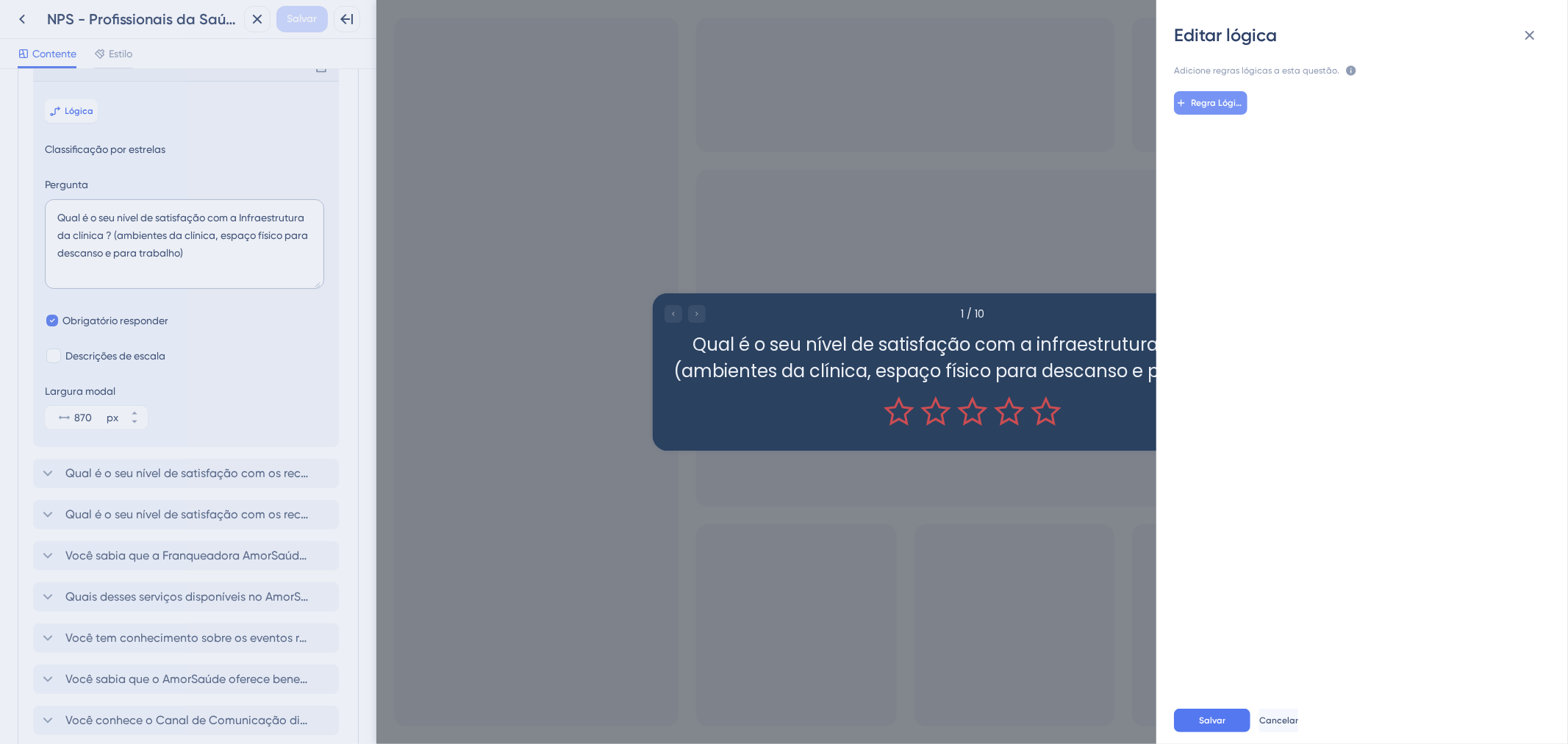
click at [1197, 101] on font "Regra Lógica" at bounding box center [1219, 103] width 56 height 10
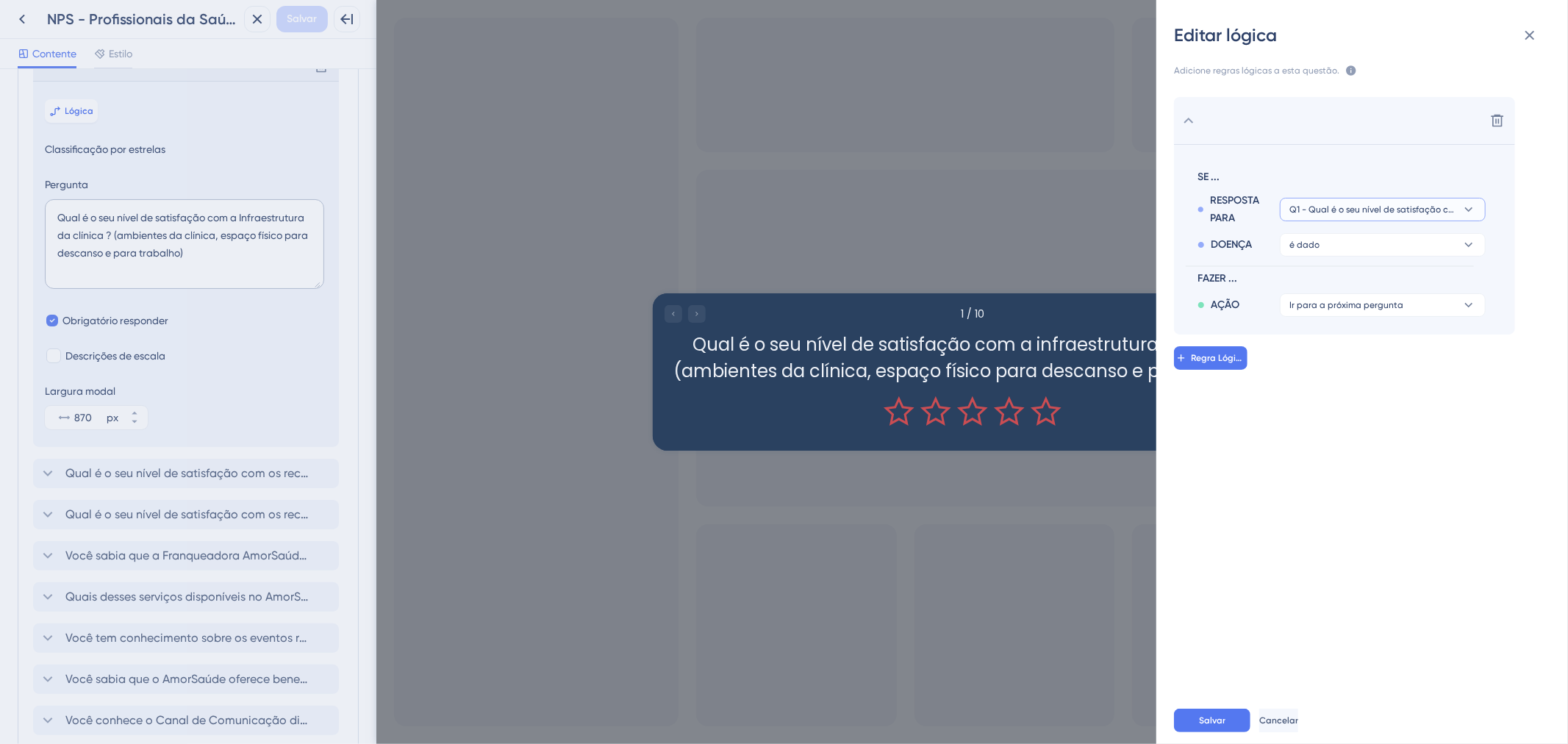
click at [1462, 206] on icon at bounding box center [1468, 209] width 15 height 15
click at [1461, 201] on button "Q1 - Qual é o seu nível de satisfação com a Infraestrutura da clínica? (ambient…" at bounding box center [1382, 209] width 206 height 24
click at [1461, 243] on icon at bounding box center [1468, 244] width 15 height 15
click at [1431, 228] on div "DOENÇA é dado" at bounding box center [1342, 242] width 289 height 30
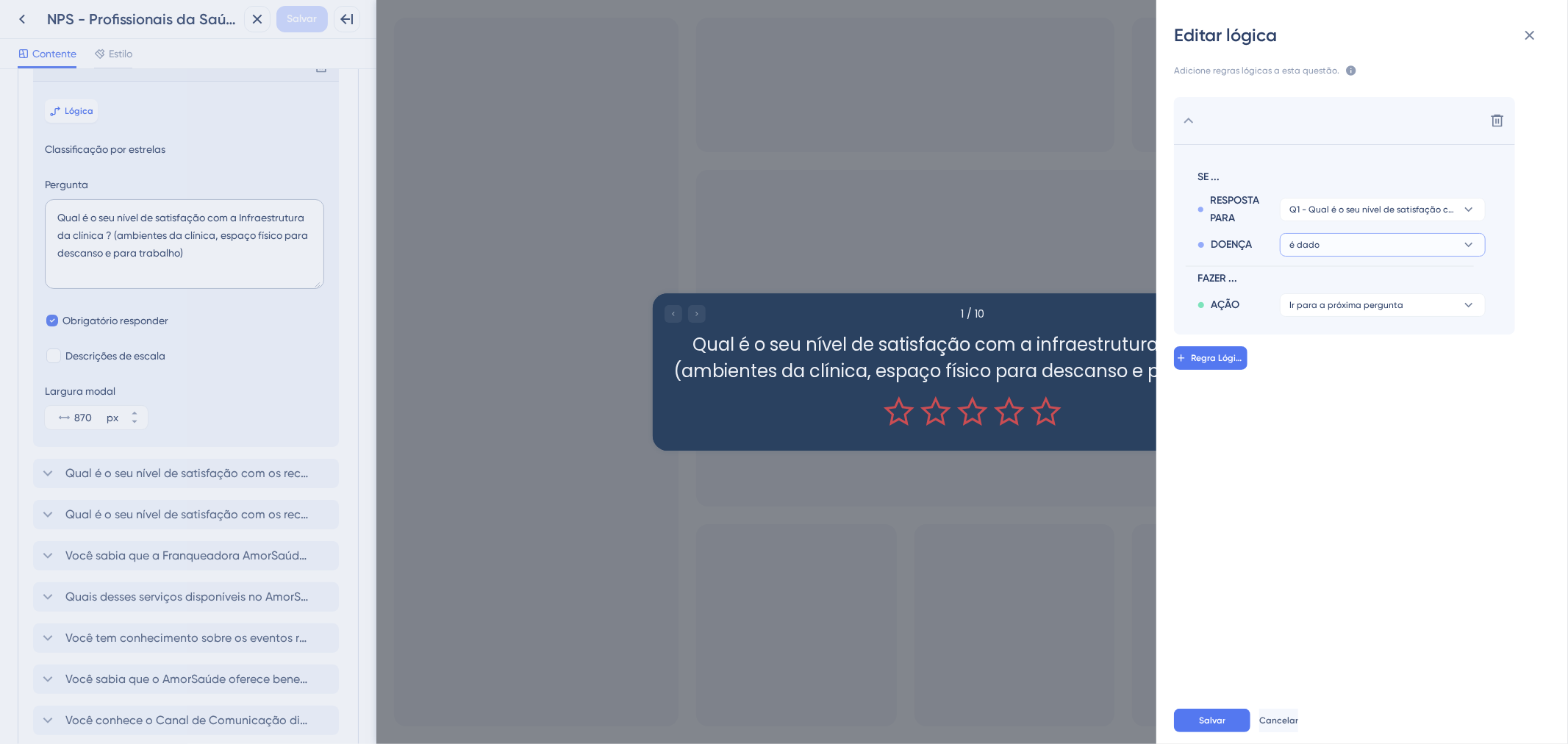
click at [1430, 239] on button "é dado" at bounding box center [1382, 245] width 206 height 24
click at [1462, 312] on button "Ir para a próxima pergunta" at bounding box center [1382, 305] width 206 height 24
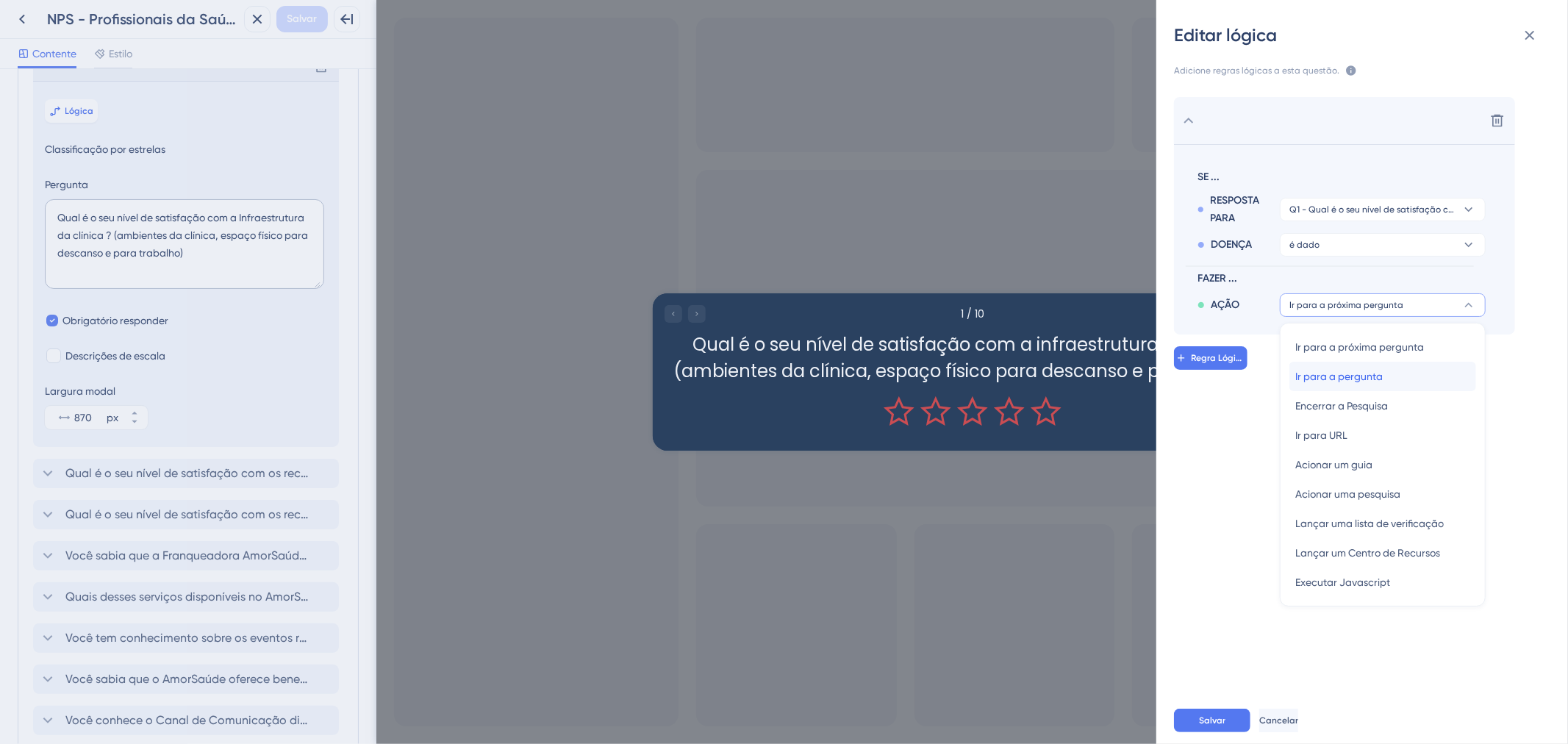
click at [1432, 388] on div "Ir para a pergunta Ir para a pergunta" at bounding box center [1382, 376] width 175 height 30
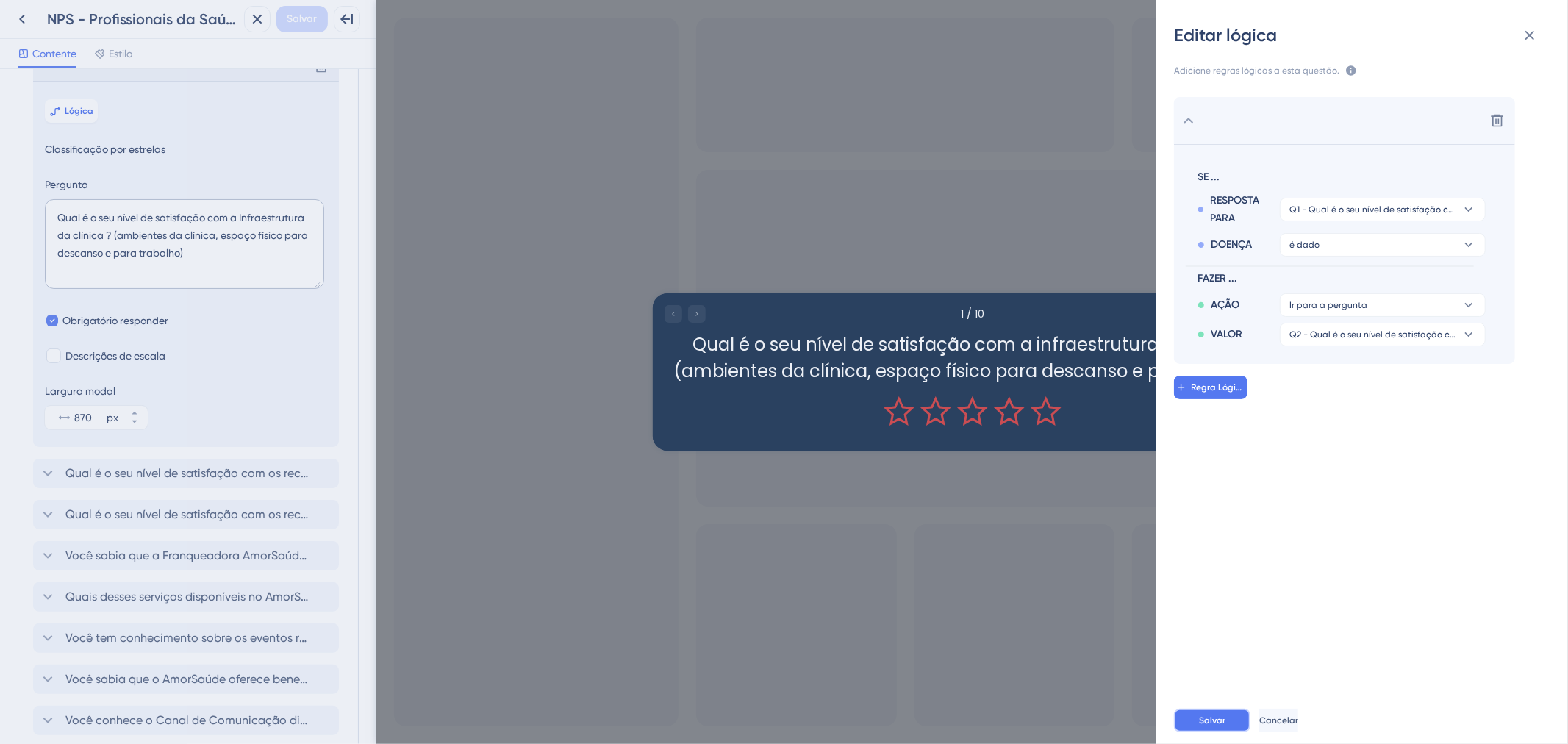
click at [1217, 718] on font "Salvar" at bounding box center [1211, 720] width 27 height 10
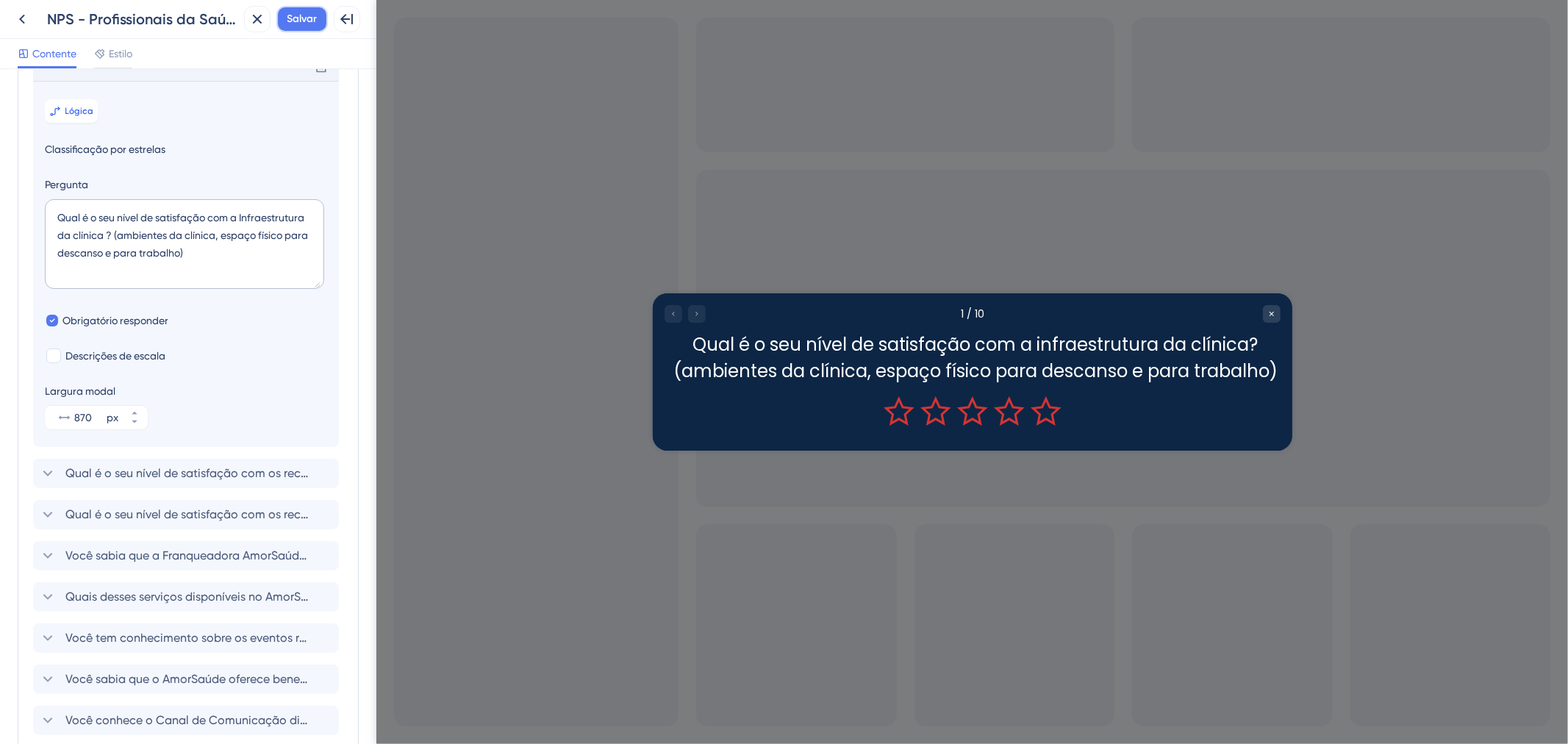
click at [310, 6] on button "Salvar" at bounding box center [302, 19] width 51 height 27
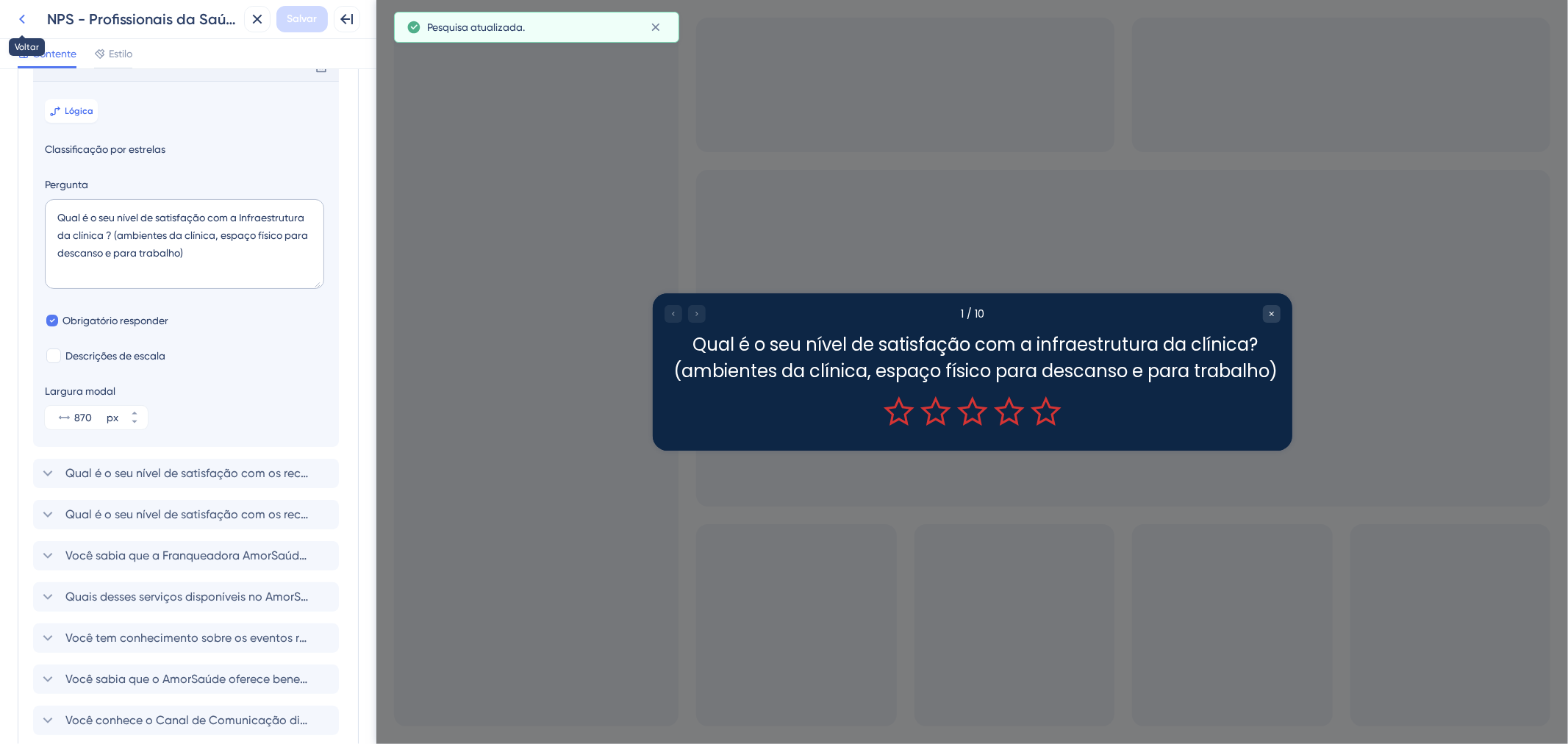
click at [30, 19] on icon at bounding box center [22, 19] width 18 height 18
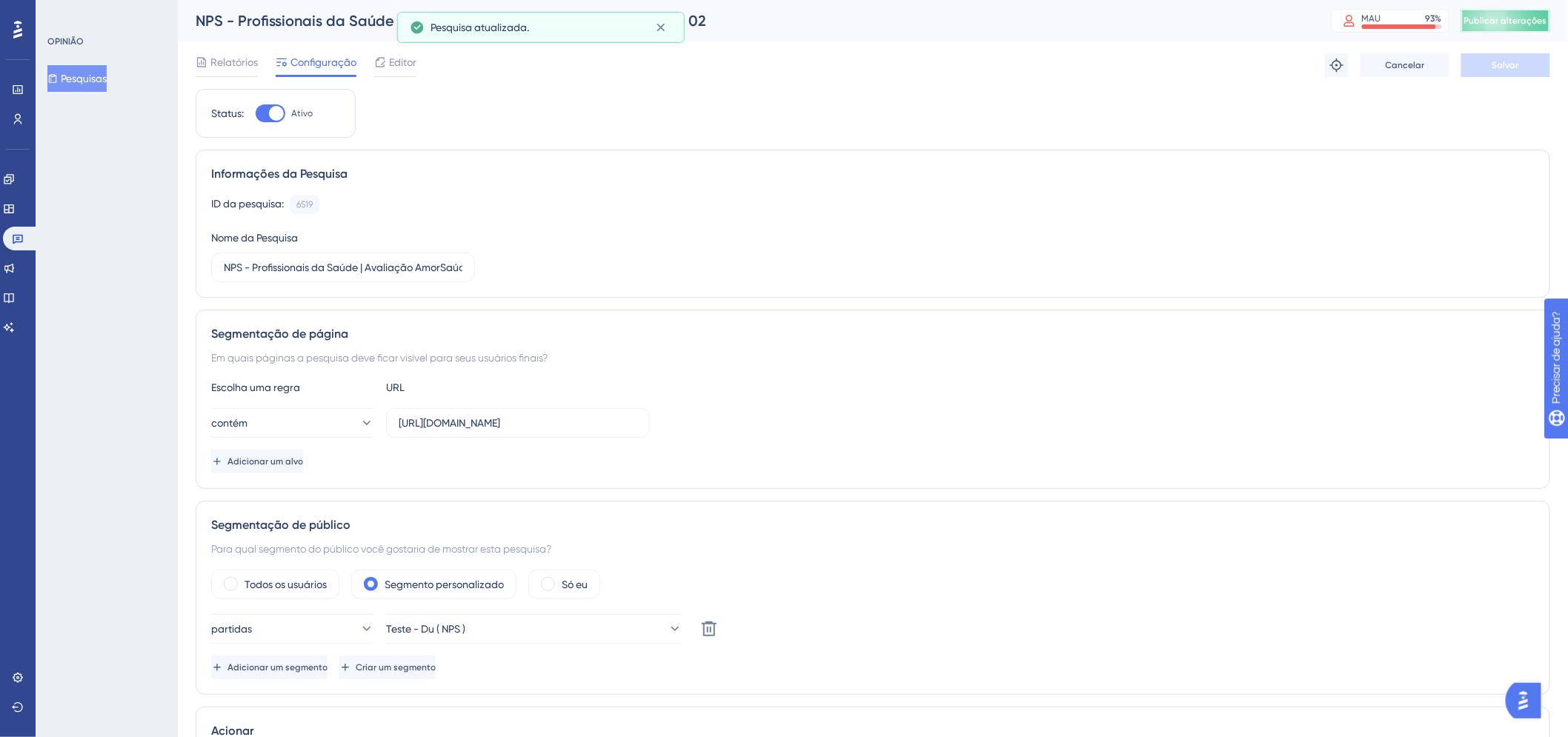
click at [1534, 19] on font "Publicar alterações" at bounding box center [1505, 21] width 83 height 10
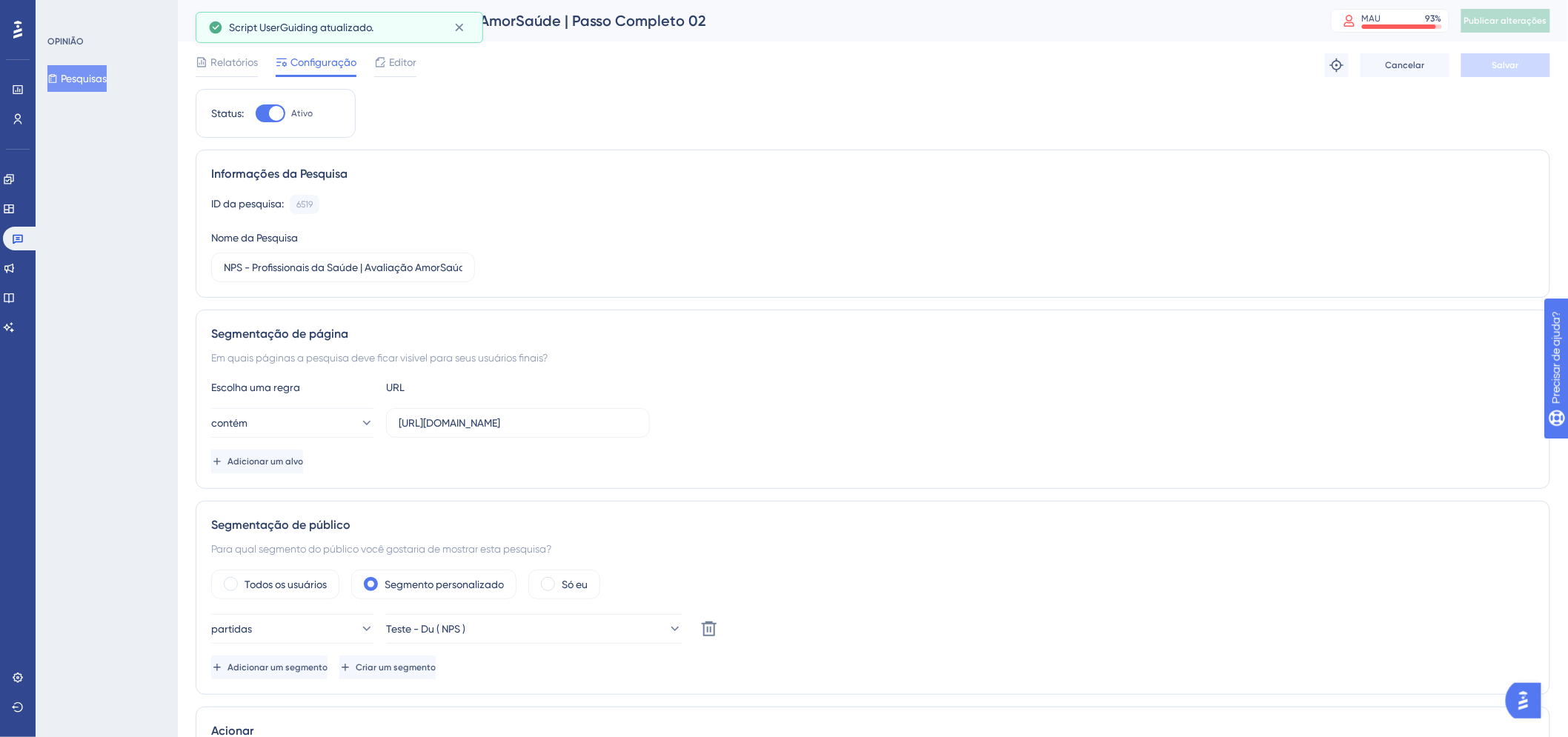
drag, startPoint x: 80, startPoint y: 70, endPoint x: 141, endPoint y: 107, distance: 71.3
click at [80, 71] on font "Pesquisas" at bounding box center [84, 79] width 46 height 18
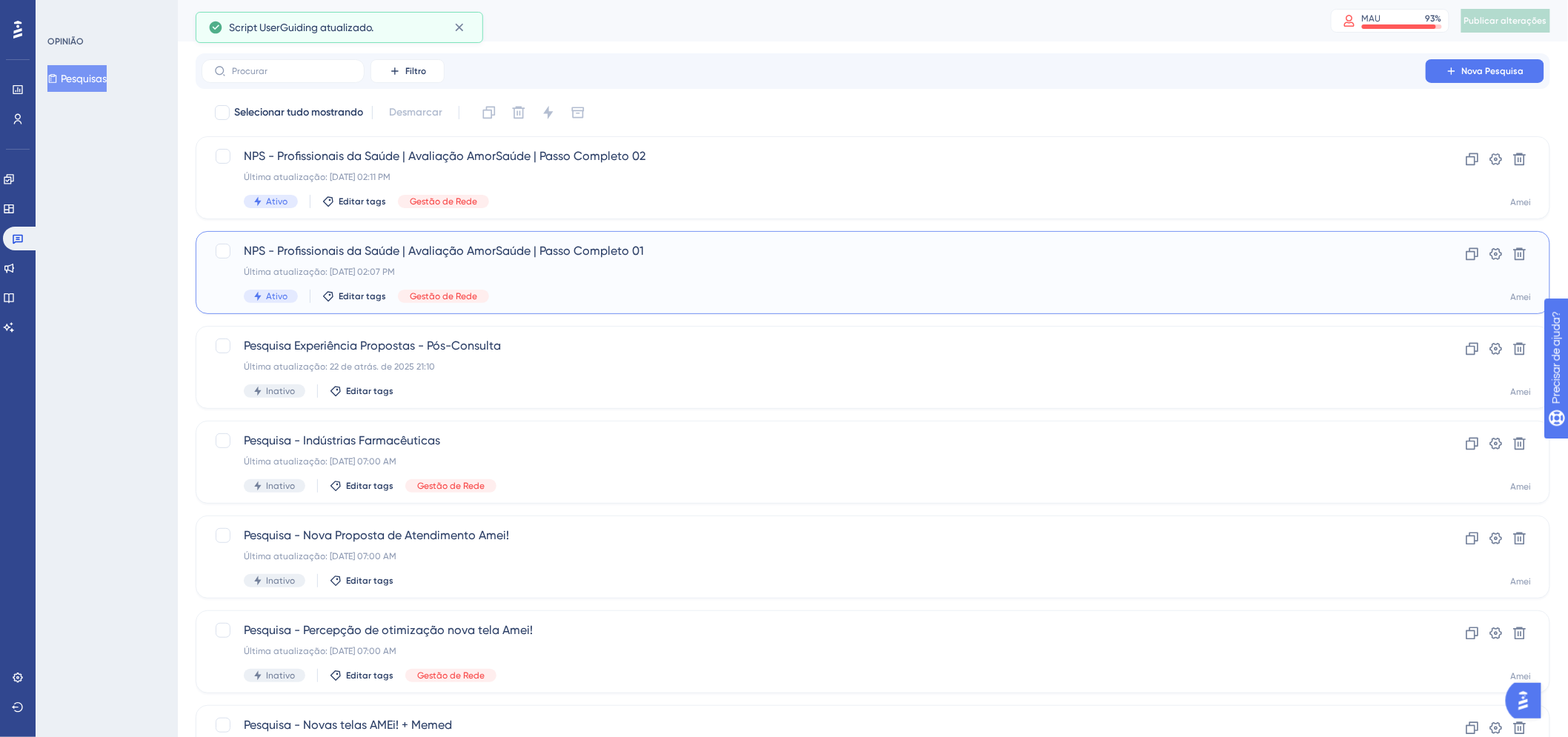
click at [661, 276] on div "Última atualização: 15 de out. de 2025 02:07 PM" at bounding box center [814, 272] width 1140 height 12
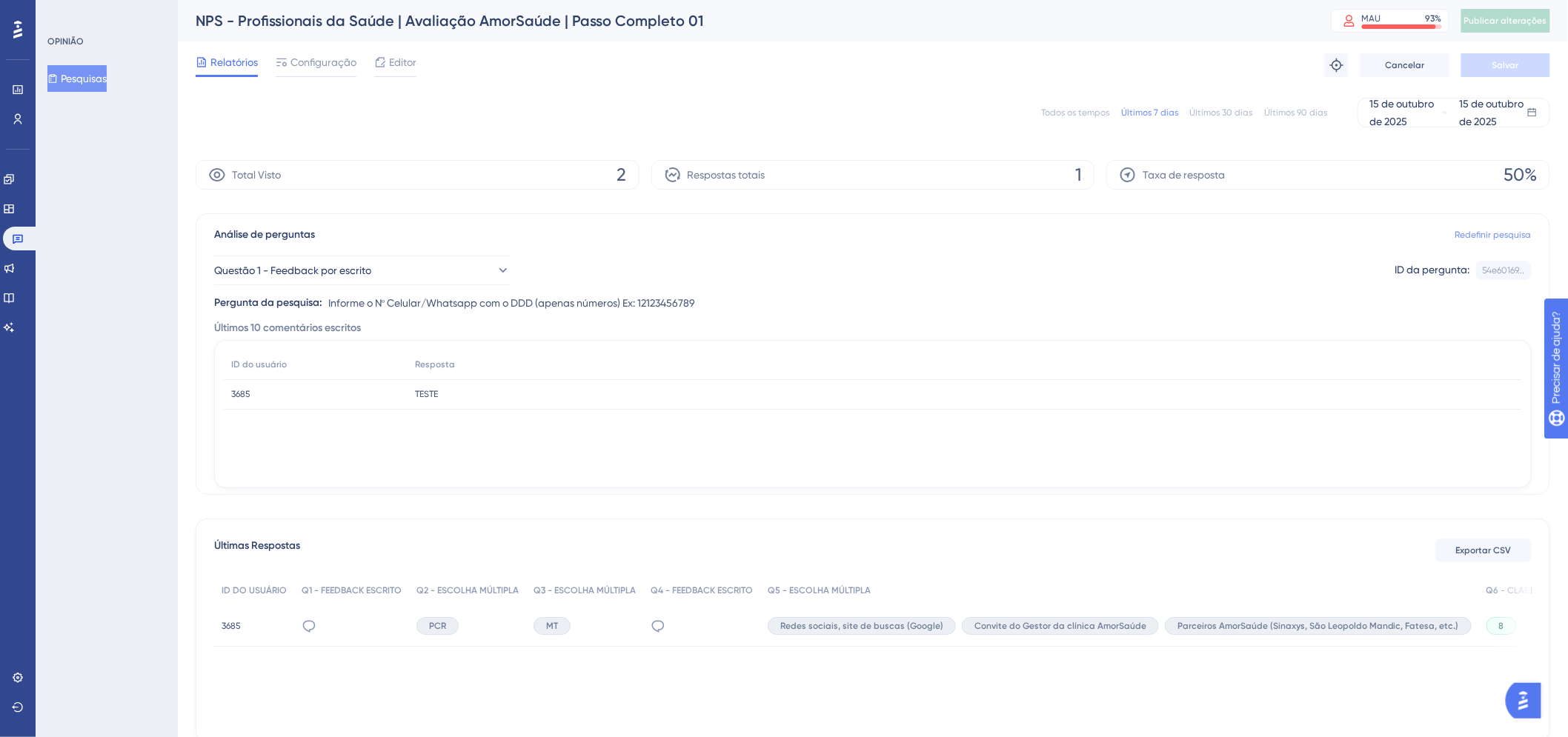
click at [1505, 240] on link "Redefinir pesquisa" at bounding box center [1493, 235] width 77 height 12
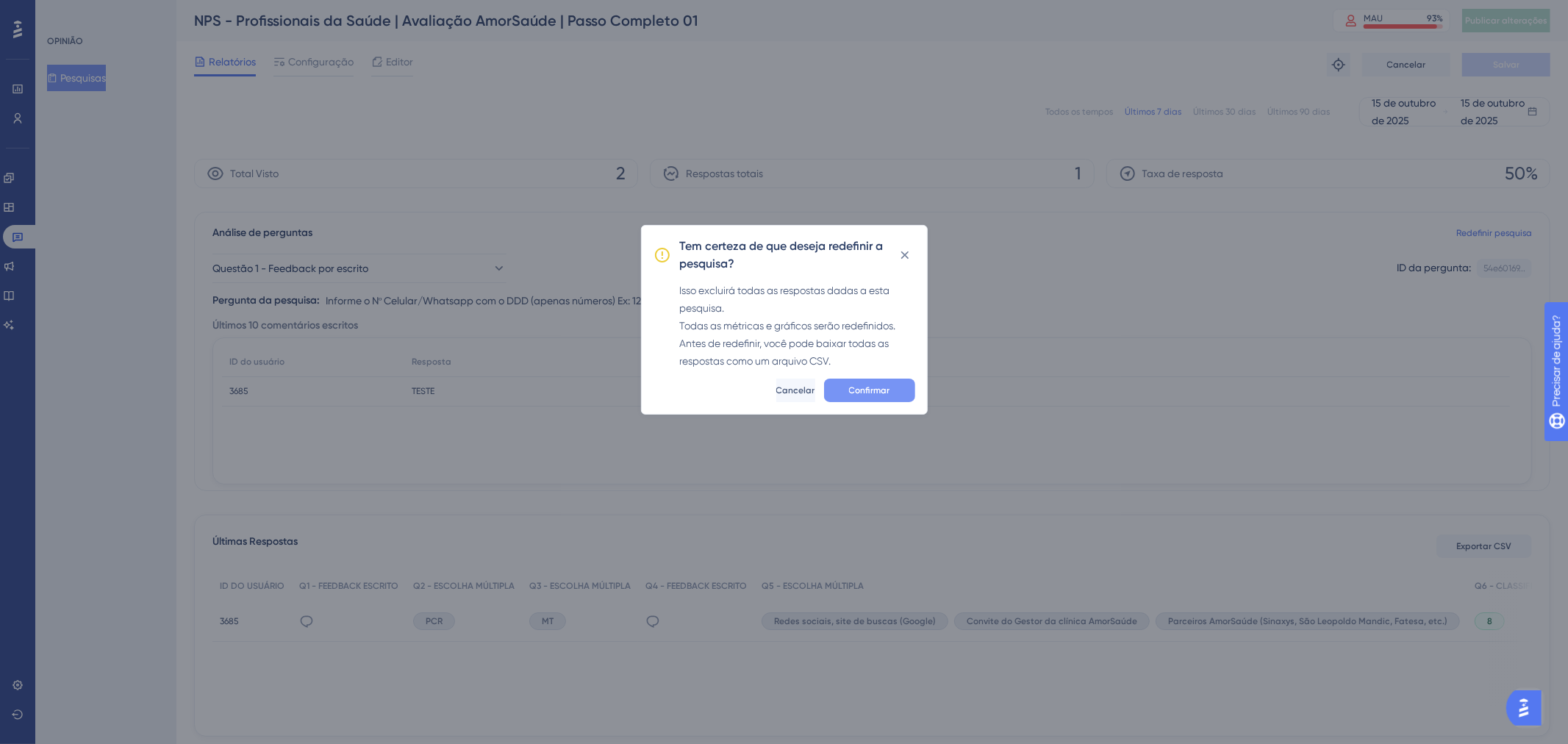
click at [864, 386] on font "Confirmar" at bounding box center [869, 390] width 41 height 10
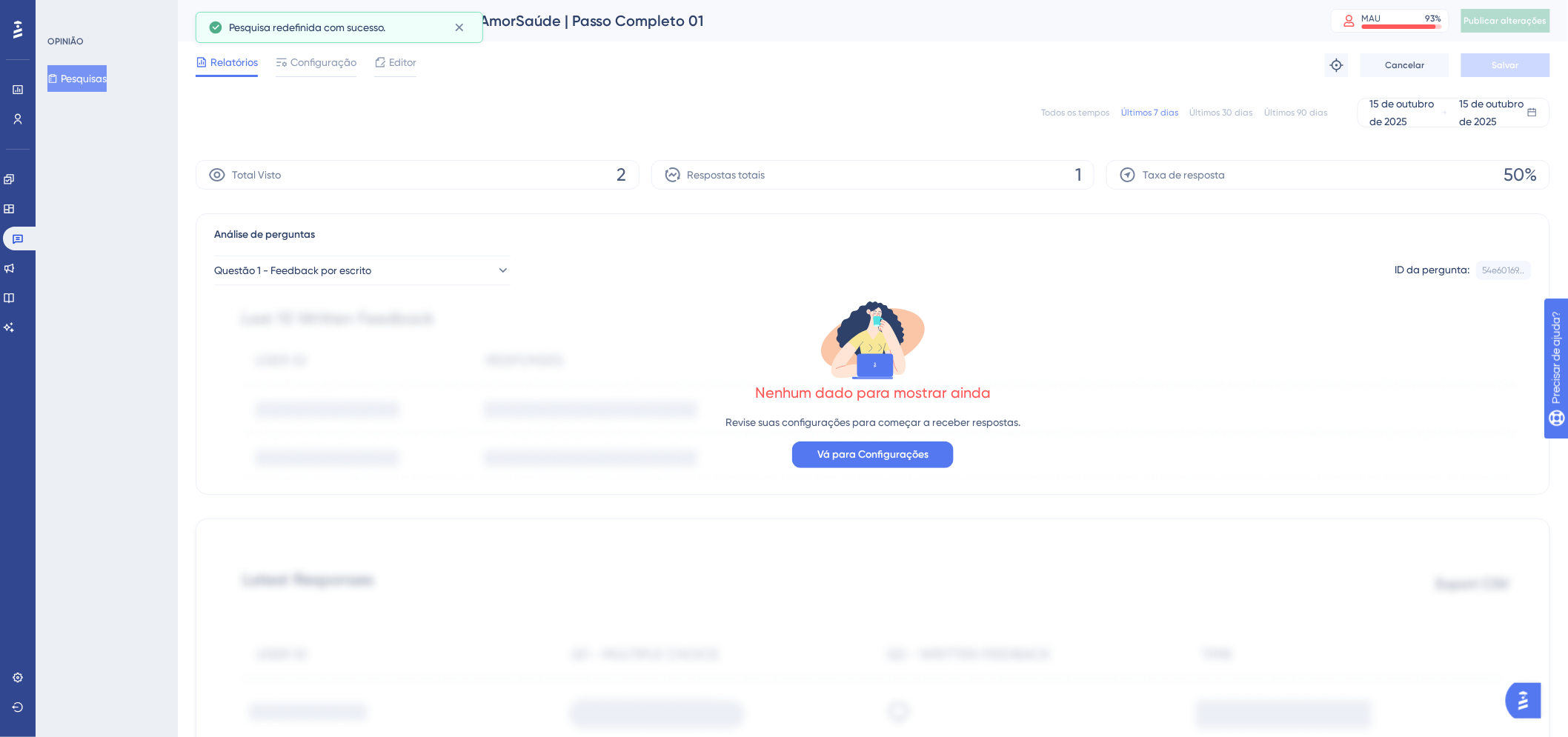
click at [107, 89] on button "Pesquisas" at bounding box center [78, 78] width 60 height 27
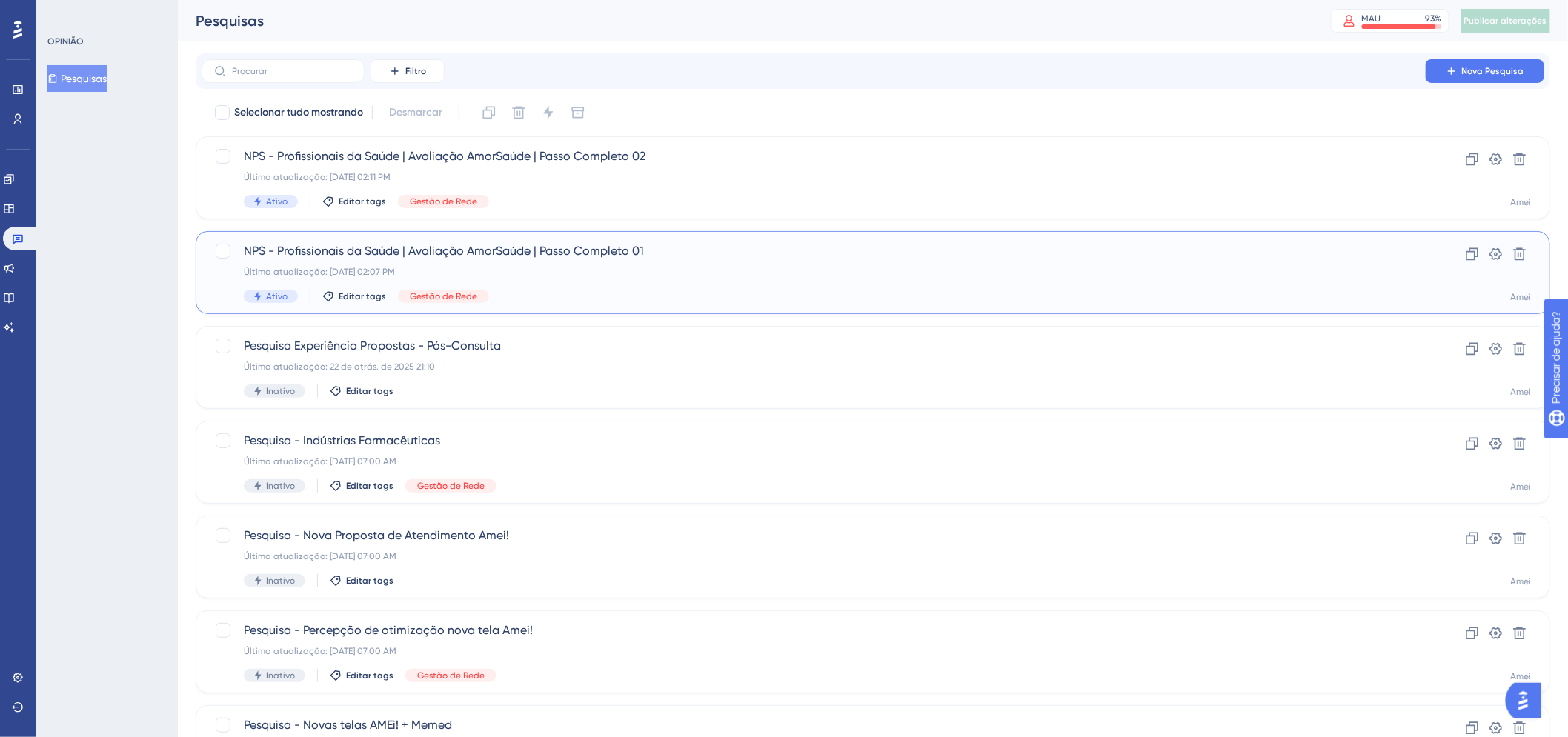
click at [685, 269] on div "Última atualização: 15 de out. de 2025 02:07 PM" at bounding box center [814, 272] width 1140 height 12
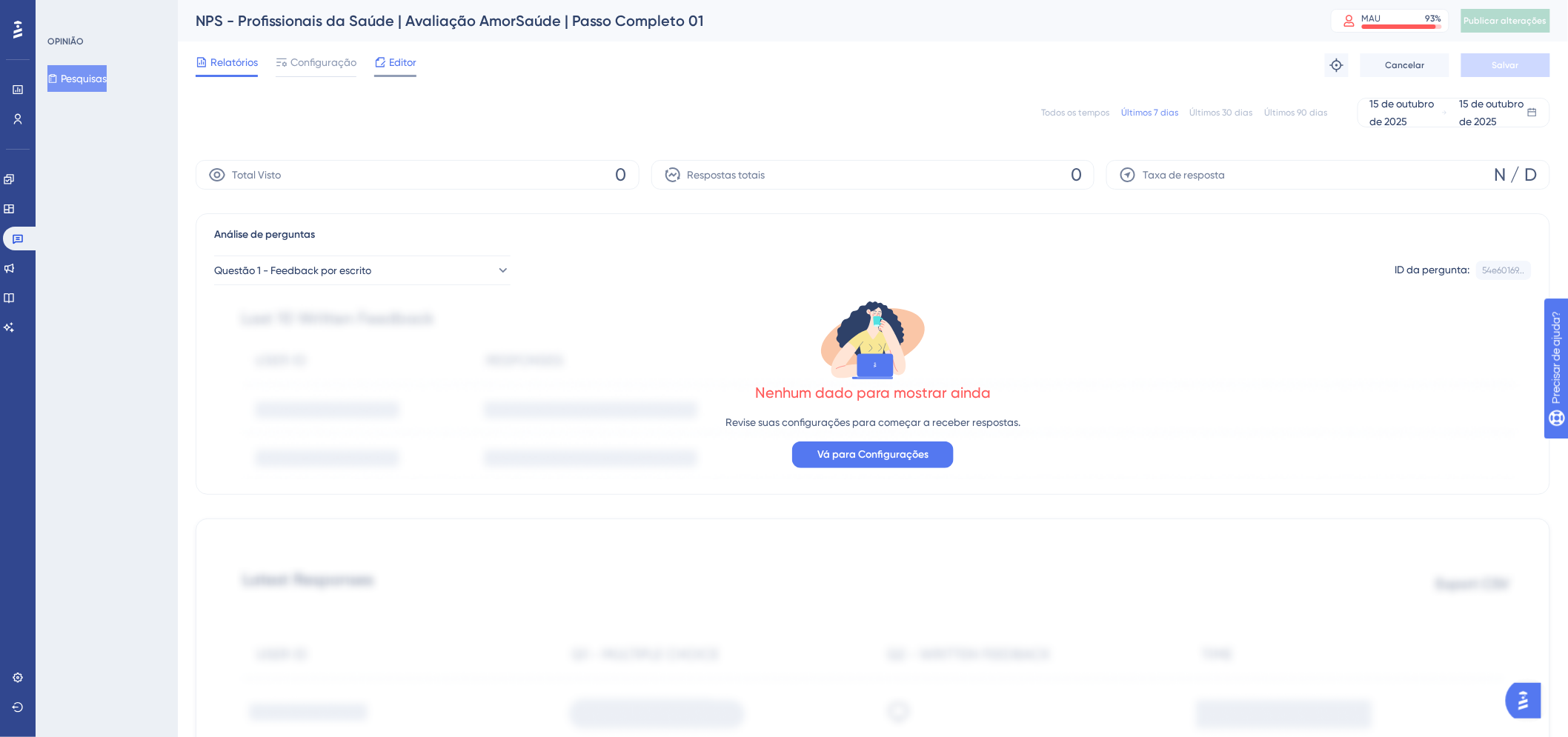
click at [413, 64] on font "Editor" at bounding box center [403, 63] width 28 height 12
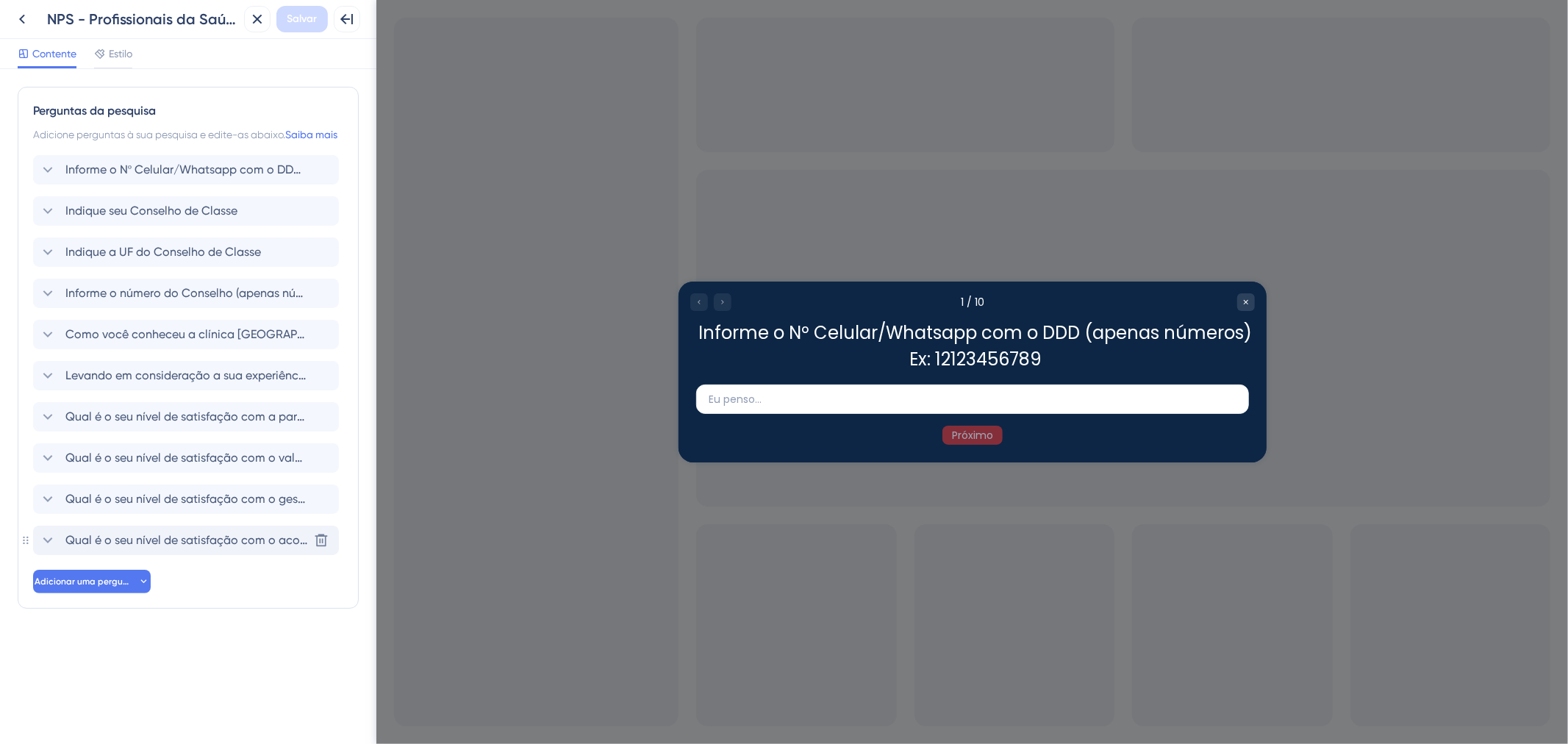
click at [208, 546] on font "Qual é o seu nível de satisfação com o acolhimento feito na Clínica AmorSaúde? …" at bounding box center [386, 539] width 643 height 14
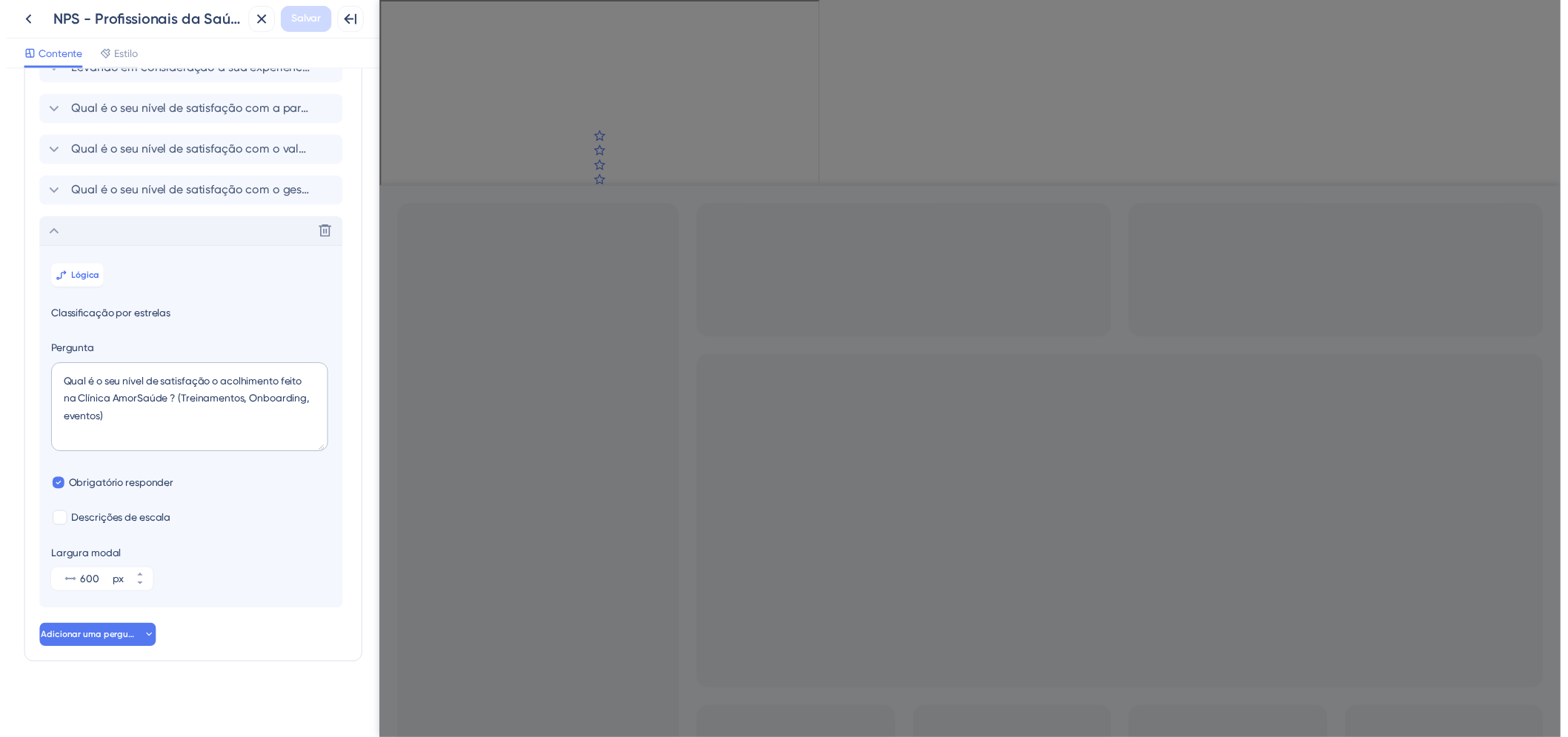
scroll to position [329, 0]
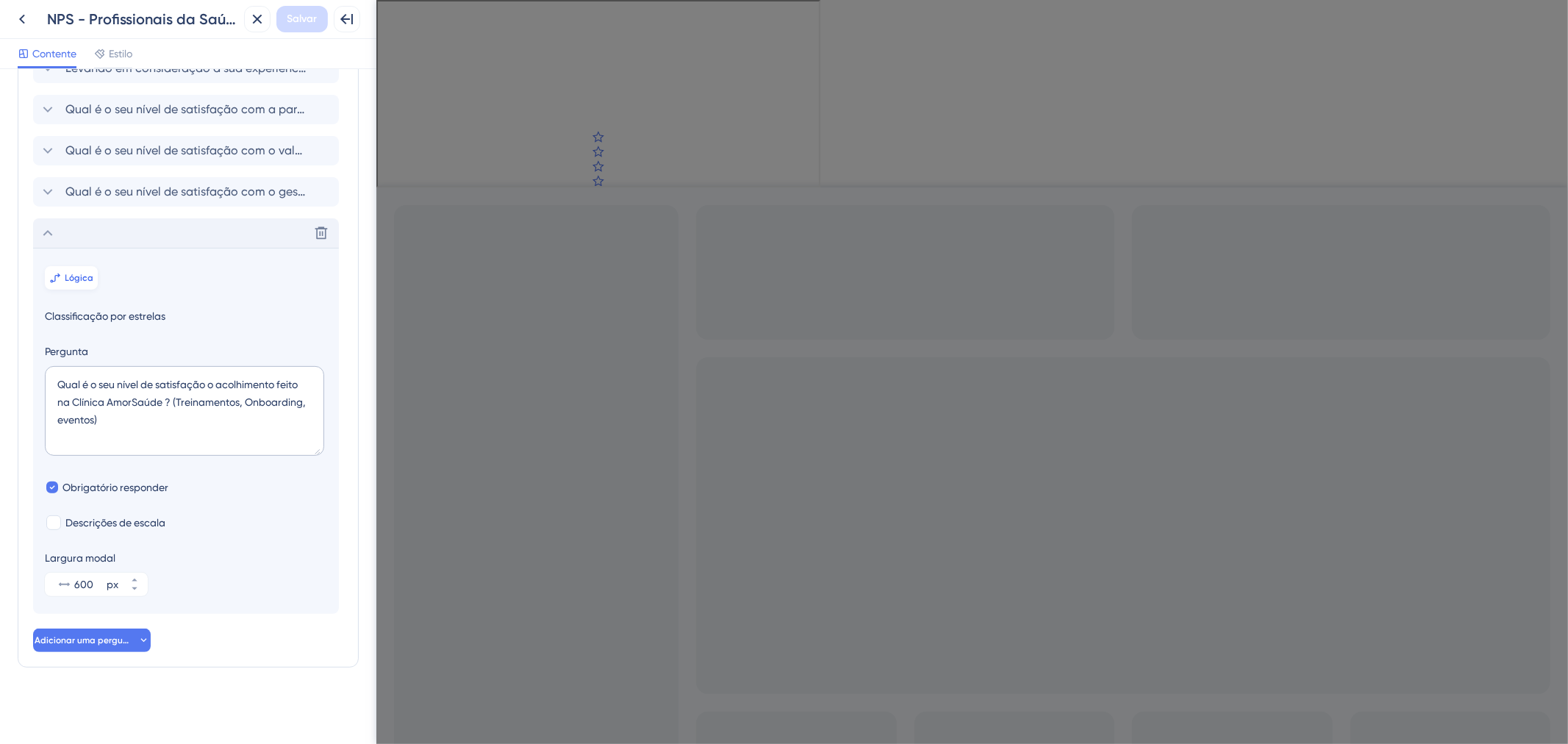
click at [83, 283] on button "Lógica" at bounding box center [71, 278] width 53 height 24
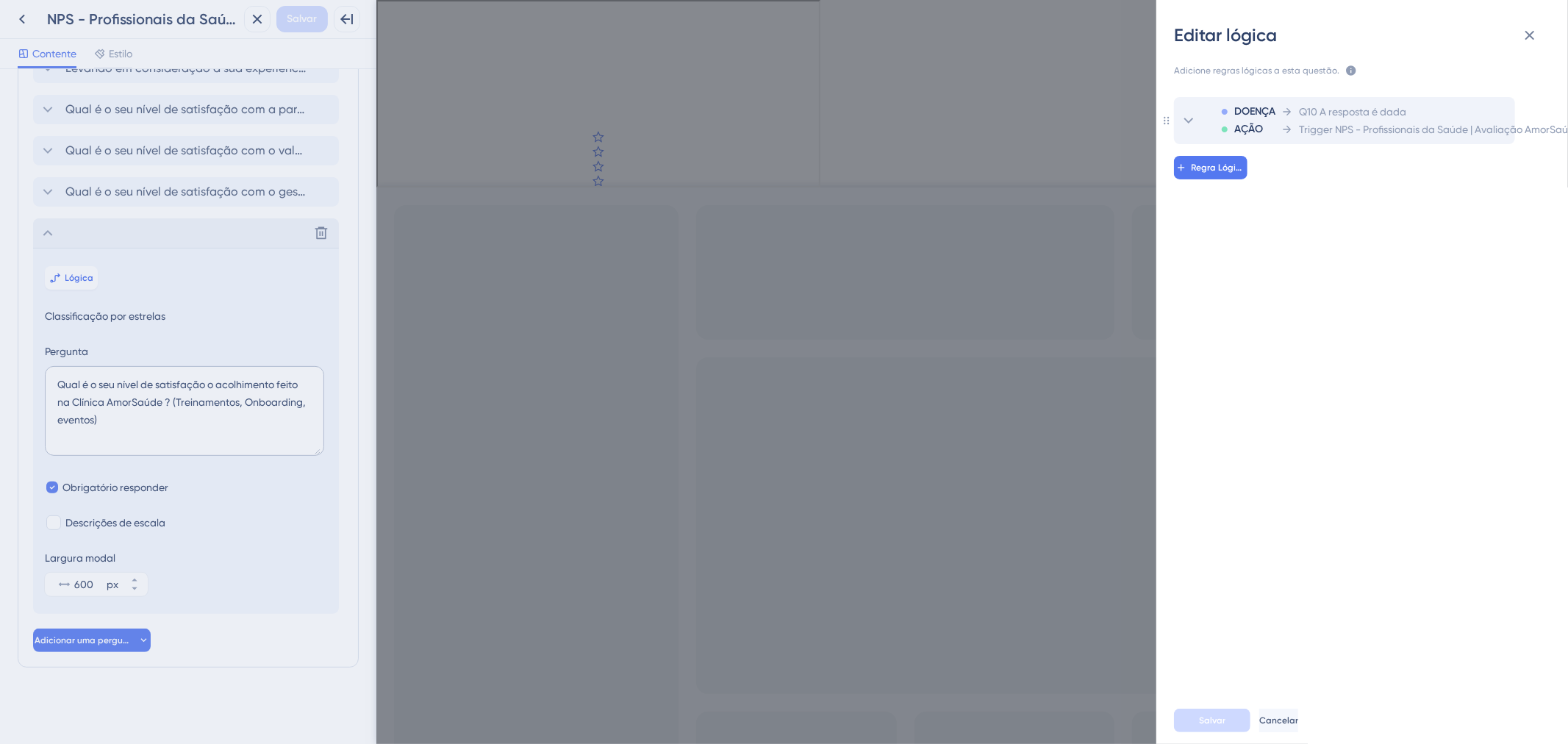
click at [1392, 127] on font "Trigger NPS - Profissionais da Saúde | Avaliação AmorSaúde | Passo Completo 02" at bounding box center [1487, 129] width 377 height 12
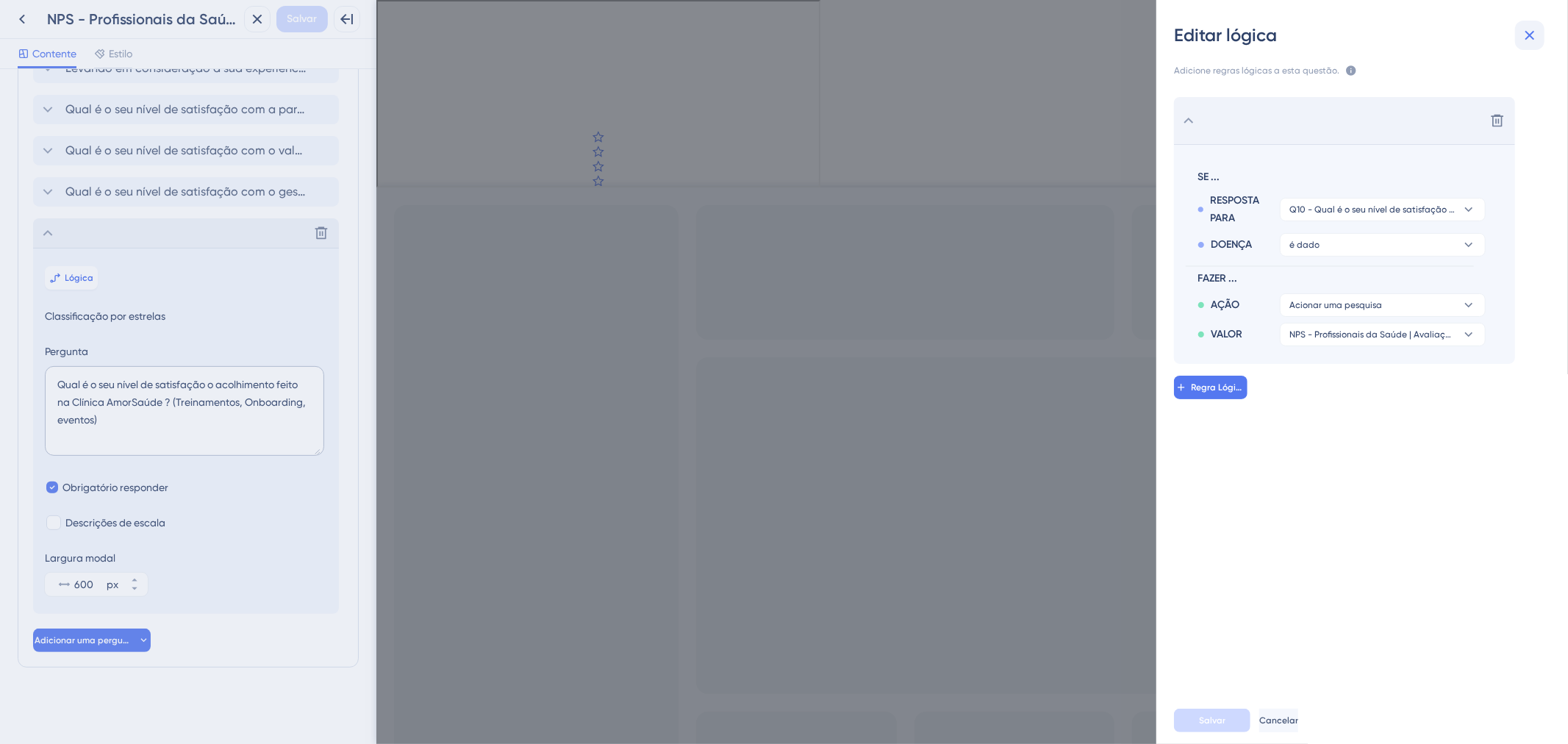
click at [1520, 40] on button at bounding box center [1529, 36] width 30 height 30
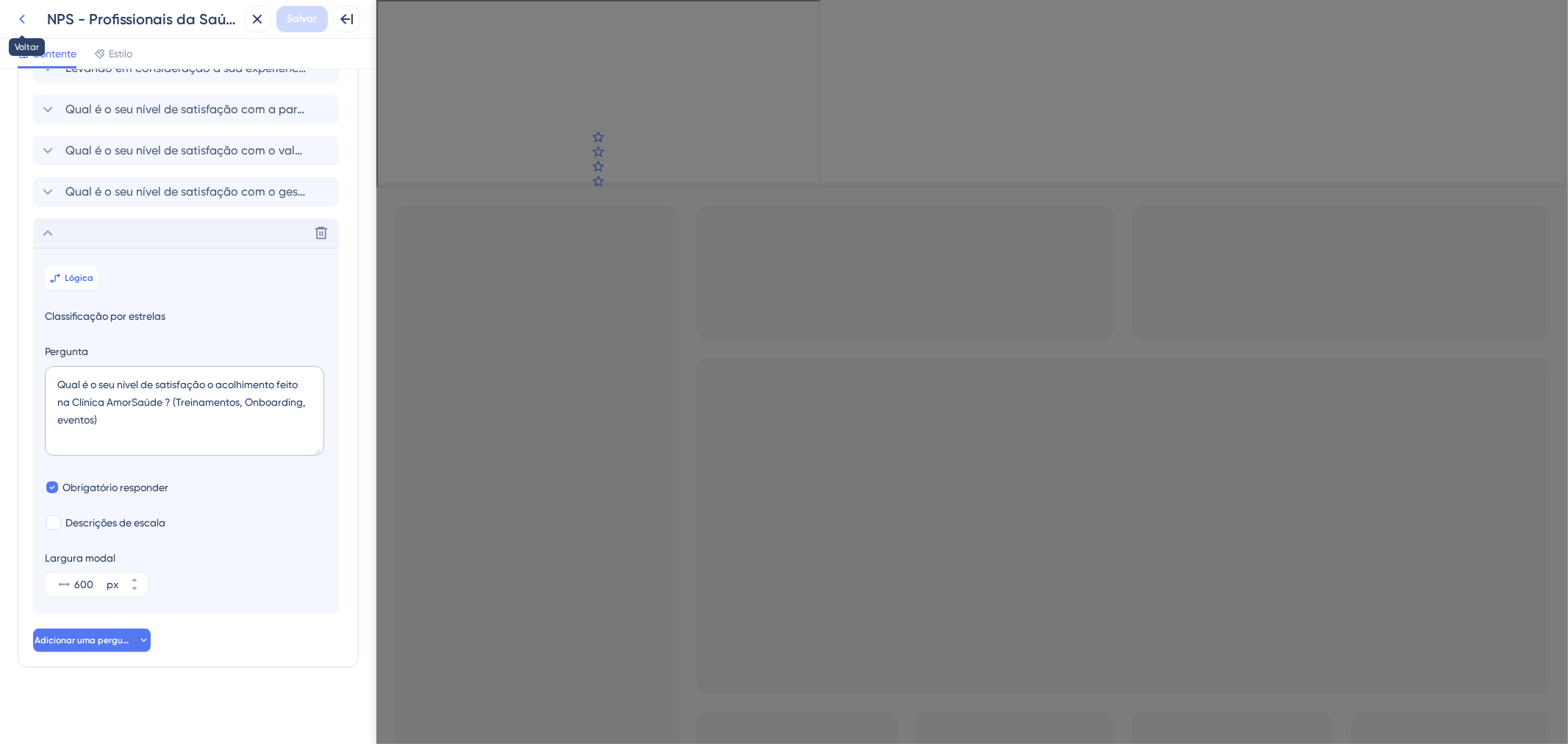
click at [31, 25] on button at bounding box center [22, 19] width 27 height 27
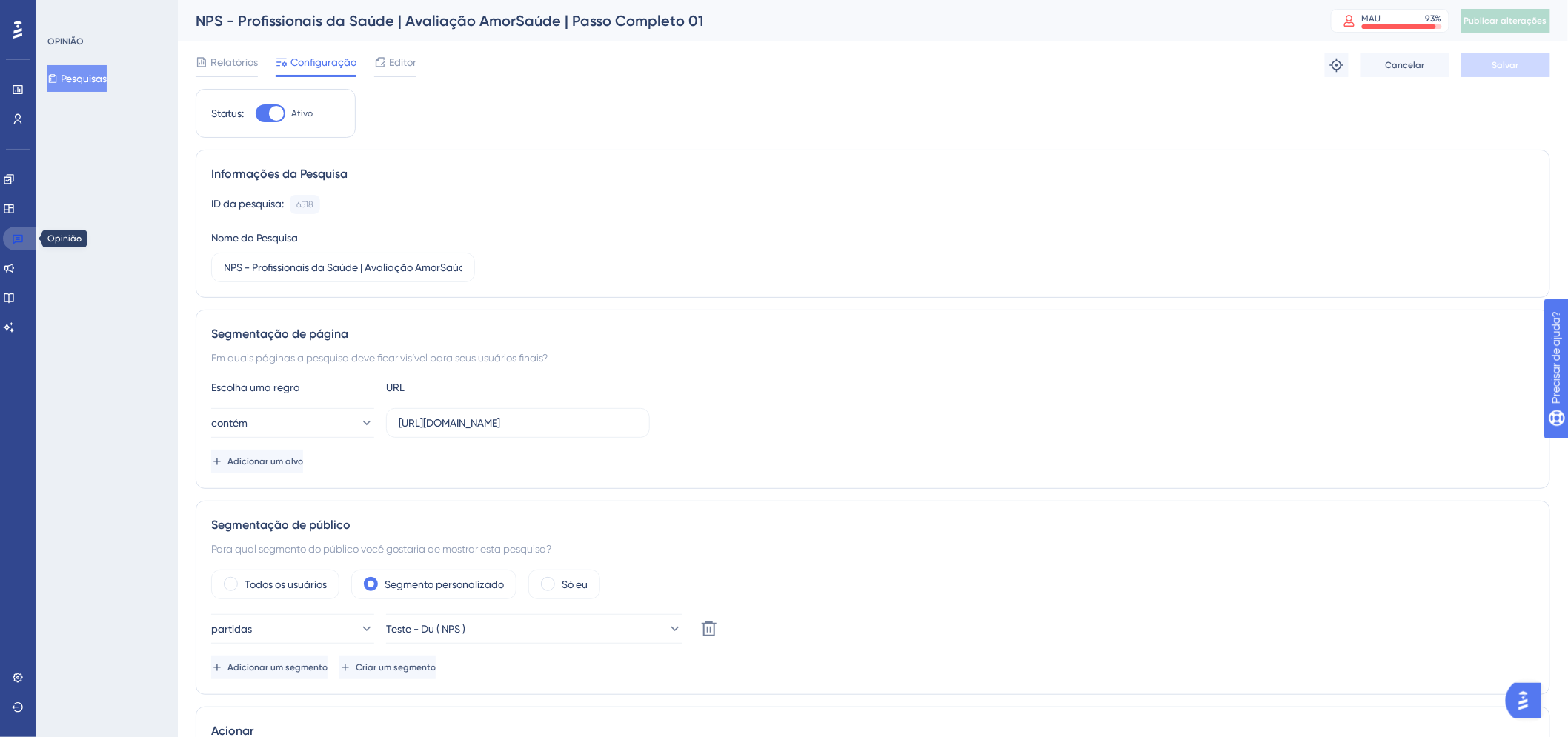
click at [26, 239] on link at bounding box center [21, 239] width 36 height 24
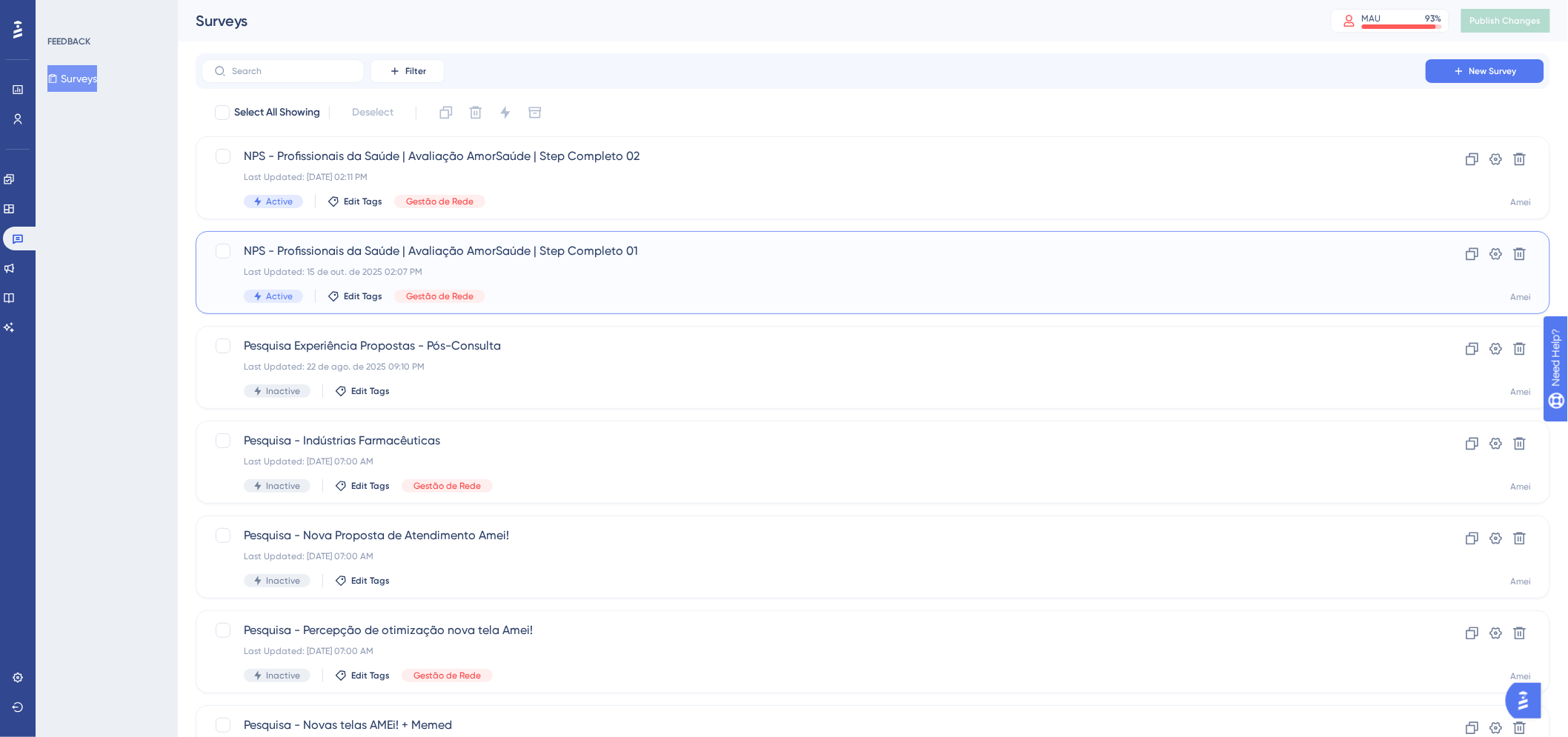
click at [839, 282] on div "NPS - Profissionais da Saúde | Avaliação AmorSaúde | Step Completo 01 Last Upda…" at bounding box center [814, 272] width 1140 height 61
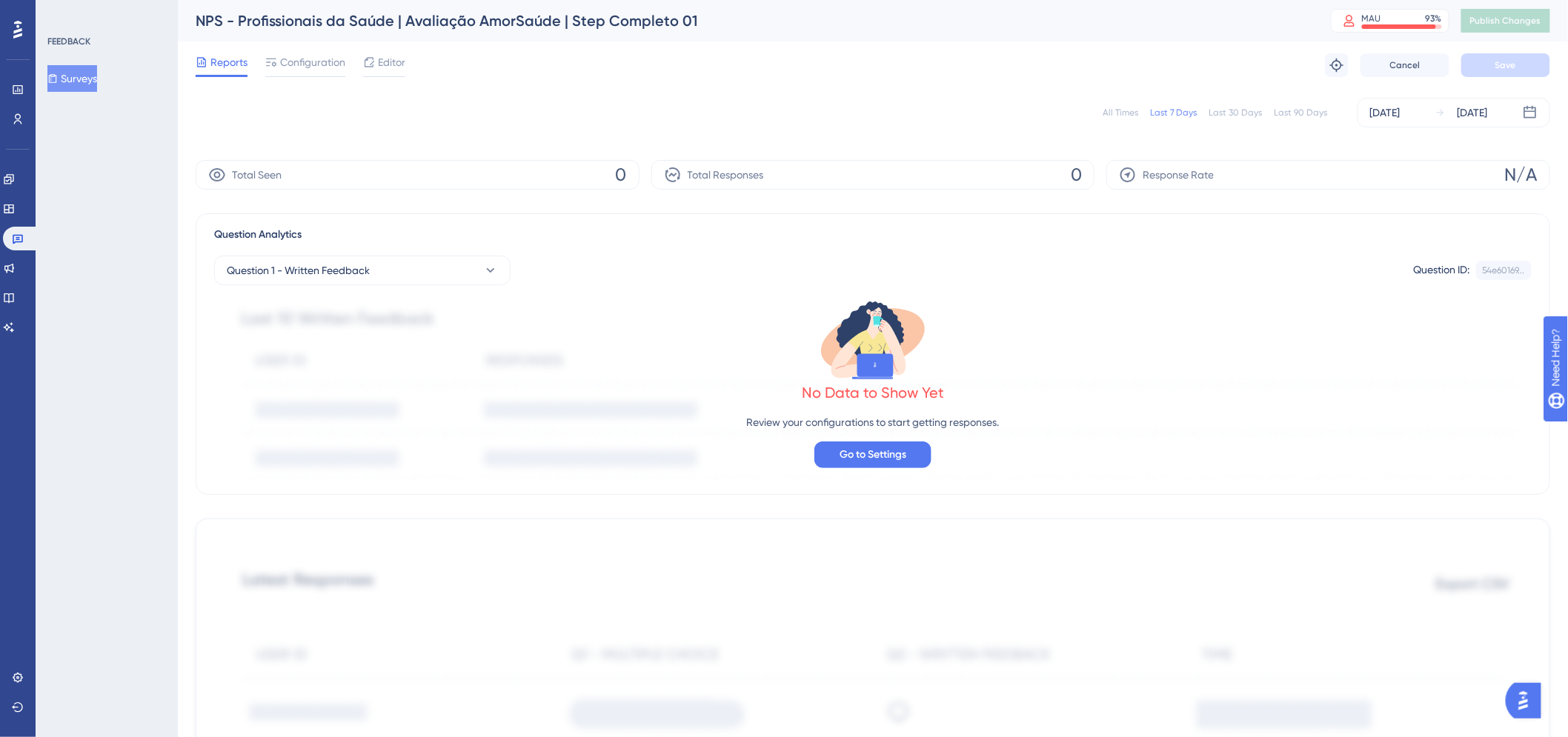
click at [80, 80] on button "Surveys" at bounding box center [73, 78] width 50 height 27
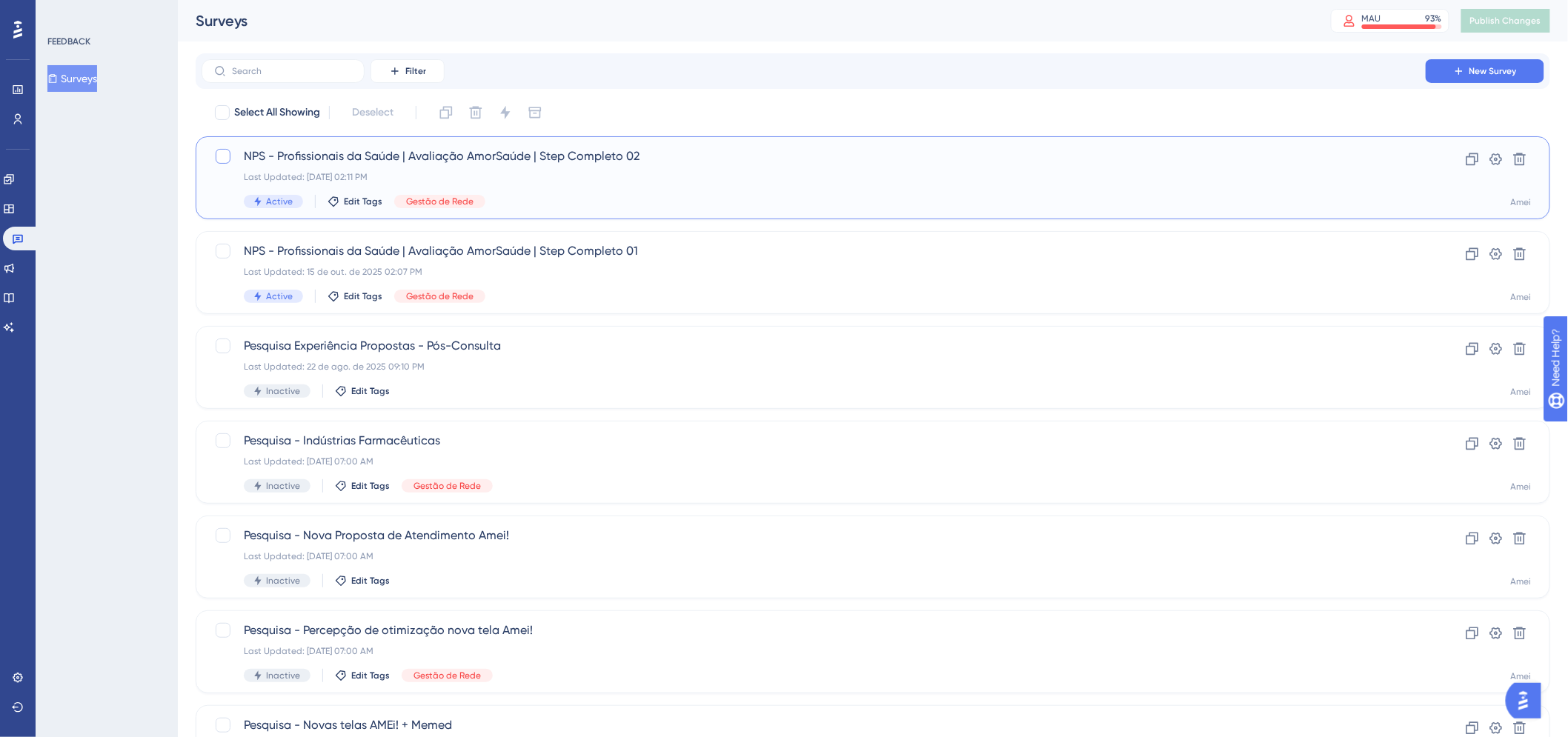
click at [215, 161] on div at bounding box center [223, 156] width 18 height 18
checkbox input "true"
click at [233, 250] on label at bounding box center [224, 251] width 21 height 18
checkbox input "true"
click at [509, 119] on icon at bounding box center [505, 113] width 15 height 15
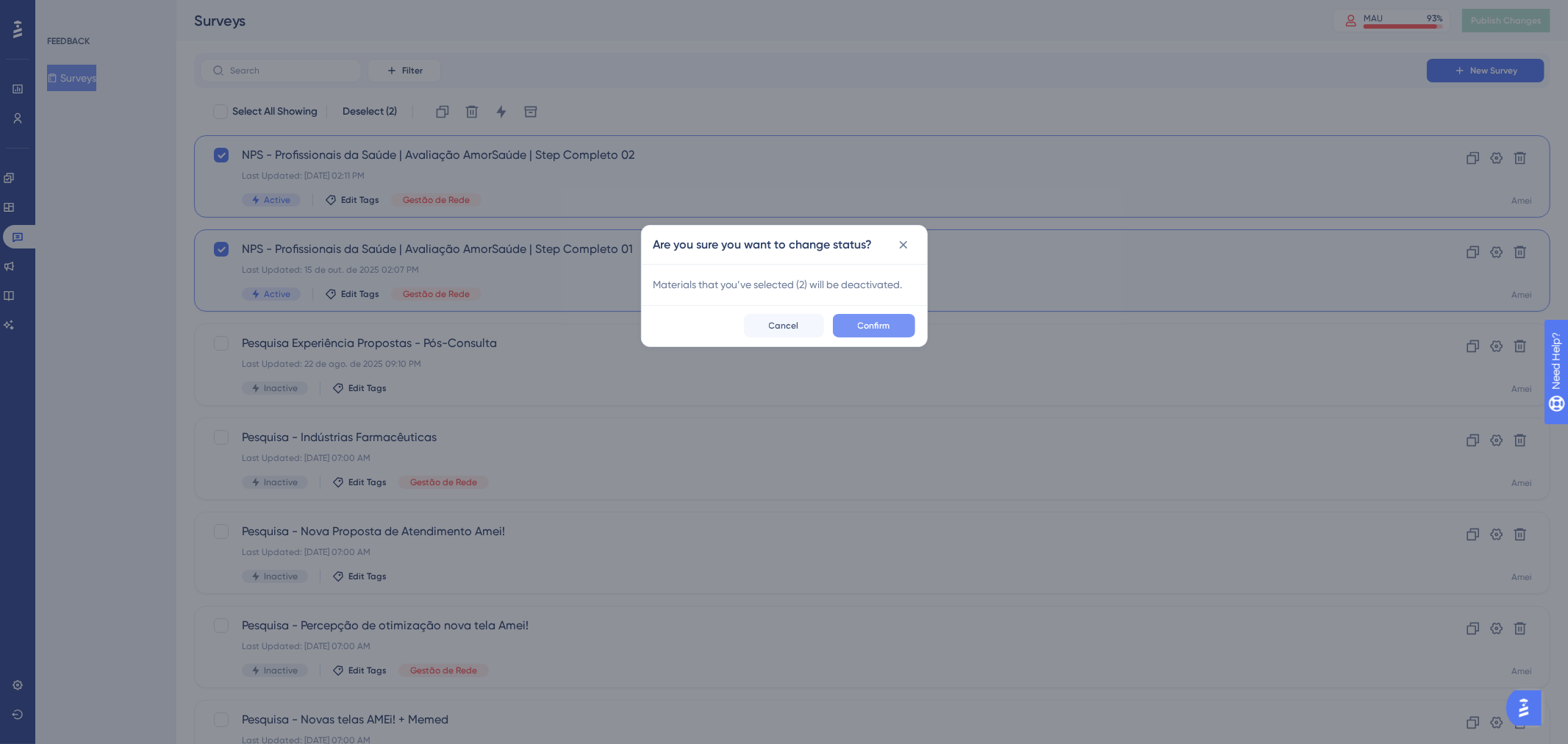
click at [855, 328] on button "Confirm" at bounding box center [873, 326] width 82 height 24
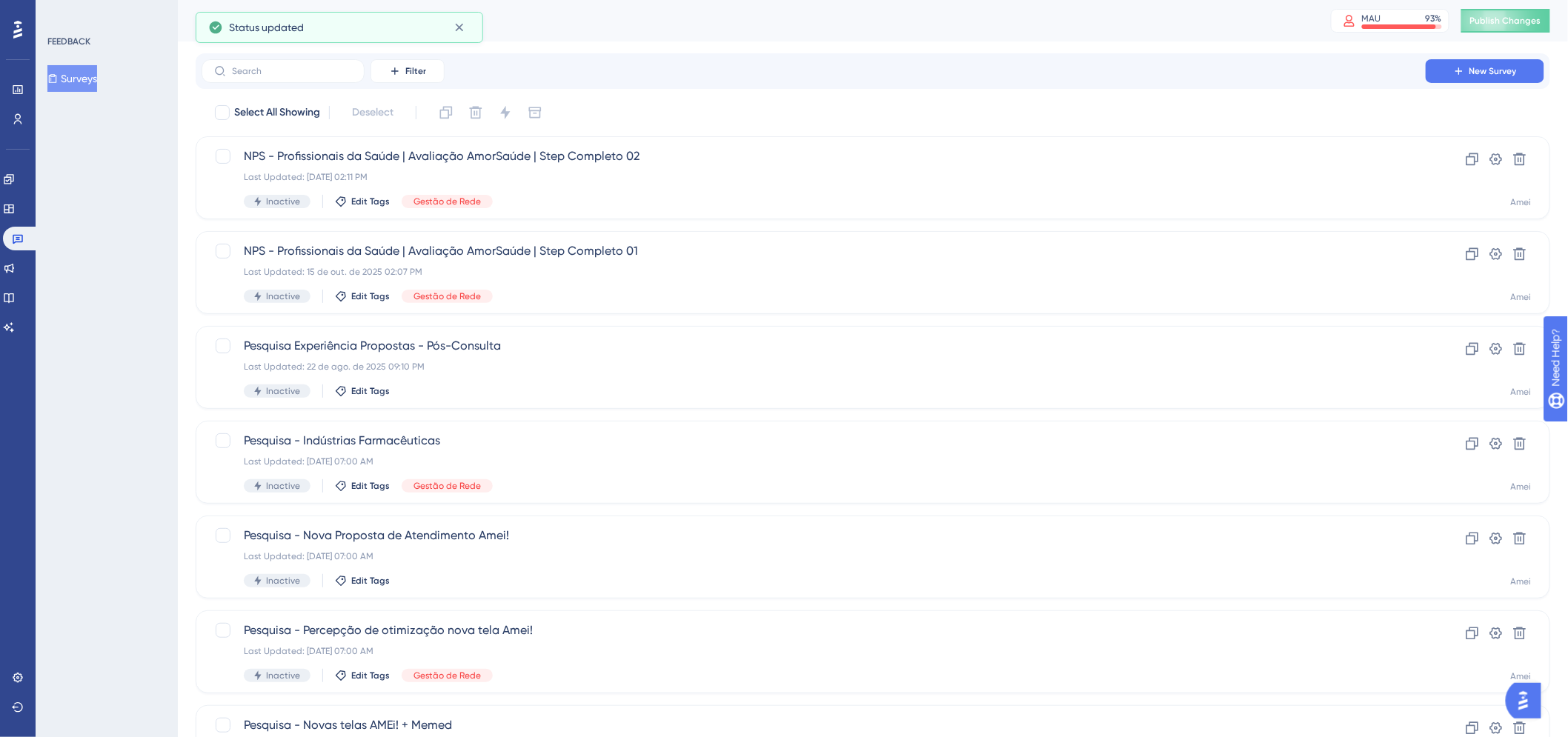
click at [1538, 33] on div "Surveys MAU 93 % Click to see add-on and upgrade options Publish Changes" at bounding box center [873, 21] width 1390 height 42
click at [1514, 13] on button "Publish Changes" at bounding box center [1505, 21] width 89 height 24
click at [12, 712] on button at bounding box center [18, 707] width 12 height 24
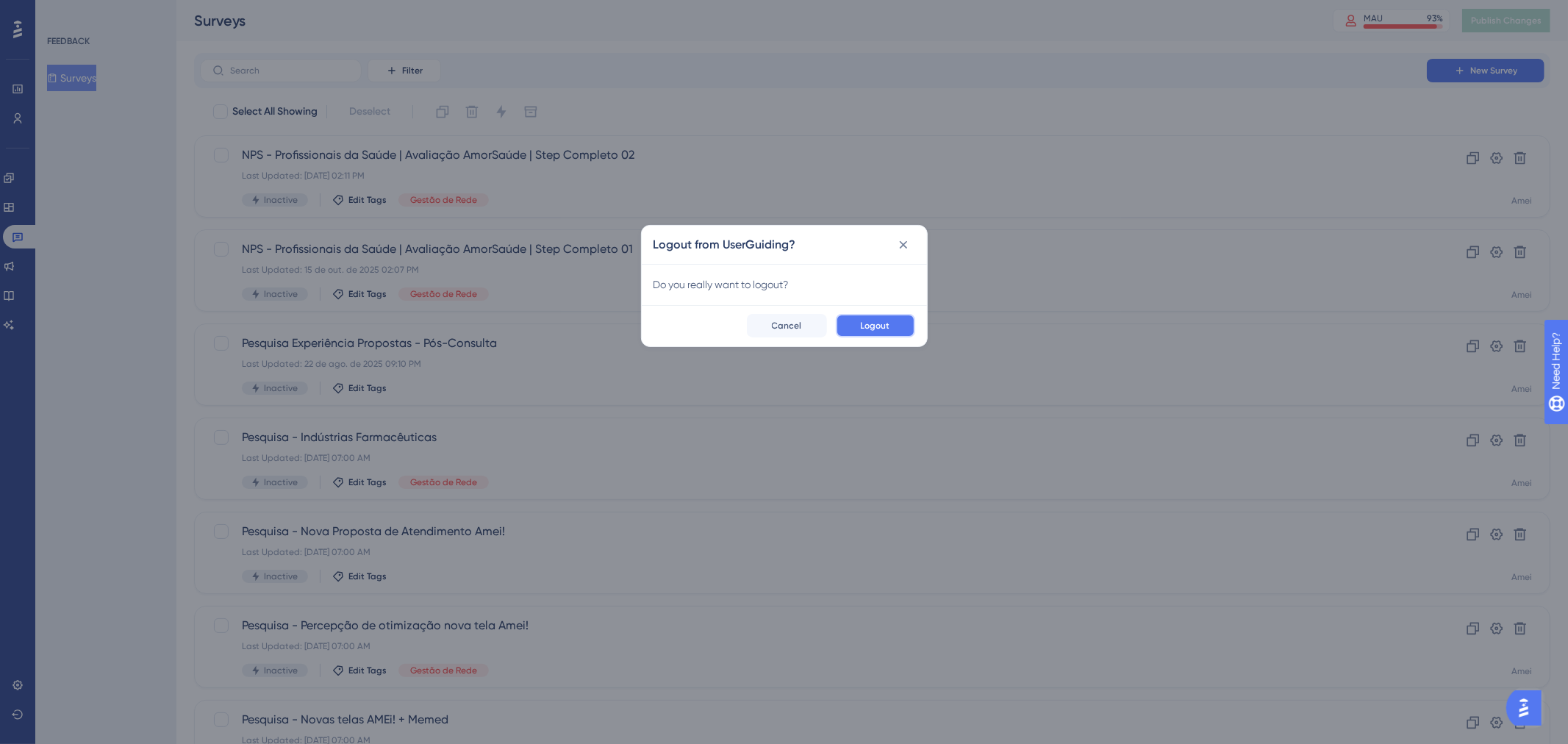
click at [865, 322] on span "Logout" at bounding box center [875, 326] width 30 height 12
